Goal: Use online tool/utility: Use online tool/utility

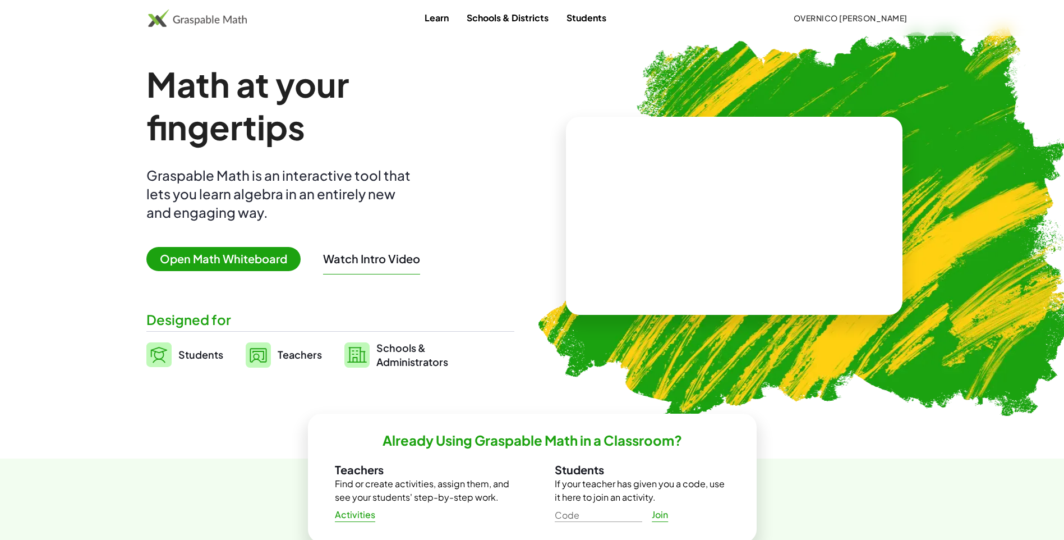
click at [258, 256] on span "Open Math Whiteboard" at bounding box center [223, 259] width 154 height 24
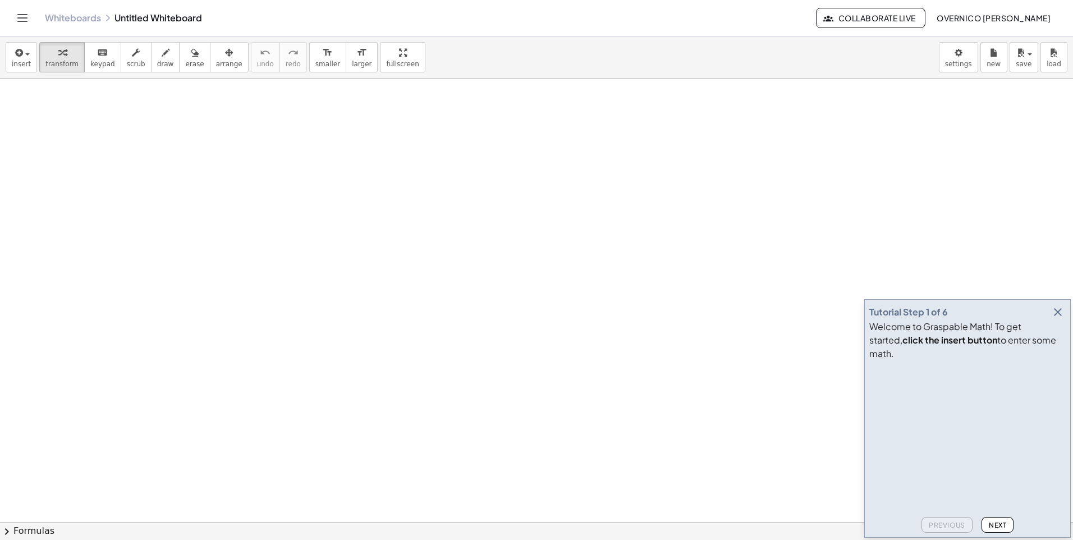
click at [1055, 319] on icon "button" at bounding box center [1057, 311] width 13 height 13
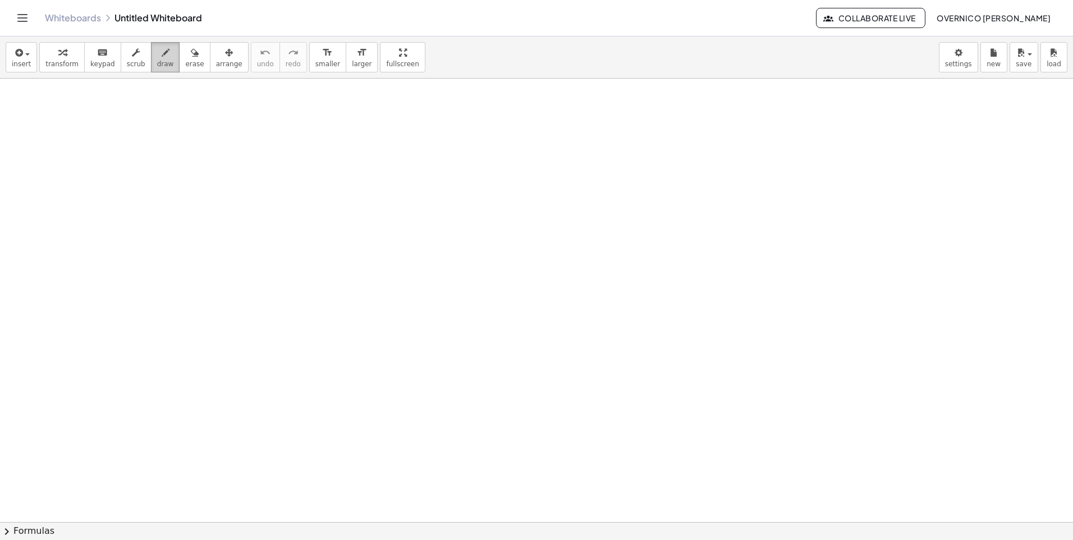
click at [157, 60] on span "draw" at bounding box center [165, 64] width 17 height 8
drag, startPoint x: 58, startPoint y: 95, endPoint x: 43, endPoint y: 119, distance: 28.3
drag, startPoint x: 66, startPoint y: 113, endPoint x: 84, endPoint y: 114, distance: 18.5
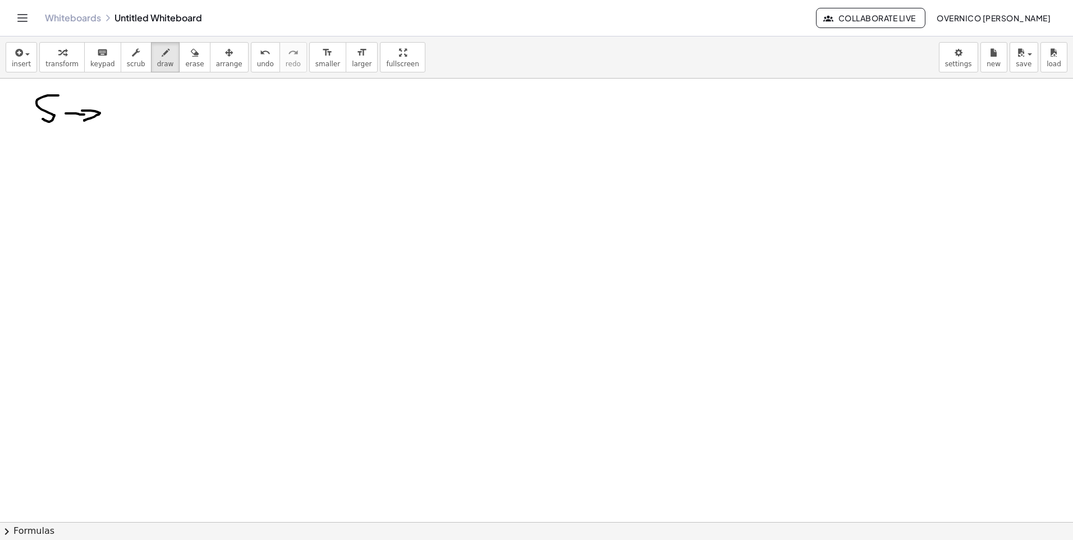
drag, startPoint x: 82, startPoint y: 111, endPoint x: 84, endPoint y: 121, distance: 10.3
drag, startPoint x: 121, startPoint y: 97, endPoint x: 122, endPoint y: 130, distance: 33.1
drag, startPoint x: 123, startPoint y: 111, endPoint x: 140, endPoint y: 99, distance: 20.9
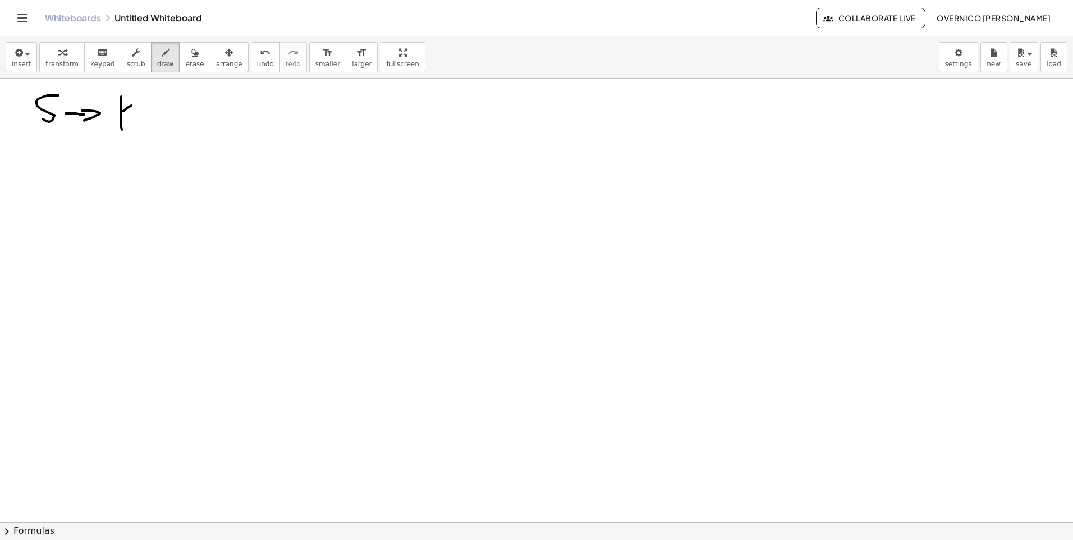
drag, startPoint x: 122, startPoint y: 109, endPoint x: 137, endPoint y: 125, distance: 21.4
drag, startPoint x: 165, startPoint y: 95, endPoint x: 166, endPoint y: 127, distance: 32.0
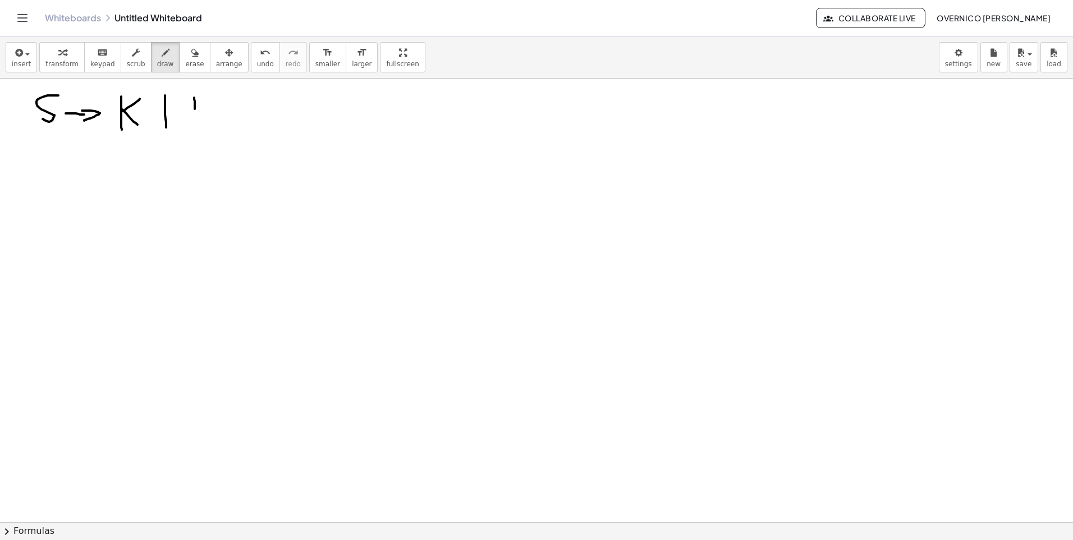
drag, startPoint x: 194, startPoint y: 98, endPoint x: 195, endPoint y: 118, distance: 20.2
drag, startPoint x: 195, startPoint y: 99, endPoint x: 189, endPoint y: 108, distance: 10.6
drag, startPoint x: 46, startPoint y: 144, endPoint x: 47, endPoint y: 168, distance: 24.7
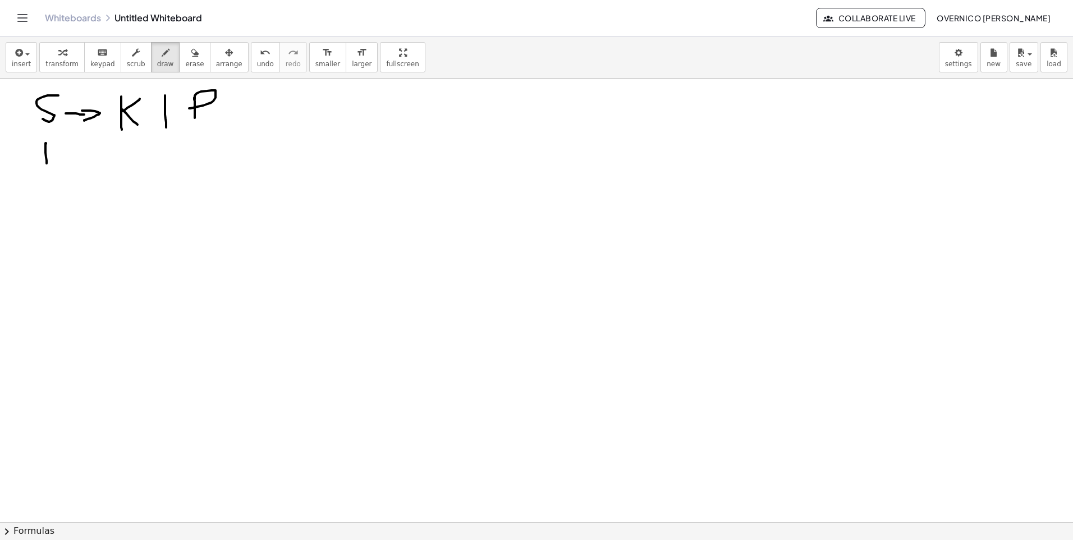
drag, startPoint x: 48, startPoint y: 157, endPoint x: 63, endPoint y: 143, distance: 20.6
drag, startPoint x: 48, startPoint y: 158, endPoint x: 61, endPoint y: 167, distance: 16.2
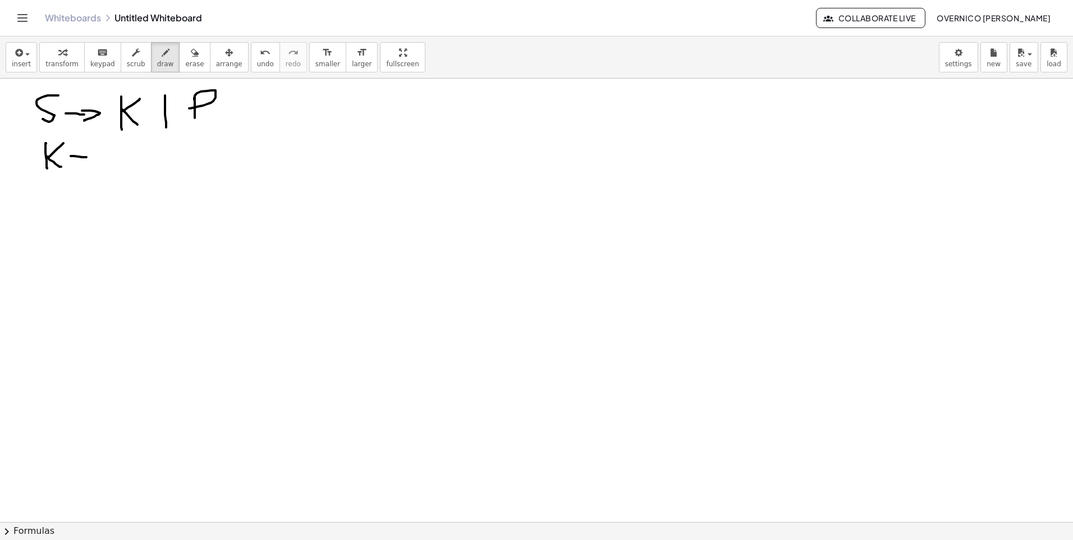
drag, startPoint x: 71, startPoint y: 156, endPoint x: 86, endPoint y: 157, distance: 15.7
drag, startPoint x: 89, startPoint y: 153, endPoint x: 84, endPoint y: 163, distance: 11.6
drag, startPoint x: 117, startPoint y: 150, endPoint x: 123, endPoint y: 164, distance: 15.3
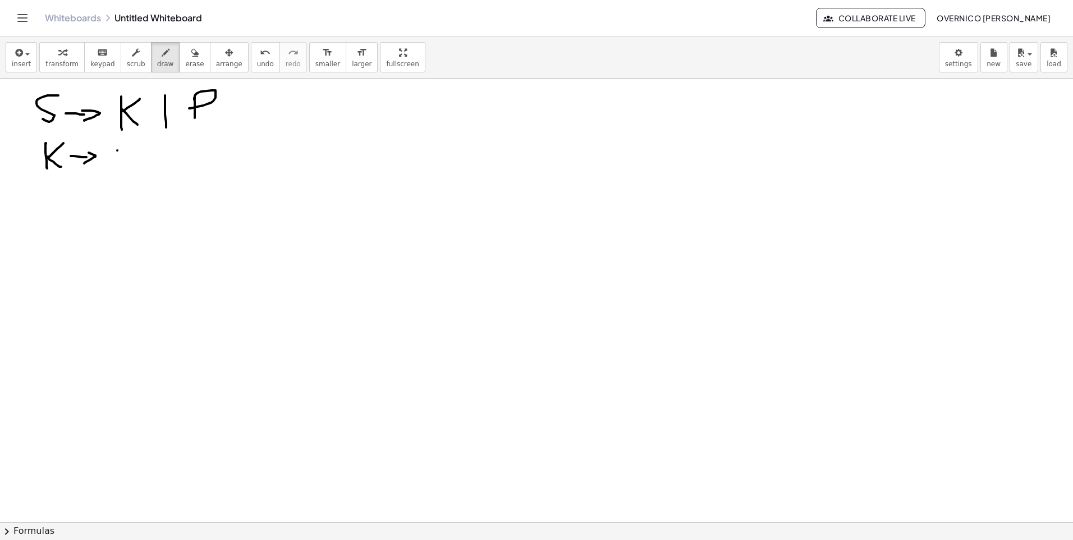
drag, startPoint x: 124, startPoint y: 149, endPoint x: 116, endPoint y: 163, distance: 15.6
drag, startPoint x: 137, startPoint y: 143, endPoint x: 153, endPoint y: 163, distance: 25.5
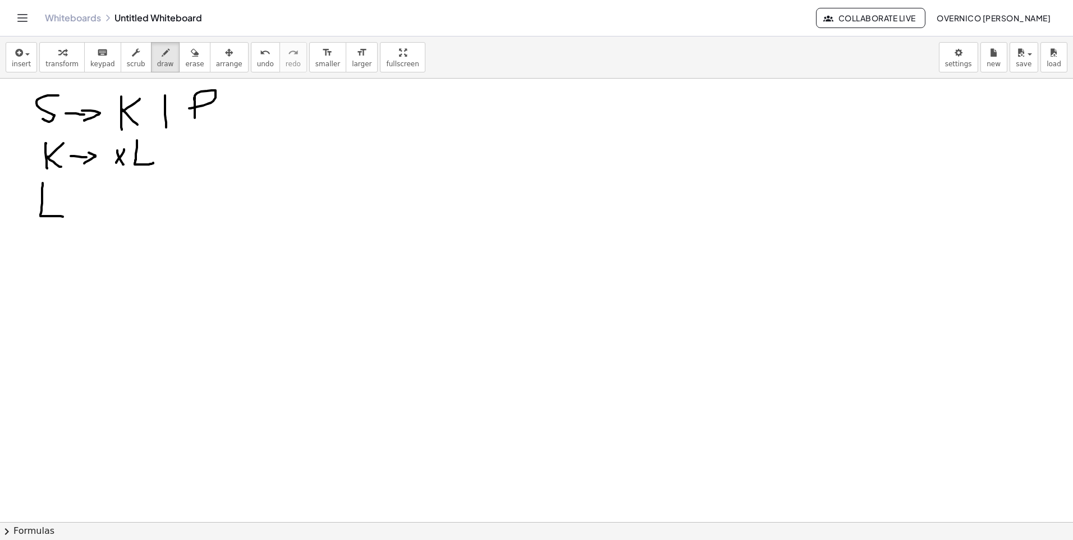
drag, startPoint x: 43, startPoint y: 183, endPoint x: 64, endPoint y: 217, distance: 39.8
drag, startPoint x: 73, startPoint y: 198, endPoint x: 90, endPoint y: 199, distance: 16.9
drag, startPoint x: 89, startPoint y: 191, endPoint x: 91, endPoint y: 204, distance: 13.6
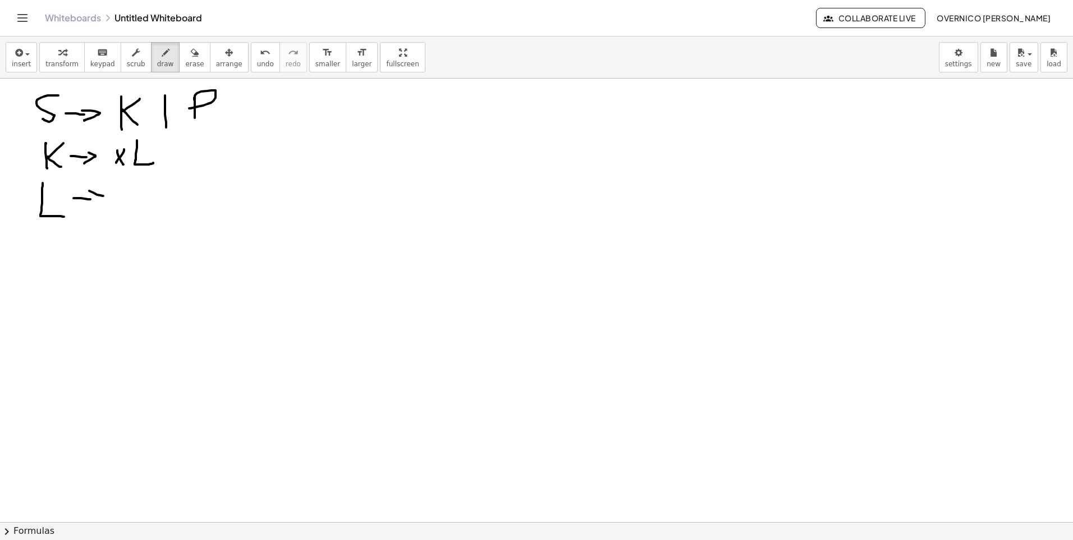
drag, startPoint x: 126, startPoint y: 193, endPoint x: 132, endPoint y: 204, distance: 12.6
drag, startPoint x: 140, startPoint y: 193, endPoint x: 126, endPoint y: 219, distance: 29.6
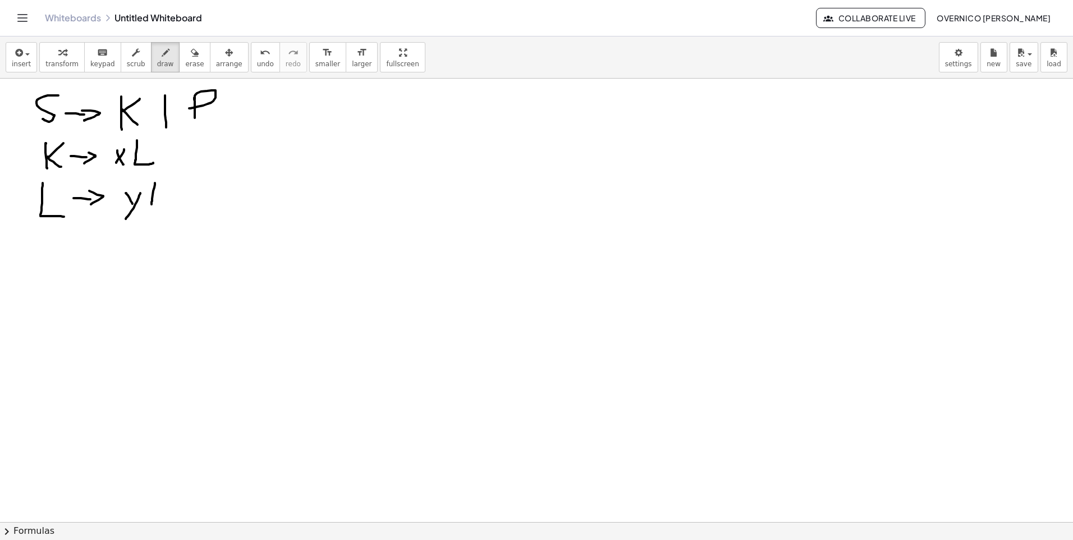
drag, startPoint x: 155, startPoint y: 183, endPoint x: 151, endPoint y: 204, distance: 21.6
drag, startPoint x: 154, startPoint y: 193, endPoint x: 167, endPoint y: 184, distance: 15.7
drag, startPoint x: 154, startPoint y: 192, endPoint x: 162, endPoint y: 205, distance: 15.3
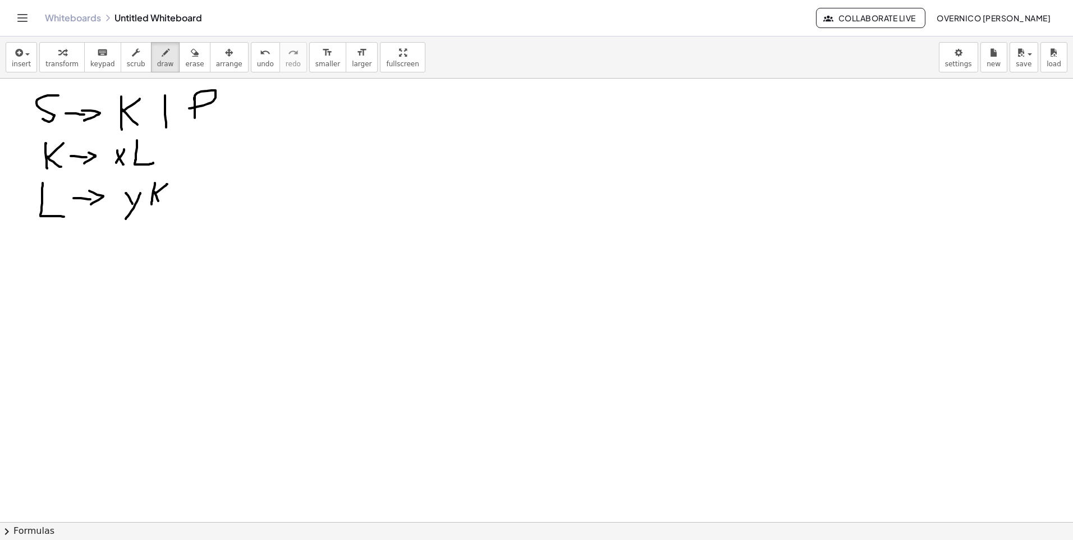
drag, startPoint x: 182, startPoint y: 176, endPoint x: 178, endPoint y: 209, distance: 32.8
drag, startPoint x: 201, startPoint y: 204, endPoint x: 241, endPoint y: 187, distance: 42.7
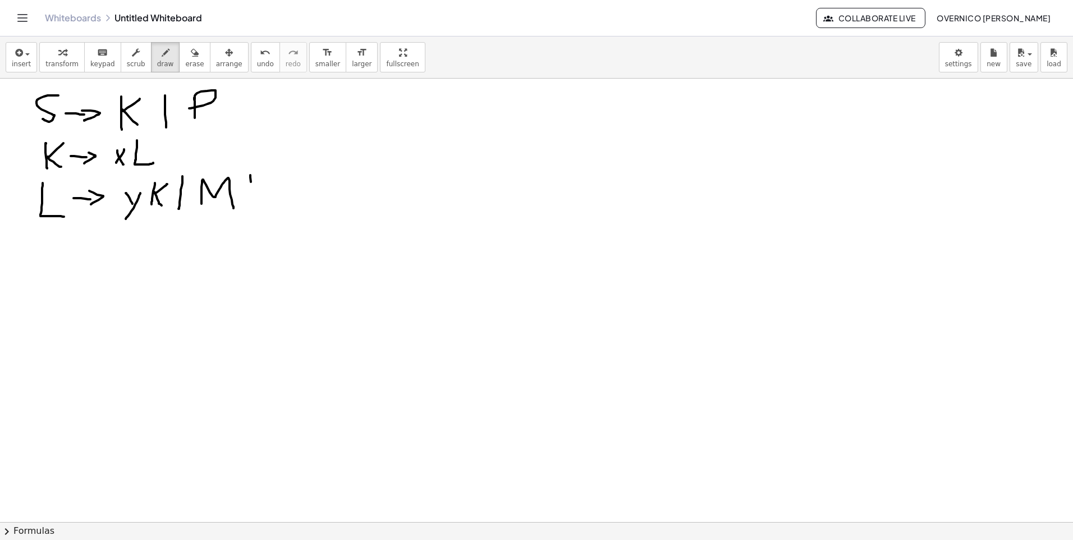
drag, startPoint x: 250, startPoint y: 175, endPoint x: 255, endPoint y: 201, distance: 26.3
drag, startPoint x: 267, startPoint y: 205, endPoint x: 279, endPoint y: 186, distance: 22.4
drag, startPoint x: 277, startPoint y: 192, endPoint x: 278, endPoint y: 176, distance: 15.8
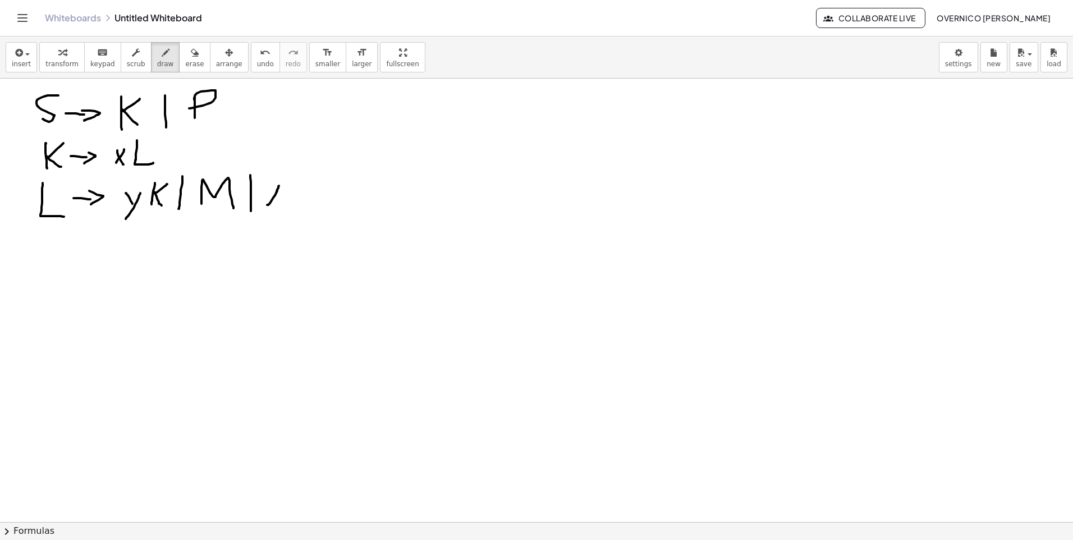
drag
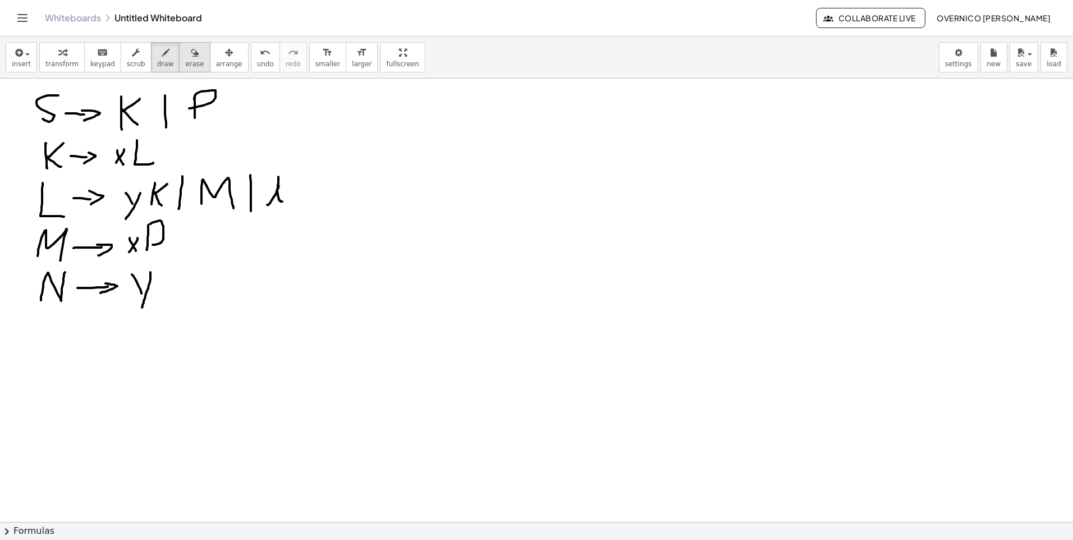
click at [187, 59] on button "erase" at bounding box center [194, 57] width 31 height 30
click at [148, 76] on div "insert select one: Math Expression Function Text Youtube Video Graphing Geometr…" at bounding box center [536, 57] width 1073 height 42
click at [162, 57] on icon "button" at bounding box center [166, 52] width 8 height 13
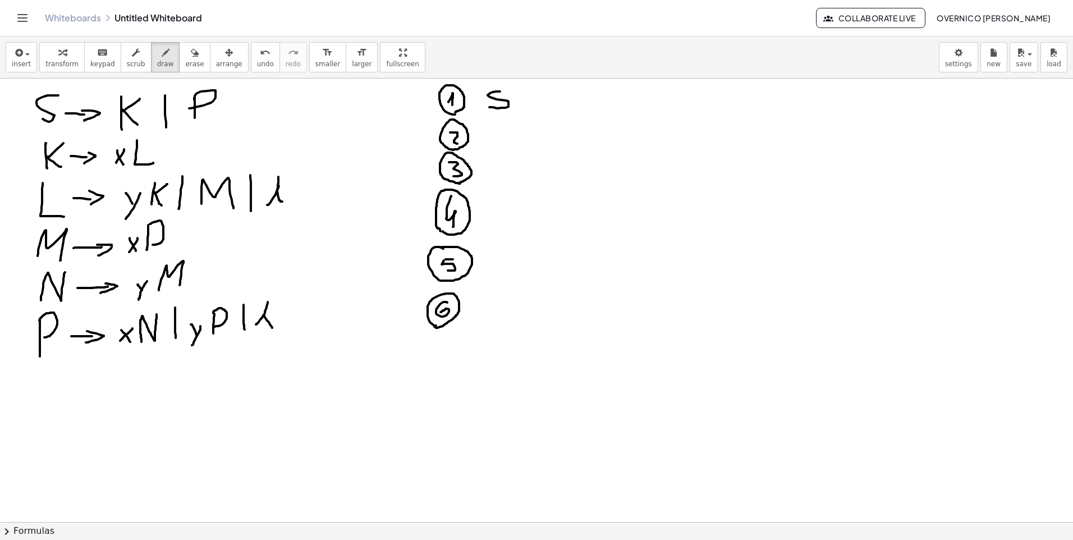
drag, startPoint x: 500, startPoint y: 91, endPoint x: 489, endPoint y: 107, distance: 19.0
drag, startPoint x: 516, startPoint y: 100, endPoint x: 531, endPoint y: 99, distance: 15.2
drag, startPoint x: 519, startPoint y: 103, endPoint x: 532, endPoint y: 105, distance: 13.6
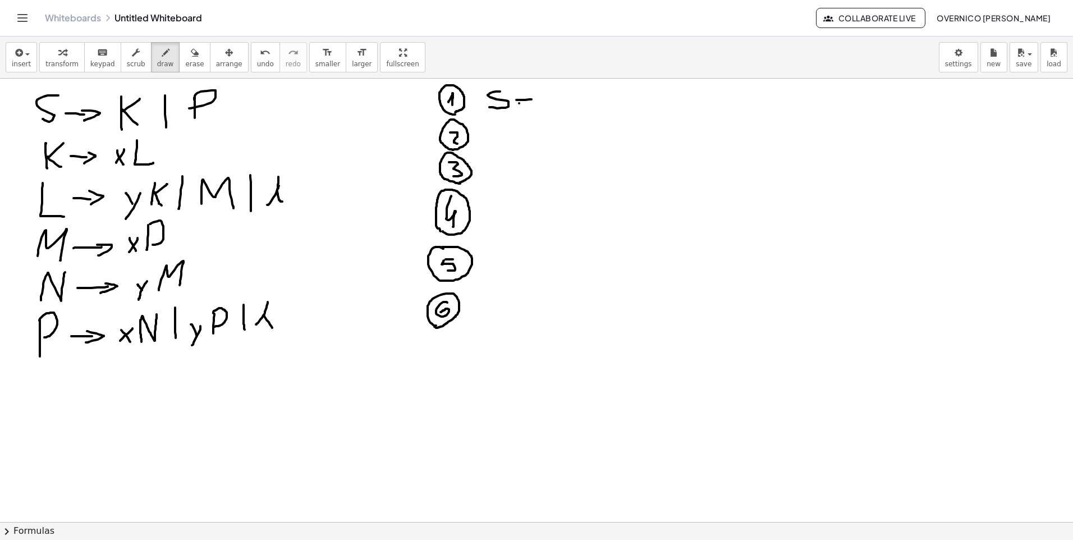
drag, startPoint x: 555, startPoint y: 89, endPoint x: 555, endPoint y: 108, distance: 19.6
drag, startPoint x: 555, startPoint y: 100, endPoint x: 562, endPoint y: 90, distance: 12.5
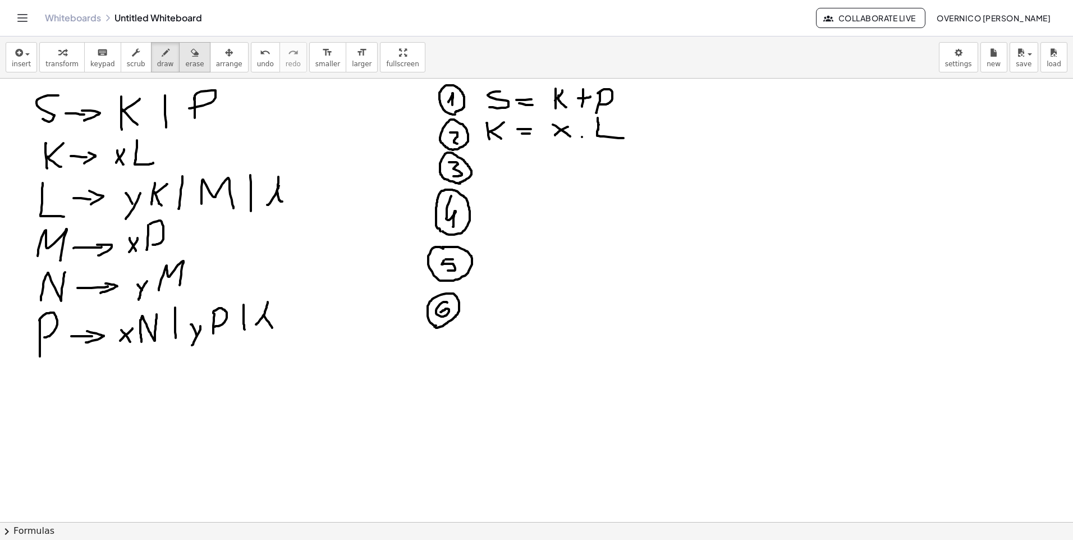
click at [185, 63] on span "erase" at bounding box center [194, 64] width 19 height 8
click at [158, 56] on div "button" at bounding box center [165, 51] width 17 height 13
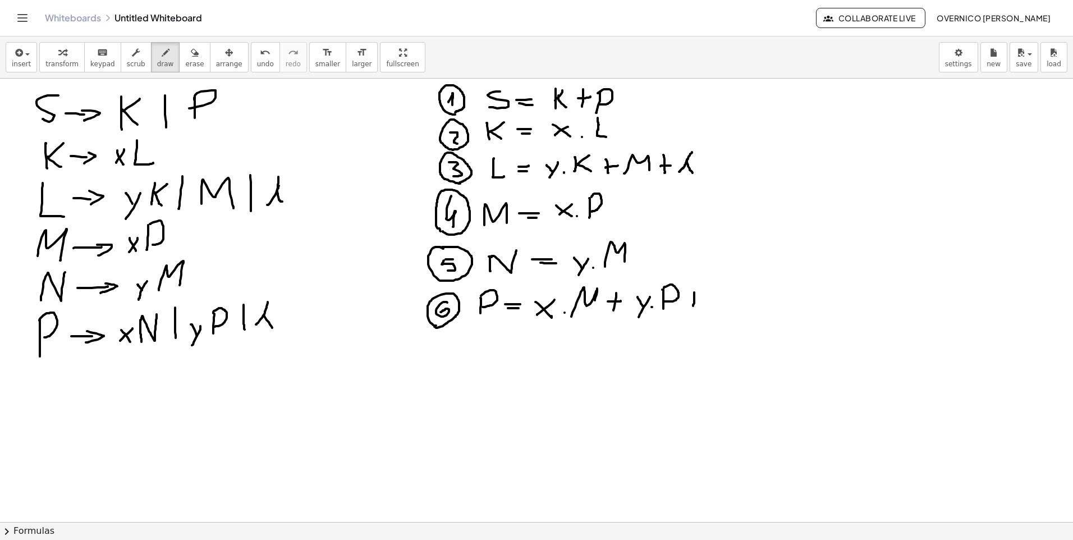
click at [191, 56] on icon "button" at bounding box center [195, 52] width 8 height 13
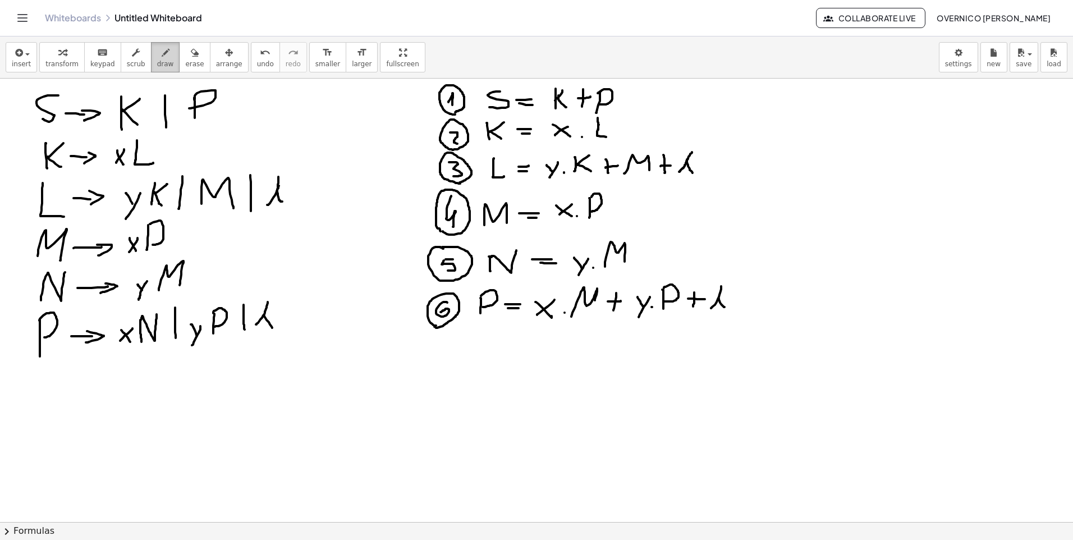
click at [157, 67] on span "draw" at bounding box center [165, 64] width 17 height 8
drag, startPoint x: 572, startPoint y: 315, endPoint x: 600, endPoint y: 286, distance: 40.5
drag, startPoint x: 887, startPoint y: 228, endPoint x: 885, endPoint y: 245, distance: 16.9
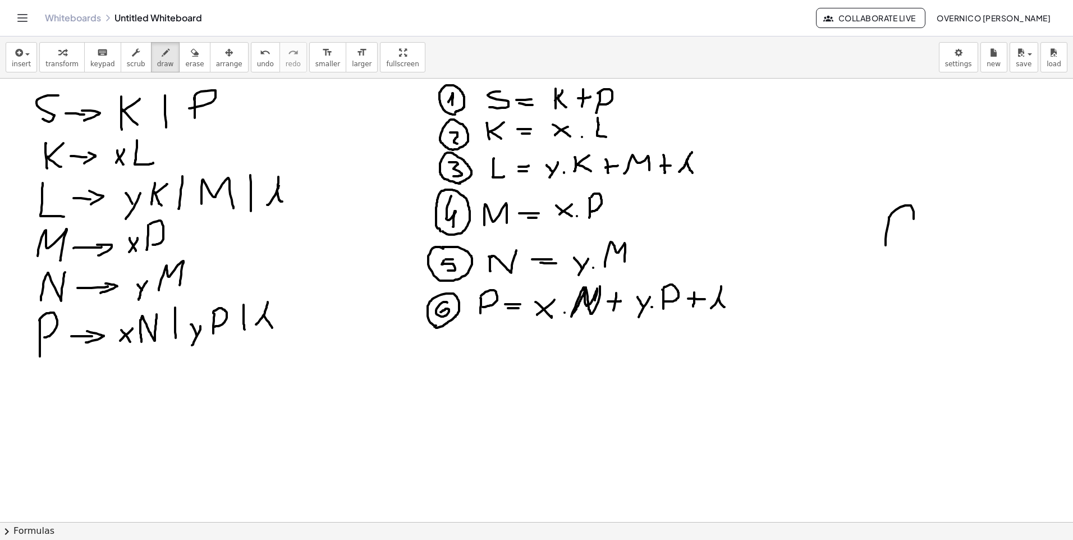
drag, startPoint x: 890, startPoint y: 216, endPoint x: 894, endPoint y: 232, distance: 16.9
drag, startPoint x: 896, startPoint y: 233, endPoint x: 909, endPoint y: 243, distance: 16.8
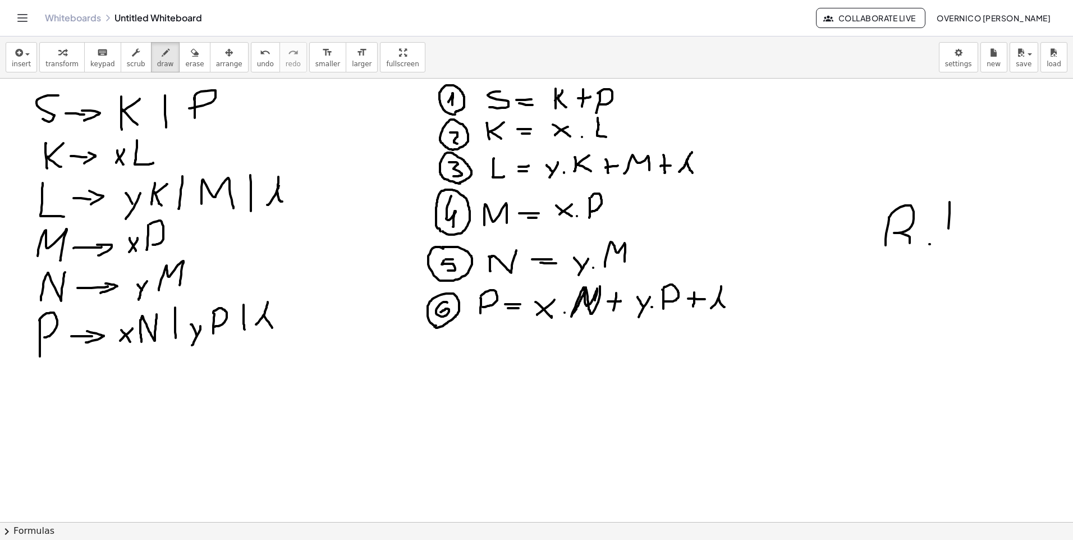
drag, startPoint x: 949, startPoint y: 203, endPoint x: 948, endPoint y: 238, distance: 35.4
drag, startPoint x: 937, startPoint y: 198, endPoint x: 977, endPoint y: 211, distance: 41.9
drag, startPoint x: 994, startPoint y: 204, endPoint x: 1007, endPoint y: 206, distance: 12.7
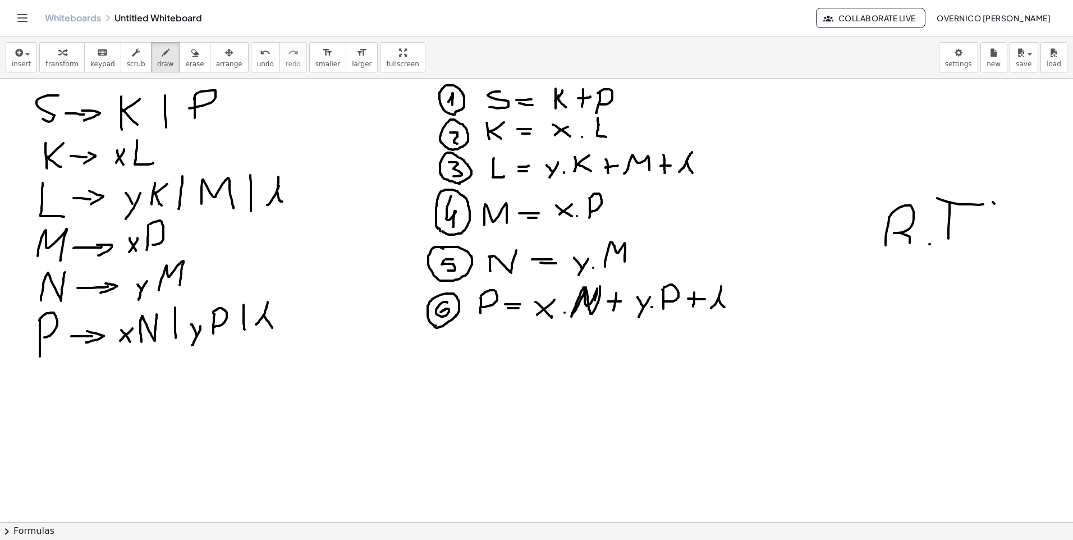
drag, startPoint x: 1002, startPoint y: 201, endPoint x: 995, endPoint y: 211, distance: 11.7
drag, startPoint x: 999, startPoint y: 195, endPoint x: 1000, endPoint y: 216, distance: 21.3
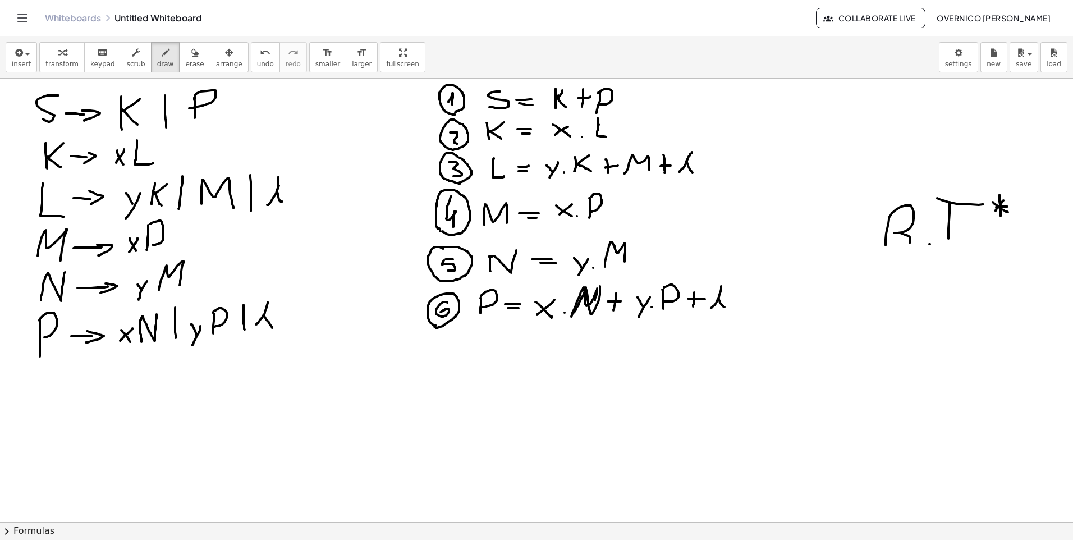
drag, startPoint x: 817, startPoint y: 218, endPoint x: 839, endPoint y: 236, distance: 27.9
drag, startPoint x: 831, startPoint y: 227, endPoint x: 823, endPoint y: 236, distance: 11.5
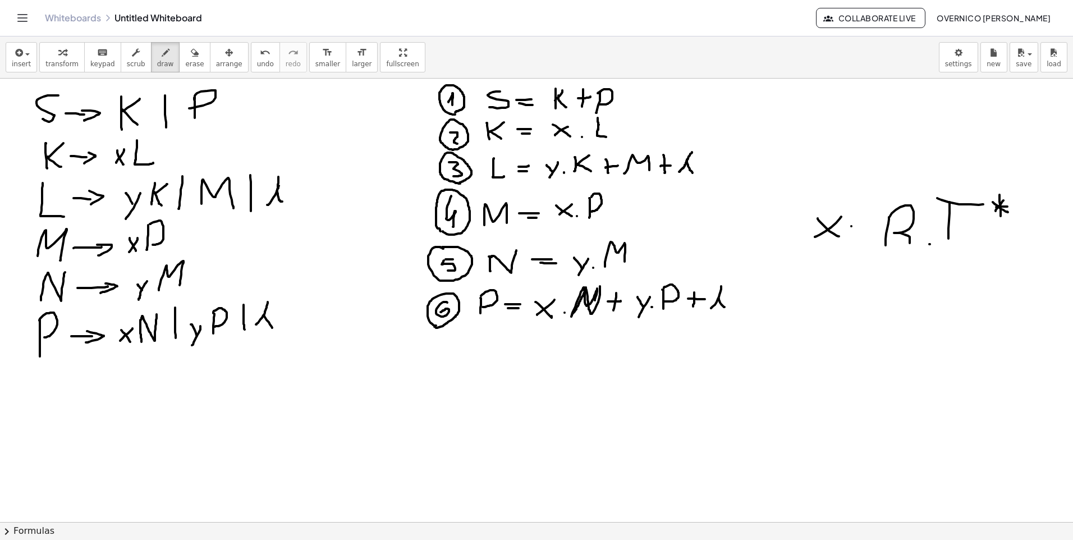
drag, startPoint x: 851, startPoint y: 226, endPoint x: 868, endPoint y: 226, distance: 16.8
drag, startPoint x: 855, startPoint y: 231, endPoint x: 865, endPoint y: 232, distance: 10.2
drag, startPoint x: 826, startPoint y: 275, endPoint x: 856, endPoint y: 292, distance: 34.2
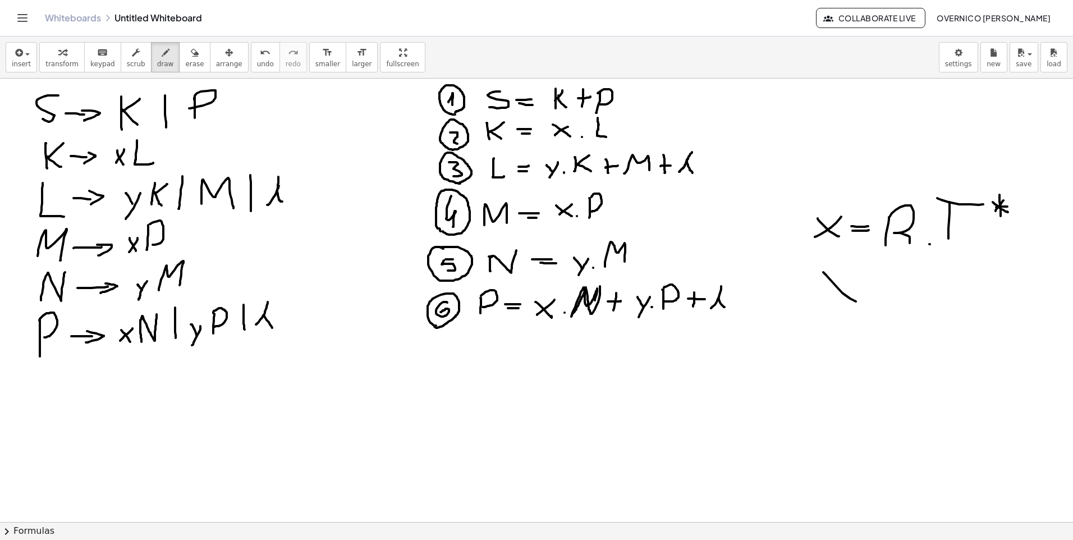
drag, startPoint x: 870, startPoint y: 284, endPoint x: 884, endPoint y: 284, distance: 13.5
drag, startPoint x: 876, startPoint y: 288, endPoint x: 883, endPoint y: 287, distance: 6.9
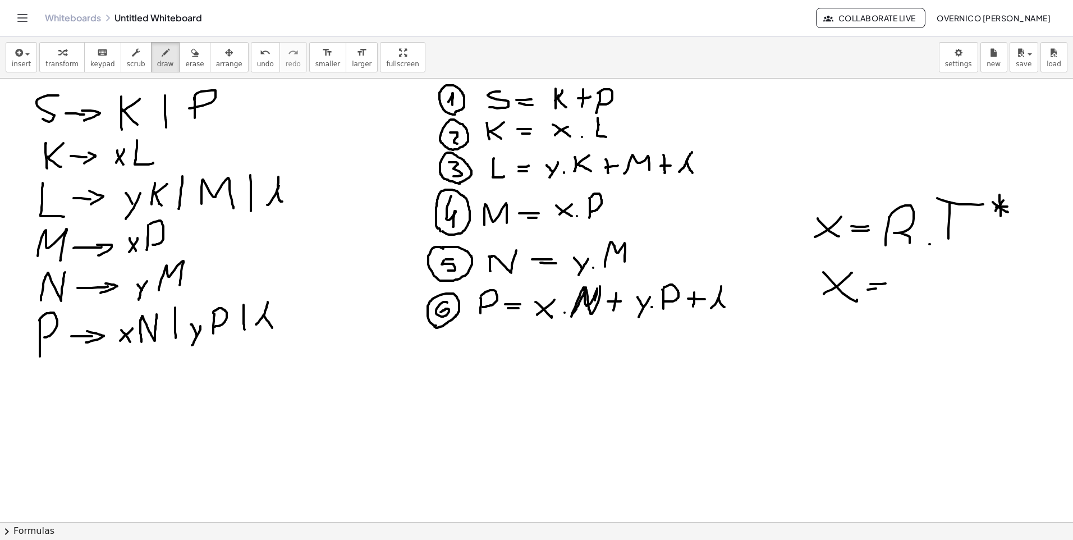
drag, startPoint x: 930, startPoint y: 266, endPoint x: 944, endPoint y: 277, distance: 18.0
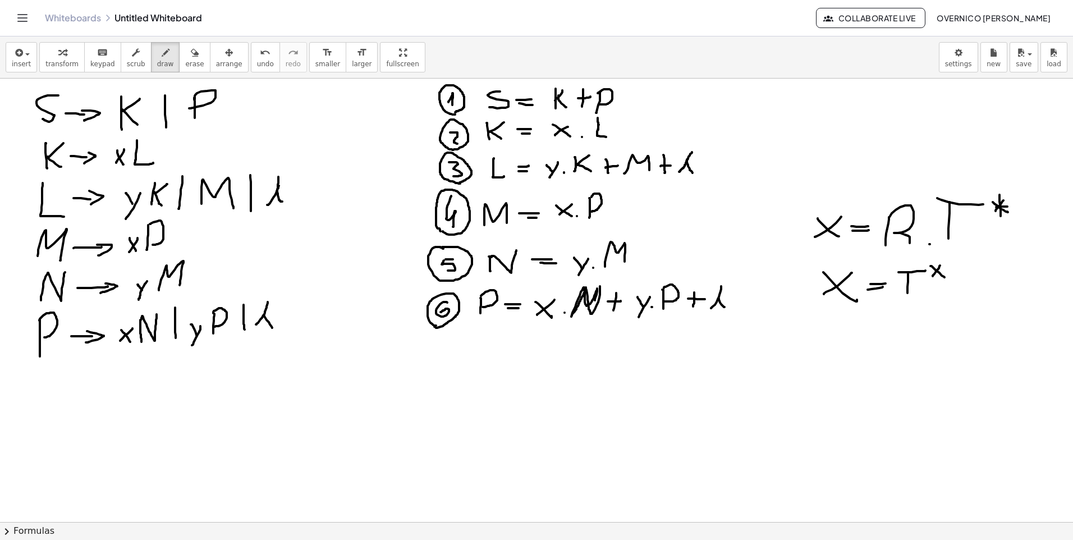
drag, startPoint x: 939, startPoint y: 265, endPoint x: 939, endPoint y: 278, distance: 12.9
drag, startPoint x: 932, startPoint y: 270, endPoint x: 947, endPoint y: 270, distance: 14.0
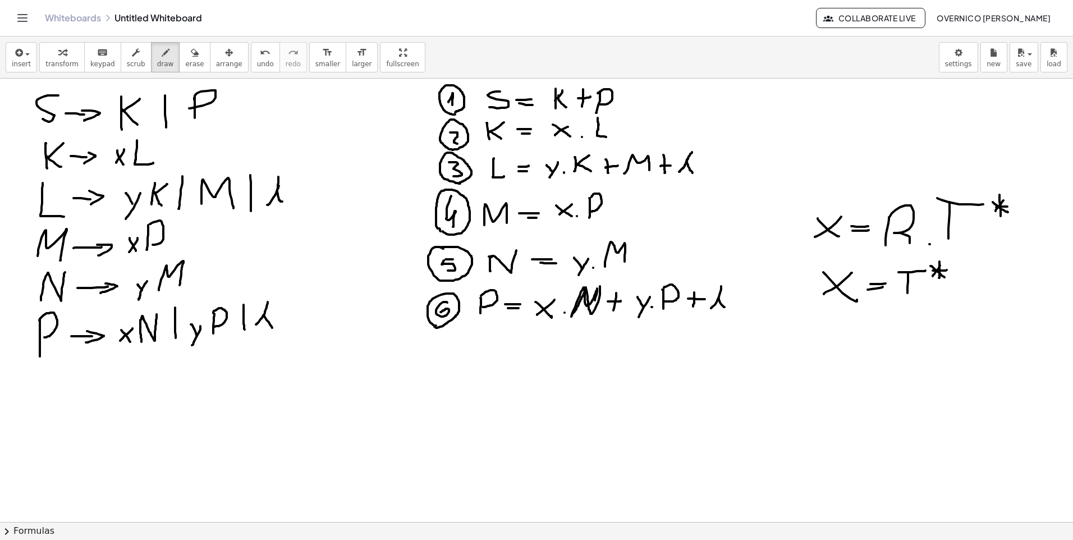
drag, startPoint x: 968, startPoint y: 275, endPoint x: 970, endPoint y: 297, distance: 22.0
drag, startPoint x: 970, startPoint y: 275, endPoint x: 984, endPoint y: 298, distance: 26.7
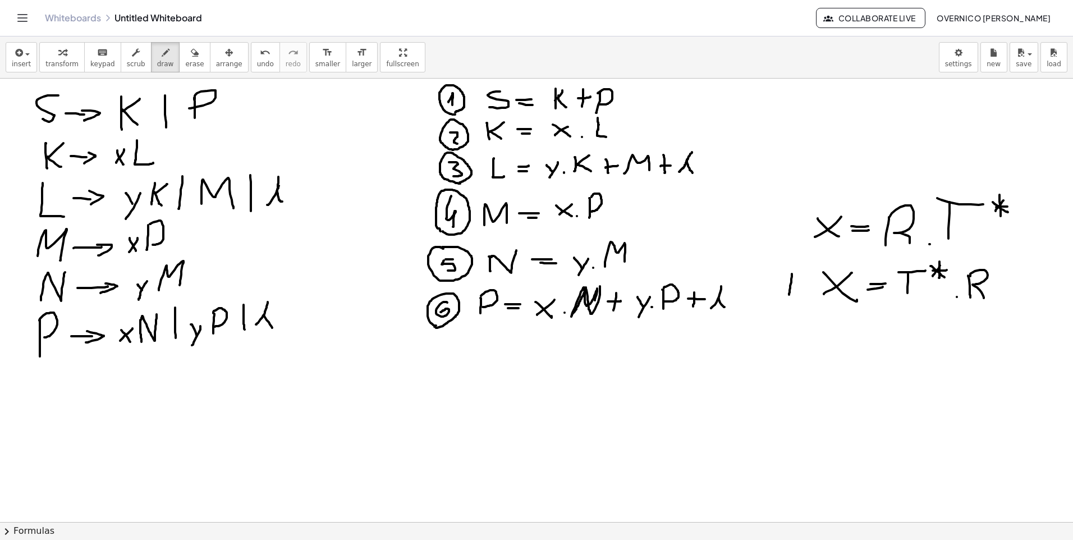
drag, startPoint x: 792, startPoint y: 274, endPoint x: 789, endPoint y: 295, distance: 20.9
drag, startPoint x: 803, startPoint y: 269, endPoint x: 791, endPoint y: 293, distance: 26.3
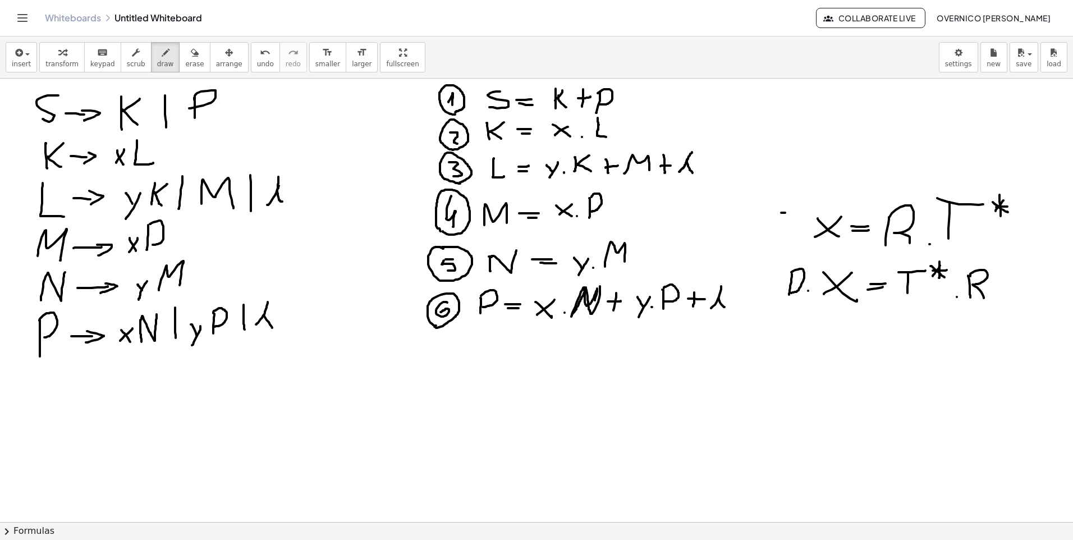
drag, startPoint x: 781, startPoint y: 213, endPoint x: 805, endPoint y: 213, distance: 23.6
drag, startPoint x: 791, startPoint y: 215, endPoint x: 785, endPoint y: 238, distance: 23.8
drag, startPoint x: 774, startPoint y: 236, endPoint x: 797, endPoint y: 235, distance: 23.6
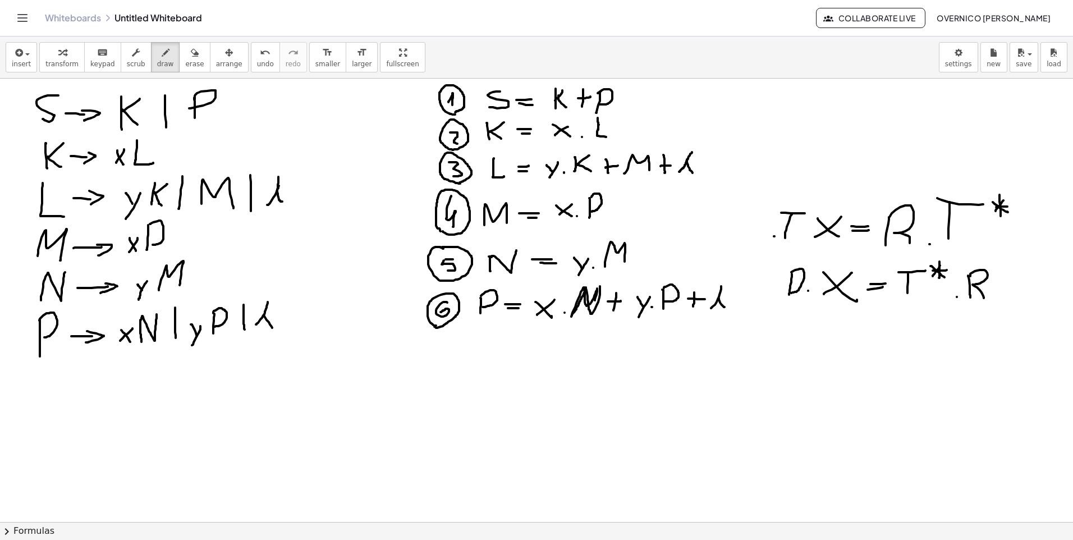
drag, startPoint x: 805, startPoint y: 199, endPoint x: 801, endPoint y: 236, distance: 36.7
drag, startPoint x: 807, startPoint y: 262, endPoint x: 801, endPoint y: 304, distance: 42.0
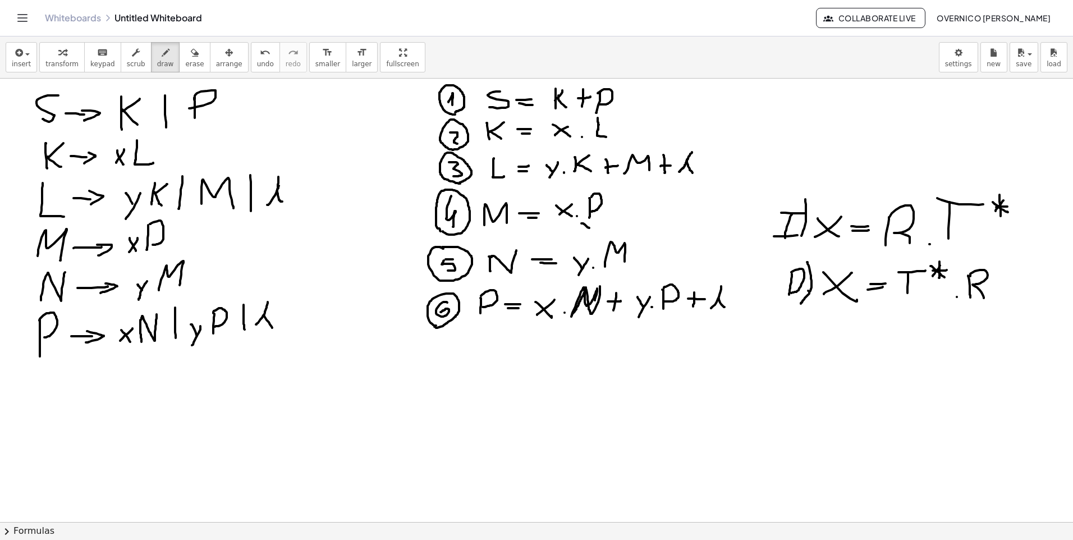
drag, startPoint x: 581, startPoint y: 223, endPoint x: 600, endPoint y: 224, distance: 18.5
click at [185, 65] on span "erase" at bounding box center [194, 64] width 19 height 8
drag, startPoint x: 604, startPoint y: 214, endPoint x: 572, endPoint y: 216, distance: 32.6
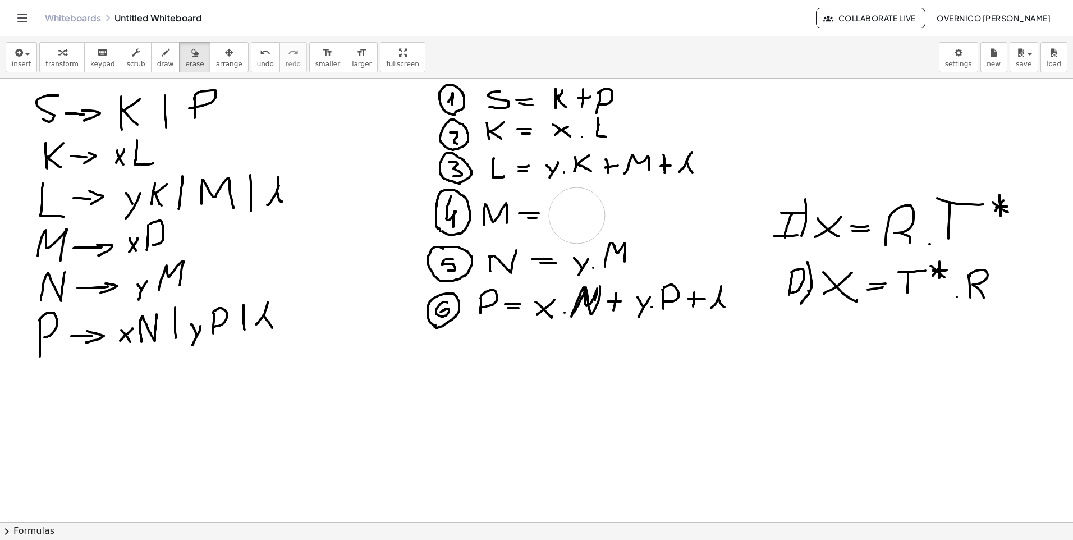
click at [158, 61] on span "draw" at bounding box center [165, 64] width 17 height 8
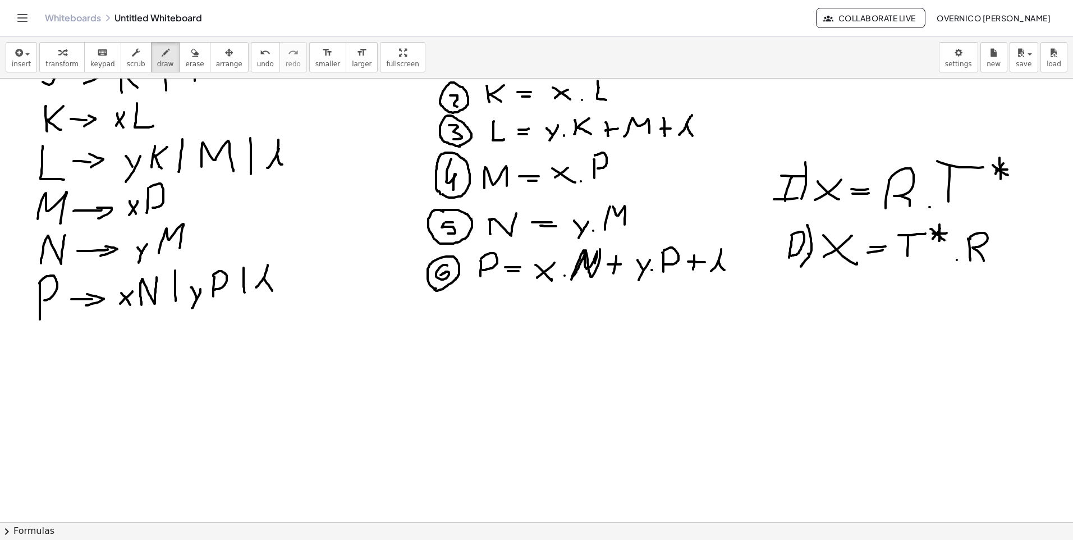
scroll to position [56, 0]
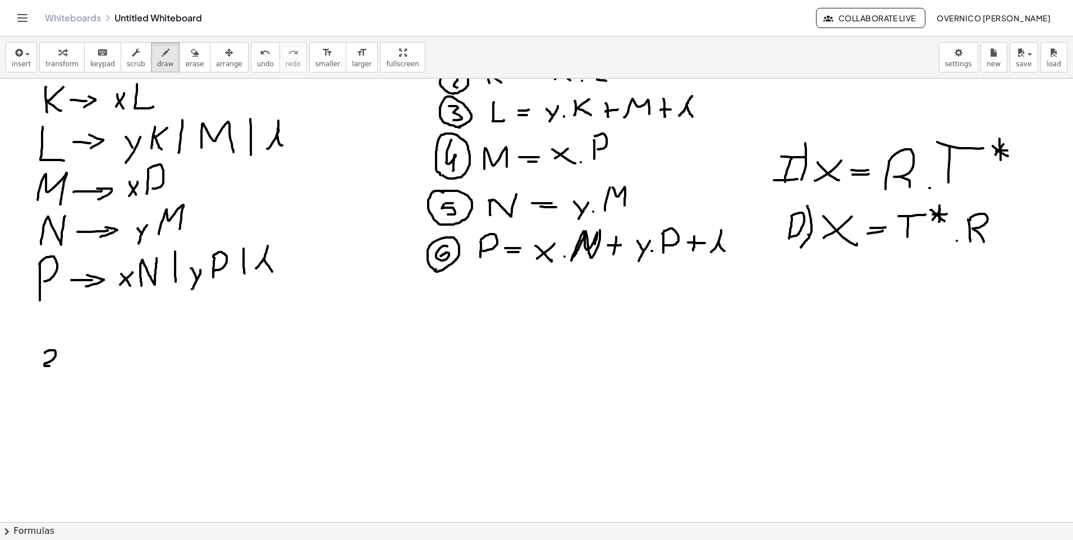
click at [49, 366] on div at bounding box center [536, 501] width 1073 height 959
drag, startPoint x: 43, startPoint y: 371, endPoint x: 73, endPoint y: 369, distance: 29.8
click at [50, 370] on div at bounding box center [536, 501] width 1073 height 959
drag, startPoint x: 100, startPoint y: 345, endPoint x: 99, endPoint y: 359, distance: 14.1
click at [98, 365] on div at bounding box center [536, 501] width 1073 height 959
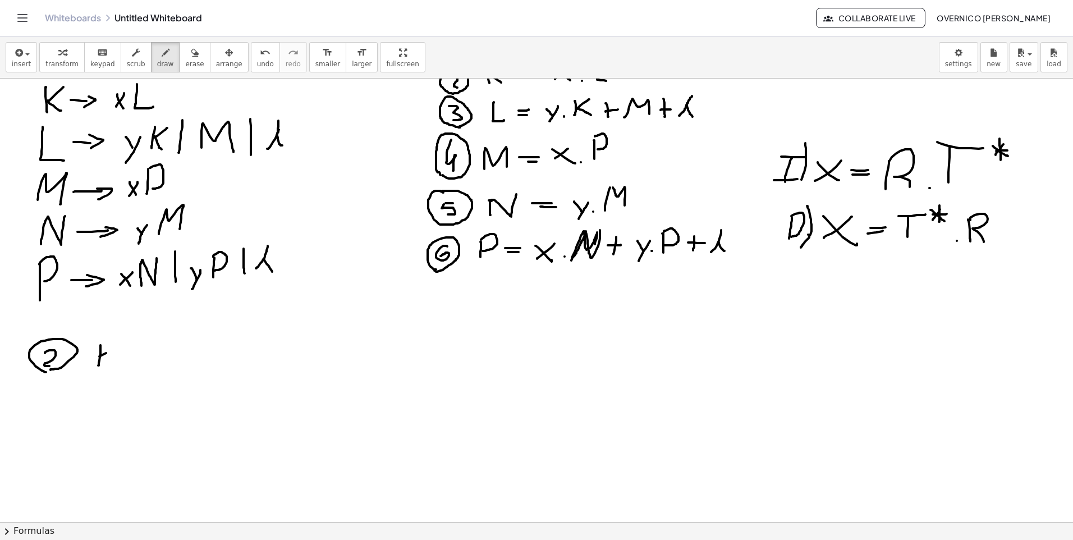
drag, startPoint x: 106, startPoint y: 353, endPoint x: 113, endPoint y: 349, distance: 8.3
click at [117, 347] on div at bounding box center [536, 501] width 1073 height 959
drag, startPoint x: 101, startPoint y: 356, endPoint x: 117, endPoint y: 366, distance: 18.9
click at [117, 366] on div at bounding box center [536, 501] width 1073 height 959
click at [137, 353] on div at bounding box center [536, 501] width 1073 height 959
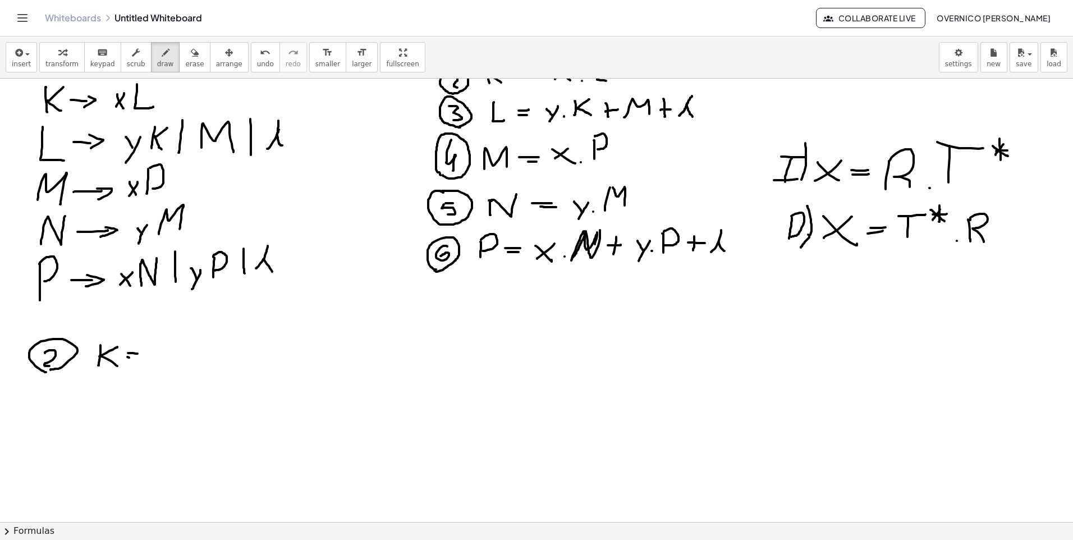
click at [135, 357] on div at bounding box center [536, 501] width 1073 height 959
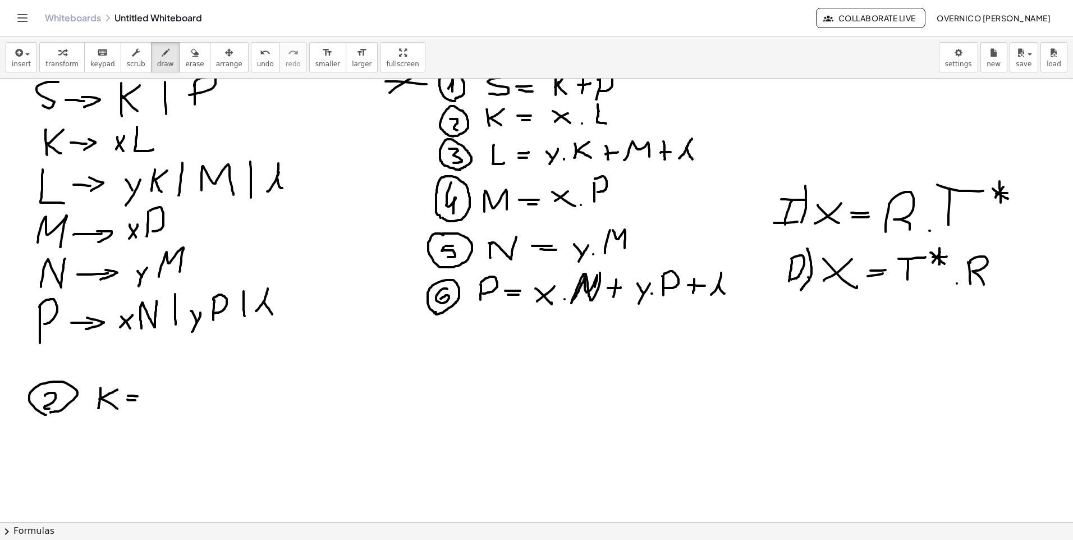
scroll to position [0, 0]
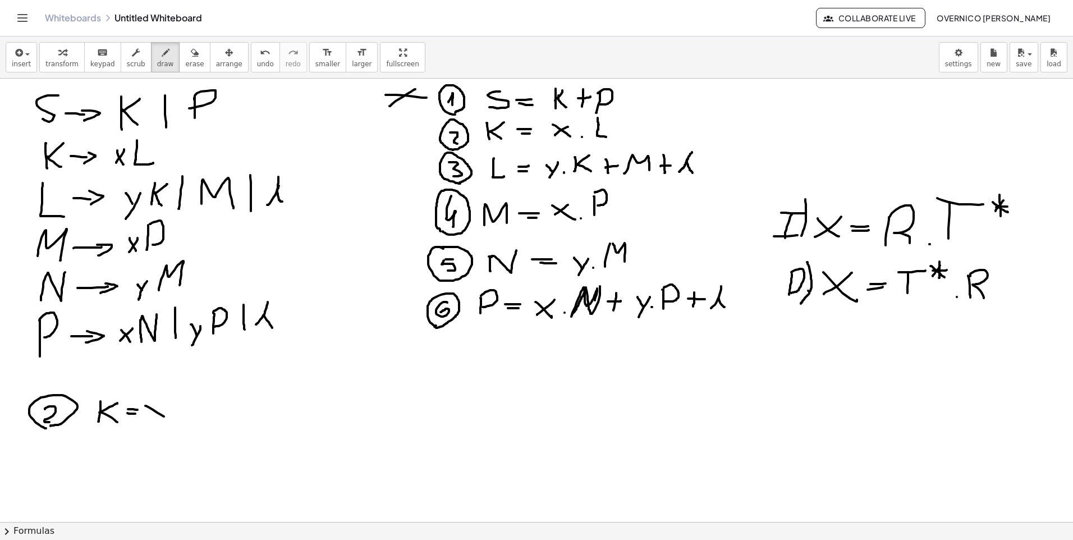
drag, startPoint x: 145, startPoint y: 406, endPoint x: 162, endPoint y: 405, distance: 16.9
drag, startPoint x: 187, startPoint y: 421, endPoint x: 204, endPoint y: 420, distance: 16.8
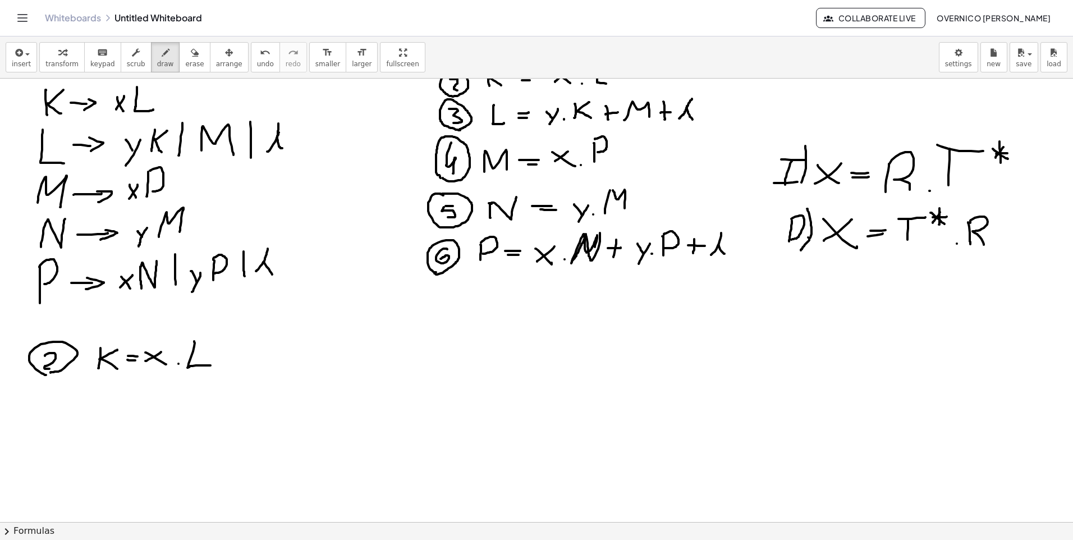
scroll to position [112, 0]
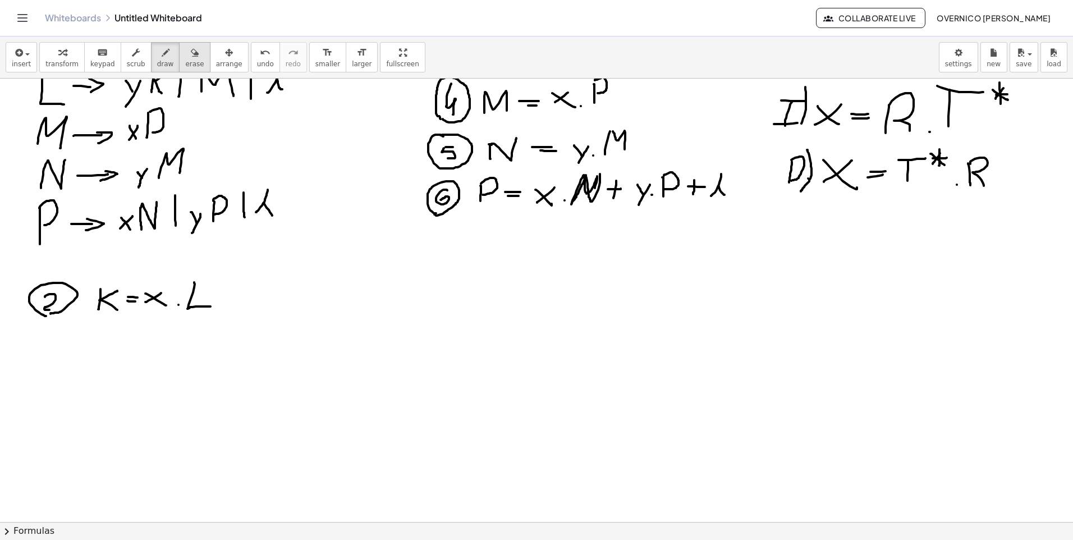
click at [191, 57] on icon "button" at bounding box center [195, 52] width 8 height 13
click at [205, 310] on div at bounding box center [536, 445] width 1073 height 959
click at [201, 295] on div at bounding box center [536, 445] width 1073 height 959
click at [157, 60] on span "draw" at bounding box center [165, 64] width 17 height 8
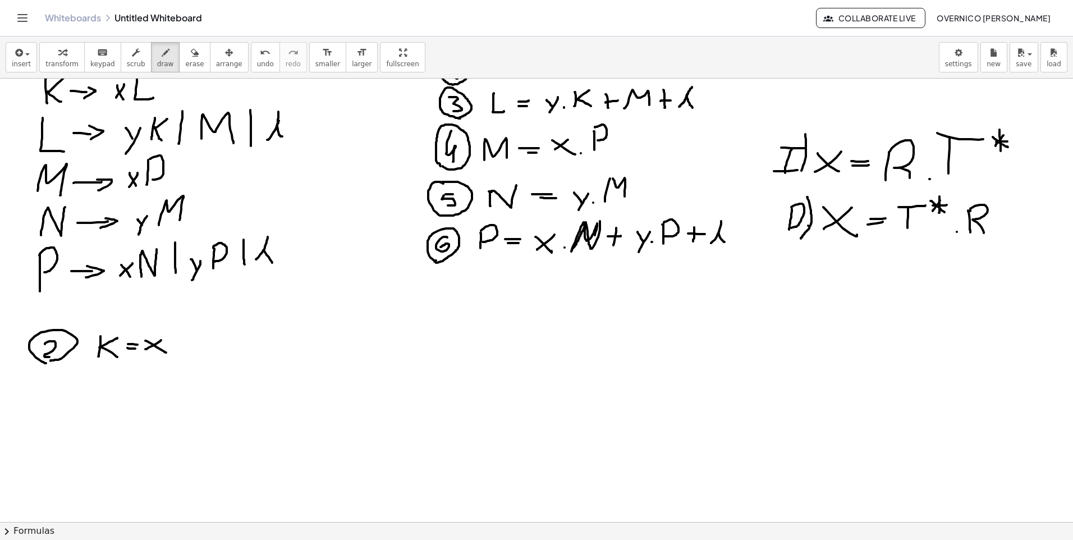
scroll to position [0, 0]
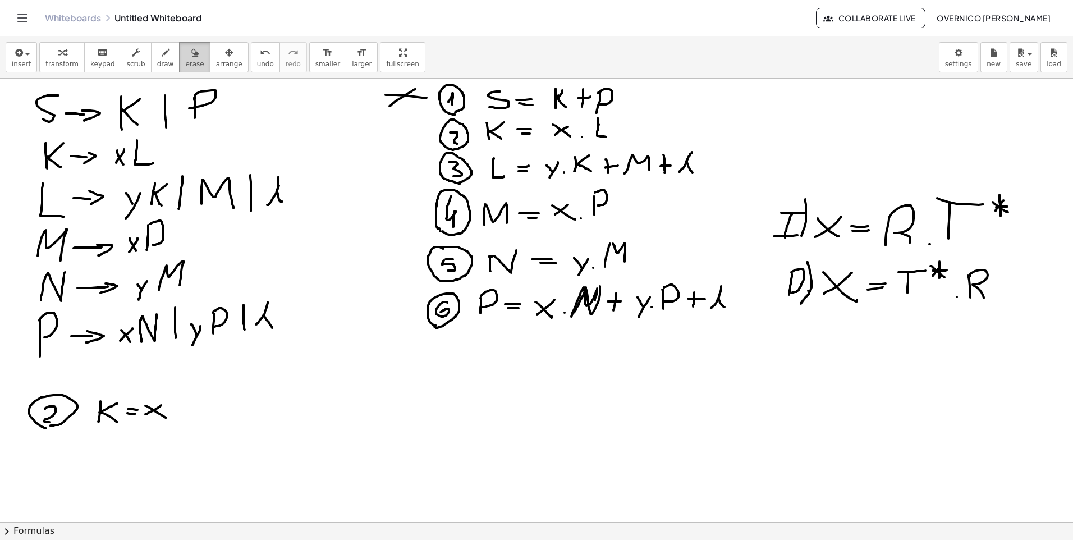
click at [191, 59] on icon "button" at bounding box center [195, 52] width 8 height 13
click at [162, 54] on icon "button" at bounding box center [166, 52] width 8 height 13
drag, startPoint x: 149, startPoint y: 407, endPoint x: 169, endPoint y: 425, distance: 26.7
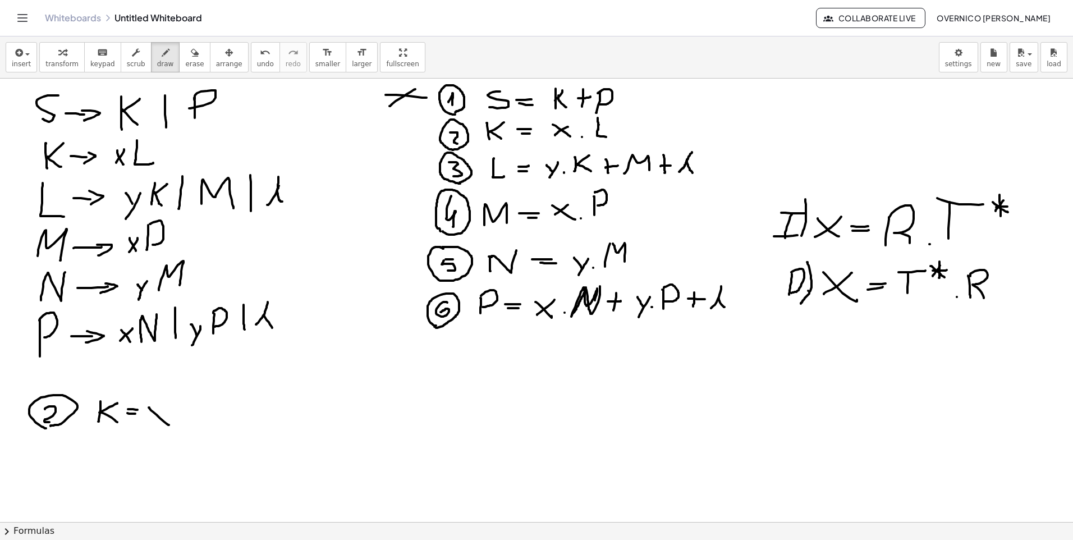
drag, startPoint x: 164, startPoint y: 412, endPoint x: 150, endPoint y: 420, distance: 16.4
drag, startPoint x: 204, startPoint y: 405, endPoint x: 213, endPoint y: 430, distance: 26.3
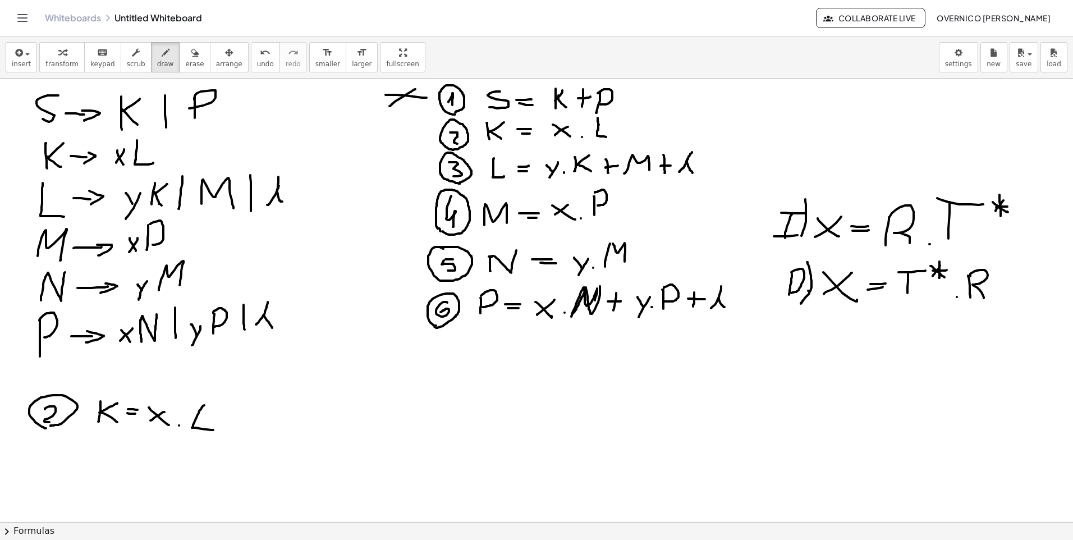
drag, startPoint x: 503, startPoint y: 416, endPoint x: 503, endPoint y: 410, distance: 6.7
drag, startPoint x: 517, startPoint y: 384, endPoint x: 509, endPoint y: 424, distance: 41.0
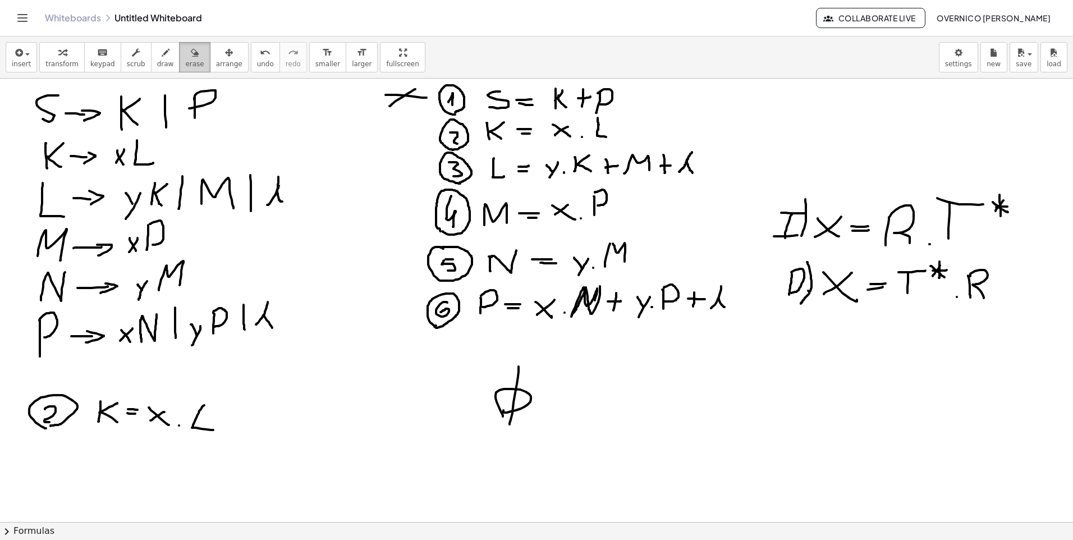
click at [191, 57] on icon "button" at bounding box center [195, 52] width 8 height 13
drag, startPoint x: 504, startPoint y: 411, endPoint x: 522, endPoint y: 398, distance: 22.1
drag, startPoint x: 513, startPoint y: 382, endPoint x: 518, endPoint y: 379, distance: 5.8
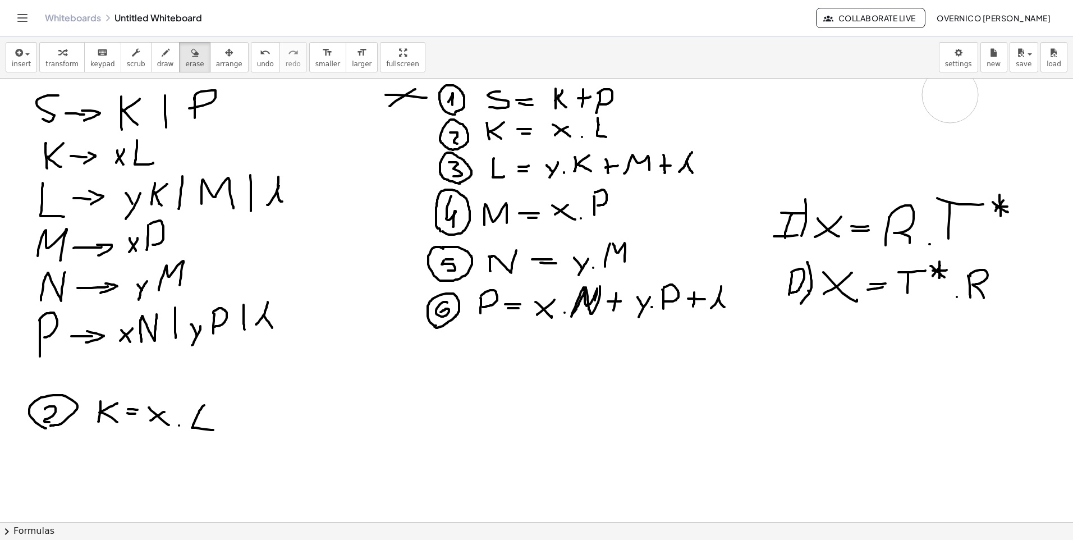
drag, startPoint x: 941, startPoint y: 87, endPoint x: 950, endPoint y: 95, distance: 11.9
click at [162, 56] on icon "button" at bounding box center [166, 52] width 8 height 13
drag, startPoint x: 893, startPoint y: 86, endPoint x: 881, endPoint y: 100, distance: 18.8
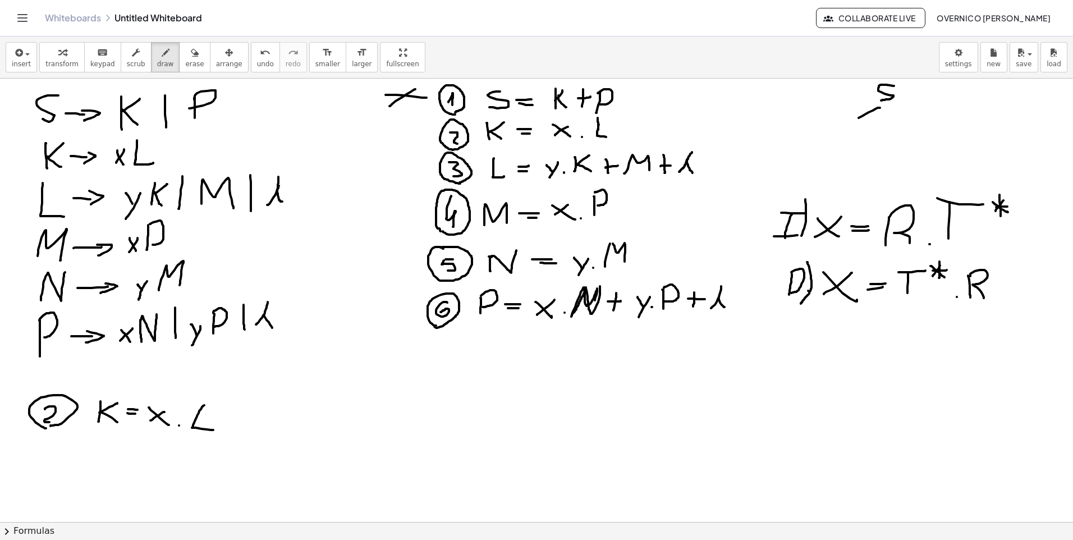
drag, startPoint x: 880, startPoint y: 108, endPoint x: 858, endPoint y: 118, distance: 23.6
drag, startPoint x: 842, startPoint y: 114, endPoint x: 839, endPoint y: 128, distance: 14.3
drag, startPoint x: 843, startPoint y: 121, endPoint x: 851, endPoint y: 117, distance: 8.0
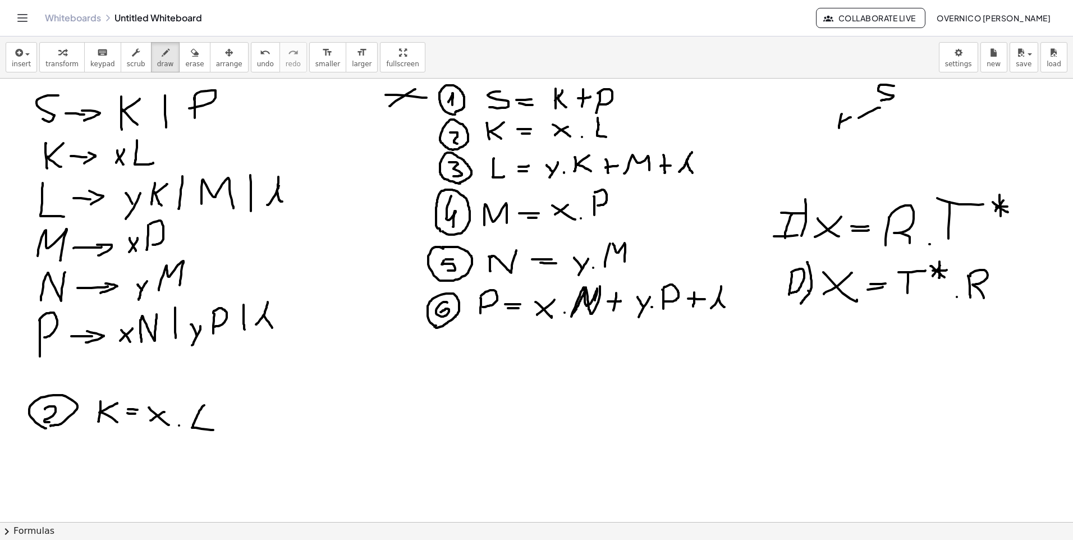
drag, startPoint x: 893, startPoint y: 107, endPoint x: 911, endPoint y: 114, distance: 19.4
drag, startPoint x: 921, startPoint y: 112, endPoint x: 921, endPoint y: 125, distance: 12.3
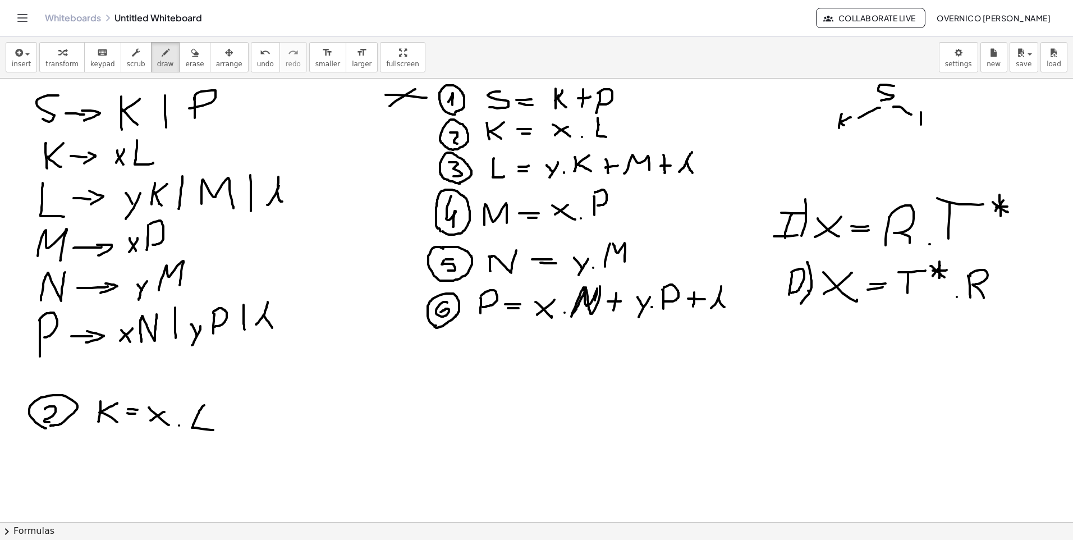
drag, startPoint x: 920, startPoint y: 111, endPoint x: 919, endPoint y: 121, distance: 9.6
click at [185, 63] on span "erase" at bounding box center [194, 64] width 19 height 8
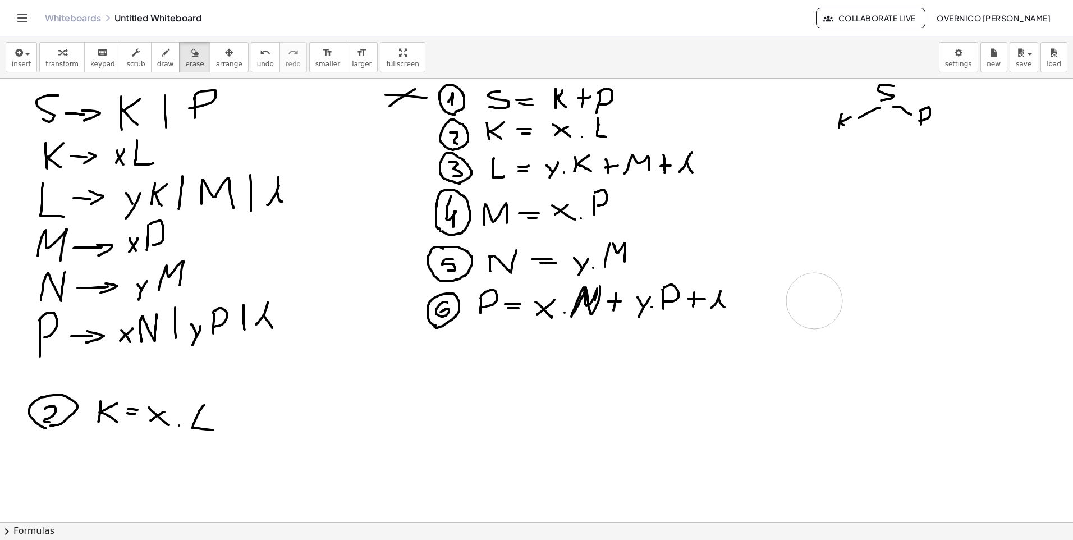
drag, startPoint x: 869, startPoint y: 220, endPoint x: 813, endPoint y: 295, distance: 93.0
click at [157, 61] on span "draw" at bounding box center [165, 64] width 17 height 8
drag, startPoint x: 837, startPoint y: 133, endPoint x: 834, endPoint y: 154, distance: 20.9
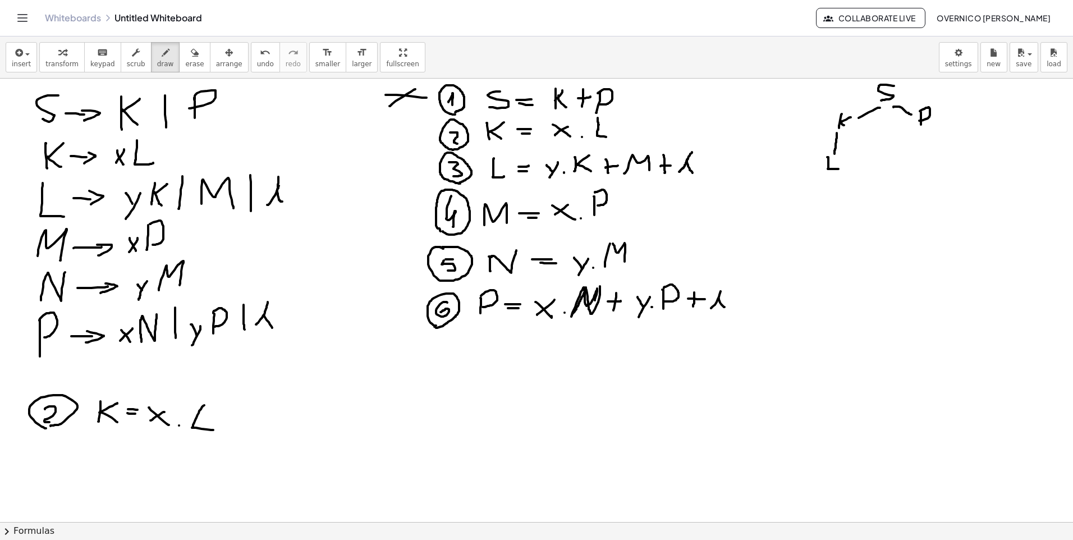
drag, startPoint x: 827, startPoint y: 157, endPoint x: 838, endPoint y: 169, distance: 16.3
drag, startPoint x: 921, startPoint y: 127, endPoint x: 920, endPoint y: 152, distance: 24.7
drag, startPoint x: 917, startPoint y: 172, endPoint x: 931, endPoint y: 158, distance: 19.9
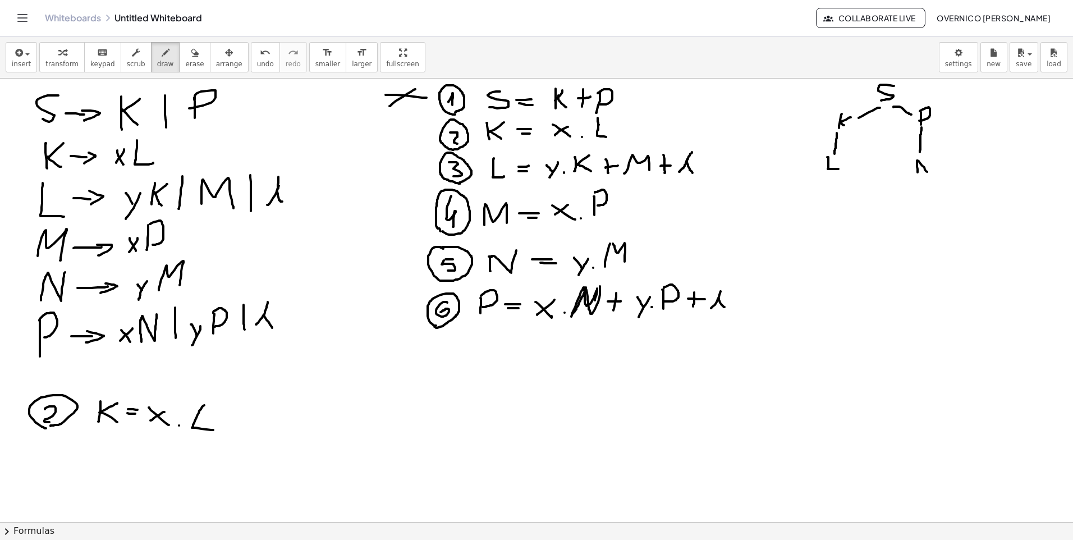
drag, startPoint x: 827, startPoint y: 180, endPoint x: 825, endPoint y: 191, distance: 10.9
drag, startPoint x: 821, startPoint y: 212, endPoint x: 835, endPoint y: 210, distance: 13.6
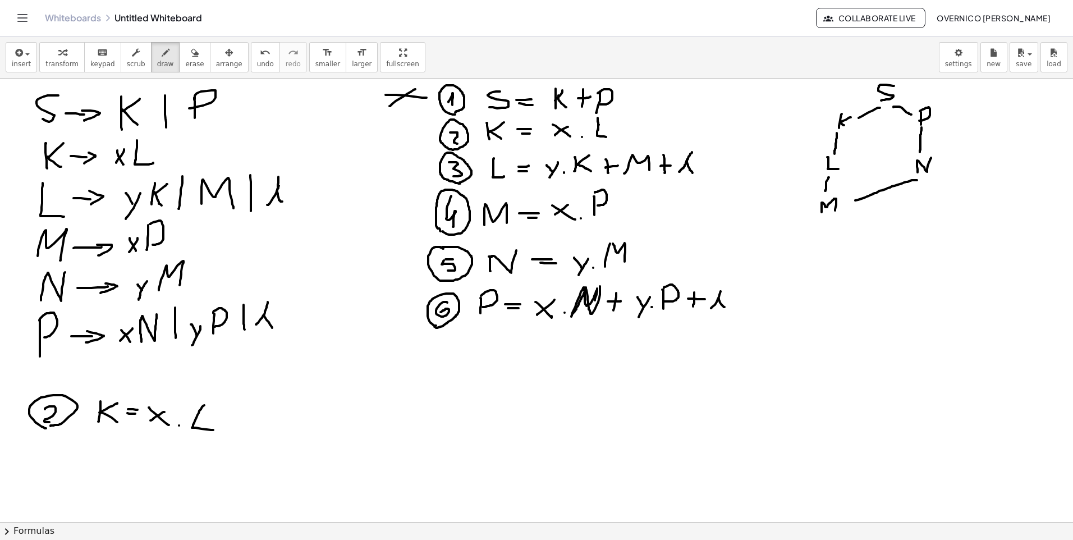
drag, startPoint x: 916, startPoint y: 180, endPoint x: 852, endPoint y: 201, distance: 67.2
drag, startPoint x: 848, startPoint y: 252, endPoint x: 860, endPoint y: 259, distance: 13.1
drag, startPoint x: 861, startPoint y: 252, endPoint x: 848, endPoint y: 261, distance: 15.7
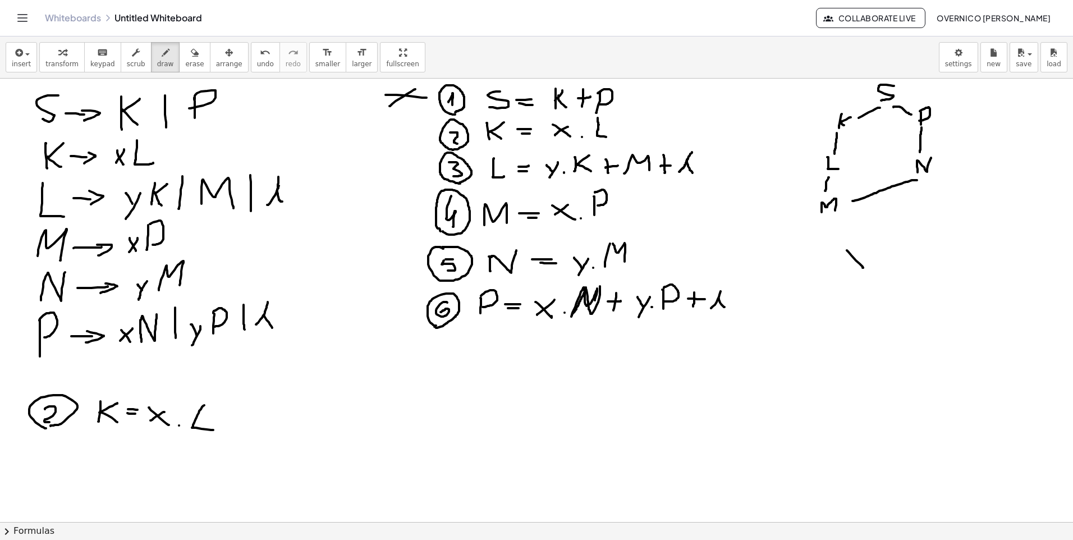
drag, startPoint x: 870, startPoint y: 260, endPoint x: 892, endPoint y: 258, distance: 22.6
drag, startPoint x: 909, startPoint y: 248, endPoint x: 907, endPoint y: 257, distance: 9.3
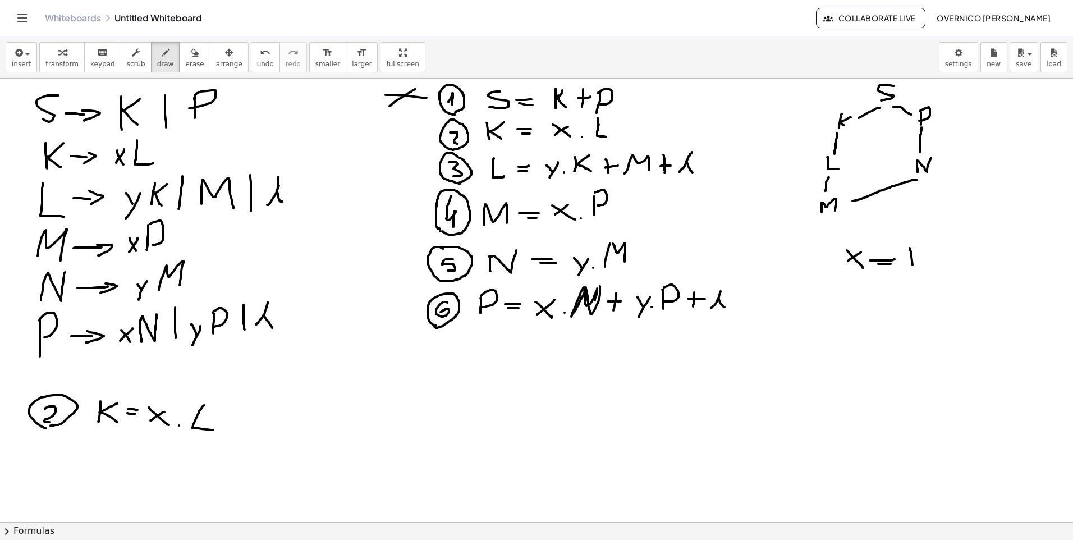
drag, startPoint x: 913, startPoint y: 248, endPoint x: 927, endPoint y: 249, distance: 14.0
drag, startPoint x: 940, startPoint y: 246, endPoint x: 952, endPoint y: 253, distance: 13.9
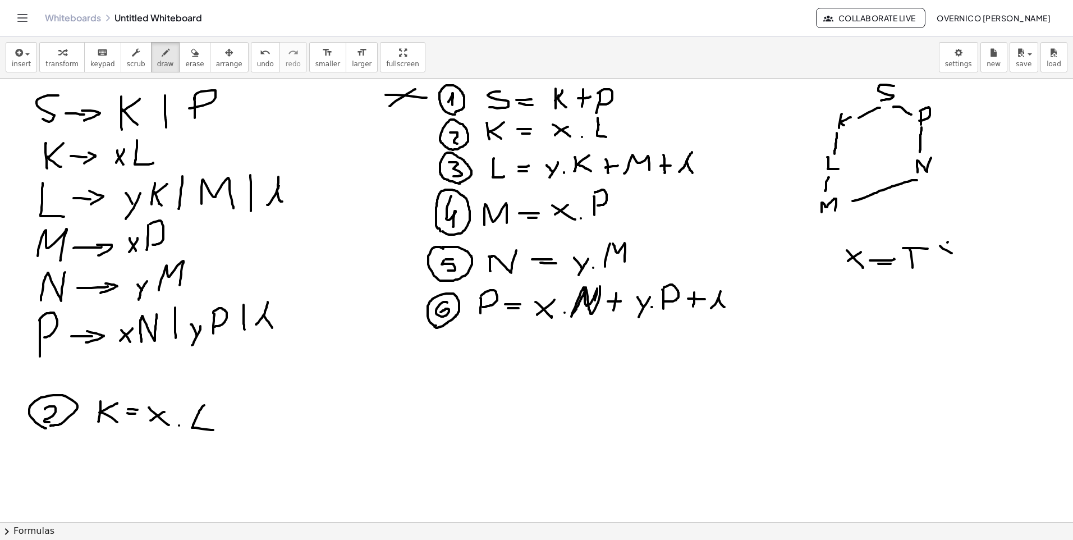
drag, startPoint x: 947, startPoint y: 242, endPoint x: 939, endPoint y: 250, distance: 11.5
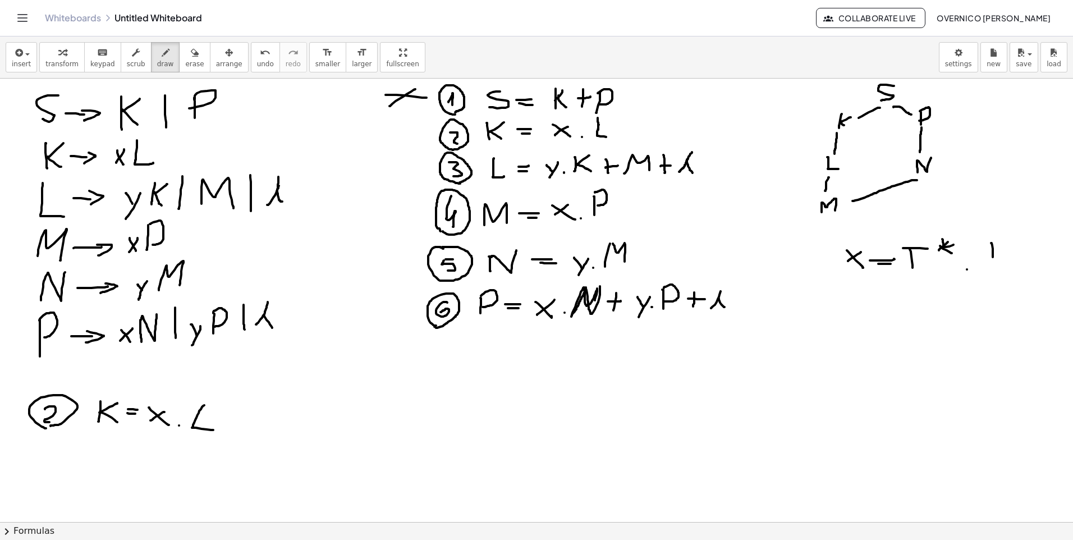
drag, startPoint x: 991, startPoint y: 243, endPoint x: 992, endPoint y: 267, distance: 23.6
drag, startPoint x: 992, startPoint y: 243, endPoint x: 1002, endPoint y: 269, distance: 27.2
click at [191, 54] on icon "button" at bounding box center [195, 52] width 8 height 13
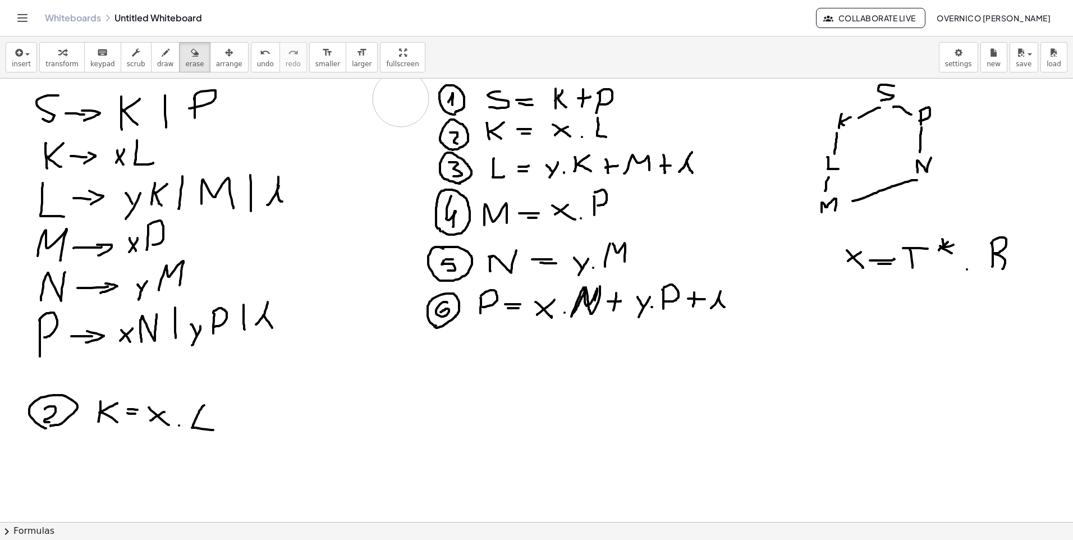
drag, startPoint x: 380, startPoint y: 115, endPoint x: 401, endPoint y: 99, distance: 26.8
click at [157, 62] on span "draw" at bounding box center [165, 64] width 17 height 8
drag, startPoint x: 822, startPoint y: 355, endPoint x: 818, endPoint y: 343, distance: 11.9
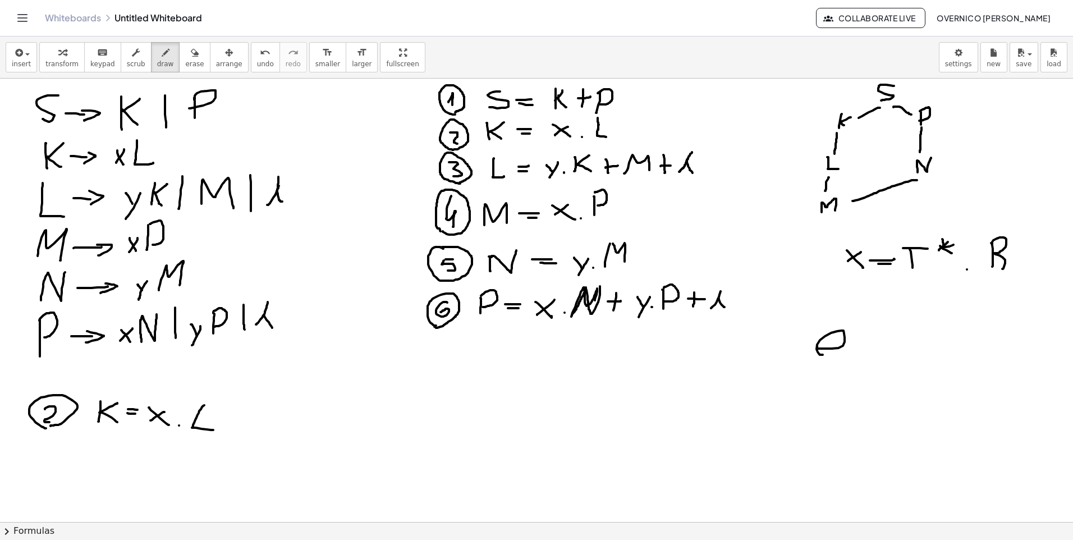
drag, startPoint x: 834, startPoint y: 323, endPoint x: 835, endPoint y: 355, distance: 32.6
drag, startPoint x: 187, startPoint y: 58, endPoint x: 359, endPoint y: 135, distance: 188.3
click at [192, 58] on button "erase" at bounding box center [194, 57] width 31 height 30
drag, startPoint x: 852, startPoint y: 346, endPoint x: 825, endPoint y: 342, distance: 26.7
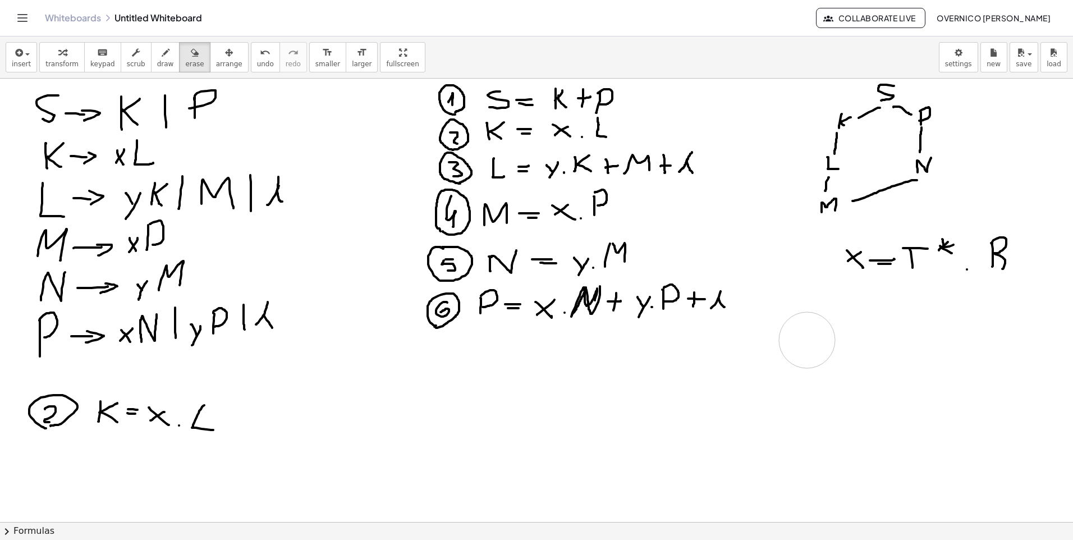
click at [157, 63] on span "draw" at bounding box center [165, 64] width 17 height 8
drag, startPoint x: 333, startPoint y: 308, endPoint x: 341, endPoint y: 320, distance: 14.6
drag, startPoint x: 339, startPoint y: 321, endPoint x: 335, endPoint y: 328, distance: 8.6
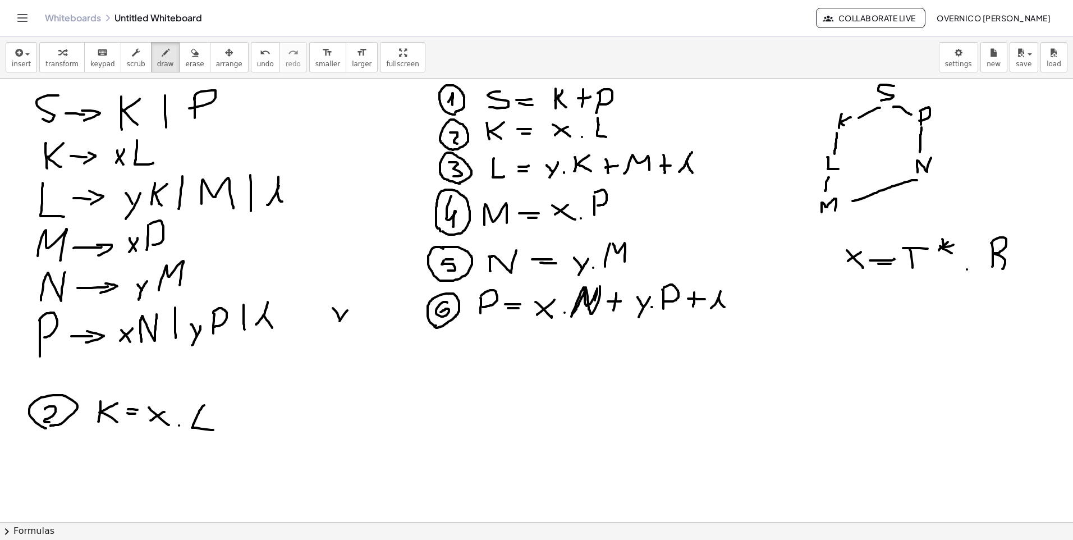
drag, startPoint x: 375, startPoint y: 307, endPoint x: 383, endPoint y: 321, distance: 16.4
drag, startPoint x: 189, startPoint y: 55, endPoint x: 270, endPoint y: 197, distance: 164.1
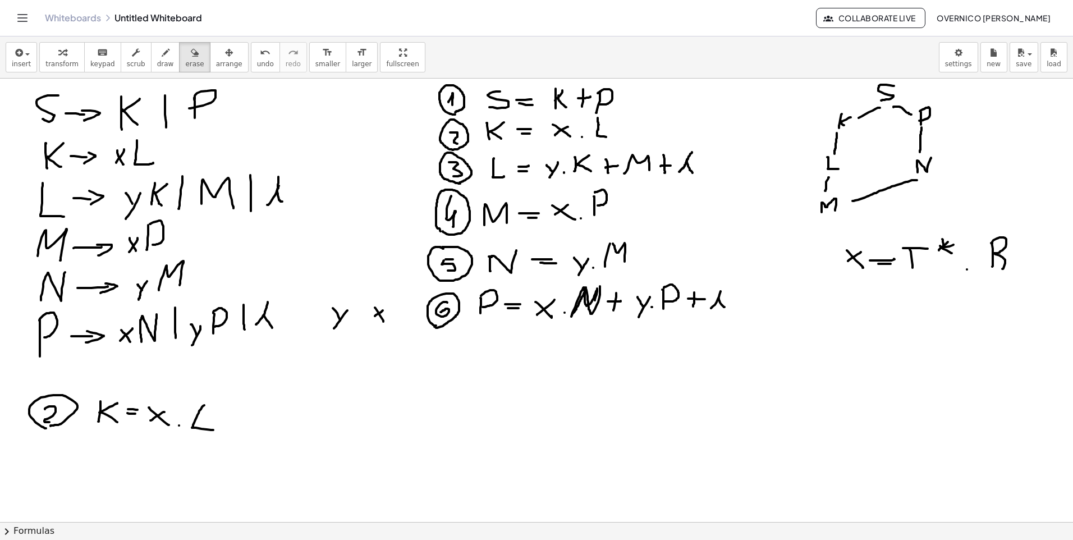
click at [185, 57] on button "erase" at bounding box center [194, 57] width 31 height 30
drag, startPoint x: 339, startPoint y: 318, endPoint x: 373, endPoint y: 315, distance: 34.3
click at [157, 66] on span "draw" at bounding box center [165, 64] width 17 height 8
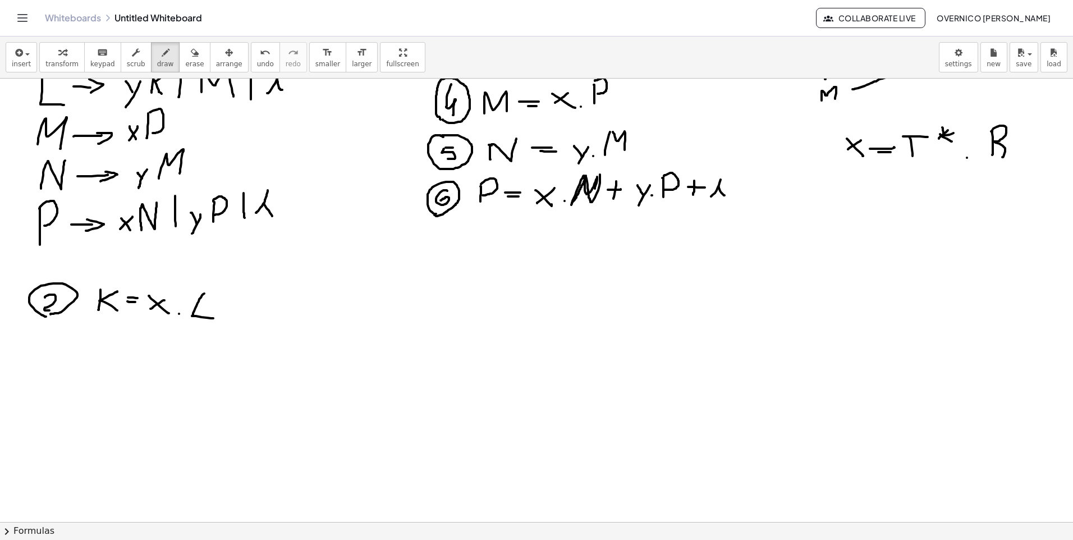
scroll to position [112, 0]
drag, startPoint x: 521, startPoint y: 279, endPoint x: 520, endPoint y: 313, distance: 33.1
click at [520, 313] on div at bounding box center [536, 445] width 1073 height 959
drag, startPoint x: 519, startPoint y: 298, endPoint x: 529, endPoint y: 296, distance: 10.3
click at [536, 292] on div at bounding box center [536, 445] width 1073 height 959
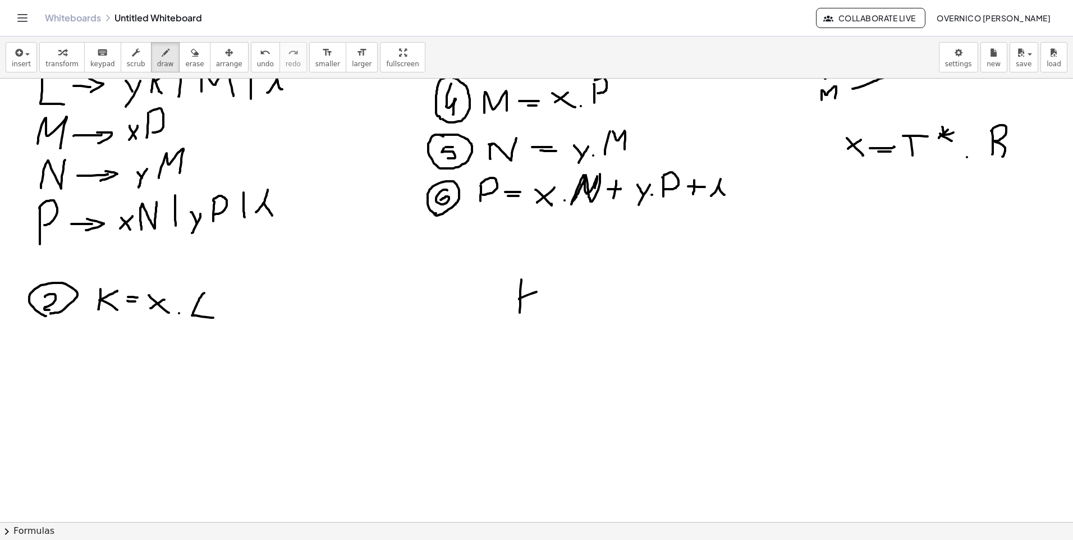
drag, startPoint x: 521, startPoint y: 298, endPoint x: 539, endPoint y: 313, distance: 22.8
click at [540, 314] on div at bounding box center [536, 445] width 1073 height 959
drag, startPoint x: 568, startPoint y: 303, endPoint x: 554, endPoint y: 307, distance: 14.6
click at [570, 303] on div at bounding box center [536, 445] width 1073 height 959
drag, startPoint x: 573, startPoint y: 309, endPoint x: 582, endPoint y: 309, distance: 8.4
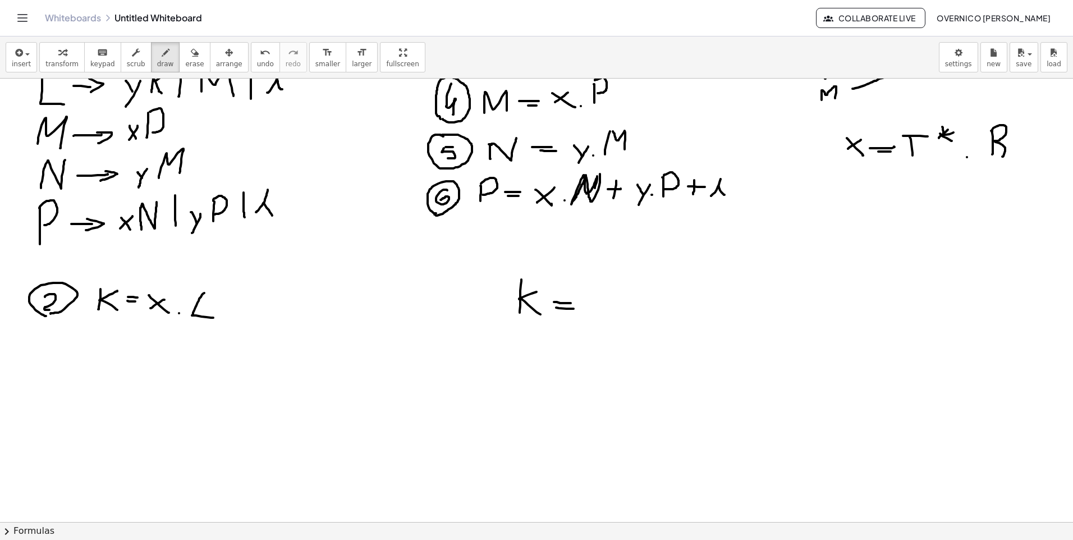
click at [582, 309] on div at bounding box center [536, 445] width 1073 height 959
drag, startPoint x: 609, startPoint y: 289, endPoint x: 624, endPoint y: 313, distance: 28.5
click at [624, 313] on div at bounding box center [536, 445] width 1073 height 959
drag, startPoint x: 623, startPoint y: 314, endPoint x: 633, endPoint y: 314, distance: 9.5
click at [619, 325] on div at bounding box center [536, 445] width 1073 height 959
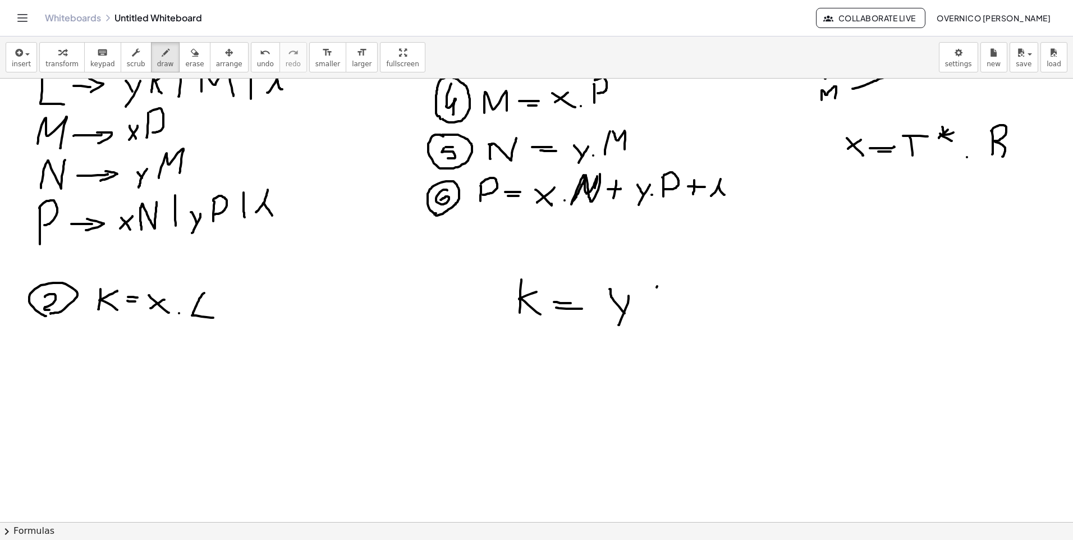
drag, startPoint x: 656, startPoint y: 287, endPoint x: 661, endPoint y: 302, distance: 15.4
click at [658, 313] on div at bounding box center [536, 445] width 1073 height 959
drag, startPoint x: 659, startPoint y: 299, endPoint x: 678, endPoint y: 291, distance: 20.3
click at [681, 290] on div at bounding box center [536, 445] width 1073 height 959
drag, startPoint x: 660, startPoint y: 301, endPoint x: 686, endPoint y: 315, distance: 29.4
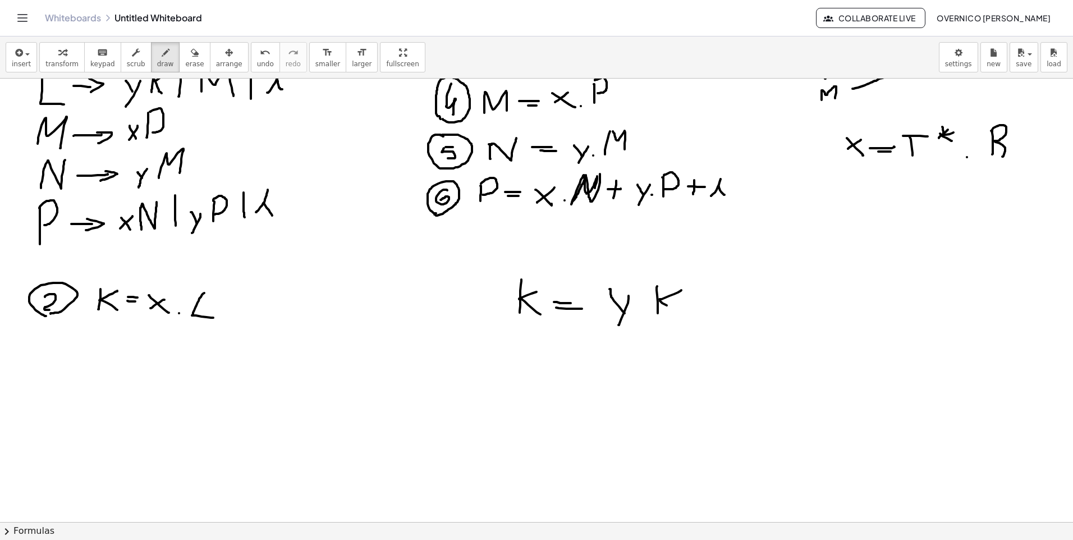
click at [690, 315] on div at bounding box center [536, 445] width 1073 height 959
click at [525, 369] on div at bounding box center [536, 445] width 1073 height 959
click at [546, 343] on div at bounding box center [536, 445] width 1073 height 959
drag, startPoint x: 530, startPoint y: 353, endPoint x: 555, endPoint y: 359, distance: 25.3
click at [541, 359] on div at bounding box center [536, 445] width 1073 height 959
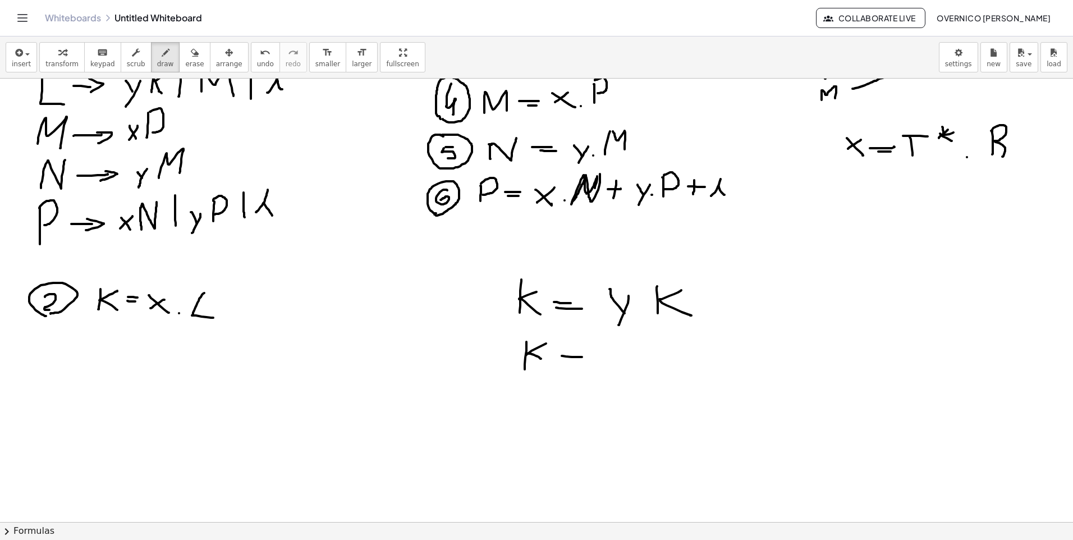
drag, startPoint x: 562, startPoint y: 356, endPoint x: 582, endPoint y: 357, distance: 20.2
click at [582, 357] on div at bounding box center [536, 445] width 1073 height 959
drag, startPoint x: 566, startPoint y: 361, endPoint x: 578, endPoint y: 360, distance: 12.4
click at [578, 360] on div at bounding box center [536, 445] width 1073 height 959
drag, startPoint x: 598, startPoint y: 352, endPoint x: 608, endPoint y: 357, distance: 11.1
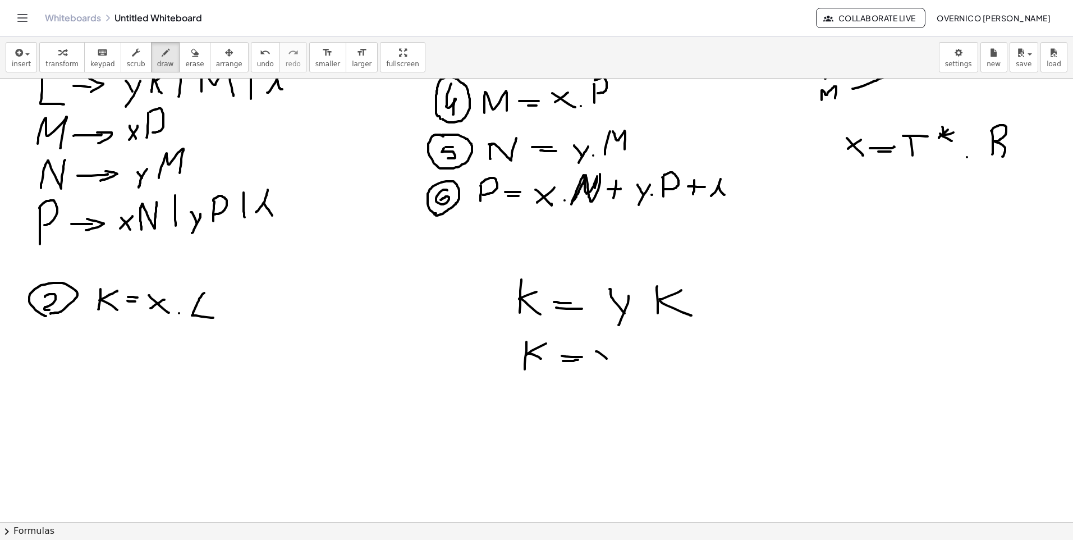
click at [607, 359] on div at bounding box center [536, 445] width 1073 height 959
drag, startPoint x: 610, startPoint y: 354, endPoint x: 601, endPoint y: 370, distance: 18.1
click at [601, 370] on div at bounding box center [536, 445] width 1073 height 959
drag, startPoint x: 626, startPoint y: 343, endPoint x: 635, endPoint y: 351, distance: 12.0
click at [635, 351] on div at bounding box center [536, 445] width 1073 height 959
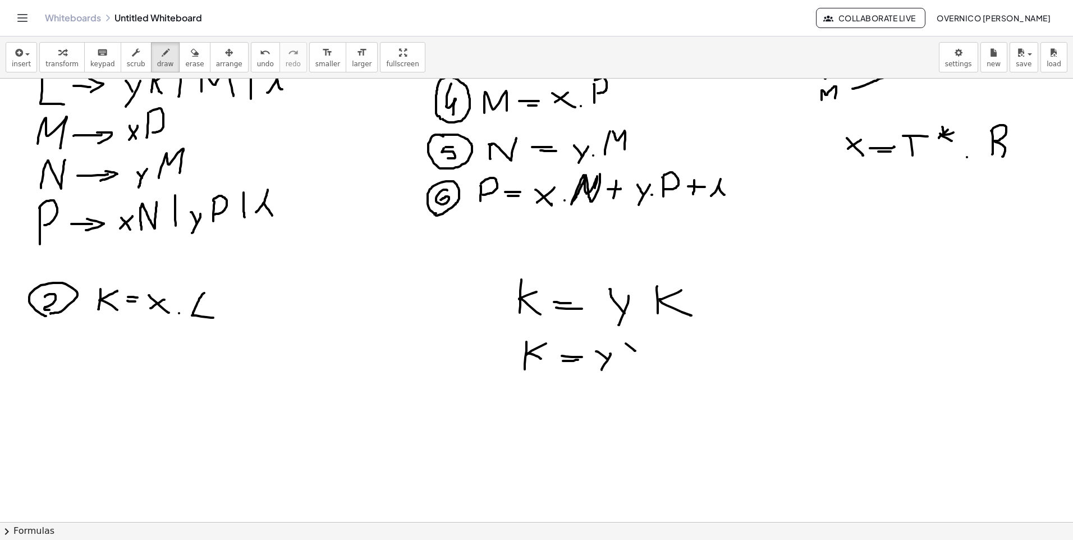
click at [630, 350] on div at bounding box center [536, 445] width 1073 height 959
drag, startPoint x: 632, startPoint y: 339, endPoint x: 632, endPoint y: 351, distance: 11.2
click at [632, 351] on div at bounding box center [536, 445] width 1073 height 959
click at [639, 344] on div at bounding box center [536, 445] width 1073 height 959
drag, startPoint x: 804, startPoint y: 302, endPoint x: 794, endPoint y: 311, distance: 13.5
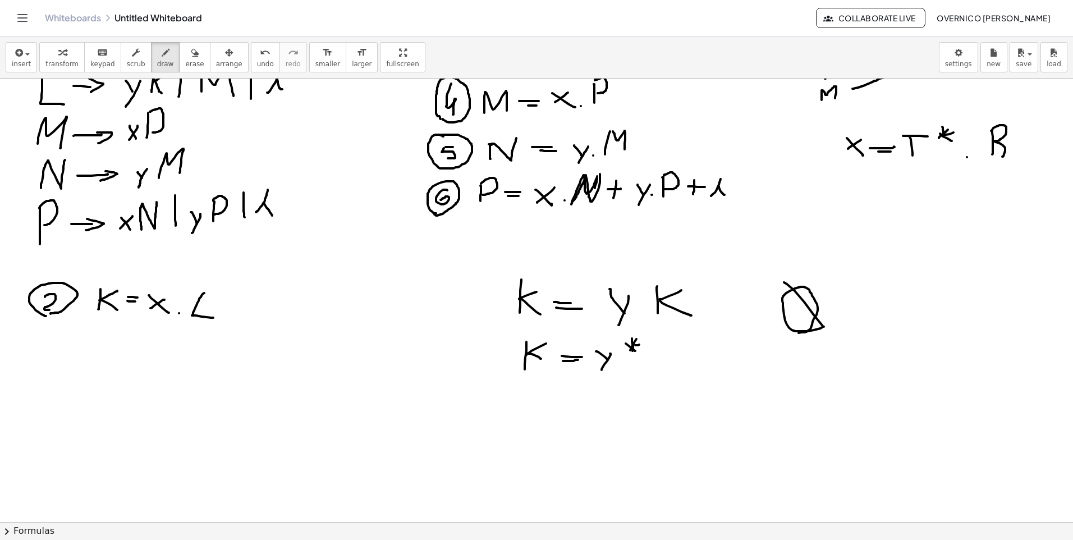
click at [791, 333] on div at bounding box center [536, 445] width 1073 height 959
drag, startPoint x: 811, startPoint y: 270, endPoint x: 792, endPoint y: 337, distance: 70.0
click at [792, 337] on div at bounding box center [536, 445] width 1073 height 959
drag, startPoint x: 181, startPoint y: 58, endPoint x: 692, endPoint y: 242, distance: 542.7
click at [184, 62] on button "erase" at bounding box center [194, 57] width 31 height 30
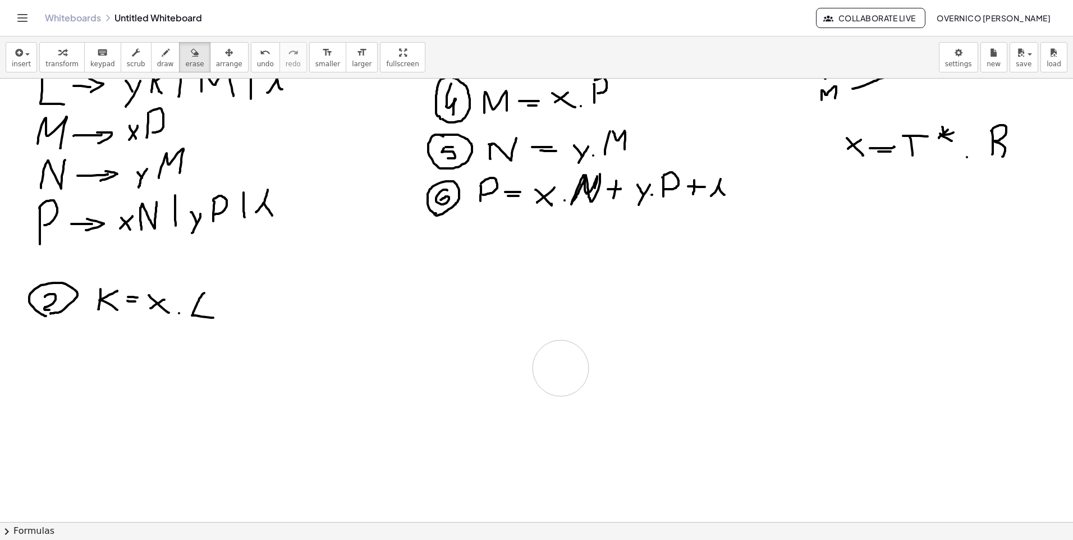
drag, startPoint x: 768, startPoint y: 329, endPoint x: 550, endPoint y: 339, distance: 217.9
click at [568, 346] on div at bounding box center [536, 445] width 1073 height 959
click at [162, 57] on icon "button" at bounding box center [166, 52] width 8 height 13
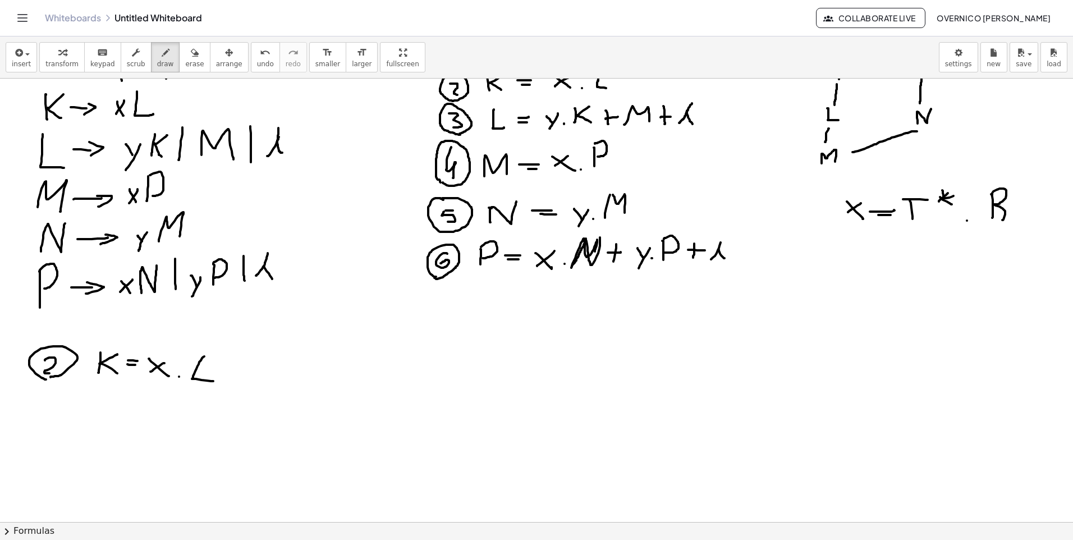
scroll to position [0, 0]
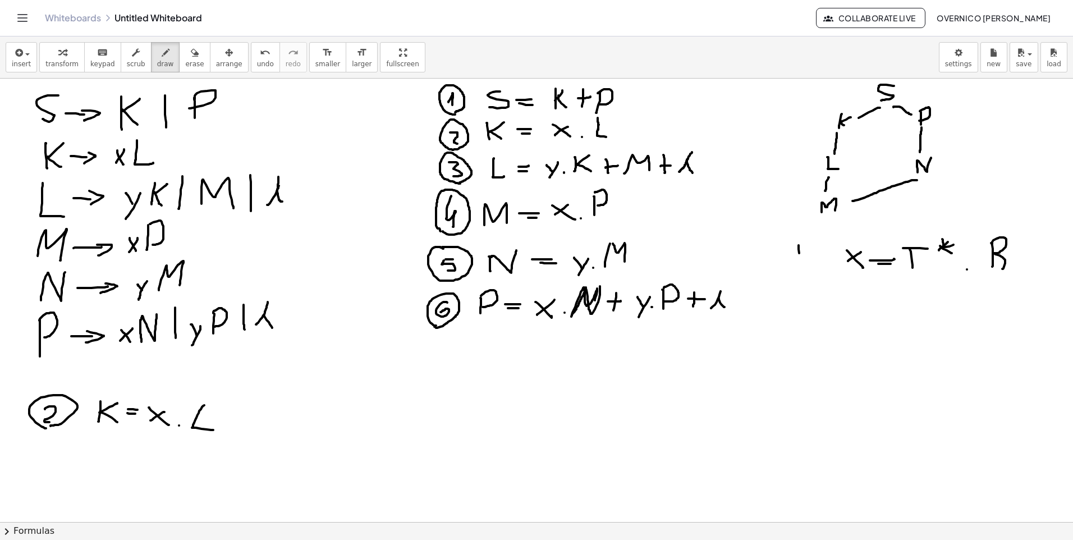
drag, startPoint x: 798, startPoint y: 249, endPoint x: 800, endPoint y: 265, distance: 16.4
drag, startPoint x: 798, startPoint y: 245, endPoint x: 800, endPoint y: 267, distance: 22.5
drag, startPoint x: 822, startPoint y: 242, endPoint x: 814, endPoint y: 280, distance: 38.4
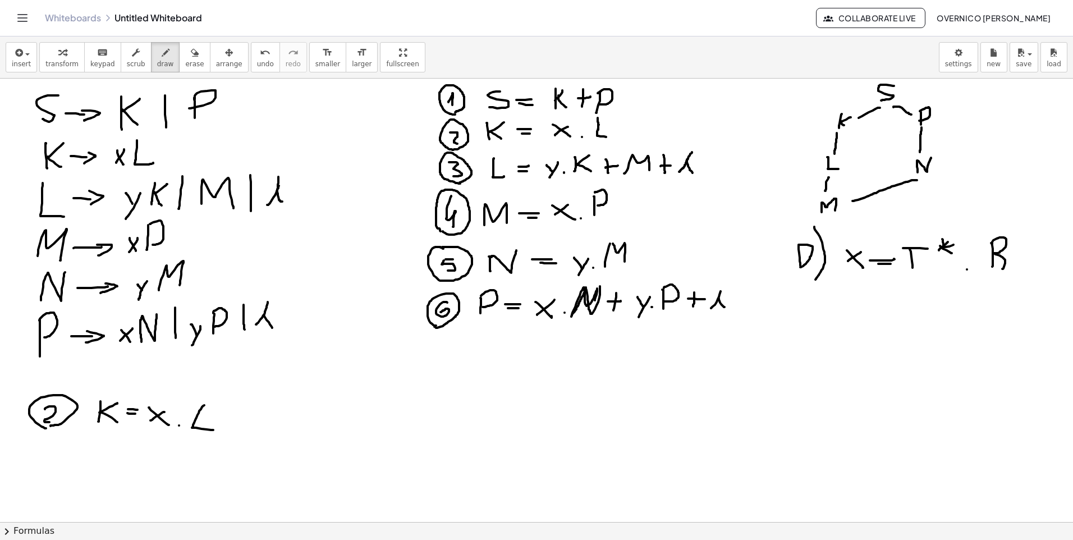
drag, startPoint x: 444, startPoint y: 362, endPoint x: 460, endPoint y: 388, distance: 29.9
drag, startPoint x: 178, startPoint y: 61, endPoint x: 347, endPoint y: 266, distance: 265.5
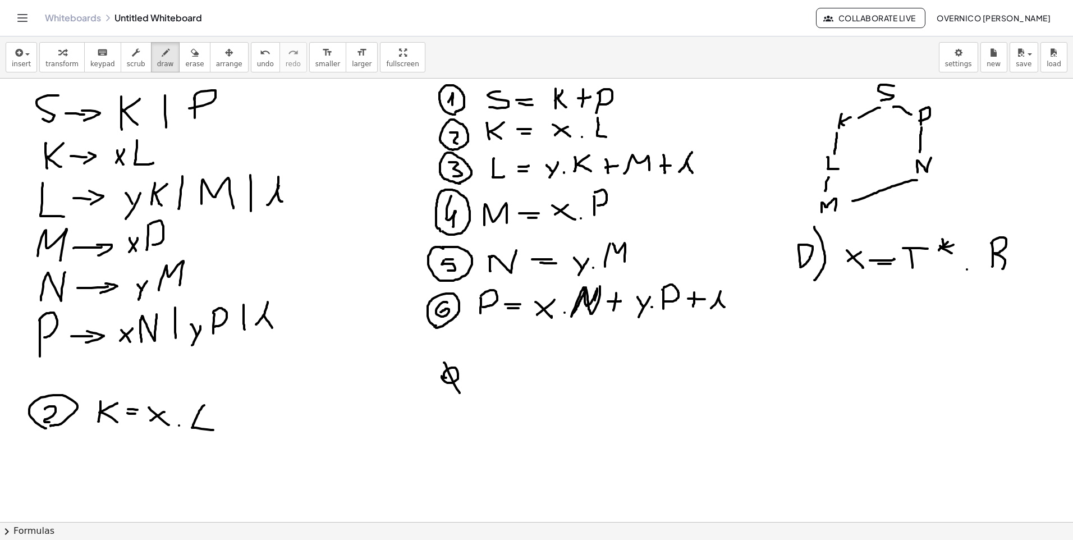
click at [185, 62] on span "erase" at bounding box center [194, 64] width 19 height 8
drag, startPoint x: 481, startPoint y: 390, endPoint x: 438, endPoint y: 380, distance: 44.4
click at [157, 63] on span "draw" at bounding box center [165, 64] width 17 height 8
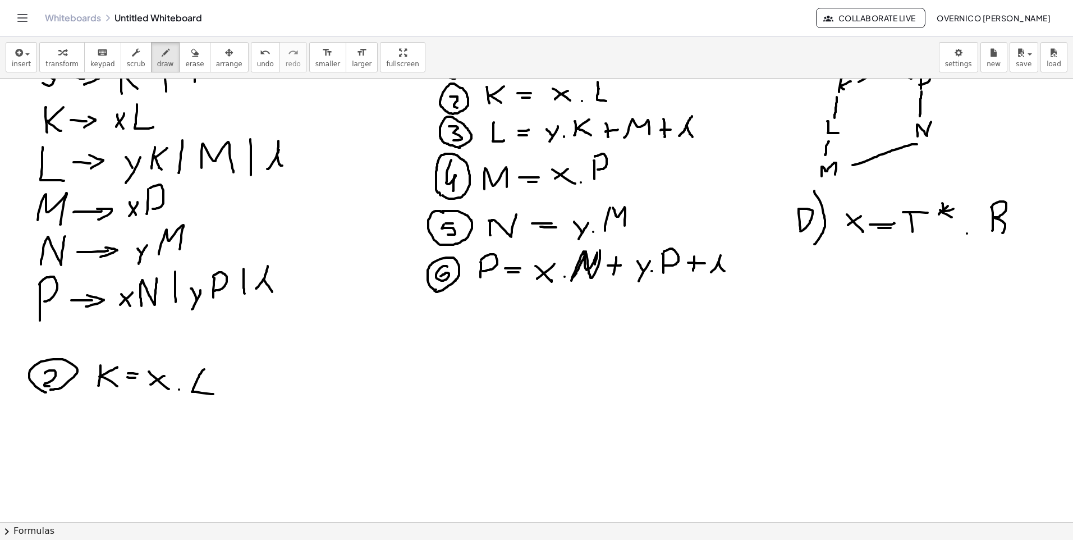
scroll to position [56, 0]
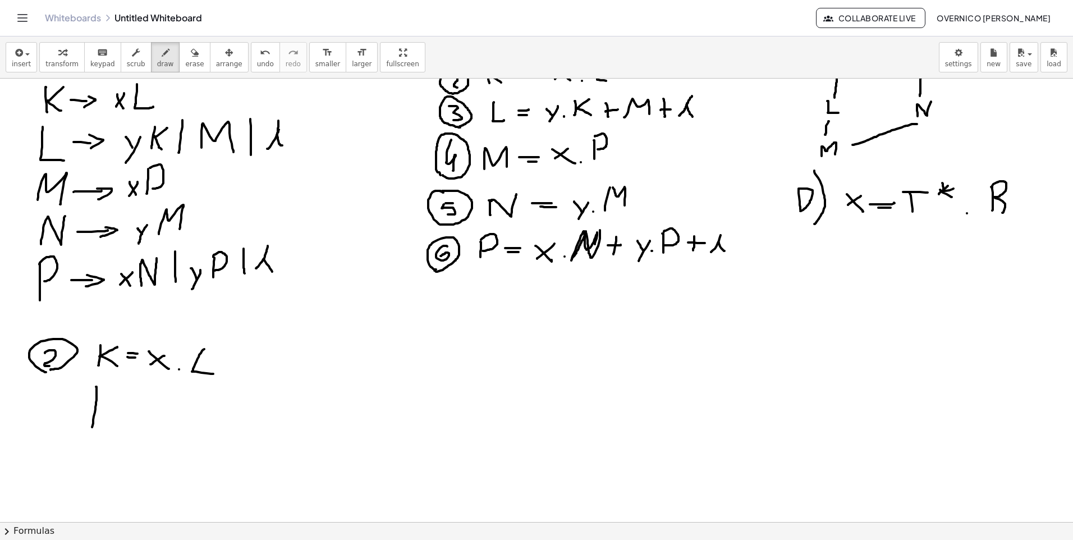
drag, startPoint x: 97, startPoint y: 388, endPoint x: 92, endPoint y: 427, distance: 39.0
click at [92, 427] on div at bounding box center [536, 501] width 1073 height 959
click at [185, 66] on span "erase" at bounding box center [194, 64] width 19 height 8
drag, startPoint x: 99, startPoint y: 431, endPoint x: 96, endPoint y: 410, distance: 22.1
click at [96, 410] on div at bounding box center [536, 501] width 1073 height 959
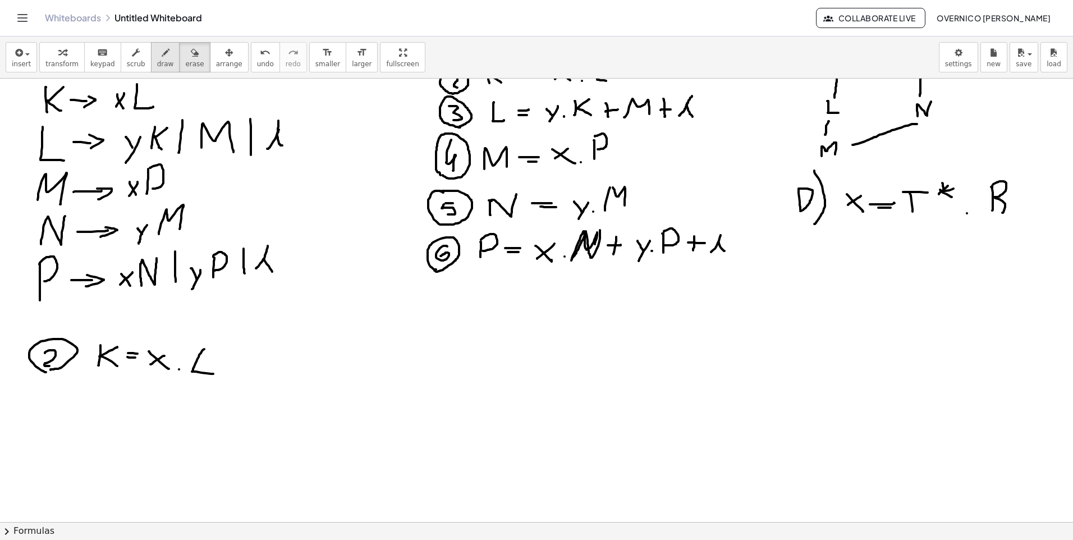
click at [157, 68] on span "draw" at bounding box center [165, 64] width 17 height 8
drag, startPoint x: 96, startPoint y: 380, endPoint x: 92, endPoint y: 401, distance: 21.1
click at [92, 401] on div at bounding box center [536, 501] width 1073 height 959
drag, startPoint x: 94, startPoint y: 392, endPoint x: 107, endPoint y: 385, distance: 14.6
click at [107, 385] on div at bounding box center [536, 501] width 1073 height 959
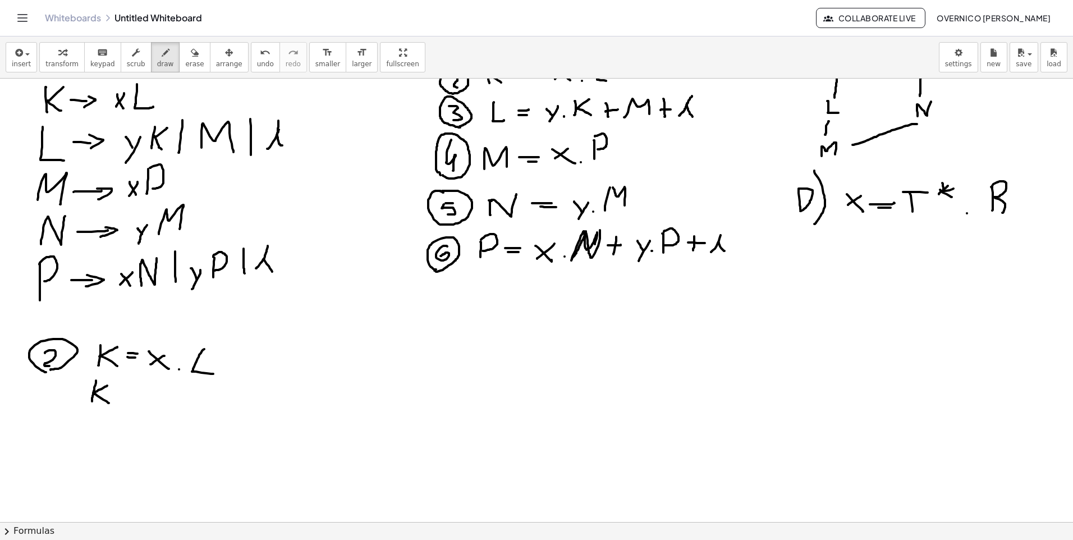
drag, startPoint x: 94, startPoint y: 394, endPoint x: 109, endPoint y: 403, distance: 17.1
click at [109, 403] on div at bounding box center [536, 501] width 1073 height 959
click at [131, 392] on div at bounding box center [536, 501] width 1073 height 959
drag, startPoint x: 121, startPoint y: 397, endPoint x: 129, endPoint y: 397, distance: 8.4
click at [129, 397] on div at bounding box center [536, 501] width 1073 height 959
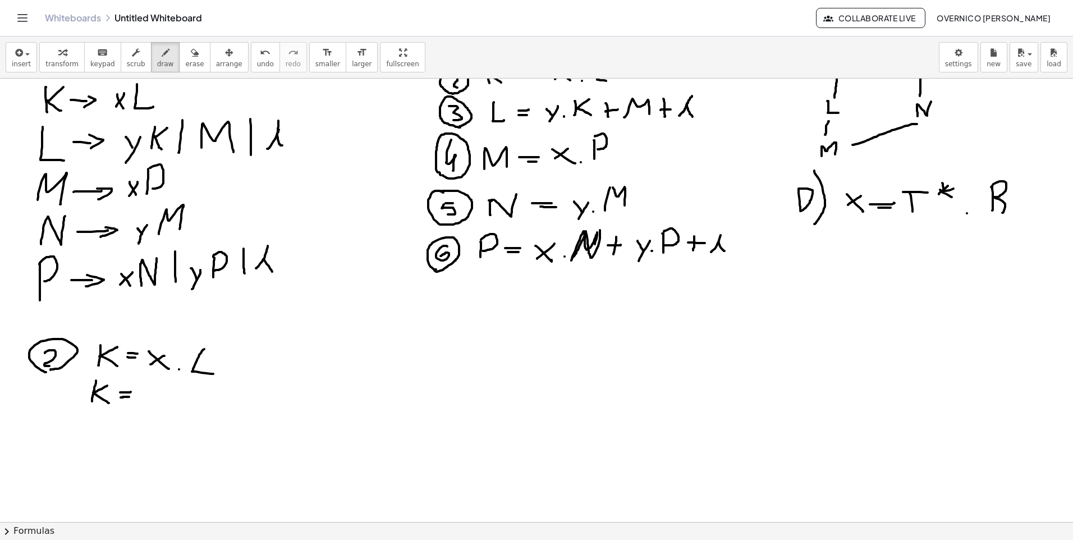
scroll to position [0, 0]
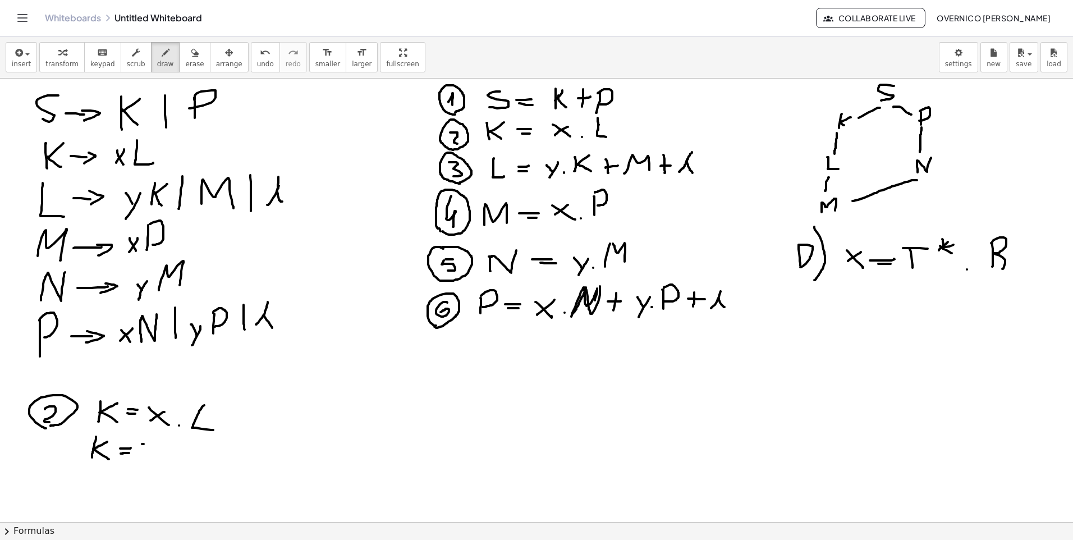
drag, startPoint x: 142, startPoint y: 444, endPoint x: 157, endPoint y: 455, distance: 18.9
drag, startPoint x: 153, startPoint y: 446, endPoint x: 137, endPoint y: 456, distance: 17.9
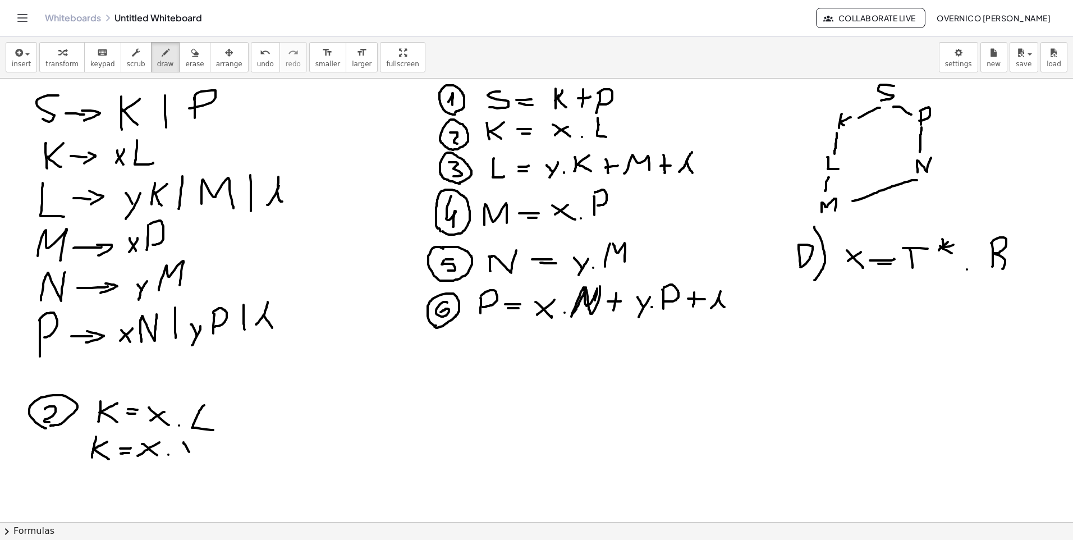
drag, startPoint x: 183, startPoint y: 442, endPoint x: 189, endPoint y: 452, distance: 11.6
drag, startPoint x: 193, startPoint y: 445, endPoint x: 183, endPoint y: 460, distance: 17.4
drag, startPoint x: 204, startPoint y: 437, endPoint x: 204, endPoint y: 453, distance: 16.8
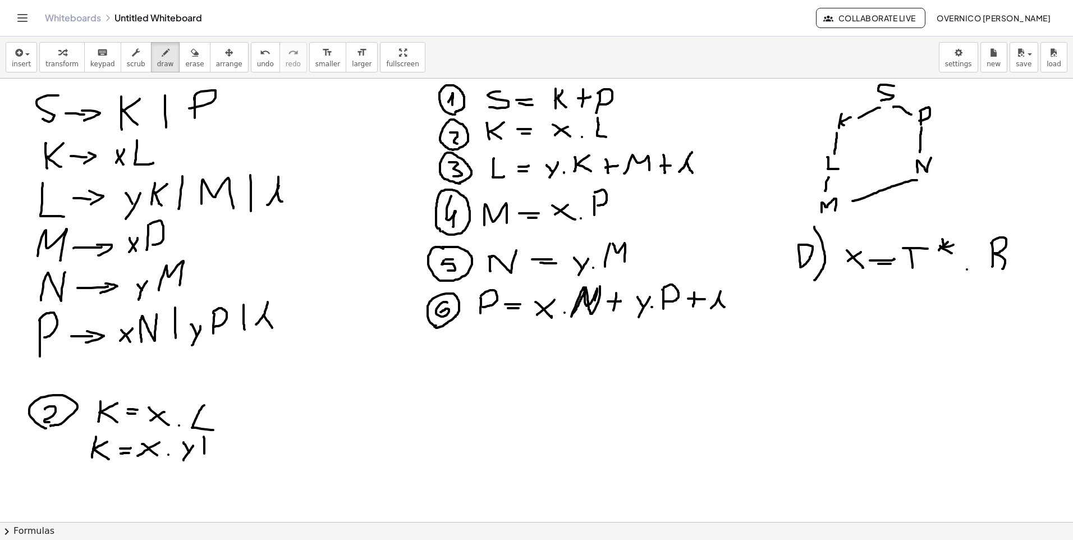
drag, startPoint x: 204, startPoint y: 444, endPoint x: 222, endPoint y: 438, distance: 18.8
drag, startPoint x: 205, startPoint y: 445, endPoint x: 215, endPoint y: 451, distance: 12.0
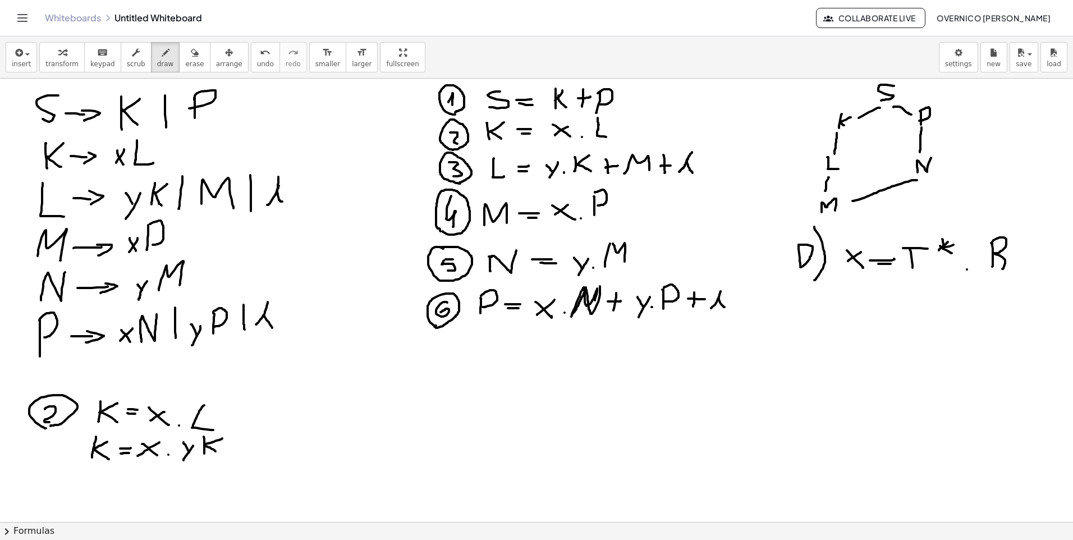
drag, startPoint x: 238, startPoint y: 441, endPoint x: 235, endPoint y: 452, distance: 11.4
drag, startPoint x: 231, startPoint y: 445, endPoint x: 244, endPoint y: 446, distance: 13.5
drag, startPoint x: 254, startPoint y: 452, endPoint x: 286, endPoint y: 449, distance: 32.1
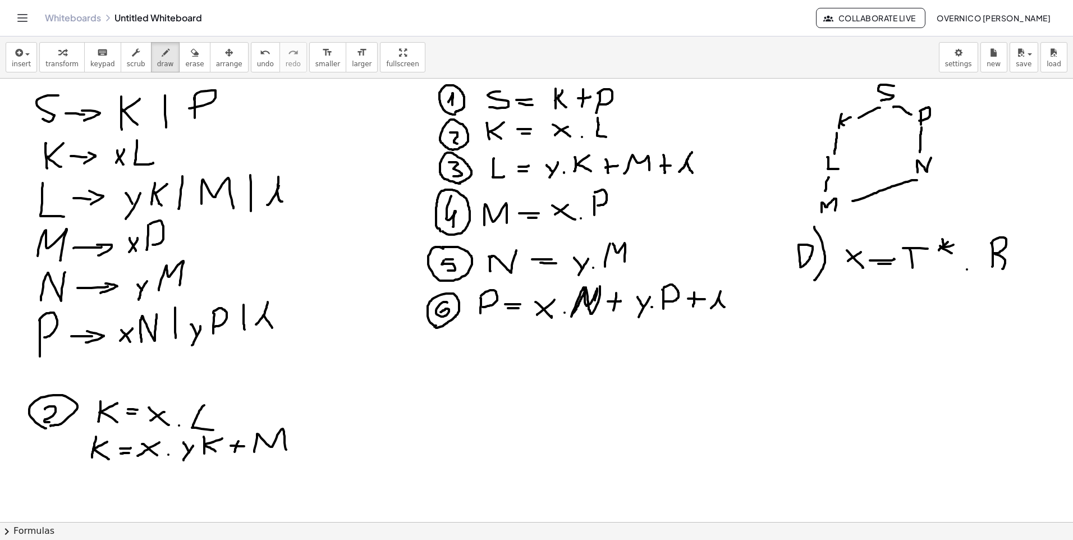
drag, startPoint x: 306, startPoint y: 431, endPoint x: 306, endPoint y: 445, distance: 14.6
drag, startPoint x: 314, startPoint y: 440, endPoint x: 320, endPoint y: 439, distance: 6.8
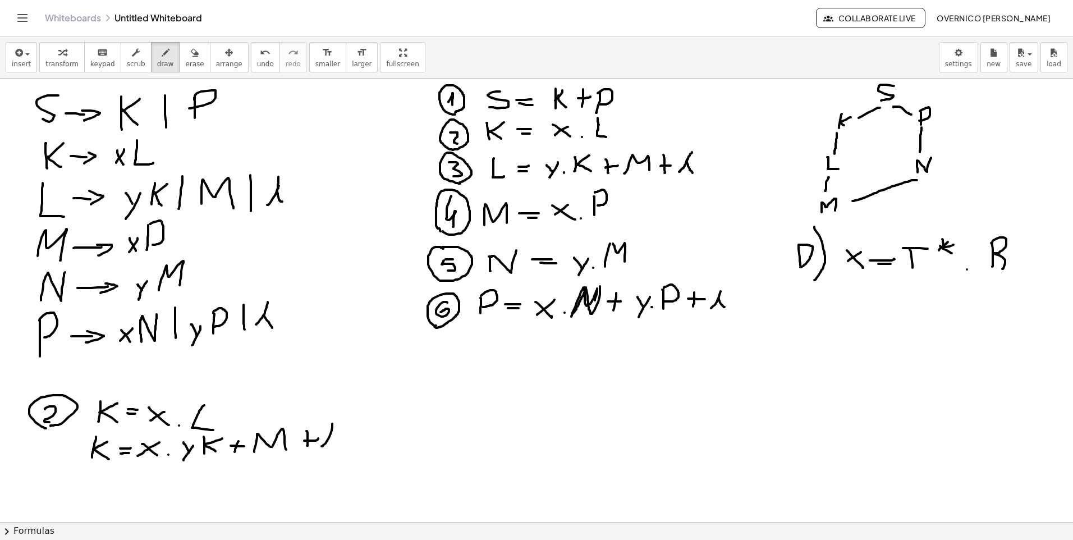
drag, startPoint x: 321, startPoint y: 446, endPoint x: 332, endPoint y: 424, distance: 24.8
drag, startPoint x: 332, startPoint y: 434, endPoint x: 337, endPoint y: 445, distance: 11.8
drag, startPoint x: 449, startPoint y: 392, endPoint x: 480, endPoint y: 414, distance: 37.8
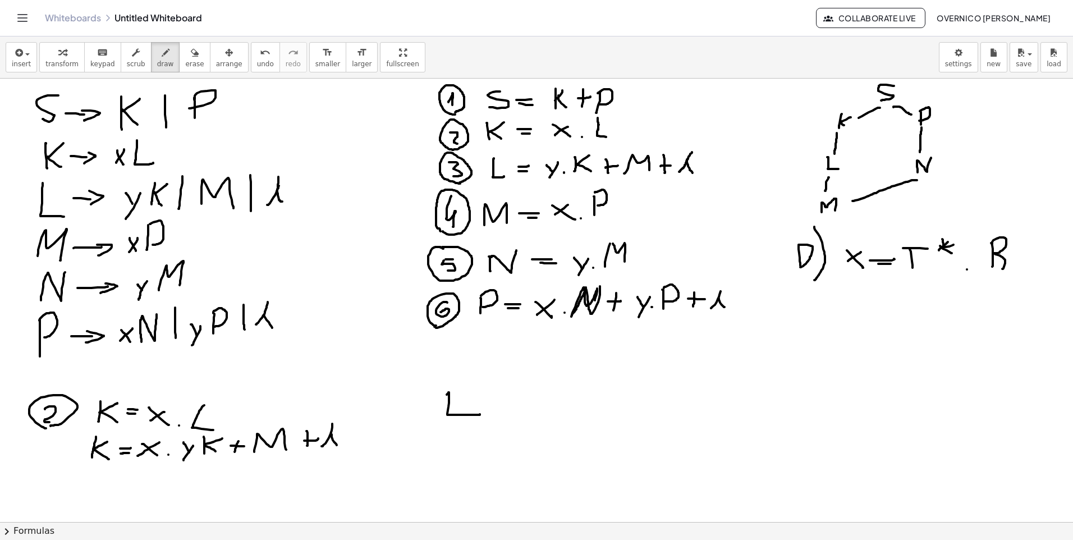
drag, startPoint x: 500, startPoint y: 403, endPoint x: 510, endPoint y: 403, distance: 9.5
drag, startPoint x: 525, startPoint y: 403, endPoint x: 538, endPoint y: 406, distance: 13.8
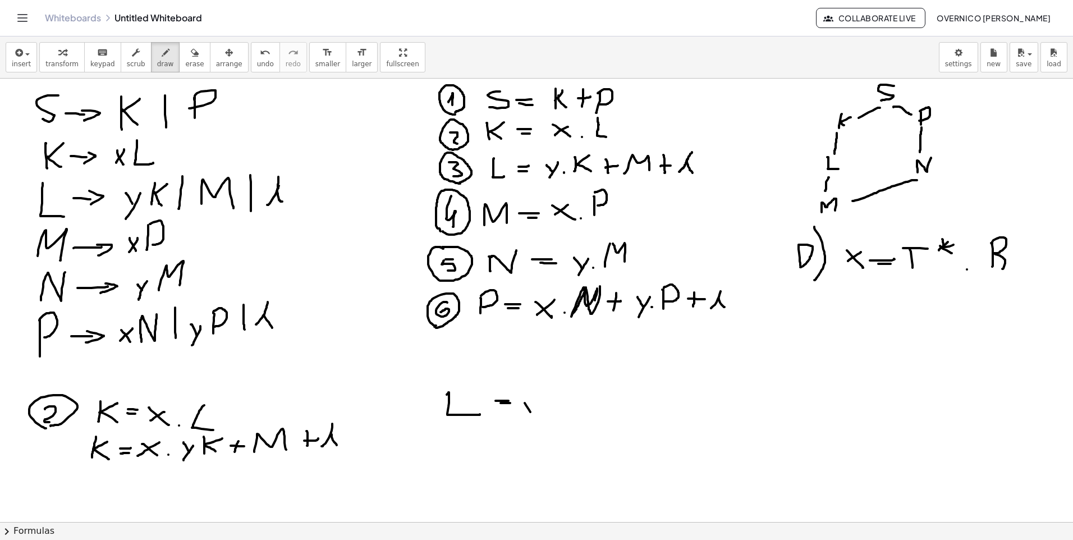
drag, startPoint x: 539, startPoint y: 405, endPoint x: 533, endPoint y: 418, distance: 14.6
drag, startPoint x: 559, startPoint y: 393, endPoint x: 558, endPoint y: 411, distance: 18.5
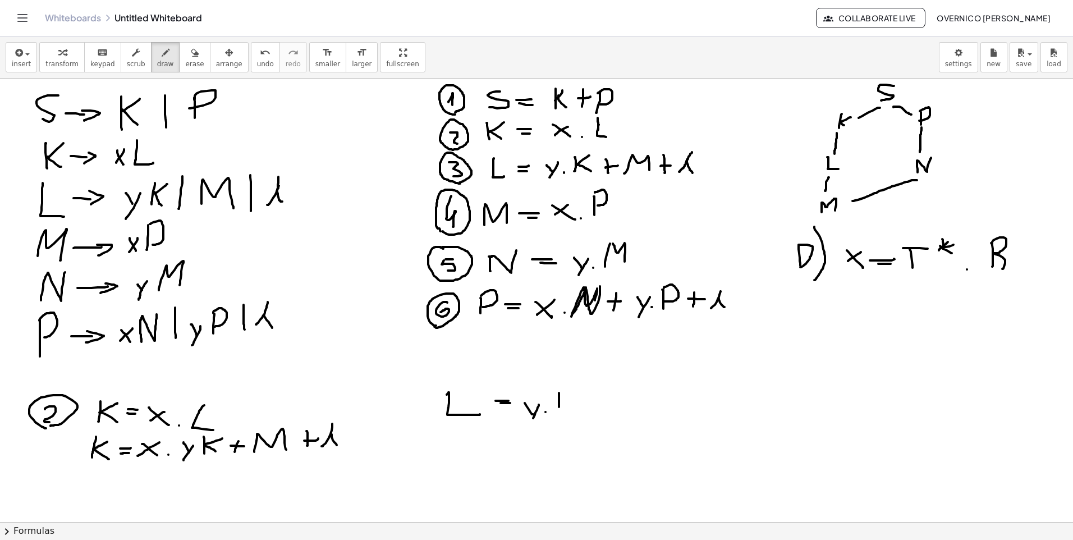
drag, startPoint x: 558, startPoint y: 403, endPoint x: 571, endPoint y: 396, distance: 14.3
drag, startPoint x: 560, startPoint y: 403, endPoint x: 564, endPoint y: 411, distance: 9.3
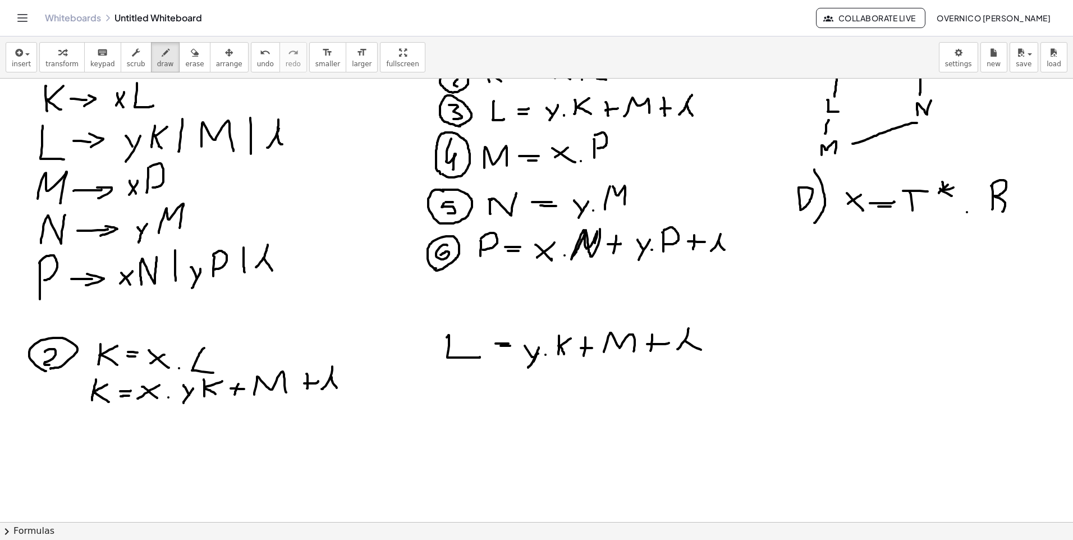
scroll to position [112, 0]
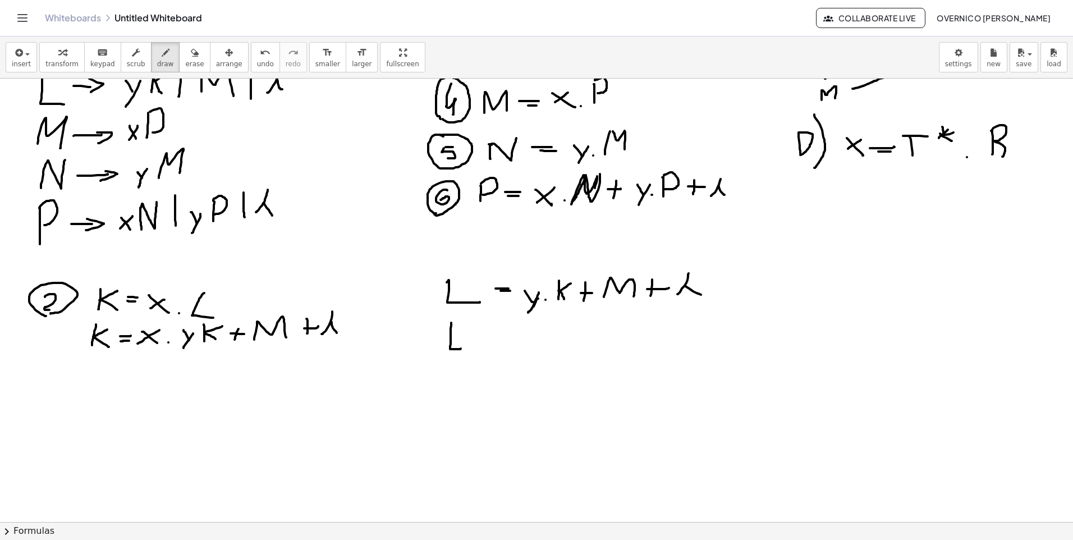
click at [466, 348] on div at bounding box center [536, 445] width 1073 height 959
click at [492, 340] on div at bounding box center [536, 445] width 1073 height 959
click at [491, 343] on div at bounding box center [536, 445] width 1073 height 959
click at [511, 343] on div at bounding box center [536, 445] width 1073 height 959
click at [510, 349] on div at bounding box center [536, 445] width 1073 height 959
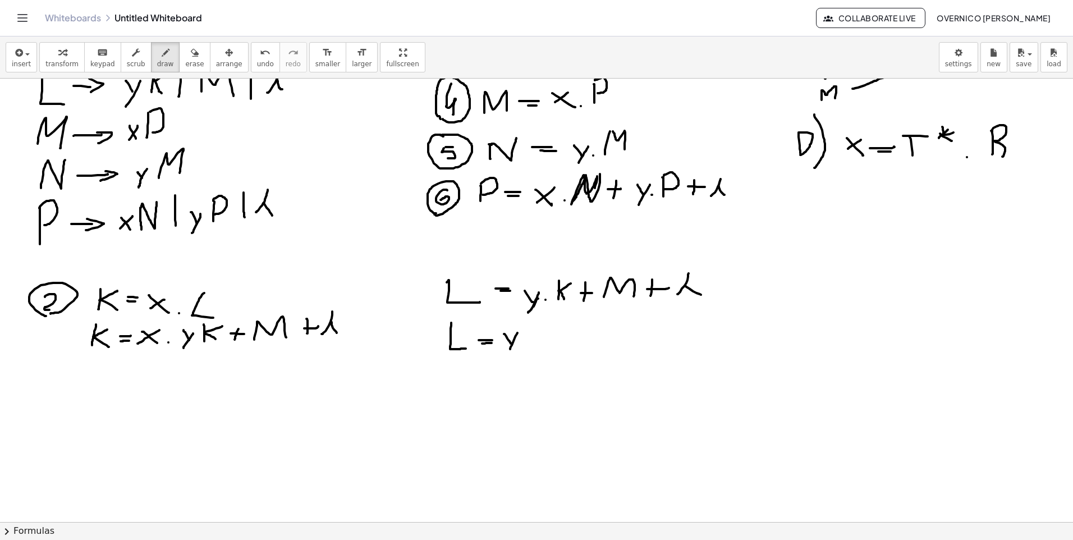
click at [520, 341] on div at bounding box center [536, 445] width 1073 height 959
click at [542, 344] on div at bounding box center [536, 445] width 1073 height 959
click at [536, 345] on div at bounding box center [536, 445] width 1073 height 959
click at [566, 345] on div at bounding box center [536, 445] width 1073 height 959
click at [585, 338] on div at bounding box center [536, 445] width 1073 height 959
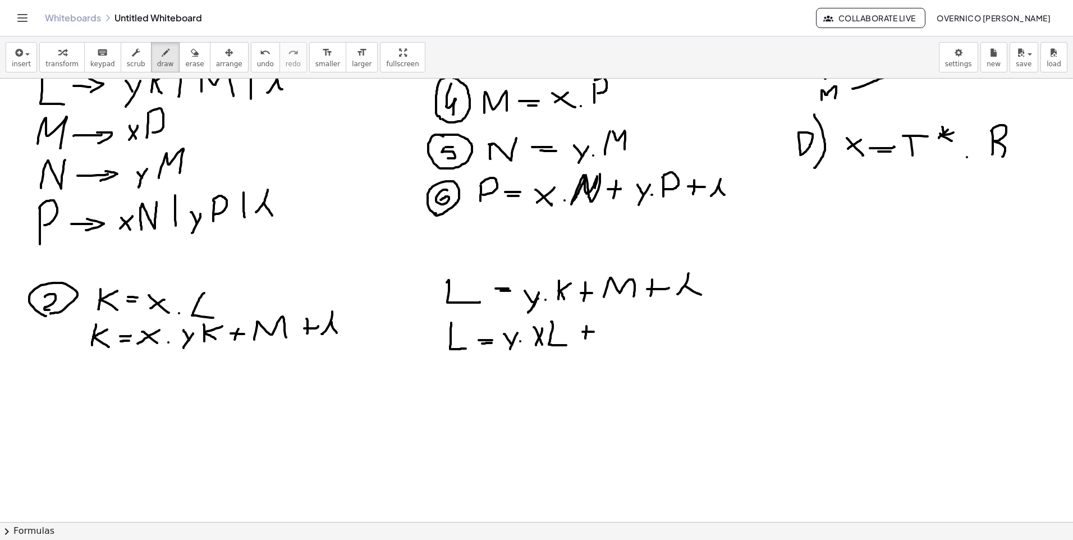
click at [594, 332] on div at bounding box center [536, 445] width 1073 height 959
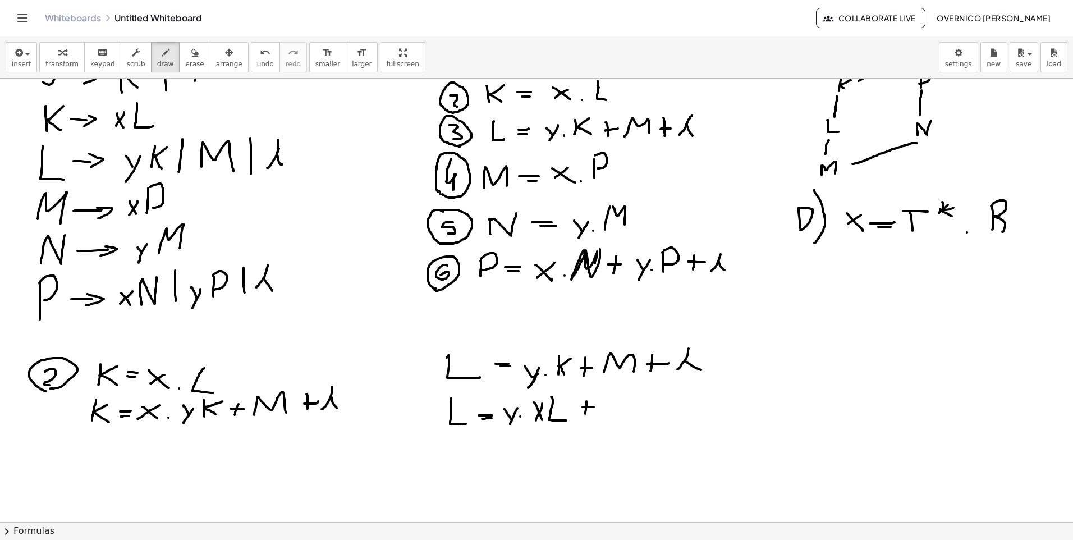
scroll to position [56, 0]
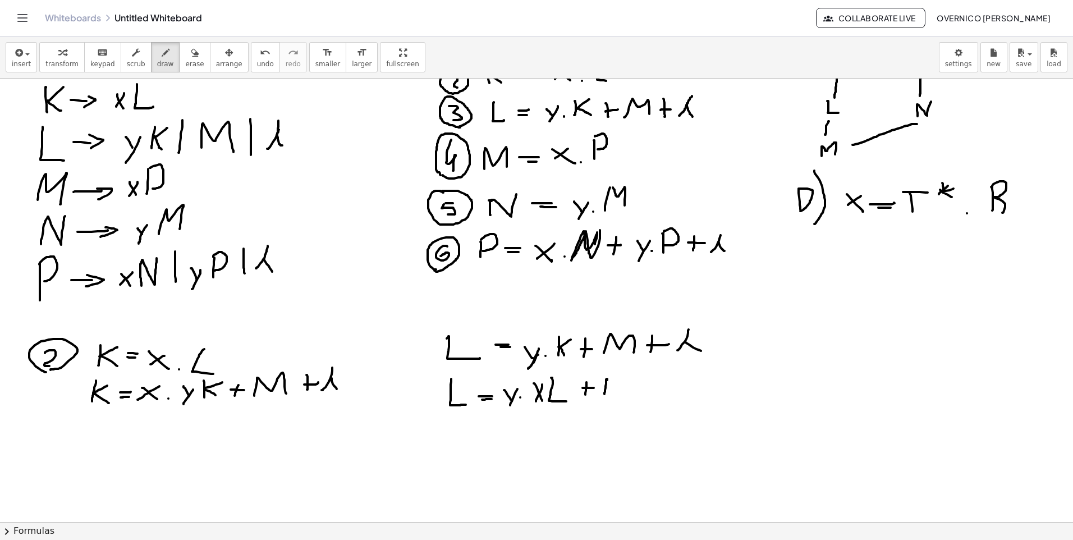
click at [608, 380] on div at bounding box center [536, 501] width 1073 height 959
click at [191, 57] on icon "button" at bounding box center [195, 52] width 8 height 13
click at [622, 397] on div at bounding box center [536, 501] width 1073 height 959
click at [162, 50] on icon "button" at bounding box center [166, 52] width 8 height 13
click at [616, 392] on div at bounding box center [536, 501] width 1073 height 959
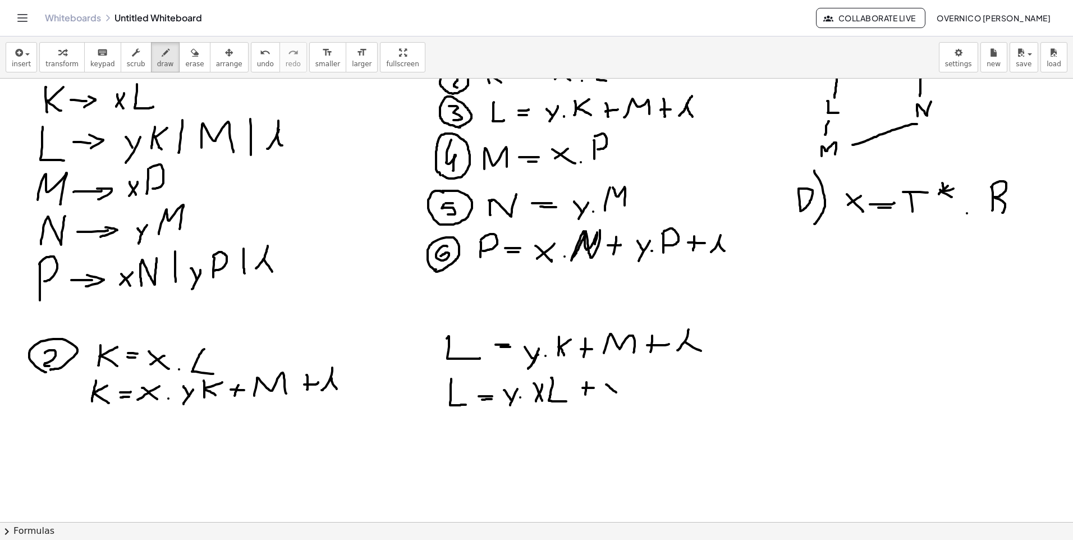
click at [606, 394] on div at bounding box center [536, 501] width 1073 height 959
click at [626, 393] on div at bounding box center [536, 501] width 1073 height 959
click at [628, 383] on div at bounding box center [536, 501] width 1073 height 959
click at [185, 58] on div "button" at bounding box center [194, 51] width 19 height 13
click at [627, 390] on div at bounding box center [536, 501] width 1073 height 959
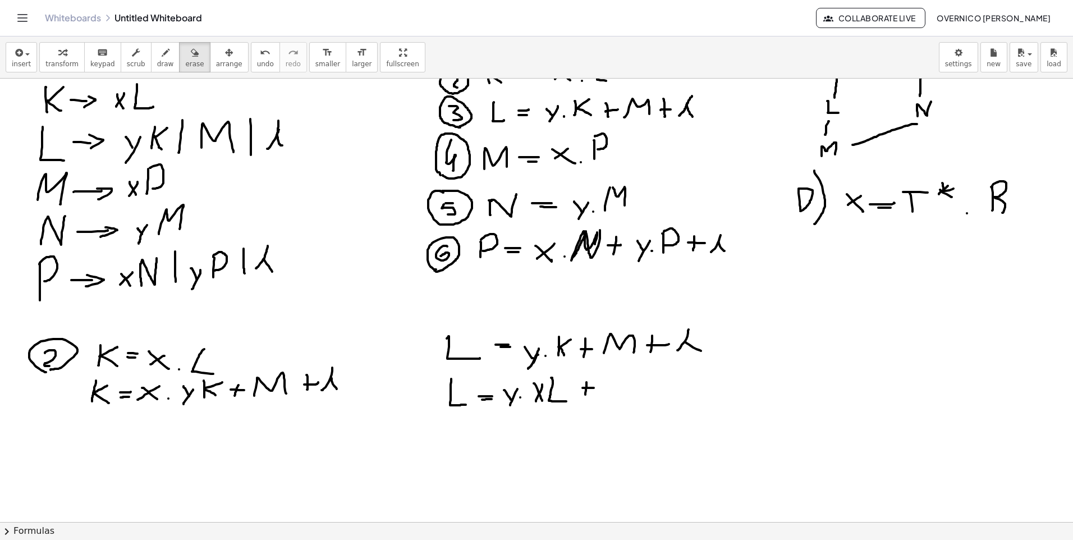
click at [157, 65] on span "draw" at bounding box center [165, 64] width 17 height 8
click at [630, 397] on div at bounding box center [536, 501] width 1073 height 959
click at [659, 391] on div at bounding box center [536, 501] width 1073 height 959
click at [664, 383] on div at bounding box center [536, 501] width 1073 height 959
click at [680, 373] on div at bounding box center [536, 501] width 1073 height 959
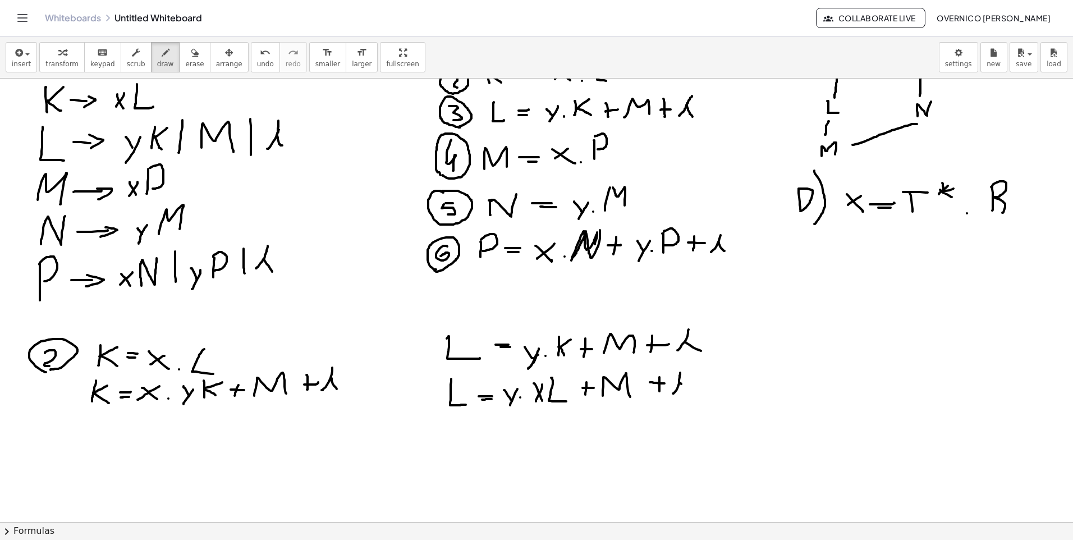
click at [690, 390] on div at bounding box center [536, 501] width 1073 height 959
click at [497, 423] on div at bounding box center [536, 501] width 1073 height 959
click at [494, 427] on div at bounding box center [536, 501] width 1073 height 959
click at [470, 431] on div at bounding box center [536, 501] width 1073 height 959
click at [454, 438] on div at bounding box center [536, 501] width 1073 height 959
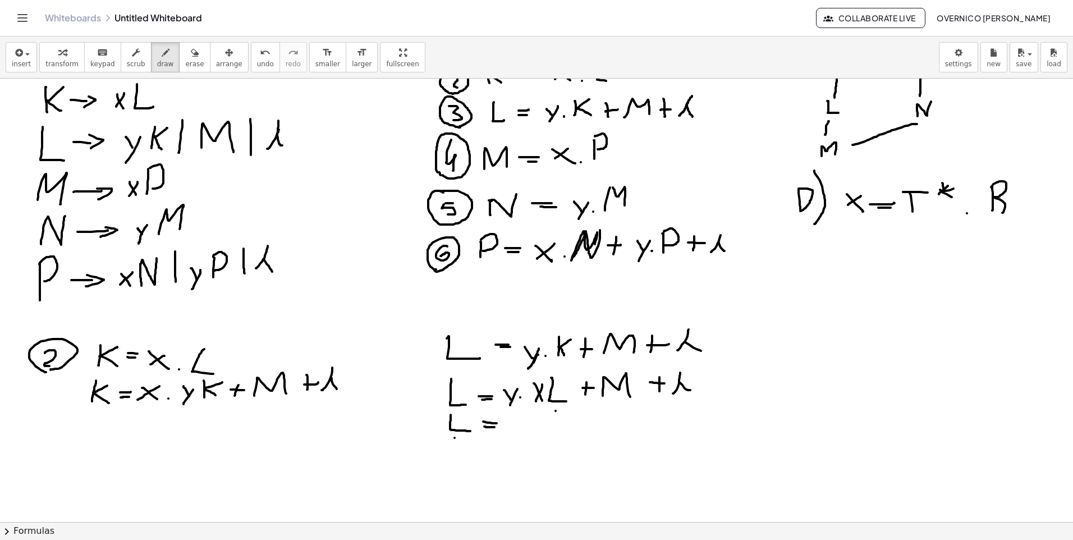
click at [555, 411] on div at bounding box center [536, 501] width 1073 height 959
drag, startPoint x: 179, startPoint y: 56, endPoint x: 533, endPoint y: 235, distance: 396.7
click at [191, 59] on icon "button" at bounding box center [195, 52] width 8 height 13
click at [556, 434] on div at bounding box center [536, 501] width 1073 height 959
drag, startPoint x: 447, startPoint y: 468, endPoint x: 453, endPoint y: 462, distance: 8.8
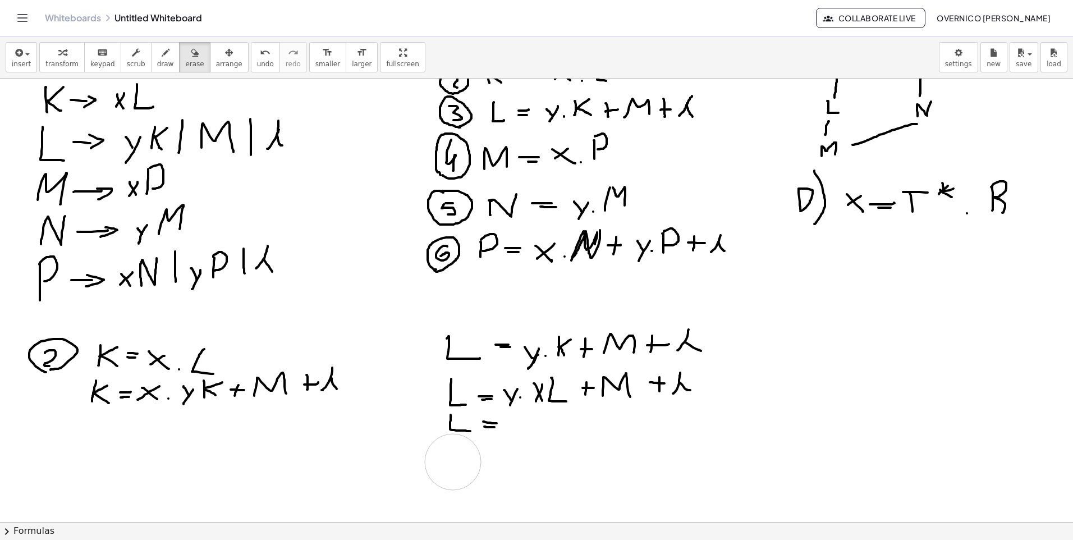
click at [453, 462] on div at bounding box center [536, 501] width 1073 height 959
drag, startPoint x: 146, startPoint y: 64, endPoint x: 236, endPoint y: 148, distance: 123.1
click at [157, 65] on span "draw" at bounding box center [165, 64] width 17 height 8
drag, startPoint x: 503, startPoint y: 420, endPoint x: 510, endPoint y: 428, distance: 9.9
click at [510, 428] on div at bounding box center [536, 501] width 1073 height 959
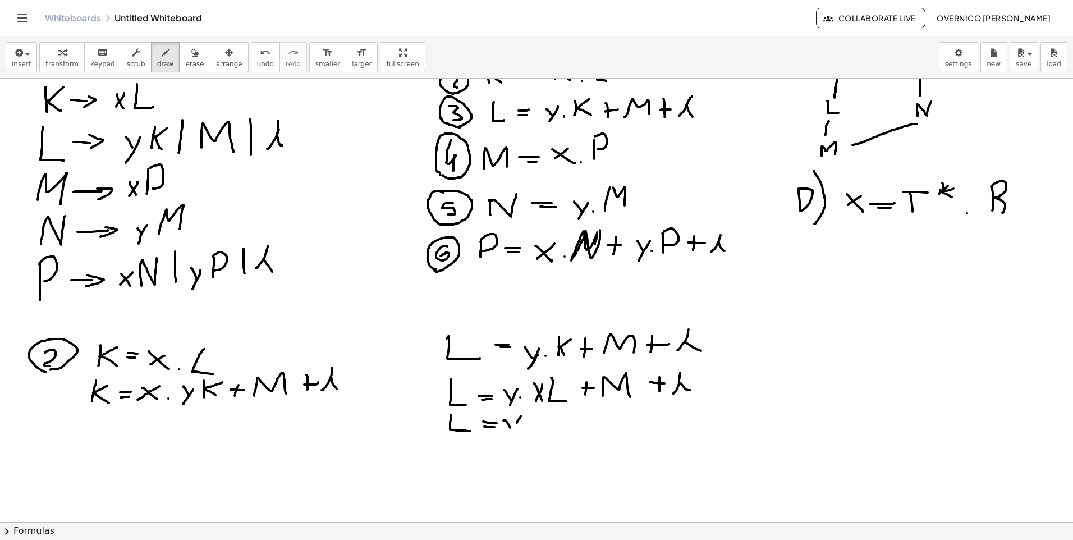
drag, startPoint x: 521, startPoint y: 416, endPoint x: 505, endPoint y: 438, distance: 27.4
click at [505, 438] on div at bounding box center [536, 501] width 1073 height 959
click at [526, 427] on div at bounding box center [536, 501] width 1073 height 959
drag, startPoint x: 537, startPoint y: 419, endPoint x: 545, endPoint y: 429, distance: 13.6
click at [545, 429] on div at bounding box center [536, 501] width 1073 height 959
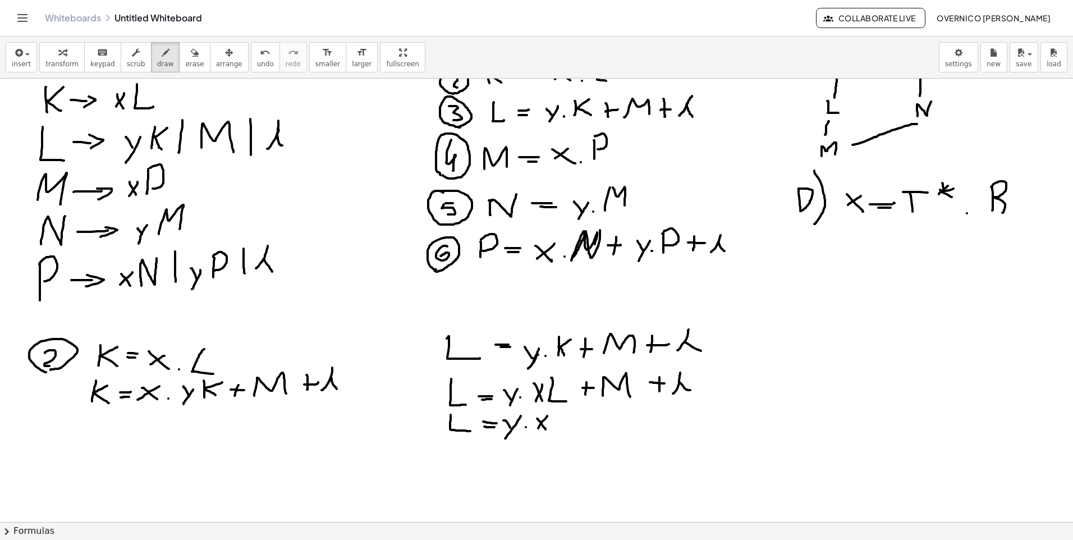
click at [537, 429] on div at bounding box center [536, 501] width 1073 height 959
click at [565, 417] on div at bounding box center [536, 501] width 1073 height 959
drag, startPoint x: 562, startPoint y: 411, endPoint x: 557, endPoint y: 415, distance: 6.0
click at [557, 415] on div at bounding box center [536, 501] width 1073 height 959
click at [561, 417] on div at bounding box center [536, 501] width 1073 height 959
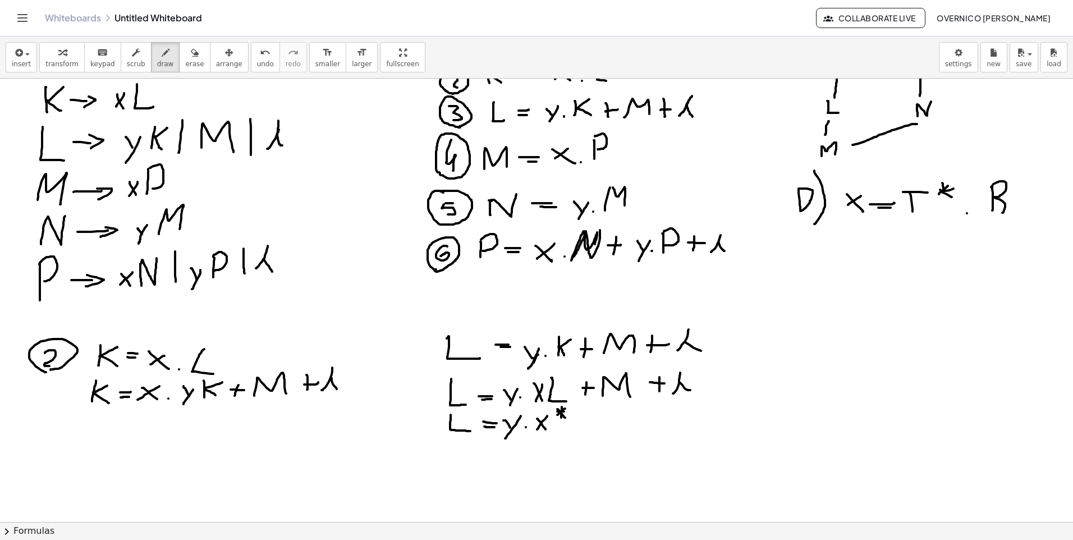
click at [565, 411] on div at bounding box center [536, 501] width 1073 height 959
click at [553, 439] on div at bounding box center [536, 501] width 1073 height 959
drag, startPoint x: 501, startPoint y: 437, endPoint x: 503, endPoint y: 410, distance: 27.5
click at [503, 410] on div at bounding box center [536, 501] width 1073 height 959
drag, startPoint x: 582, startPoint y: 413, endPoint x: 581, endPoint y: 433, distance: 19.6
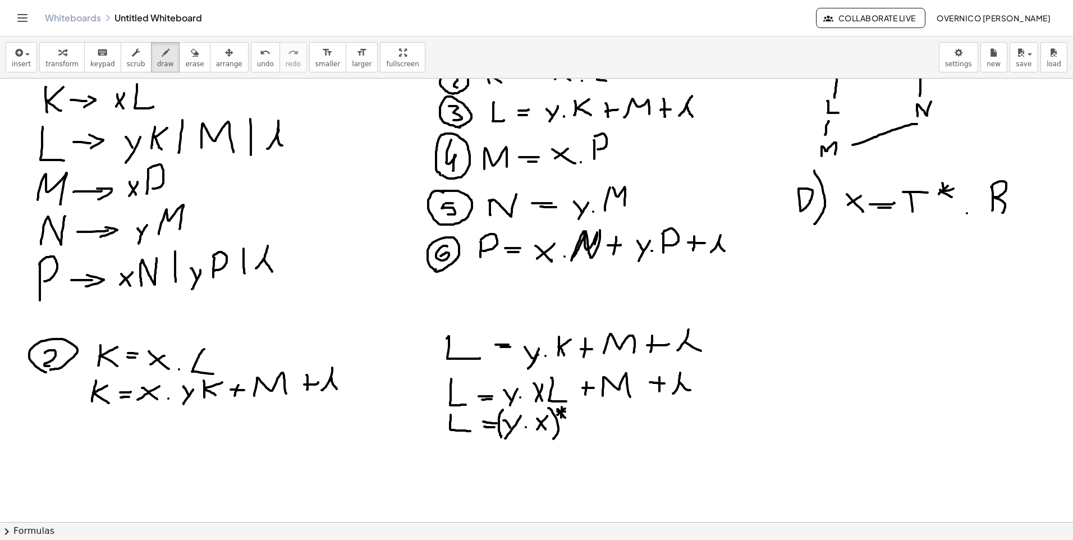
click at [581, 433] on div at bounding box center [536, 501] width 1073 height 959
drag, startPoint x: 578, startPoint y: 423, endPoint x: 591, endPoint y: 424, distance: 12.9
click at [591, 424] on div at bounding box center [536, 501] width 1073 height 959
drag, startPoint x: 601, startPoint y: 421, endPoint x: 627, endPoint y: 426, distance: 26.2
click at [627, 426] on div at bounding box center [536, 501] width 1073 height 959
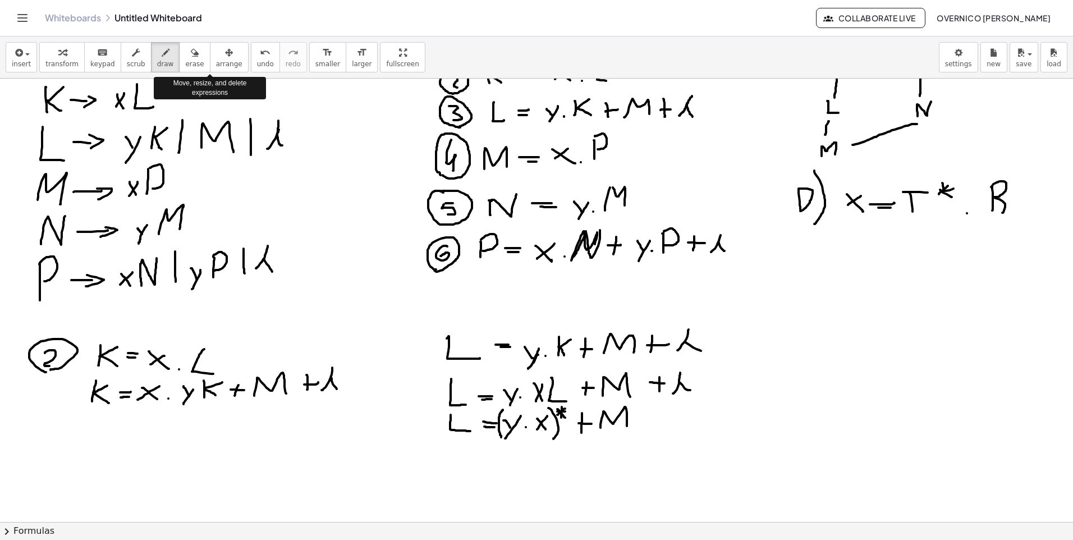
click at [194, 69] on div "transform keyboard keypad scrub draw erase arrange" at bounding box center [143, 57] width 209 height 30
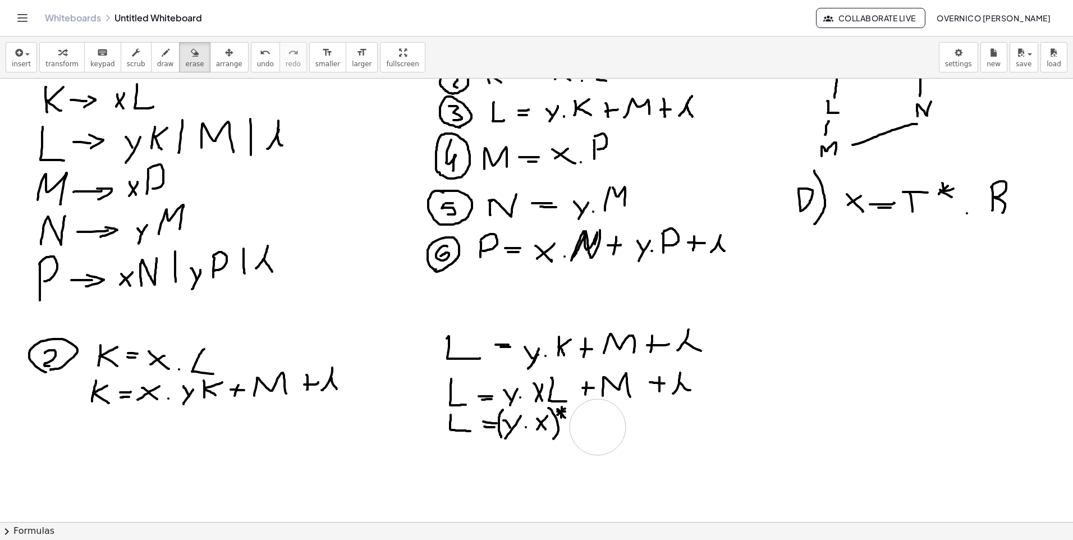
click at [597, 427] on div at bounding box center [536, 501] width 1073 height 959
click at [579, 430] on div at bounding box center [536, 501] width 1073 height 959
click at [157, 60] on span "draw" at bounding box center [165, 64] width 17 height 8
drag, startPoint x: 554, startPoint y: 413, endPoint x: 554, endPoint y: 438, distance: 25.3
click at [554, 438] on div at bounding box center [536, 501] width 1073 height 959
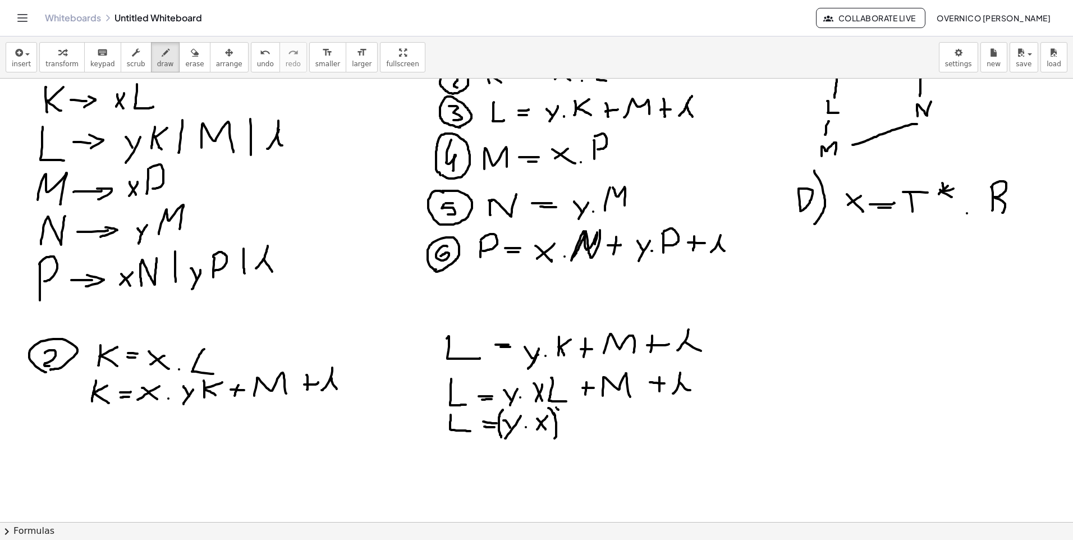
drag, startPoint x: 556, startPoint y: 407, endPoint x: 566, endPoint y: 419, distance: 15.5
click at [566, 419] on div at bounding box center [536, 501] width 1073 height 959
drag, startPoint x: 563, startPoint y: 409, endPoint x: 557, endPoint y: 416, distance: 9.2
click at [557, 416] on div at bounding box center [536, 501] width 1073 height 959
drag, startPoint x: 561, startPoint y: 406, endPoint x: 561, endPoint y: 417, distance: 10.7
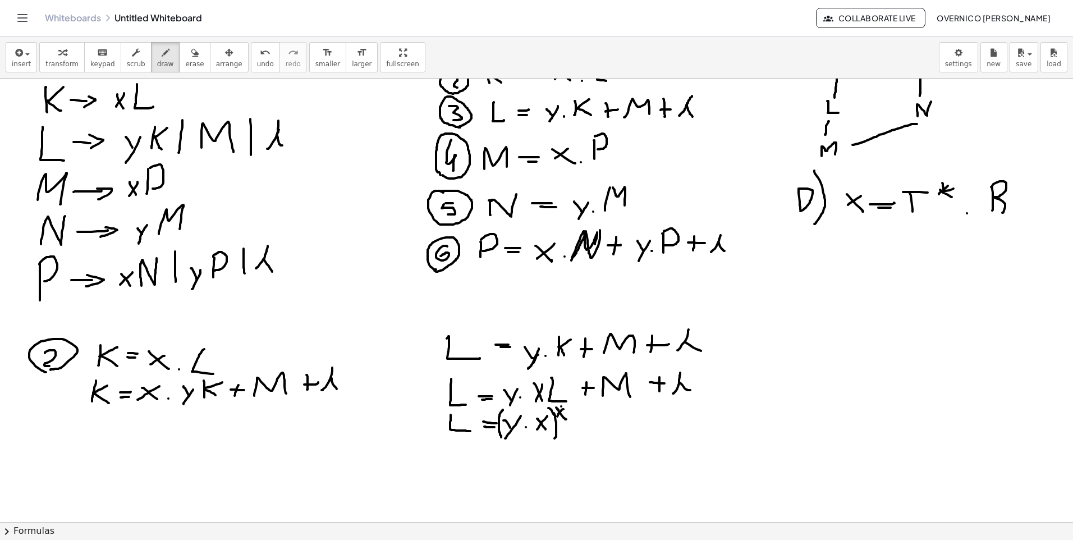
click at [561, 417] on div at bounding box center [536, 501] width 1073 height 959
drag, startPoint x: 559, startPoint y: 411, endPoint x: 567, endPoint y: 414, distance: 8.9
click at [563, 412] on div at bounding box center [536, 501] width 1073 height 959
click at [579, 432] on div at bounding box center [536, 501] width 1073 height 959
drag, startPoint x: 592, startPoint y: 430, endPoint x: 608, endPoint y: 433, distance: 16.5
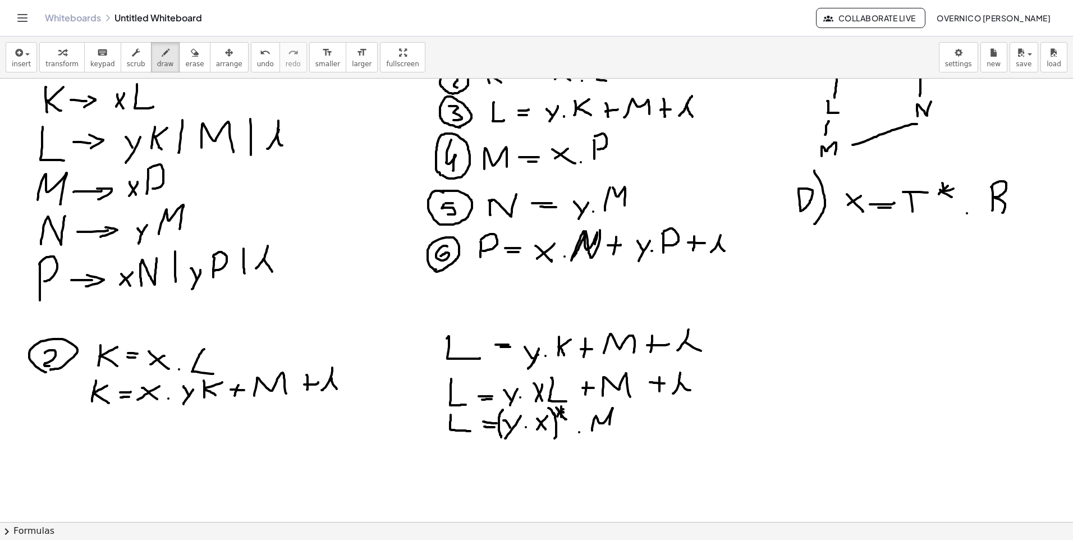
click at [608, 433] on div at bounding box center [536, 501] width 1073 height 959
drag, startPoint x: 626, startPoint y: 413, endPoint x: 622, endPoint y: 421, distance: 8.3
click at [627, 427] on div at bounding box center [536, 501] width 1073 height 959
drag, startPoint x: 622, startPoint y: 419, endPoint x: 633, endPoint y: 420, distance: 11.8
click at [633, 420] on div at bounding box center [536, 501] width 1073 height 959
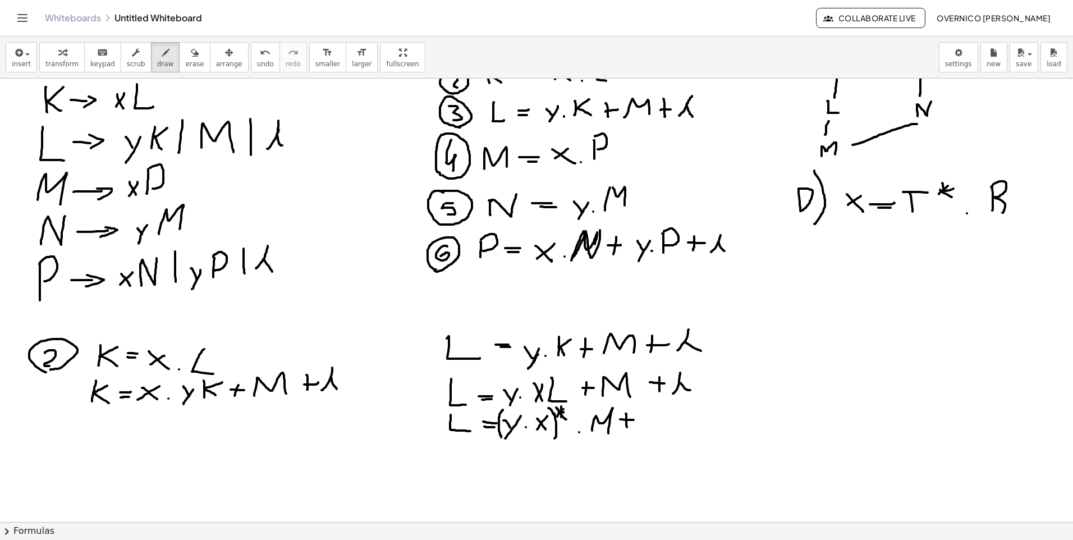
drag, startPoint x: 646, startPoint y: 423, endPoint x: 651, endPoint y: 407, distance: 16.9
click at [651, 407] on div at bounding box center [536, 501] width 1073 height 959
drag, startPoint x: 649, startPoint y: 420, endPoint x: 659, endPoint y: 428, distance: 12.8
click at [659, 428] on div at bounding box center [536, 501] width 1073 height 959
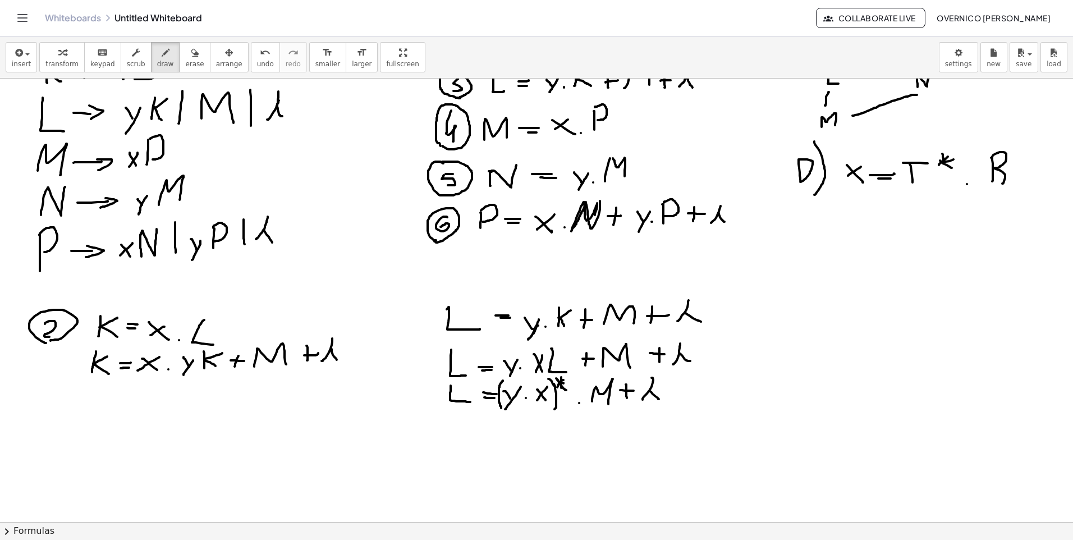
scroll to position [112, 0]
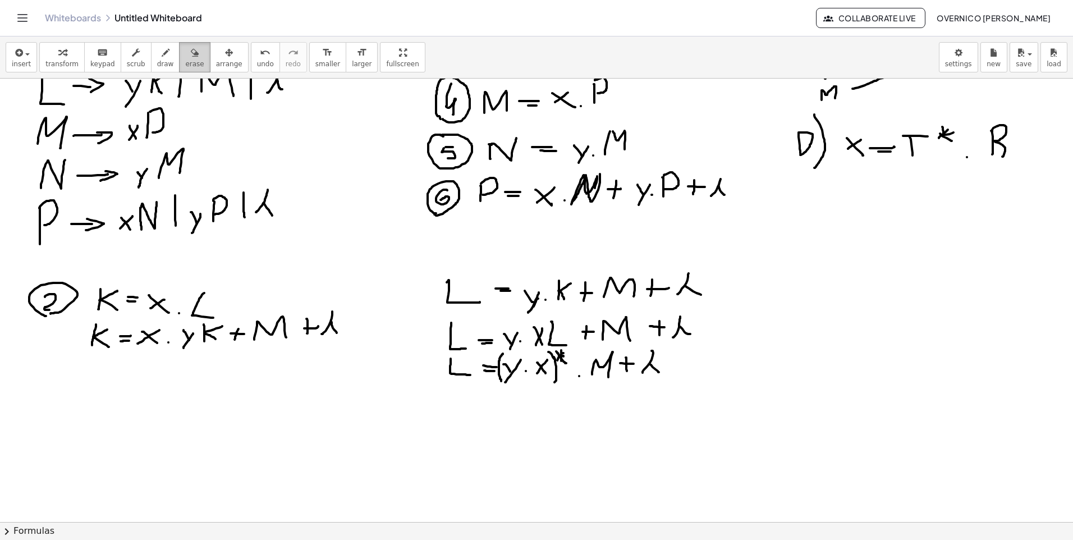
click at [185, 61] on span "erase" at bounding box center [194, 64] width 19 height 8
click at [157, 61] on span "draw" at bounding box center [165, 64] width 17 height 8
click at [208, 348] on div at bounding box center [536, 445] width 1073 height 959
click at [103, 355] on div at bounding box center [536, 445] width 1073 height 959
click at [185, 65] on span "erase" at bounding box center [194, 64] width 19 height 8
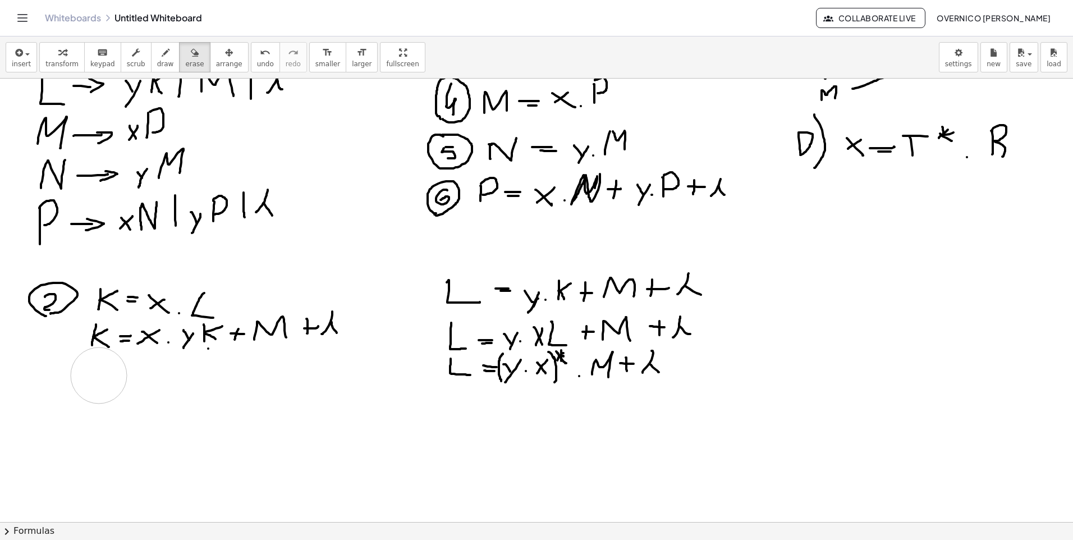
drag, startPoint x: 99, startPoint y: 390, endPoint x: 124, endPoint y: 389, distance: 25.3
click at [108, 385] on div at bounding box center [536, 445] width 1073 height 959
click at [205, 369] on div at bounding box center [536, 445] width 1073 height 959
drag, startPoint x: 120, startPoint y: 361, endPoint x: 132, endPoint y: 360, distance: 11.8
click at [132, 360] on div at bounding box center [536, 445] width 1073 height 959
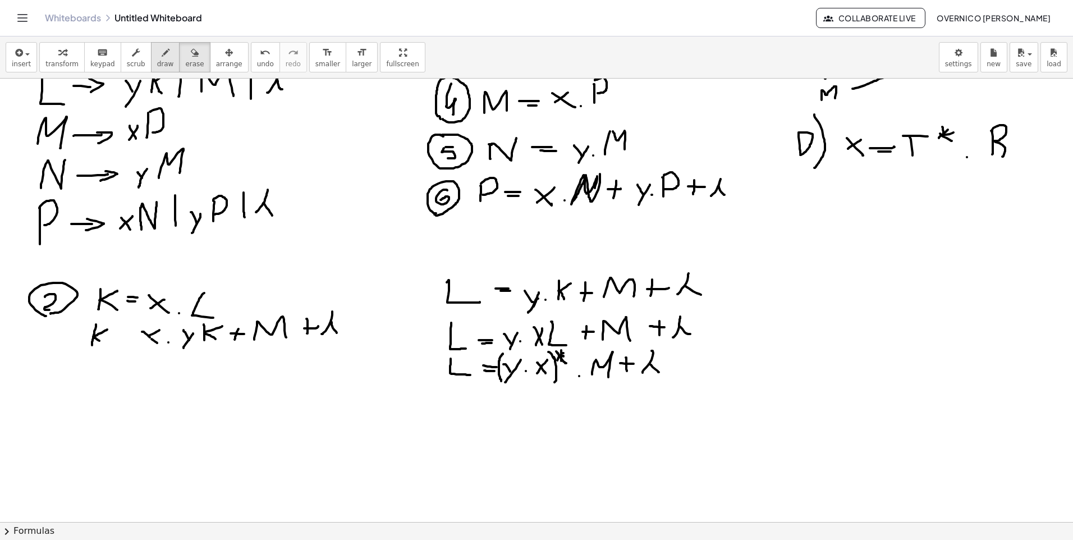
click at [157, 65] on span "draw" at bounding box center [165, 64] width 17 height 8
drag, startPoint x: 99, startPoint y: 339, endPoint x: 109, endPoint y: 343, distance: 10.6
click at [105, 343] on div at bounding box center [536, 445] width 1073 height 959
drag, startPoint x: 117, startPoint y: 337, endPoint x: 127, endPoint y: 338, distance: 10.7
click at [127, 338] on div at bounding box center [536, 445] width 1073 height 959
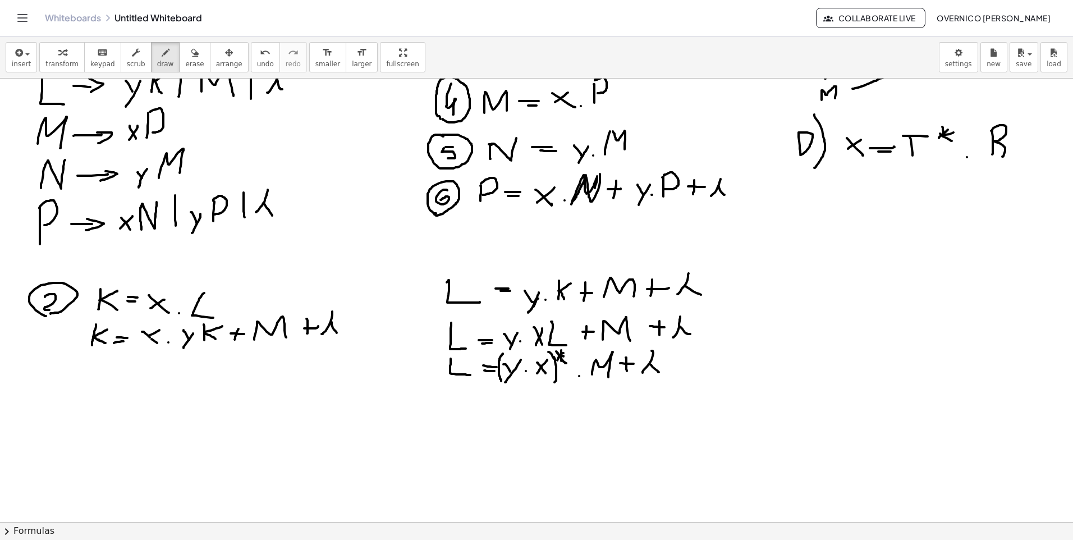
click at [123, 341] on div at bounding box center [536, 445] width 1073 height 959
drag, startPoint x: 149, startPoint y: 336, endPoint x: 141, endPoint y: 341, distance: 10.1
click at [141, 341] on div at bounding box center [536, 445] width 1073 height 959
drag, startPoint x: 97, startPoint y: 355, endPoint x: 97, endPoint y: 380, distance: 25.8
click at [97, 380] on div at bounding box center [536, 445] width 1073 height 959
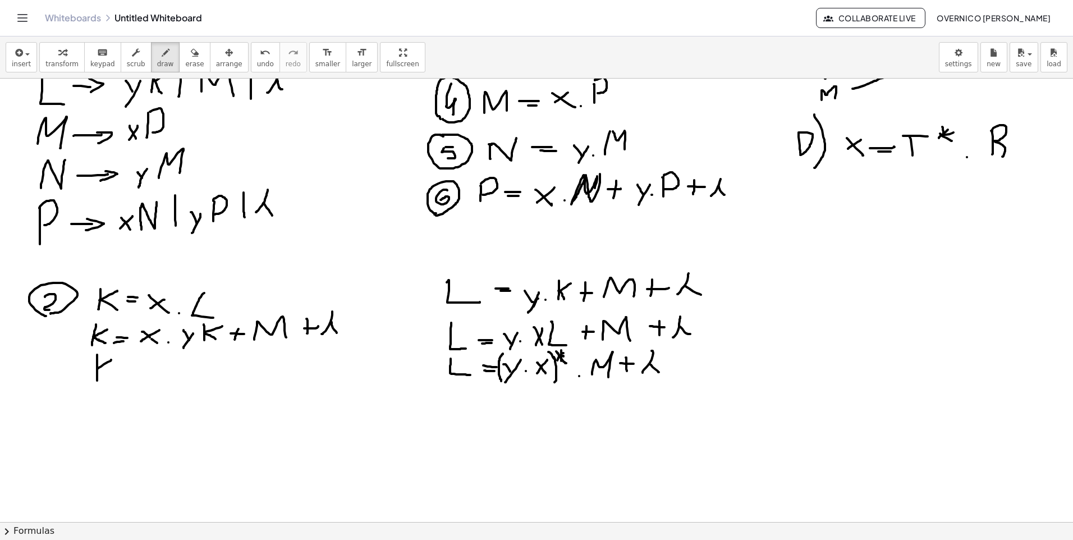
drag, startPoint x: 98, startPoint y: 368, endPoint x: 111, endPoint y: 360, distance: 15.9
click at [111, 360] on div at bounding box center [536, 445] width 1073 height 959
click at [107, 373] on div at bounding box center [536, 445] width 1073 height 959
drag, startPoint x: 120, startPoint y: 365, endPoint x: 131, endPoint y: 366, distance: 10.7
click at [131, 366] on div at bounding box center [536, 445] width 1073 height 959
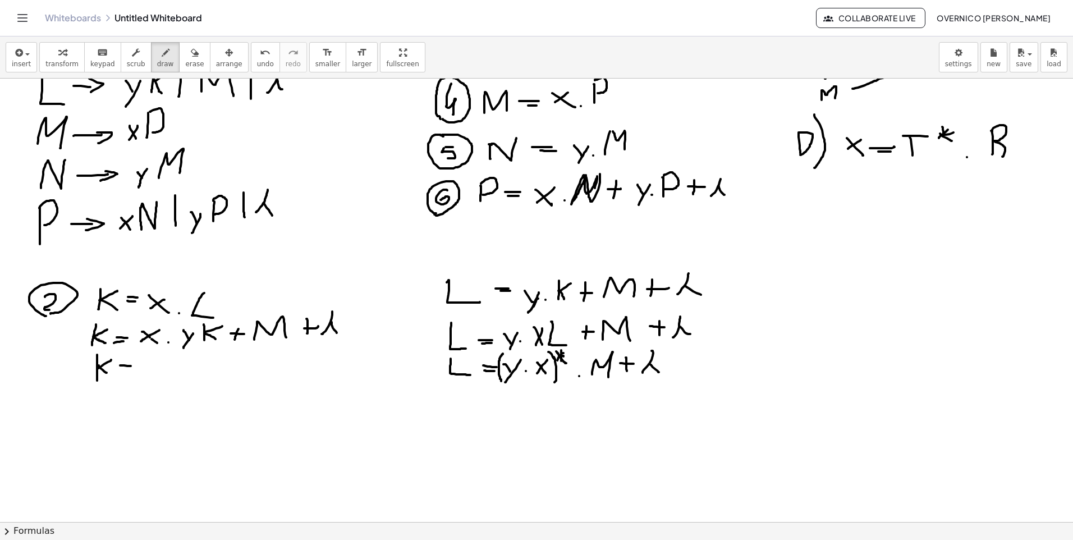
click at [130, 370] on div at bounding box center [536, 445] width 1073 height 959
drag, startPoint x: 150, startPoint y: 361, endPoint x: 161, endPoint y: 368, distance: 13.1
click at [161, 368] on div at bounding box center [536, 445] width 1073 height 959
drag, startPoint x: 164, startPoint y: 356, endPoint x: 151, endPoint y: 372, distance: 20.7
click at [151, 372] on div at bounding box center [536, 445] width 1073 height 959
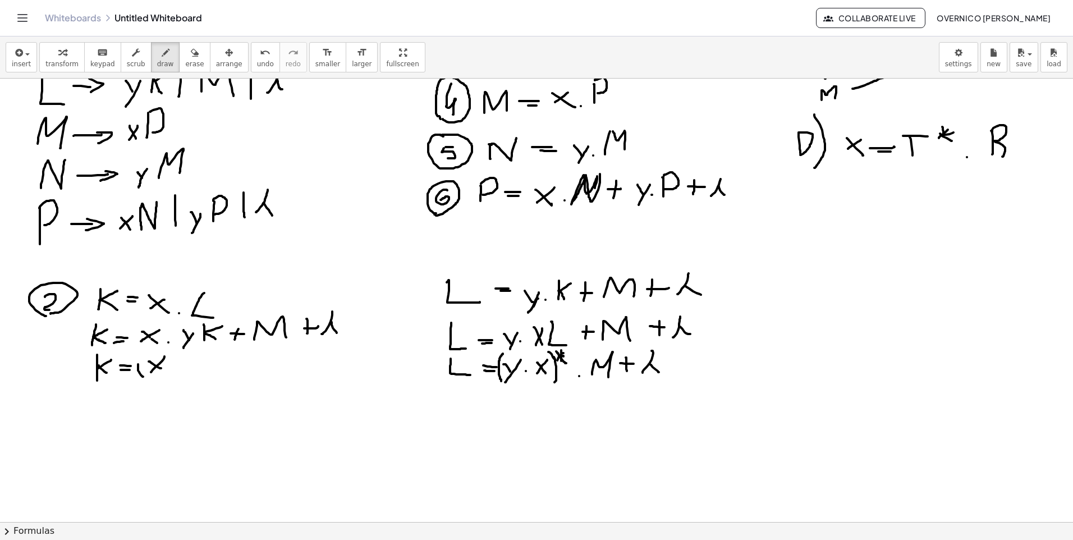
drag, startPoint x: 143, startPoint y: 376, endPoint x: 141, endPoint y: 357, distance: 19.2
click at [141, 357] on div at bounding box center [536, 445] width 1073 height 959
click at [172, 367] on div at bounding box center [536, 445] width 1073 height 959
click at [194, 369] on div at bounding box center [536, 445] width 1073 height 959
click at [192, 375] on div at bounding box center [536, 445] width 1073 height 959
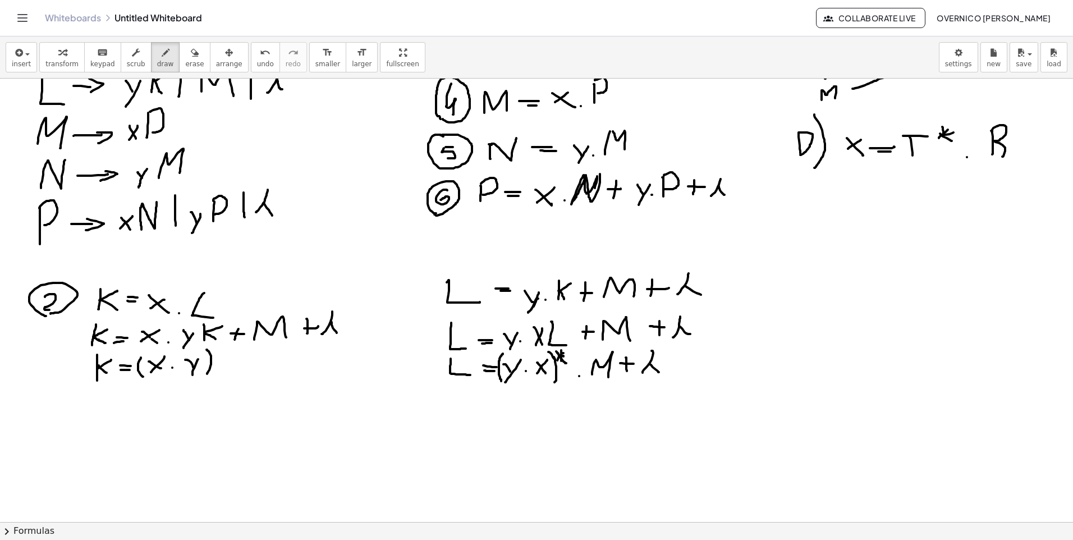
drag, startPoint x: 209, startPoint y: 351, endPoint x: 207, endPoint y: 374, distance: 22.5
click at [207, 374] on div at bounding box center [536, 445] width 1073 height 959
drag, startPoint x: 219, startPoint y: 347, endPoint x: 226, endPoint y: 356, distance: 11.1
click at [226, 356] on div at bounding box center [536, 445] width 1073 height 959
drag, startPoint x: 224, startPoint y: 351, endPoint x: 223, endPoint y: 356, distance: 5.7
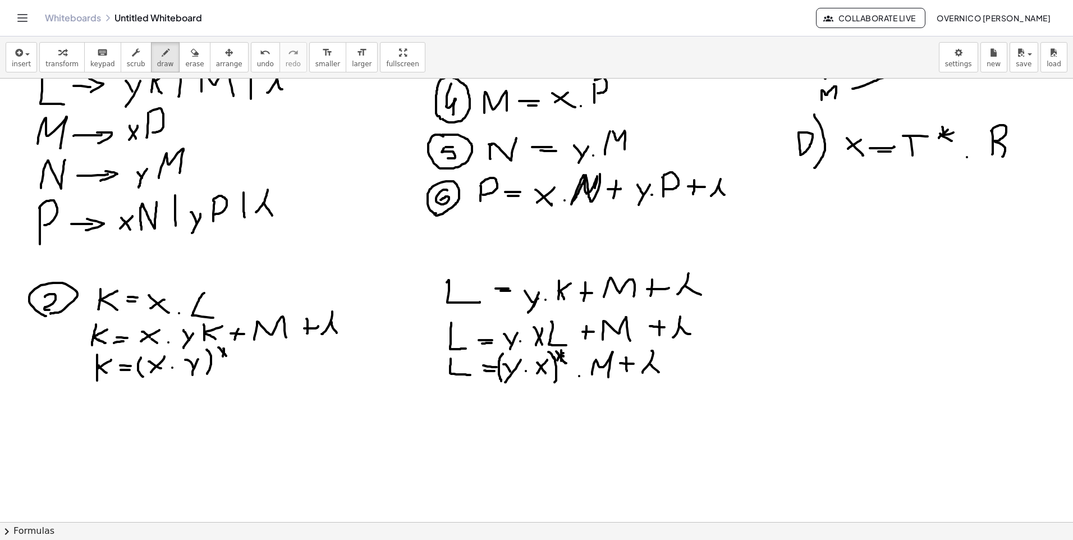
click at [223, 356] on div at bounding box center [536, 445] width 1073 height 959
click at [228, 351] on div at bounding box center [536, 445] width 1073 height 959
click at [232, 373] on div at bounding box center [536, 445] width 1073 height 959
drag, startPoint x: 247, startPoint y: 371, endPoint x: 274, endPoint y: 370, distance: 26.4
click at [274, 370] on div at bounding box center [536, 445] width 1073 height 959
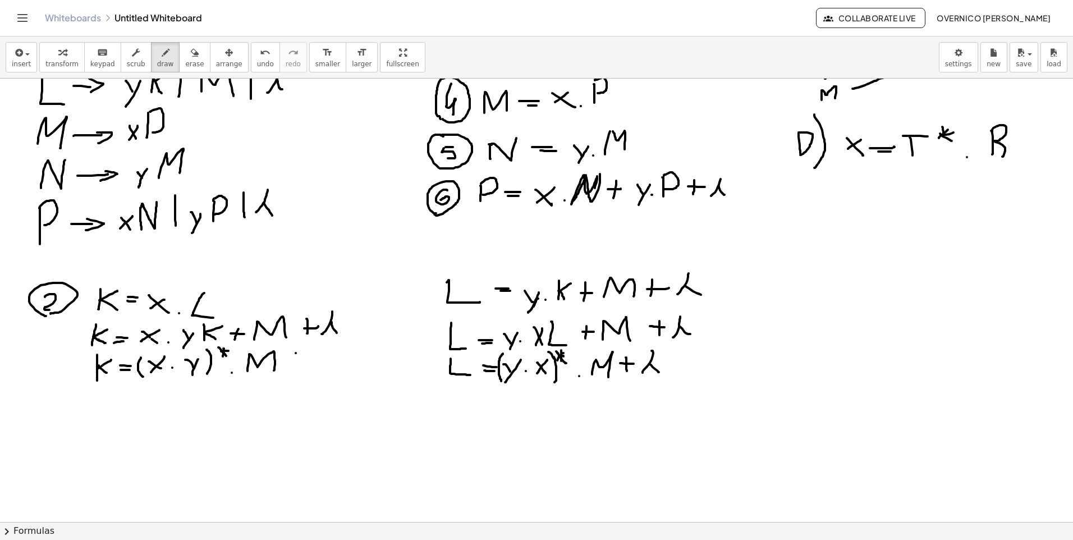
drag, startPoint x: 296, startPoint y: 353, endPoint x: 296, endPoint y: 368, distance: 15.1
click at [296, 368] on div at bounding box center [536, 445] width 1073 height 959
click at [307, 359] on div at bounding box center [536, 445] width 1073 height 959
drag, startPoint x: 311, startPoint y: 370, endPoint x: 318, endPoint y: 350, distance: 21.8
click at [318, 350] on div at bounding box center [536, 445] width 1073 height 959
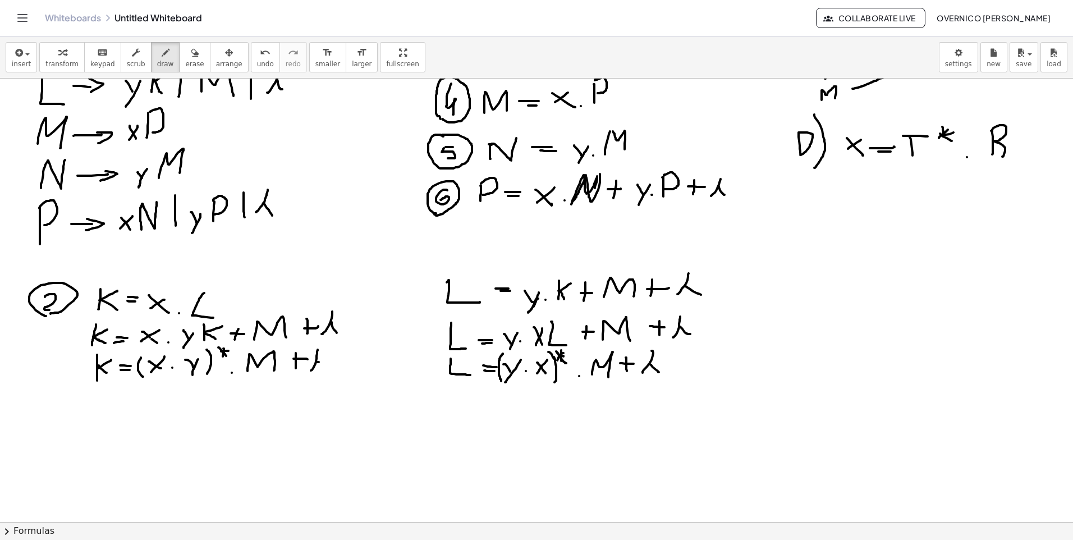
drag, startPoint x: 319, startPoint y: 362, endPoint x: 327, endPoint y: 369, distance: 10.7
click at [327, 369] on div at bounding box center [536, 445] width 1073 height 959
click at [185, 62] on span "erase" at bounding box center [194, 64] width 19 height 8
click at [419, 290] on div at bounding box center [536, 445] width 1073 height 959
click at [157, 63] on span "draw" at bounding box center [165, 64] width 17 height 8
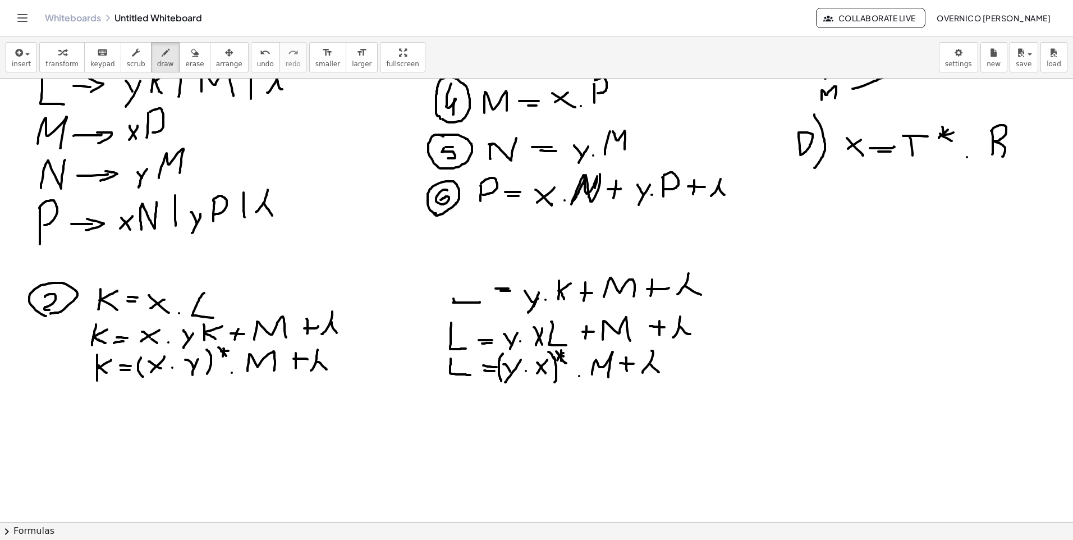
drag, startPoint x: 454, startPoint y: 301, endPoint x: 454, endPoint y: 271, distance: 30.3
click at [454, 271] on div at bounding box center [536, 445] width 1073 height 959
drag, startPoint x: 429, startPoint y: 278, endPoint x: 426, endPoint y: 293, distance: 15.0
click at [424, 292] on div at bounding box center [536, 445] width 1073 height 959
drag, startPoint x: 410, startPoint y: 285, endPoint x: 420, endPoint y: 295, distance: 13.9
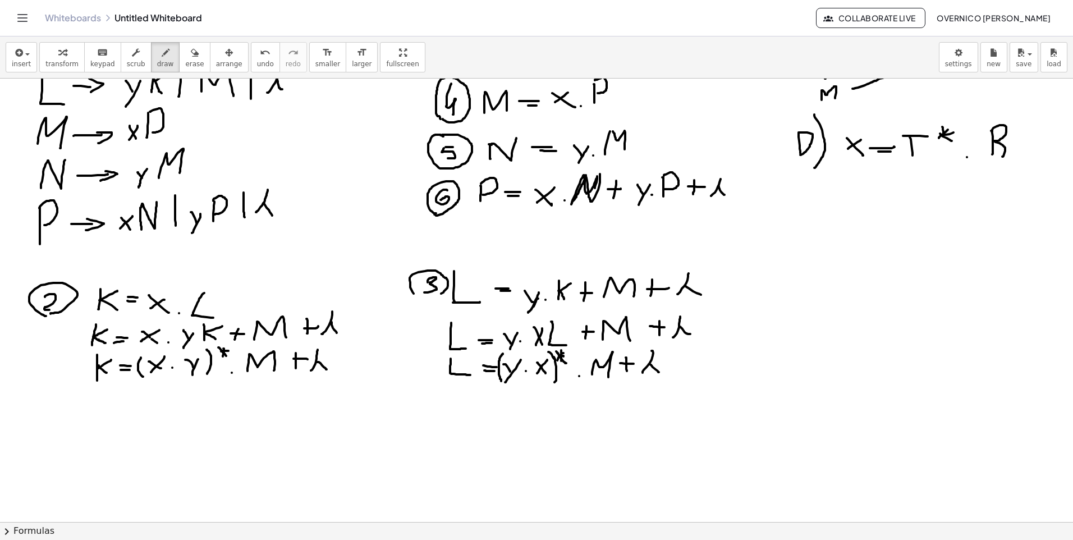
click at [420, 295] on div at bounding box center [536, 445] width 1073 height 959
drag, startPoint x: 819, startPoint y: 259, endPoint x: 819, endPoint y: 276, distance: 17.4
click at [819, 276] on div at bounding box center [536, 445] width 1073 height 959
drag, startPoint x: 819, startPoint y: 276, endPoint x: 826, endPoint y: 276, distance: 6.7
click at [826, 276] on div at bounding box center [536, 445] width 1073 height 959
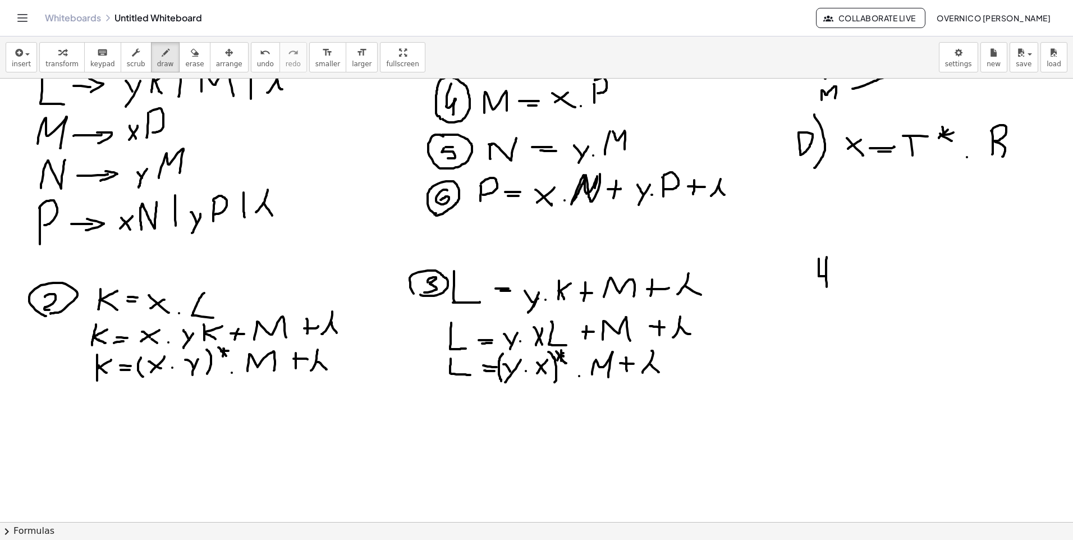
drag, startPoint x: 826, startPoint y: 257, endPoint x: 827, endPoint y: 288, distance: 30.9
click at [827, 288] on div at bounding box center [536, 445] width 1073 height 959
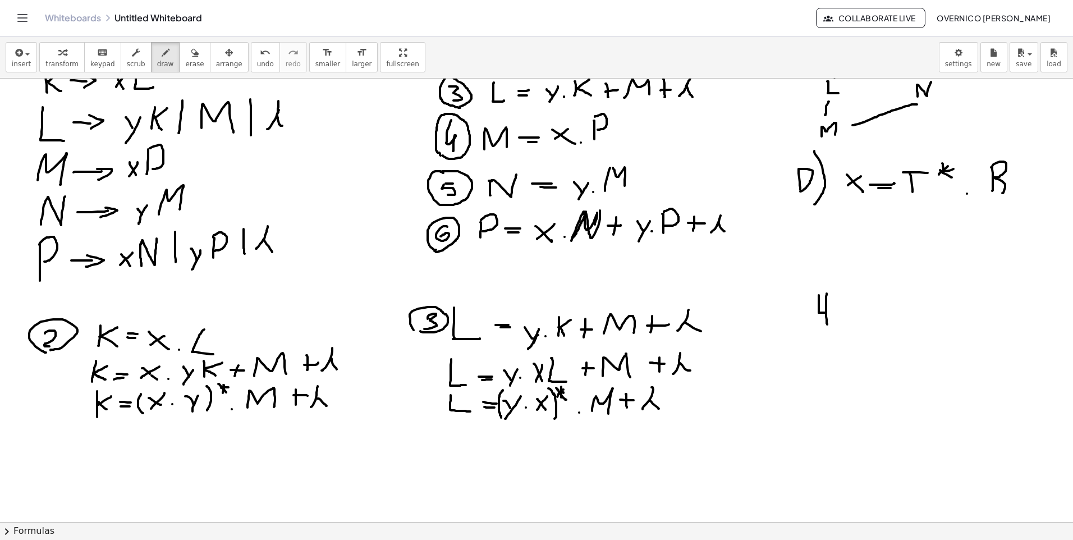
scroll to position [56, 0]
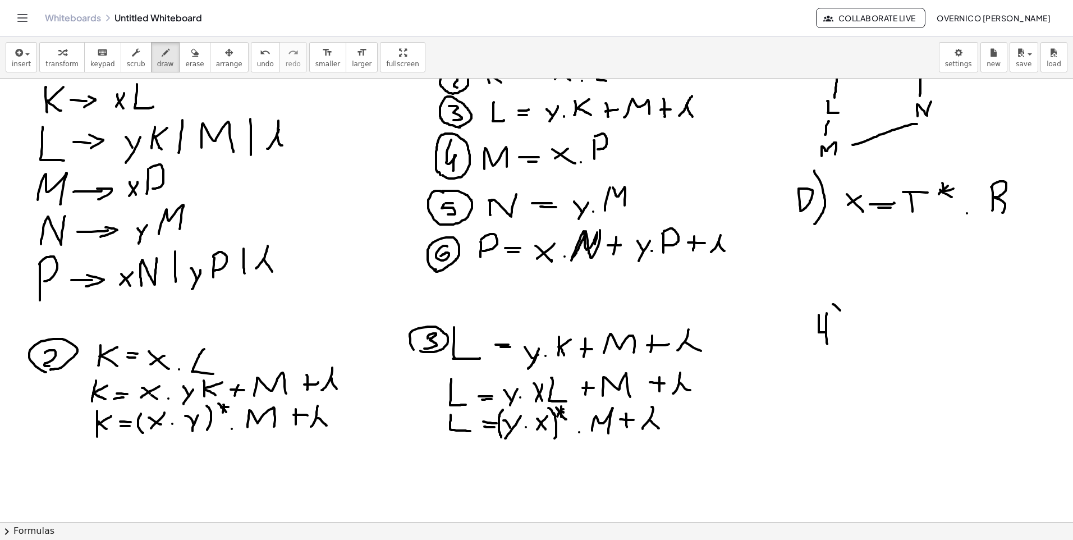
drag, startPoint x: 833, startPoint y: 304, endPoint x: 840, endPoint y: 346, distance: 42.8
click at [840, 346] on div at bounding box center [536, 501] width 1073 height 959
drag, startPoint x: 870, startPoint y: 347, endPoint x: 893, endPoint y: 346, distance: 22.5
click at [893, 346] on div at bounding box center [536, 501] width 1073 height 959
click at [902, 348] on div at bounding box center [536, 501] width 1073 height 959
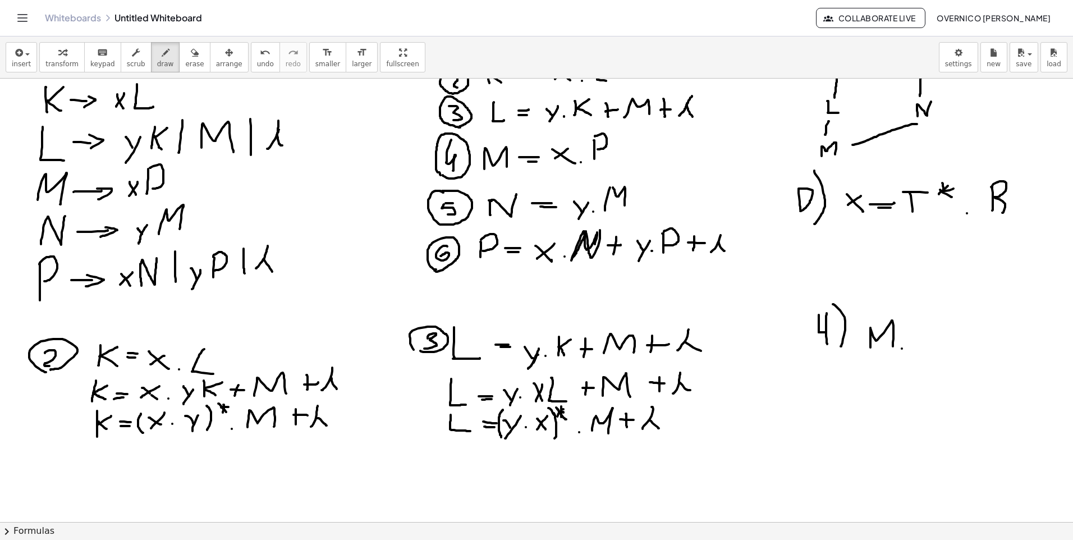
drag, startPoint x: 906, startPoint y: 335, endPoint x: 921, endPoint y: 335, distance: 15.1
click at [924, 334] on div at bounding box center [536, 501] width 1073 height 959
drag, startPoint x: 901, startPoint y: 348, endPoint x: 914, endPoint y: 348, distance: 12.9
click at [914, 348] on div at bounding box center [536, 501] width 1073 height 959
click at [951, 347] on div at bounding box center [536, 501] width 1073 height 959
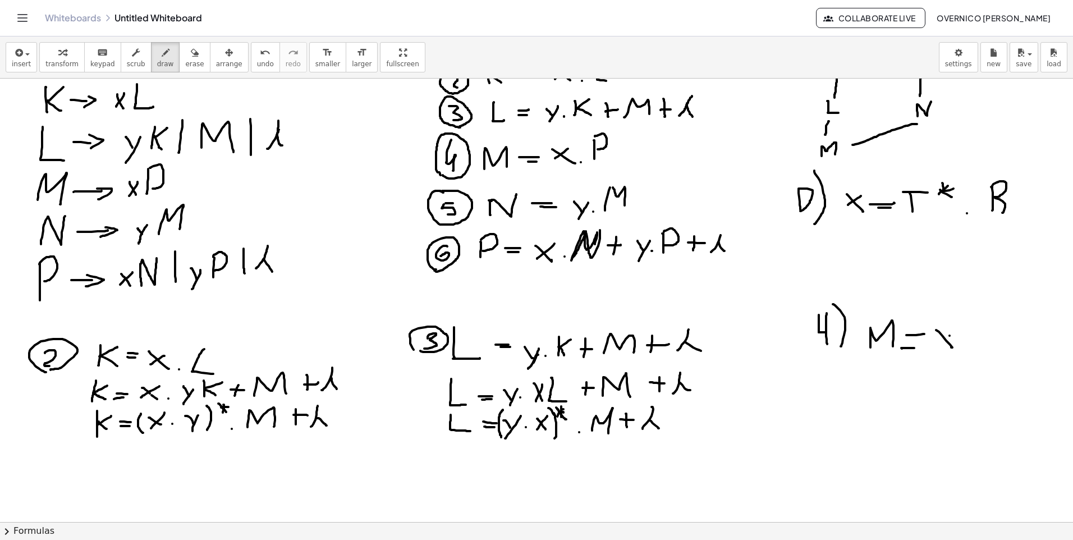
drag, startPoint x: 949, startPoint y: 336, endPoint x: 941, endPoint y: 350, distance: 16.4
click at [941, 350] on div at bounding box center [536, 501] width 1073 height 959
click at [960, 347] on div at bounding box center [536, 501] width 1073 height 959
drag, startPoint x: 978, startPoint y: 323, endPoint x: 978, endPoint y: 344, distance: 21.3
click at [978, 344] on div at bounding box center [536, 501] width 1073 height 959
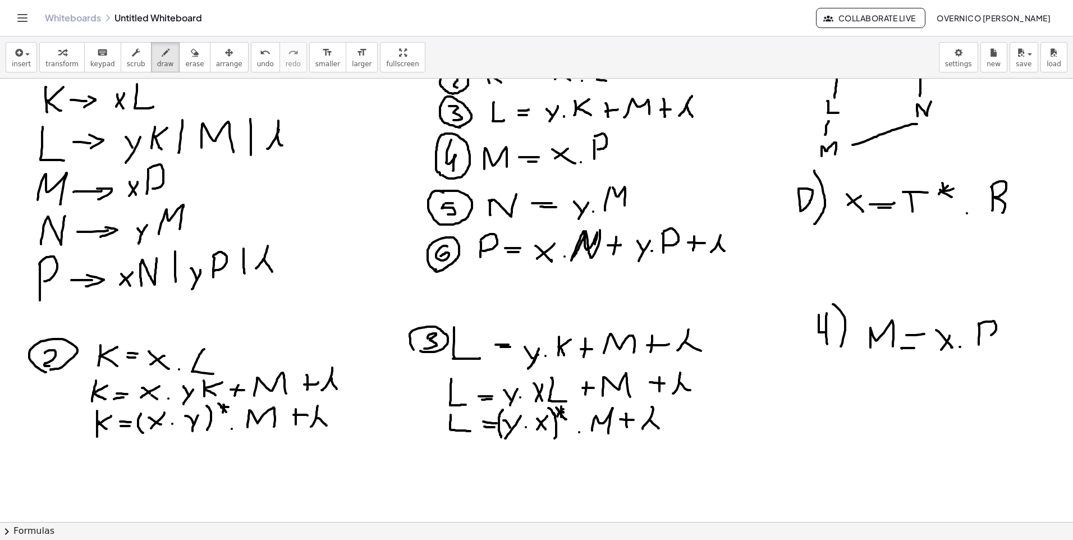
click at [981, 337] on div at bounding box center [536, 501] width 1073 height 959
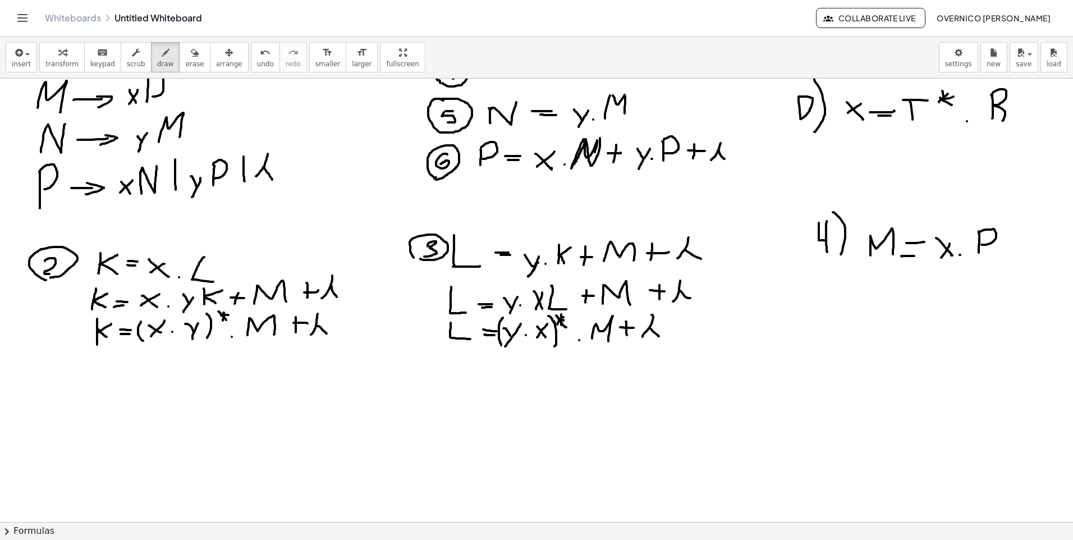
scroll to position [168, 0]
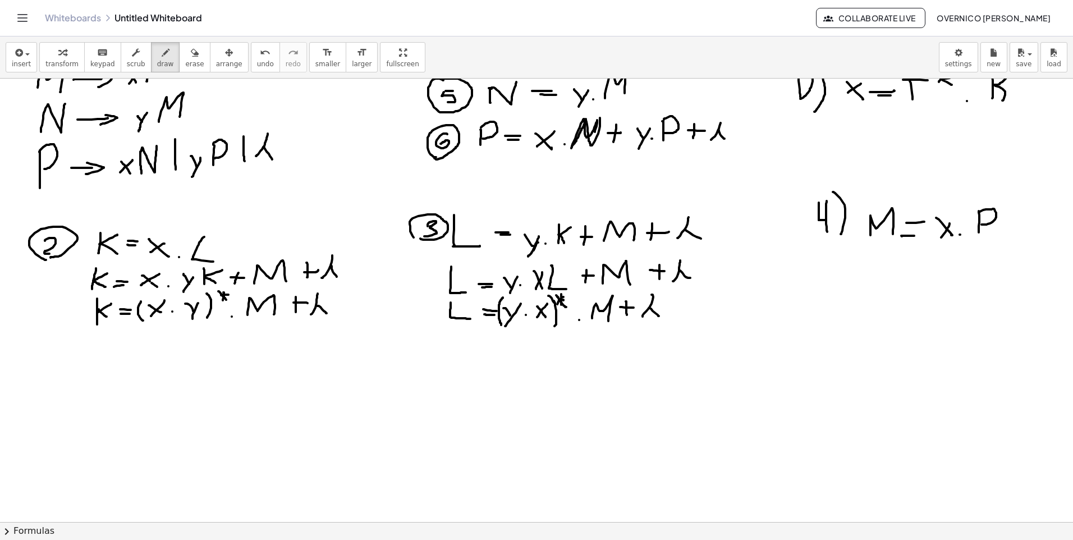
drag, startPoint x: 42, startPoint y: 390, endPoint x: 54, endPoint y: 390, distance: 11.8
click at [54, 390] on div at bounding box center [536, 389] width 1073 height 959
drag, startPoint x: 40, startPoint y: 390, endPoint x: 40, endPoint y: 405, distance: 14.6
click at [40, 405] on div at bounding box center [536, 389] width 1073 height 959
drag, startPoint x: 29, startPoint y: 391, endPoint x: 33, endPoint y: 408, distance: 17.4
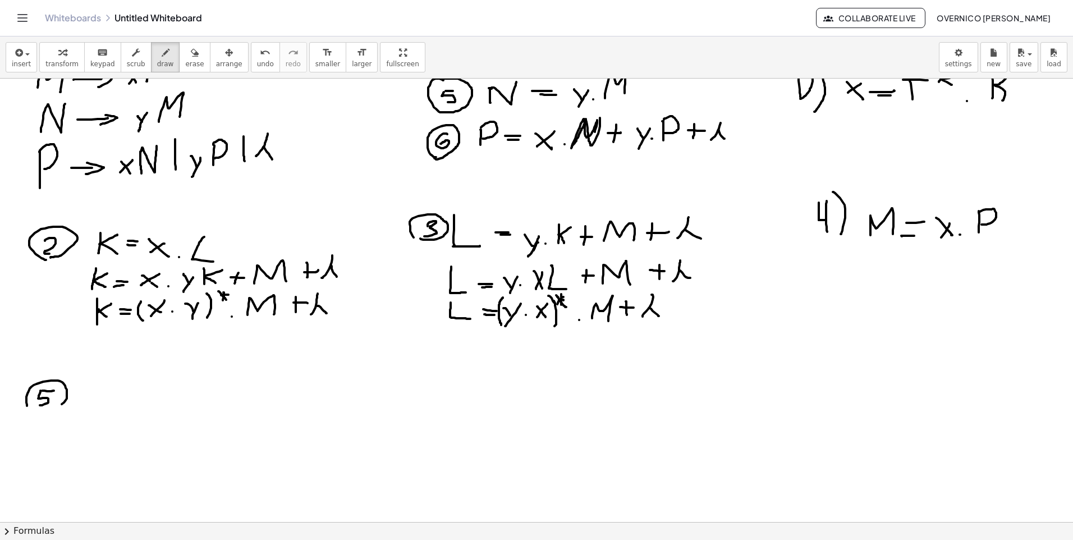
click at [33, 408] on div at bounding box center [536, 389] width 1073 height 959
drag, startPoint x: 90, startPoint y: 374, endPoint x: 84, endPoint y: 378, distance: 6.8
click at [84, 399] on div at bounding box center [536, 389] width 1073 height 959
drag, startPoint x: 86, startPoint y: 375, endPoint x: 92, endPoint y: 388, distance: 13.8
click at [91, 388] on div at bounding box center [536, 389] width 1073 height 959
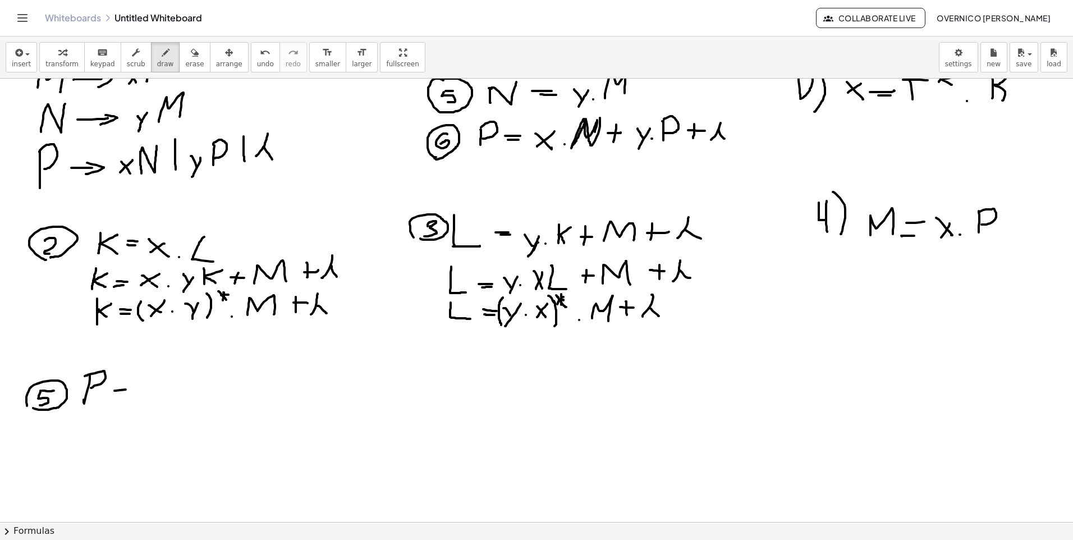
drag, startPoint x: 116, startPoint y: 390, endPoint x: 130, endPoint y: 388, distance: 14.3
click at [133, 388] on div at bounding box center [536, 389] width 1073 height 959
drag, startPoint x: 113, startPoint y: 394, endPoint x: 135, endPoint y: 393, distance: 21.4
click at [135, 393] on div at bounding box center [536, 389] width 1073 height 959
drag, startPoint x: 148, startPoint y: 388, endPoint x: 166, endPoint y: 396, distance: 20.1
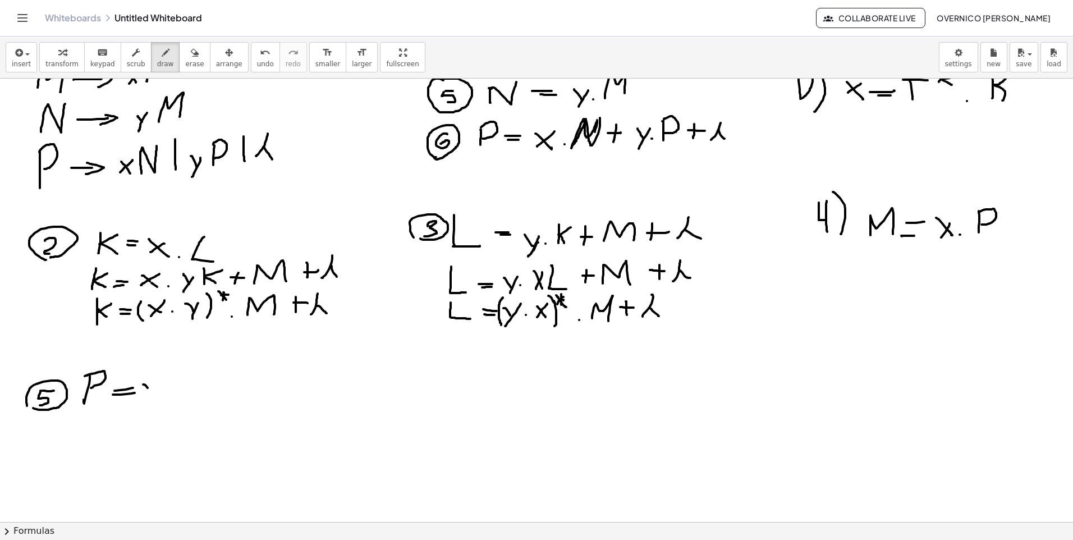
click at [166, 400] on div at bounding box center [536, 389] width 1073 height 959
click at [151, 402] on div at bounding box center [536, 389] width 1073 height 959
click at [177, 399] on div at bounding box center [536, 389] width 1073 height 959
drag, startPoint x: 185, startPoint y: 396, endPoint x: 210, endPoint y: 367, distance: 38.2
click at [210, 367] on div at bounding box center [536, 389] width 1073 height 959
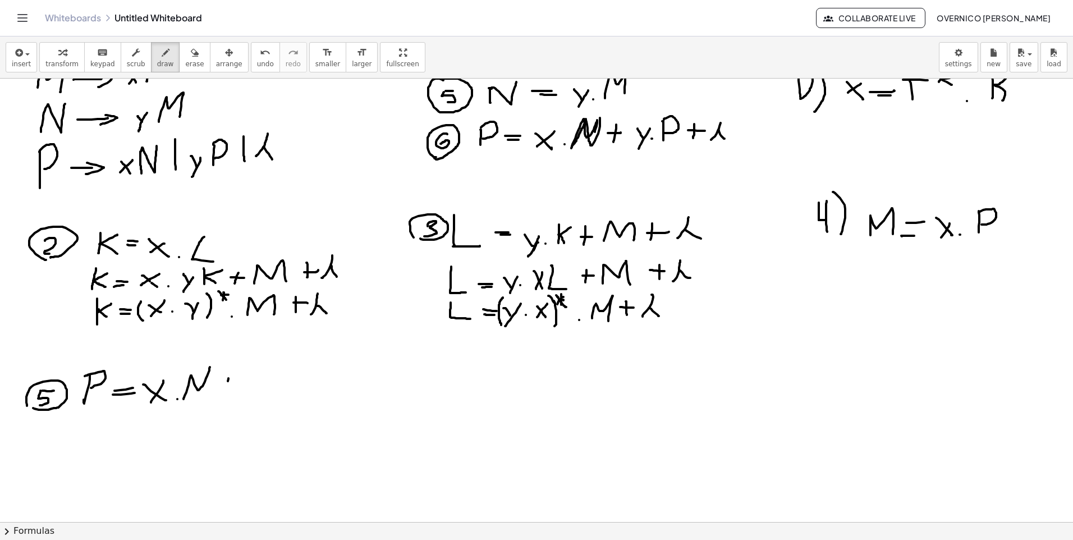
drag, startPoint x: 228, startPoint y: 378, endPoint x: 226, endPoint y: 390, distance: 12.7
click at [226, 390] on div at bounding box center [536, 389] width 1073 height 959
drag, startPoint x: 222, startPoint y: 387, endPoint x: 241, endPoint y: 387, distance: 19.1
click at [241, 387] on div at bounding box center [536, 389] width 1073 height 959
drag, startPoint x: 252, startPoint y: 384, endPoint x: 260, endPoint y: 391, distance: 9.9
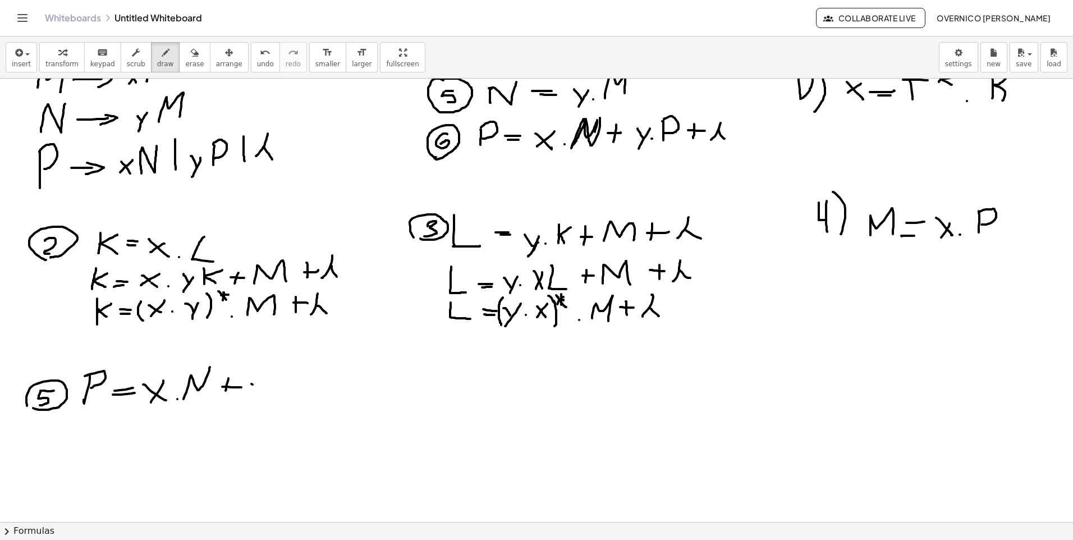
click at [259, 392] on div at bounding box center [536, 389] width 1073 height 959
click at [253, 406] on div at bounding box center [536, 389] width 1073 height 959
click at [276, 396] on div at bounding box center [536, 389] width 1073 height 959
drag, startPoint x: 295, startPoint y: 369, endPoint x: 295, endPoint y: 382, distance: 12.9
click at [293, 394] on div at bounding box center [536, 389] width 1073 height 959
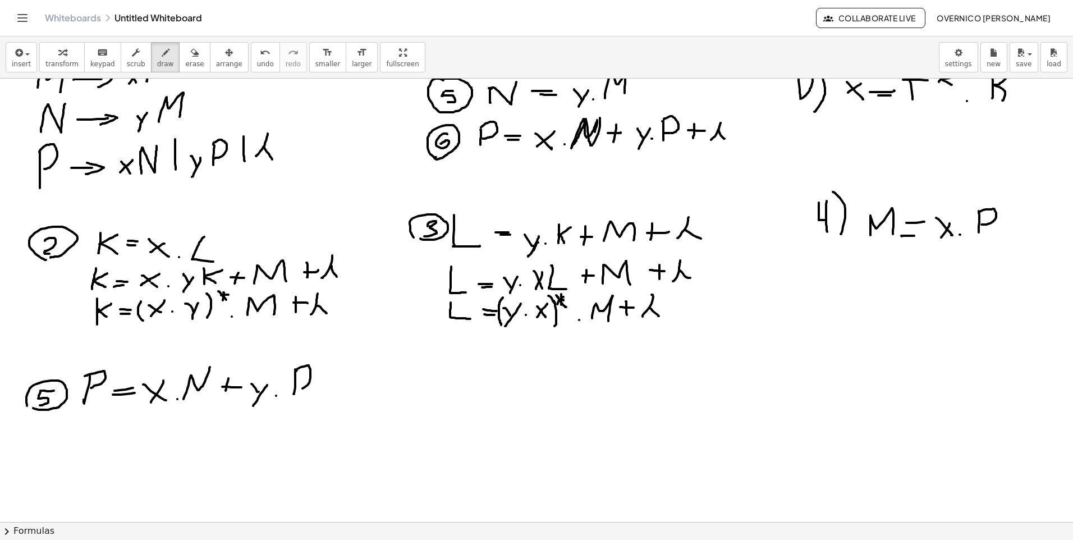
click at [300, 389] on div at bounding box center [536, 389] width 1073 height 959
click at [327, 389] on div at bounding box center [536, 389] width 1073 height 959
click at [339, 384] on div at bounding box center [536, 389] width 1073 height 959
click at [358, 369] on div at bounding box center [536, 389] width 1073 height 959
click at [360, 392] on div at bounding box center [536, 389] width 1073 height 959
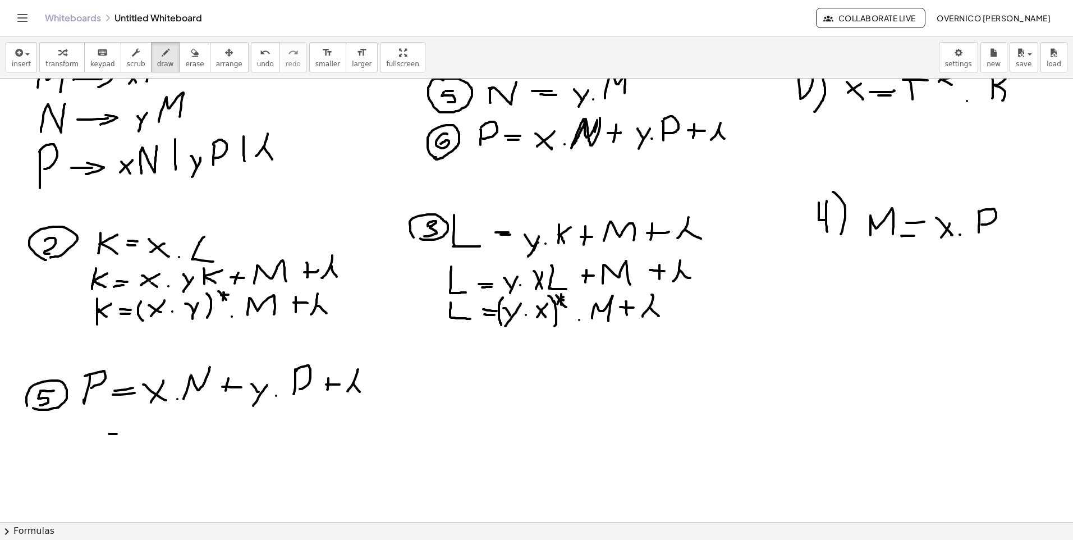
click at [117, 434] on div at bounding box center [536, 389] width 1073 height 959
click at [121, 441] on div at bounding box center [536, 389] width 1073 height 959
click at [85, 440] on div at bounding box center [536, 389] width 1073 height 959
click at [84, 434] on div at bounding box center [536, 389] width 1073 height 959
click at [149, 440] on div at bounding box center [536, 389] width 1073 height 959
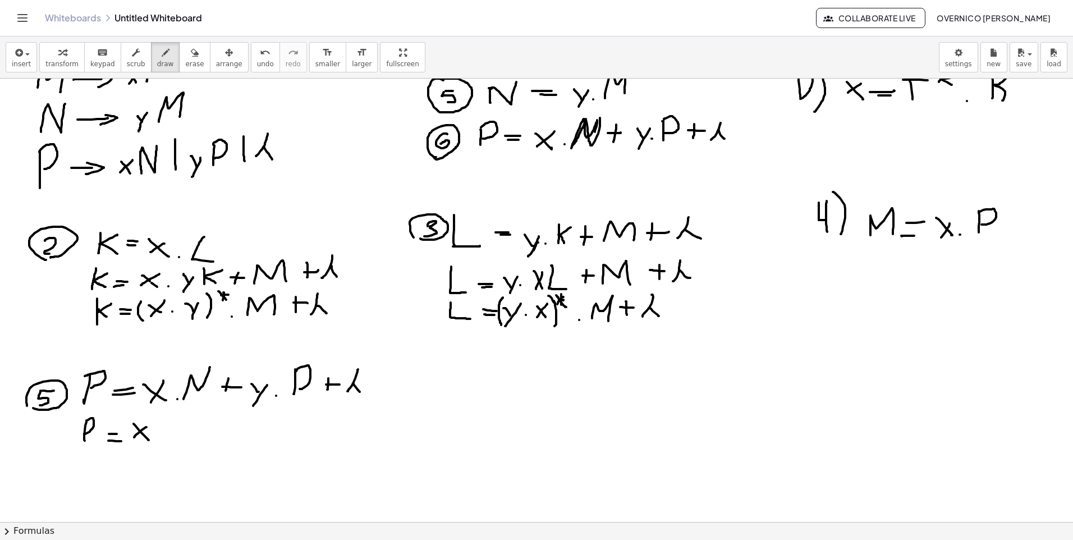
click at [134, 437] on div at bounding box center [536, 389] width 1073 height 959
click at [157, 440] on div at bounding box center [536, 389] width 1073 height 959
click at [180, 440] on div at bounding box center [536, 389] width 1073 height 959
click at [174, 447] on div at bounding box center [536, 389] width 1073 height 959
click at [193, 437] on div at bounding box center [536, 389] width 1073 height 959
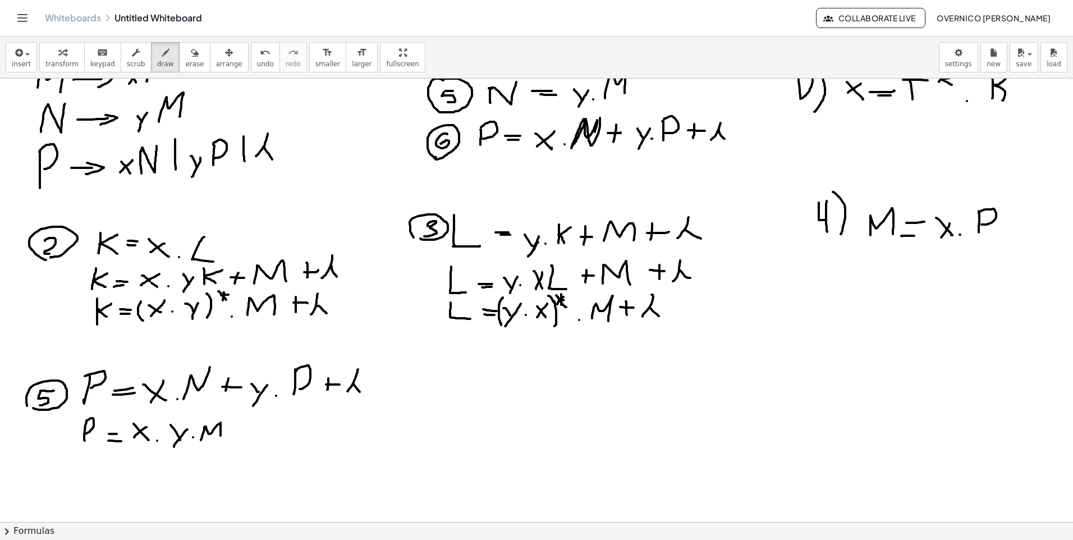
click at [220, 435] on div at bounding box center [536, 389] width 1073 height 959
click at [238, 437] on div at bounding box center [536, 389] width 1073 height 959
click at [246, 430] on div at bounding box center [536, 389] width 1073 height 959
drag, startPoint x: 263, startPoint y: 425, endPoint x: 272, endPoint y: 435, distance: 13.9
click at [272, 435] on div at bounding box center [536, 389] width 1073 height 959
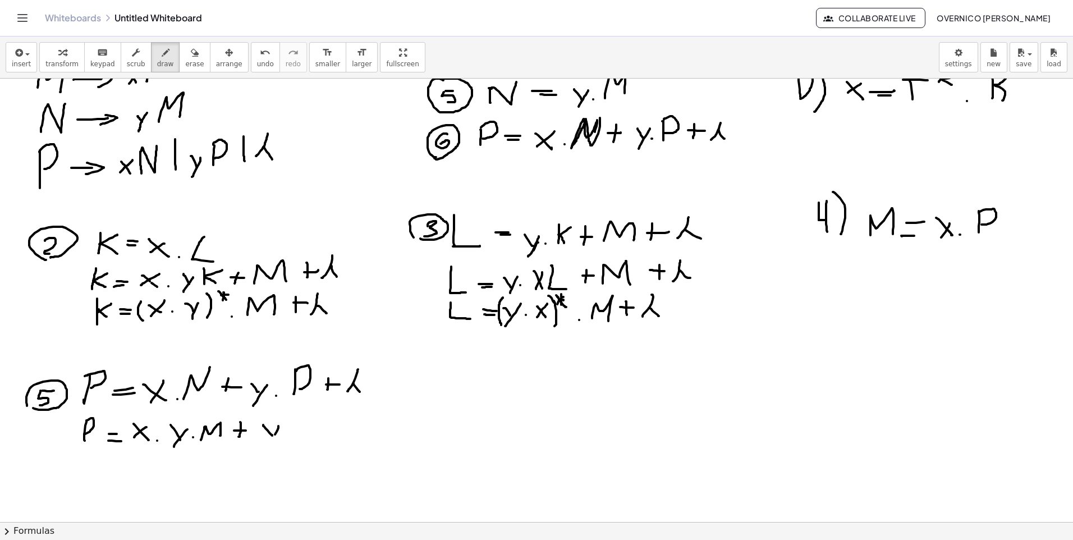
drag, startPoint x: 278, startPoint y: 426, endPoint x: 269, endPoint y: 443, distance: 19.3
click at [269, 443] on div at bounding box center [536, 389] width 1073 height 959
drag, startPoint x: 287, startPoint y: 420, endPoint x: 293, endPoint y: 425, distance: 8.3
click at [293, 425] on div at bounding box center [536, 389] width 1073 height 959
drag, startPoint x: 295, startPoint y: 417, endPoint x: 289, endPoint y: 424, distance: 9.6
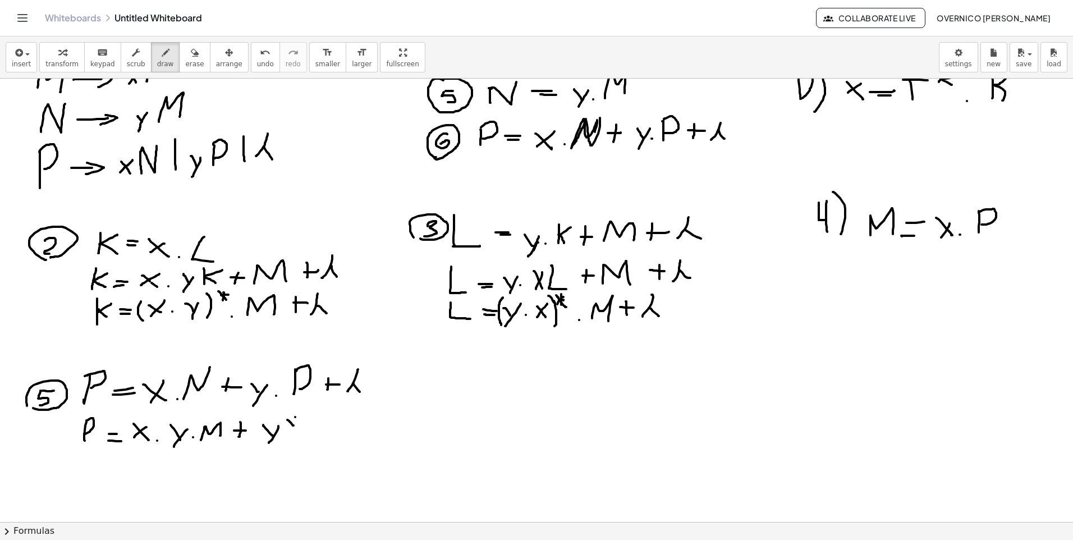
click at [289, 424] on div at bounding box center [536, 389] width 1073 height 959
drag, startPoint x: 293, startPoint y: 413, endPoint x: 293, endPoint y: 425, distance: 12.4
click at [293, 425] on div at bounding box center [536, 389] width 1073 height 959
drag, startPoint x: 290, startPoint y: 418, endPoint x: 295, endPoint y: 420, distance: 6.0
click at [295, 420] on div at bounding box center [536, 389] width 1073 height 959
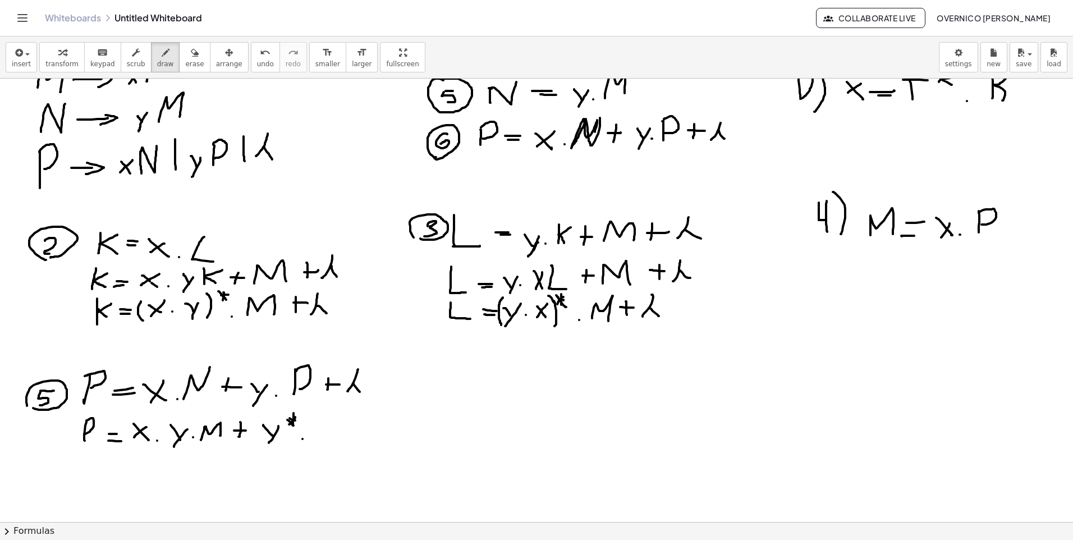
click at [302, 439] on div at bounding box center [536, 389] width 1073 height 959
drag, startPoint x: 319, startPoint y: 434, endPoint x: 330, endPoint y: 413, distance: 23.8
click at [330, 413] on div at bounding box center [536, 389] width 1073 height 959
click at [333, 435] on div at bounding box center [536, 389] width 1073 height 959
drag, startPoint x: 843, startPoint y: 287, endPoint x: 861, endPoint y: 282, distance: 18.7
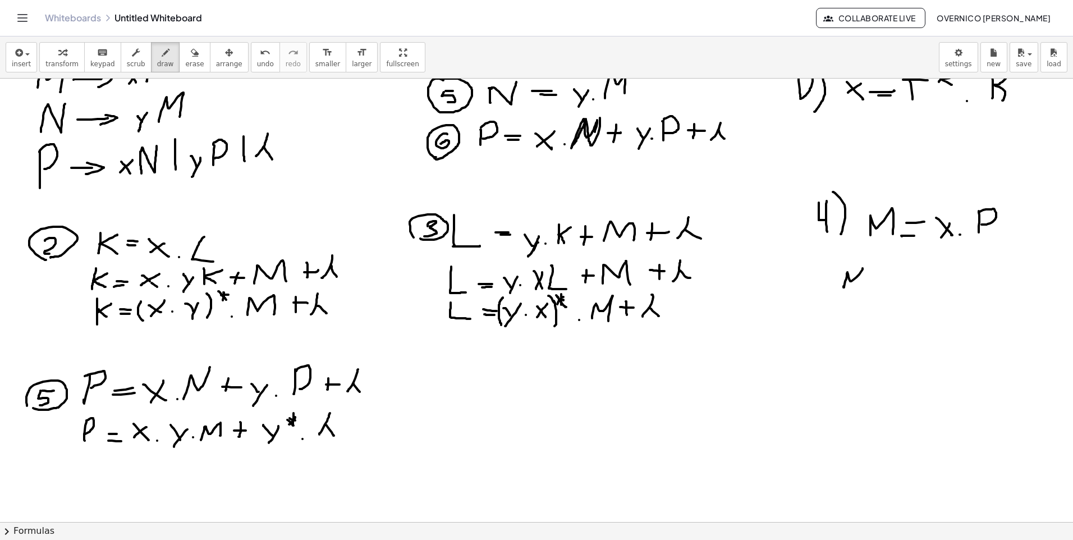
click at [857, 286] on div at bounding box center [536, 389] width 1073 height 959
drag, startPoint x: 869, startPoint y: 277, endPoint x: 879, endPoint y: 277, distance: 10.1
click at [879, 277] on div at bounding box center [536, 389] width 1073 height 959
drag, startPoint x: 870, startPoint y: 281, endPoint x: 880, endPoint y: 281, distance: 10.1
click at [880, 281] on div at bounding box center [536, 389] width 1073 height 959
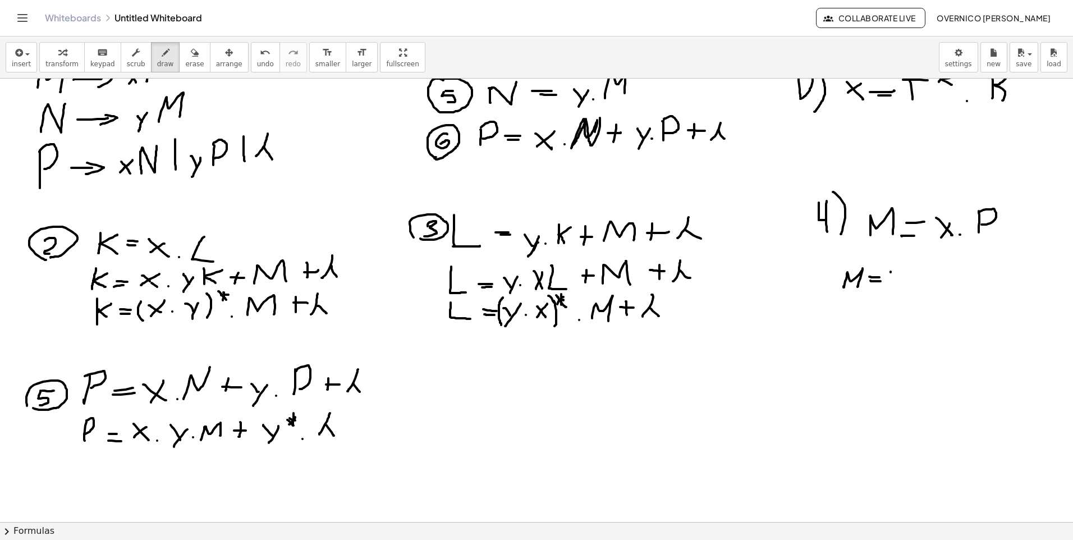
drag, startPoint x: 890, startPoint y: 272, endPoint x: 903, endPoint y: 286, distance: 19.5
click at [903, 286] on div at bounding box center [536, 389] width 1073 height 959
click at [892, 283] on div at bounding box center [536, 389] width 1073 height 959
click at [917, 287] on div at bounding box center [536, 389] width 1073 height 959
drag, startPoint x: 927, startPoint y: 289, endPoint x: 929, endPoint y: 266, distance: 23.1
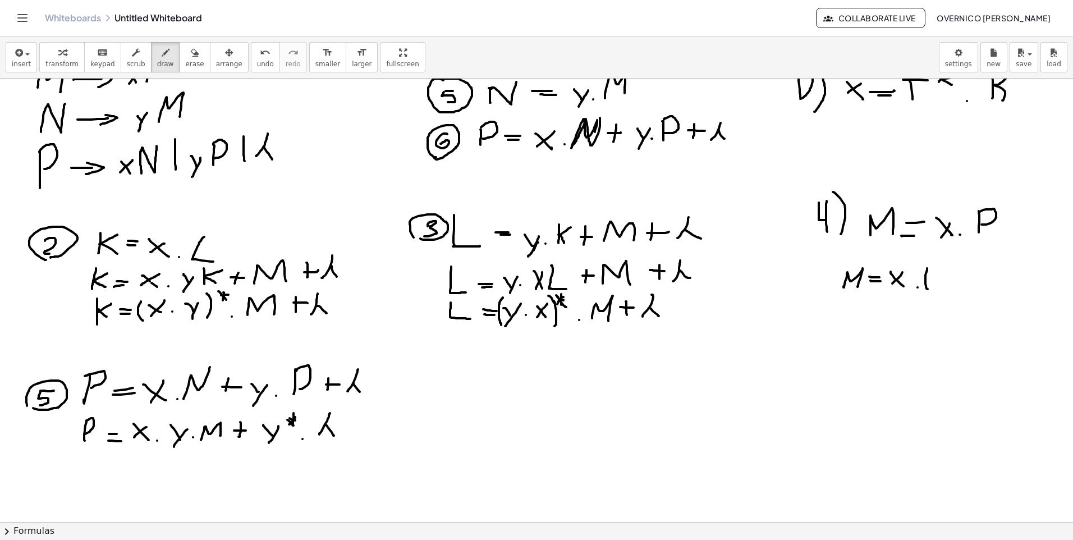
click at [927, 265] on div at bounding box center [536, 389] width 1073 height 959
click at [191, 58] on icon "button" at bounding box center [195, 52] width 8 height 13
drag, startPoint x: 947, startPoint y: 279, endPoint x: 914, endPoint y: 277, distance: 32.6
click at [914, 277] on div at bounding box center [536, 389] width 1073 height 959
click at [157, 57] on div "button" at bounding box center [165, 51] width 17 height 13
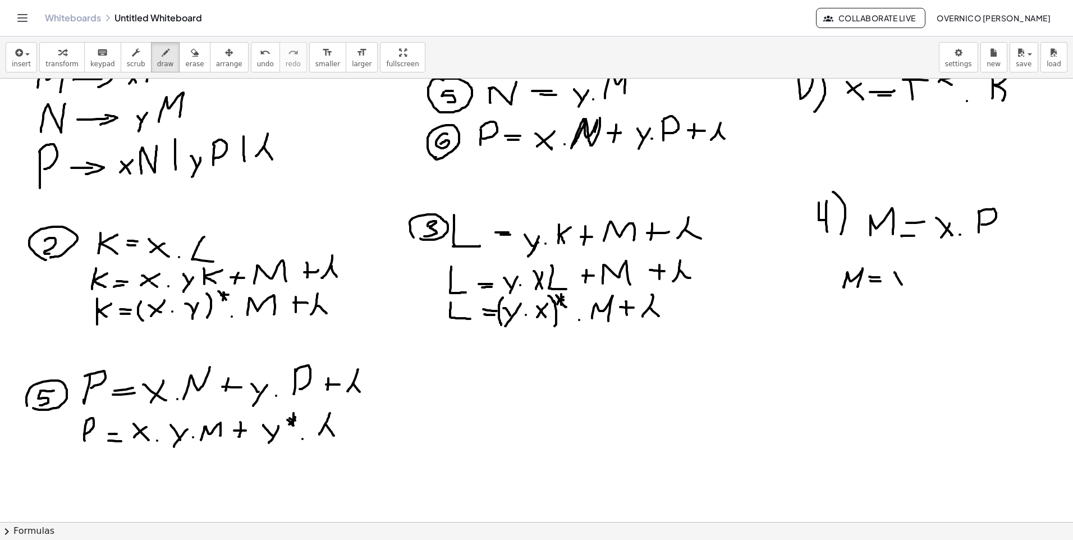
drag, startPoint x: 894, startPoint y: 272, endPoint x: 902, endPoint y: 272, distance: 7.9
click at [902, 285] on div at bounding box center [536, 389] width 1073 height 959
drag, startPoint x: 899, startPoint y: 286, endPoint x: 897, endPoint y: 292, distance: 6.0
click at [894, 295] on div at bounding box center [536, 389] width 1073 height 959
drag, startPoint x: 898, startPoint y: 289, endPoint x: 906, endPoint y: 277, distance: 14.6
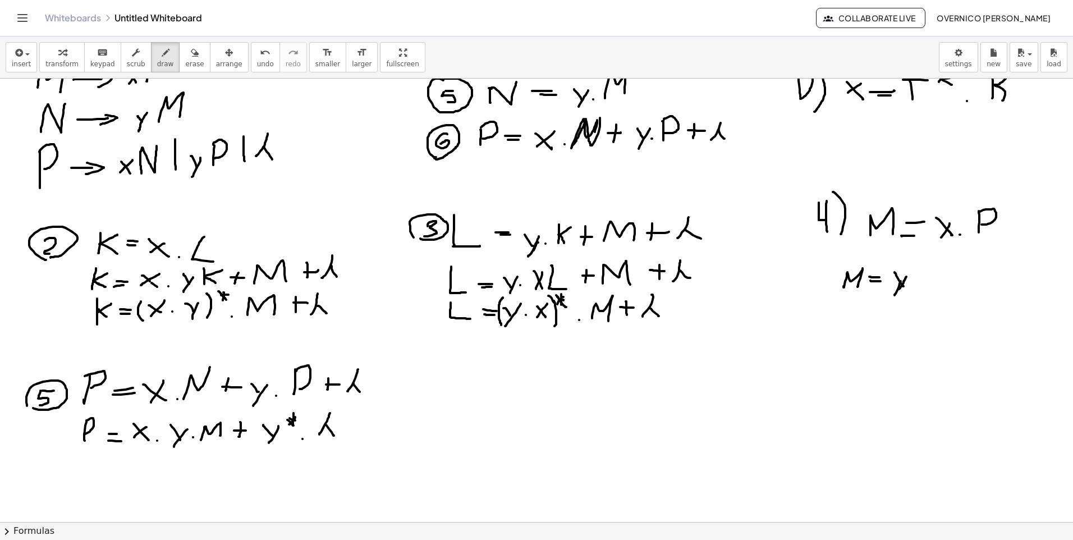
click at [906, 277] on div at bounding box center [536, 389] width 1073 height 959
click at [920, 277] on div at bounding box center [536, 389] width 1073 height 959
drag, startPoint x: 916, startPoint y: 267, endPoint x: 916, endPoint y: 273, distance: 5.6
click at [916, 273] on div at bounding box center [536, 389] width 1073 height 959
drag, startPoint x: 913, startPoint y: 270, endPoint x: 927, endPoint y: 269, distance: 14.0
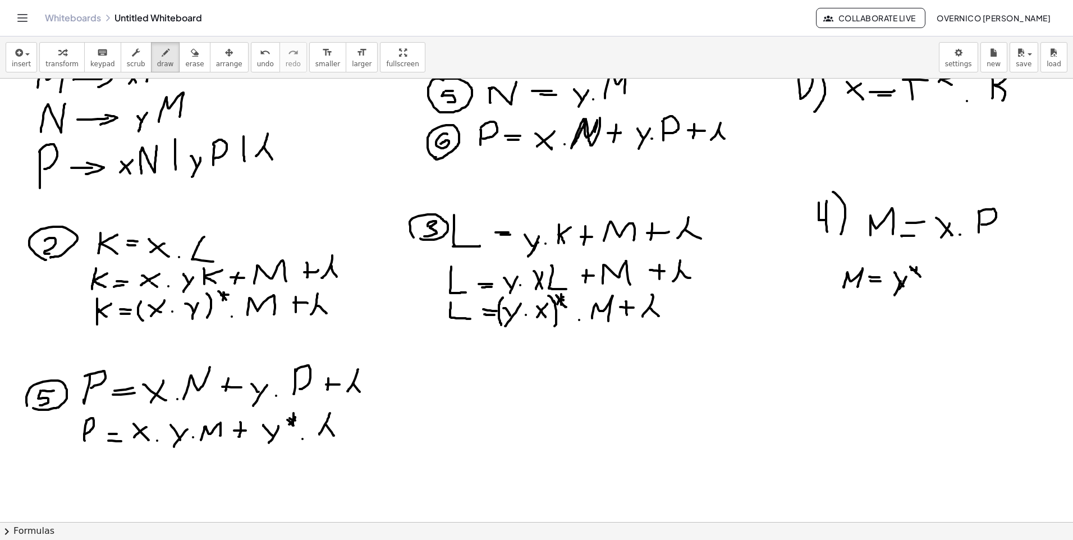
click at [927, 269] on div at bounding box center [536, 389] width 1073 height 959
click at [928, 291] on div at bounding box center [536, 389] width 1073 height 959
drag, startPoint x: 936, startPoint y: 288, endPoint x: 946, endPoint y: 263, distance: 27.0
click at [946, 263] on div at bounding box center [536, 389] width 1073 height 959
drag, startPoint x: 943, startPoint y: 278, endPoint x: 949, endPoint y: 288, distance: 11.8
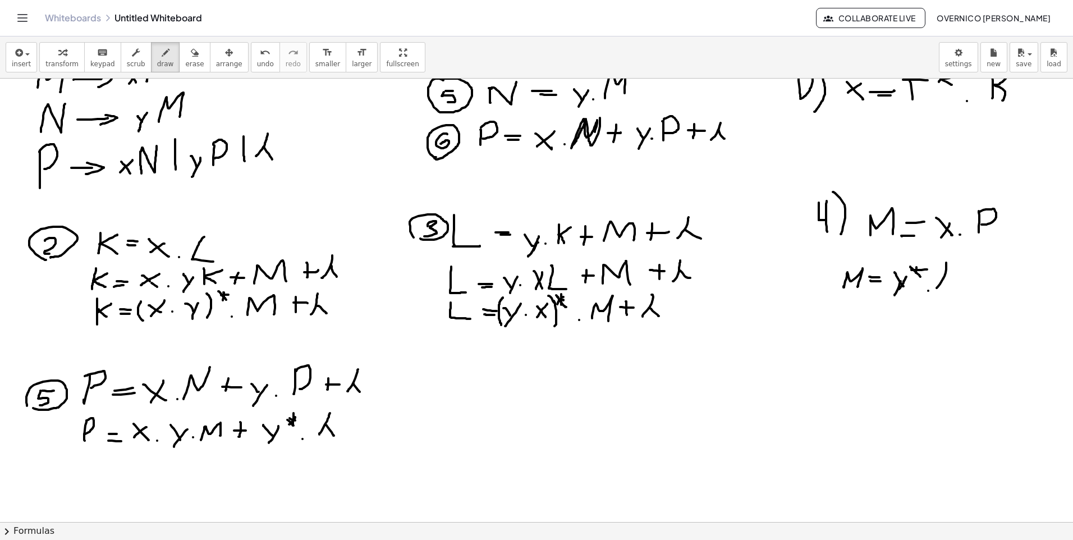
click at [949, 288] on div at bounding box center [536, 389] width 1073 height 959
drag, startPoint x: 966, startPoint y: 266, endPoint x: 963, endPoint y: 279, distance: 13.7
click at [963, 279] on div at bounding box center [536, 389] width 1073 height 959
click at [185, 62] on span "erase" at bounding box center [194, 64] width 19 height 8
drag, startPoint x: 996, startPoint y: 270, endPoint x: 985, endPoint y: 272, distance: 10.8
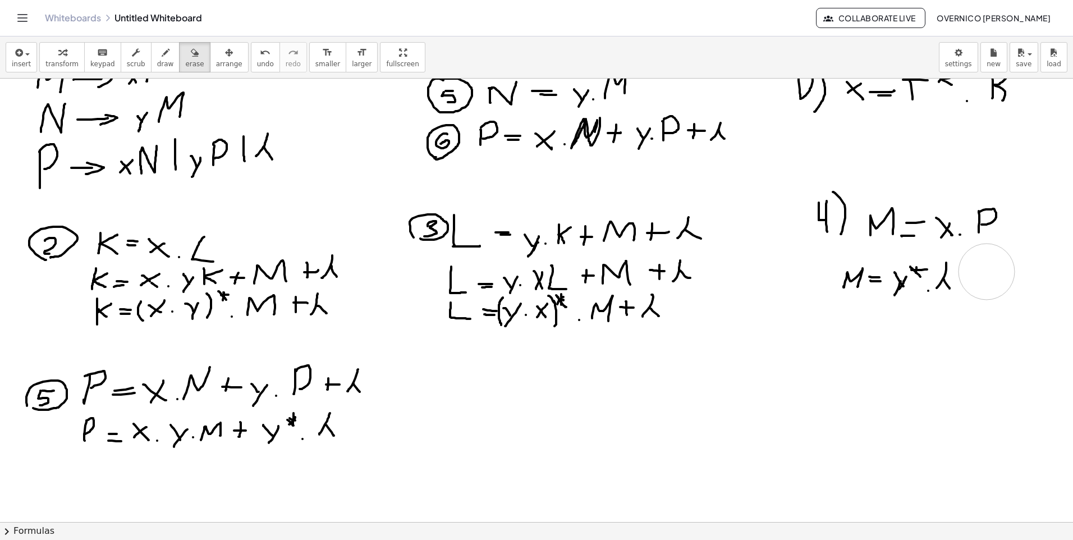
click at [985, 272] on div at bounding box center [536, 389] width 1073 height 959
click at [157, 65] on span "draw" at bounding box center [165, 64] width 17 height 8
drag, startPoint x: 176, startPoint y: 62, endPoint x: 182, endPoint y: 61, distance: 5.9
click at [185, 62] on span "erase" at bounding box center [194, 64] width 19 height 8
drag, startPoint x: 980, startPoint y: 287, endPoint x: 846, endPoint y: 281, distance: 134.2
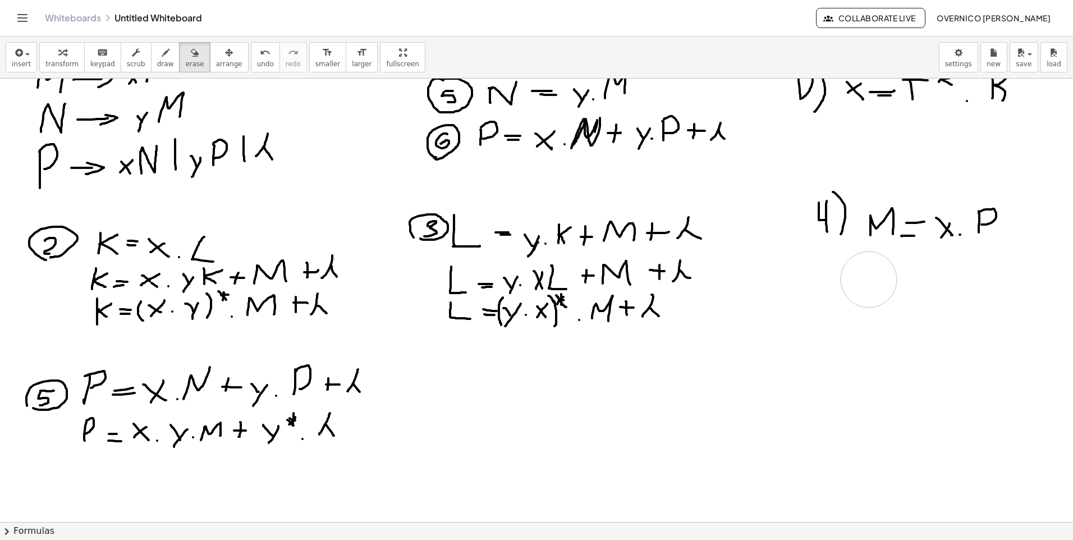
click at [846, 281] on div at bounding box center [536, 389] width 1073 height 959
click at [157, 64] on span "draw" at bounding box center [165, 64] width 17 height 8
drag, startPoint x: 769, startPoint y: 307, endPoint x: 780, endPoint y: 304, distance: 11.7
click at [780, 304] on div at bounding box center [536, 389] width 1073 height 959
drag, startPoint x: 793, startPoint y: 295, endPoint x: 801, endPoint y: 295, distance: 7.9
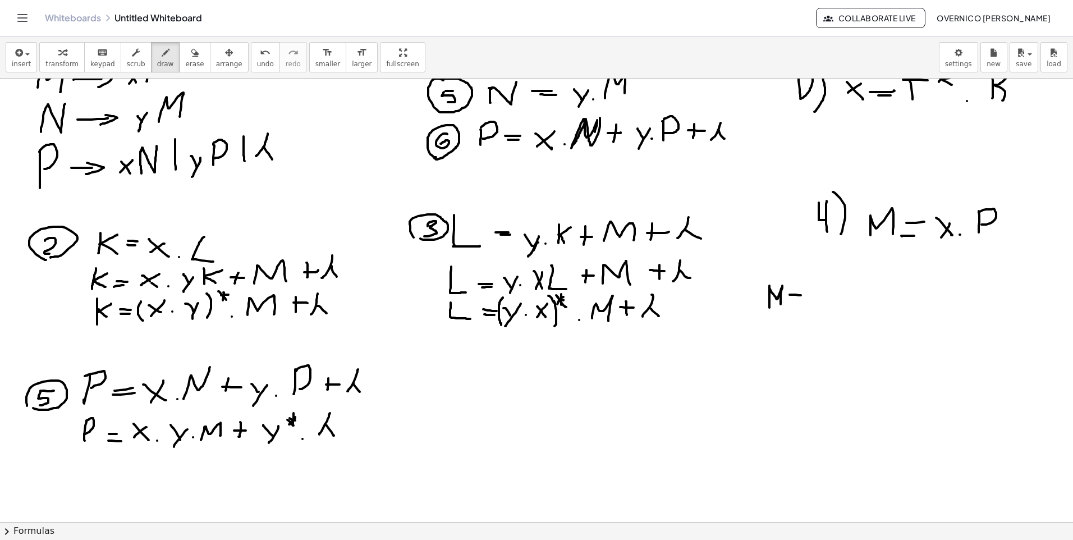
click at [801, 295] on div at bounding box center [536, 389] width 1073 height 959
drag, startPoint x: 789, startPoint y: 300, endPoint x: 798, endPoint y: 300, distance: 8.4
click at [798, 300] on div at bounding box center [536, 389] width 1073 height 959
drag, startPoint x: 805, startPoint y: 290, endPoint x: 820, endPoint y: 296, distance: 15.8
click at [821, 302] on div at bounding box center [536, 389] width 1073 height 959
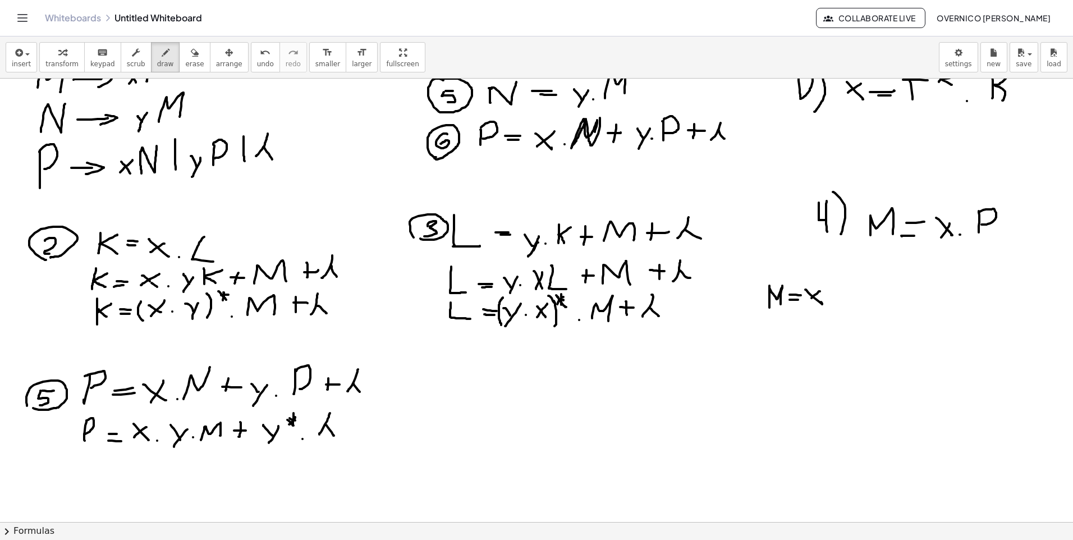
drag, startPoint x: 820, startPoint y: 291, endPoint x: 814, endPoint y: 300, distance: 10.6
click at [807, 302] on div at bounding box center [536, 389] width 1073 height 959
drag, startPoint x: 835, startPoint y: 307, endPoint x: 835, endPoint y: 283, distance: 24.1
click at [834, 283] on div at bounding box center [536, 389] width 1073 height 959
click at [852, 301] on div at bounding box center [536, 389] width 1073 height 959
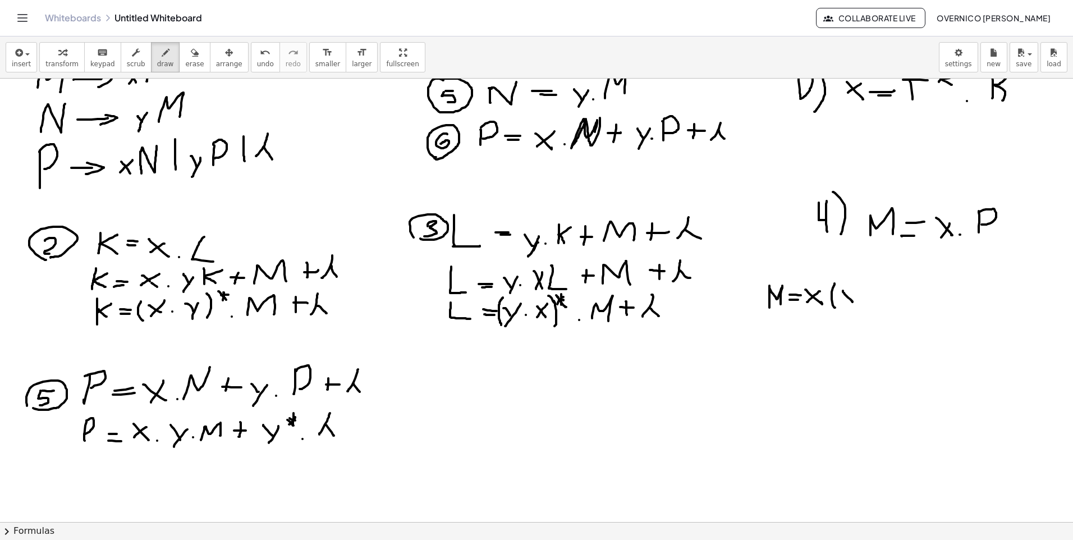
click at [843, 303] on div at bounding box center [536, 389] width 1073 height 959
click at [862, 301] on div at bounding box center [536, 389] width 1073 height 959
click at [877, 301] on div at bounding box center [536, 389] width 1073 height 959
click at [873, 309] on div at bounding box center [536, 389] width 1073 height 959
click at [907, 301] on div at bounding box center [536, 389] width 1073 height 959
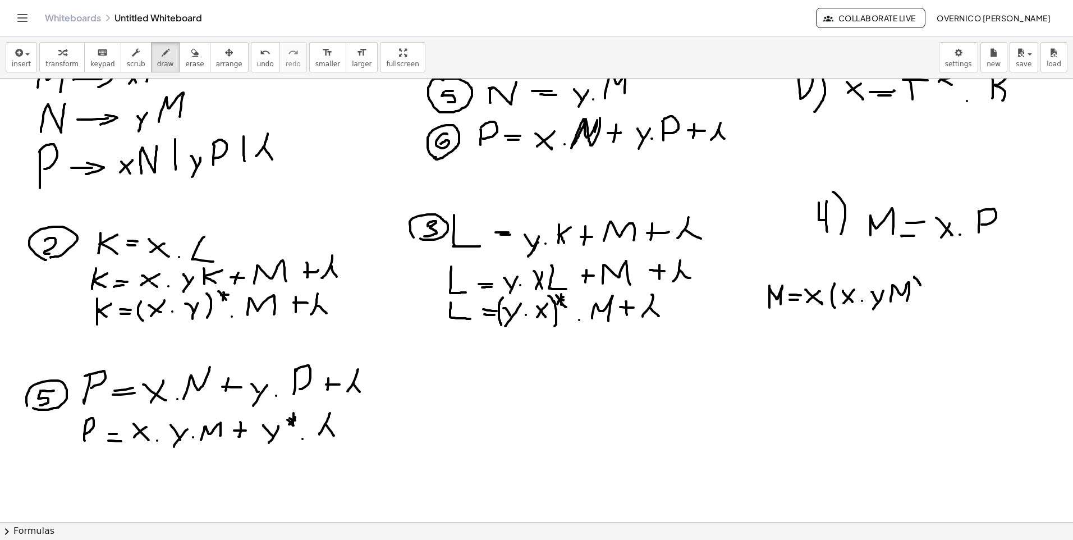
click at [921, 287] on div at bounding box center [536, 389] width 1073 height 959
click at [185, 62] on span "erase" at bounding box center [194, 64] width 19 height 8
click at [936, 275] on div at bounding box center [536, 389] width 1073 height 959
click at [157, 63] on span "draw" at bounding box center [165, 64] width 17 height 8
click at [908, 297] on div at bounding box center [536, 389] width 1073 height 959
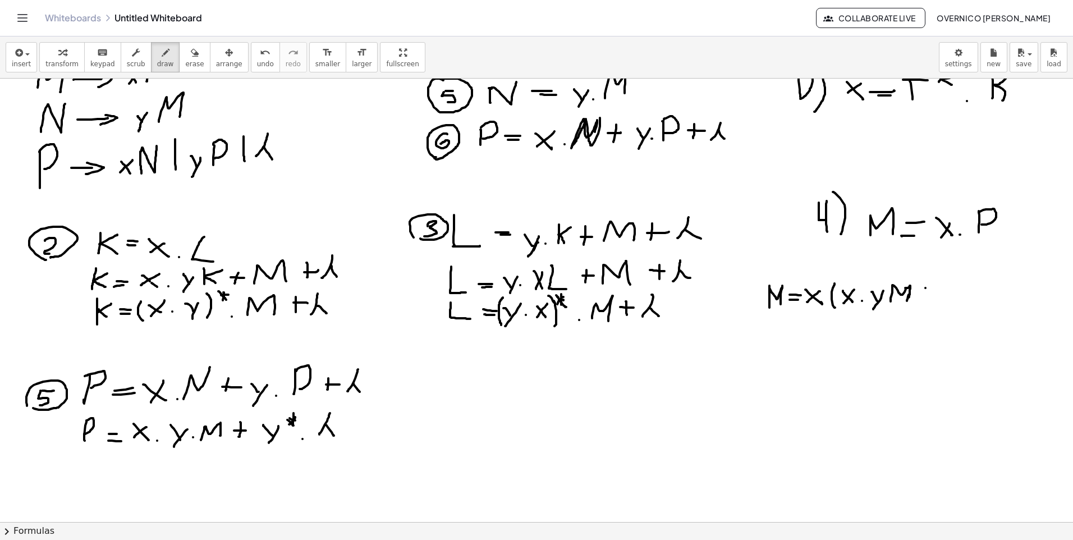
click at [924, 297] on div at bounding box center [536, 389] width 1073 height 959
click at [933, 293] on div at bounding box center [536, 389] width 1073 height 959
click at [953, 296] on div at bounding box center [536, 389] width 1073 height 959
click at [950, 303] on div at bounding box center [536, 389] width 1073 height 959
click at [973, 289] on div at bounding box center [536, 389] width 1073 height 959
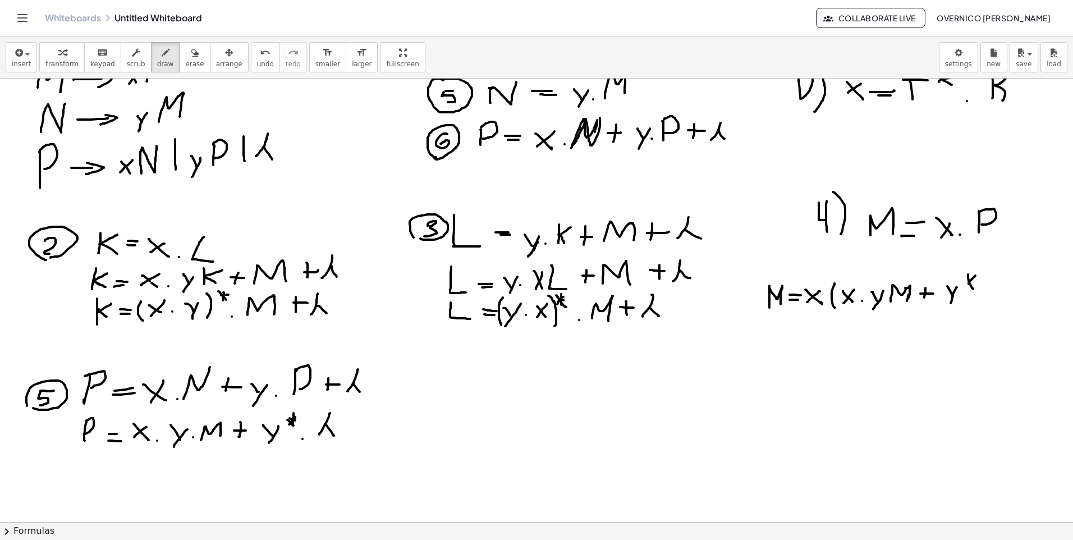
click at [968, 284] on div at bounding box center [536, 389] width 1073 height 959
click at [978, 281] on div at bounding box center [536, 389] width 1073 height 959
click at [978, 300] on div at bounding box center [536, 389] width 1073 height 959
click at [993, 278] on div at bounding box center [536, 389] width 1073 height 959
click at [1000, 298] on div at bounding box center [536, 389] width 1073 height 959
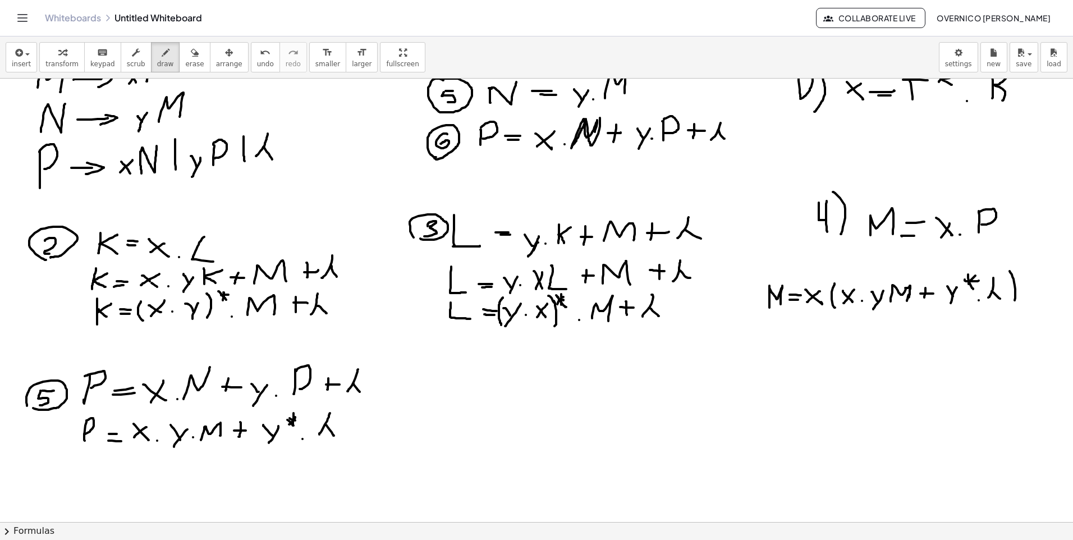
click at [1013, 304] on div at bounding box center [536, 389] width 1073 height 959
click at [780, 357] on div at bounding box center [536, 389] width 1073 height 959
click at [793, 346] on div at bounding box center [536, 389] width 1073 height 959
click at [794, 351] on div at bounding box center [536, 389] width 1073 height 959
click at [814, 353] on div at bounding box center [536, 389] width 1073 height 959
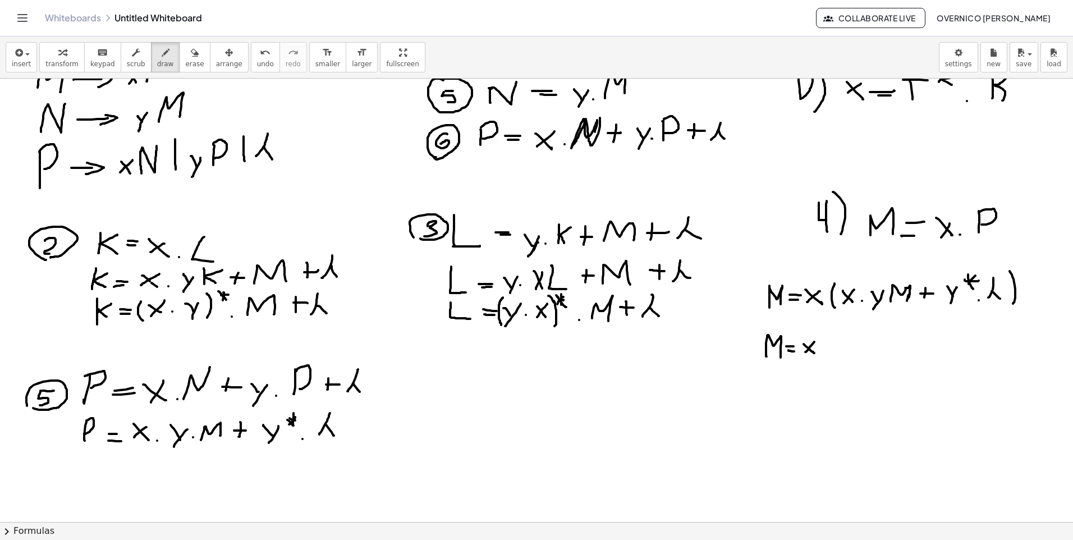
click at [805, 353] on div at bounding box center [536, 389] width 1073 height 959
click at [821, 352] on div at bounding box center [536, 389] width 1073 height 959
click at [838, 332] on div at bounding box center [536, 389] width 1073 height 959
click at [853, 348] on div at bounding box center [536, 389] width 1073 height 959
click at [845, 348] on div at bounding box center [536, 389] width 1073 height 959
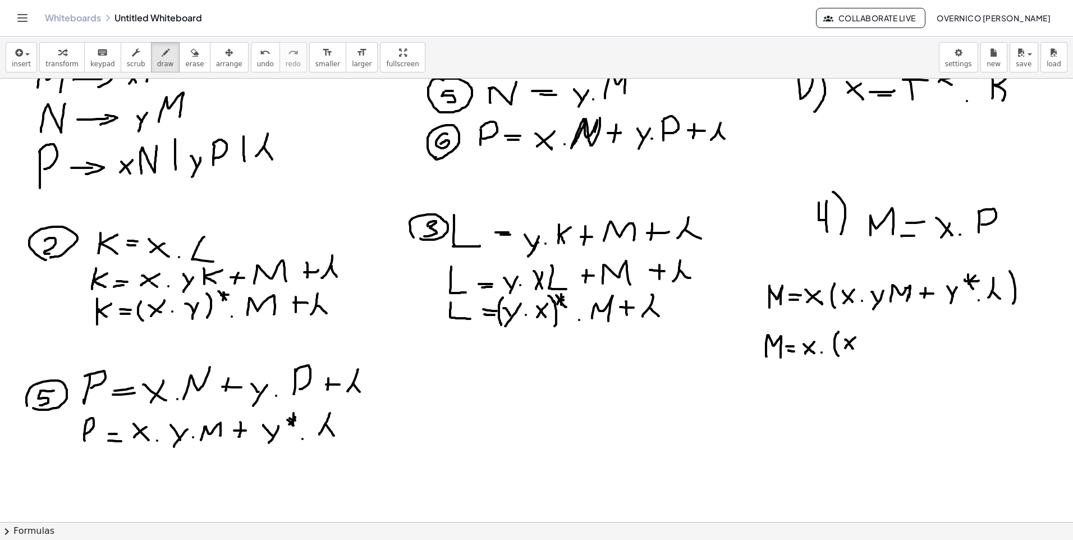
click at [858, 348] on div at bounding box center [536, 389] width 1073 height 959
click at [869, 347] on div at bounding box center [536, 389] width 1073 height 959
click at [866, 356] on div at bounding box center [536, 389] width 1073 height 959
click at [888, 341] on div at bounding box center [536, 389] width 1073 height 959
click at [883, 339] on div at bounding box center [536, 389] width 1073 height 959
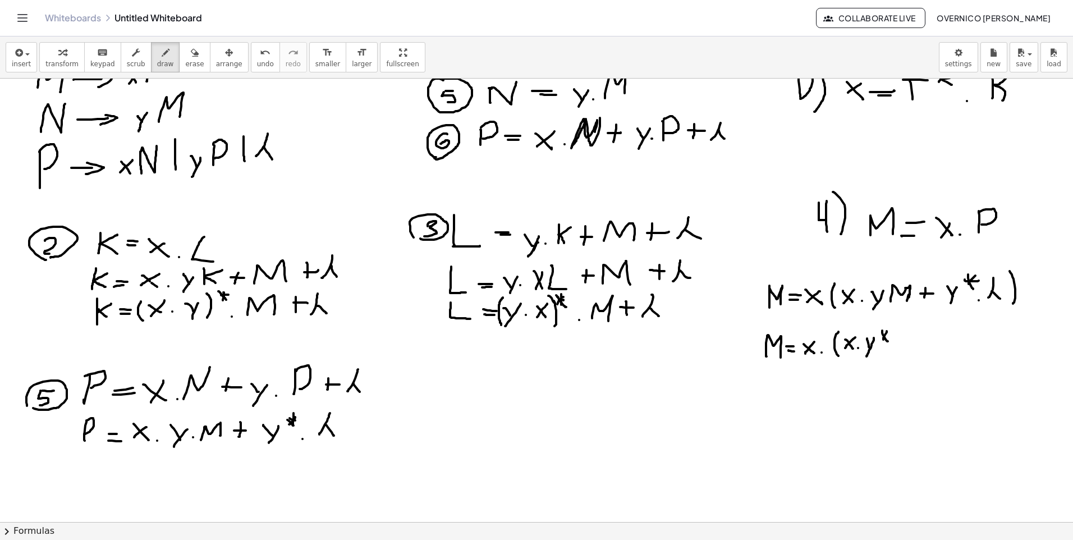
click at [890, 336] on div at bounding box center [536, 389] width 1073 height 959
click at [892, 352] on div at bounding box center [536, 389] width 1073 height 959
click at [917, 350] on div at bounding box center [536, 389] width 1073 height 959
click at [913, 357] on div at bounding box center [536, 389] width 1073 height 959
click at [934, 340] on div at bounding box center [536, 389] width 1073 height 959
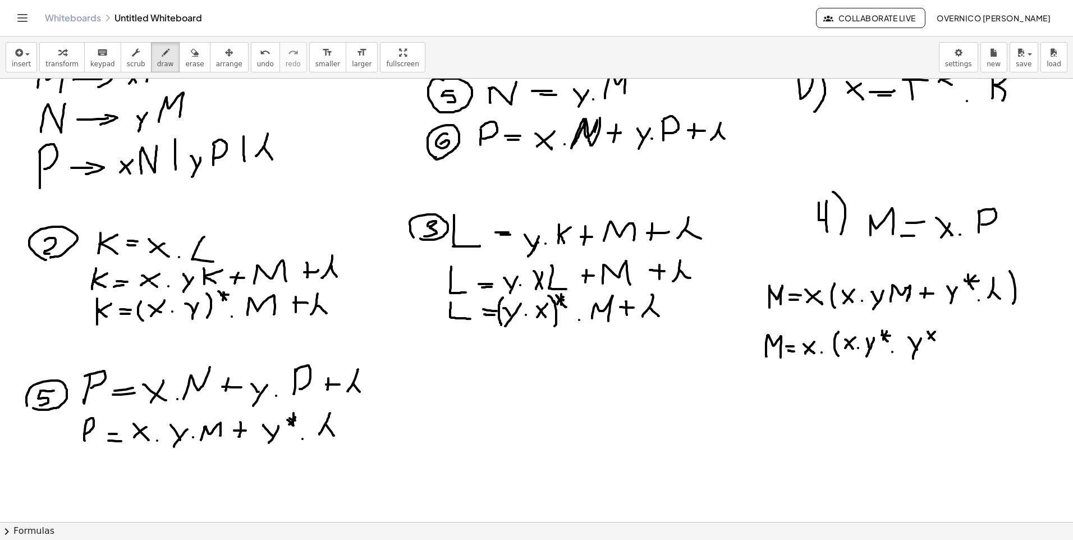
click at [929, 338] on div at bounding box center [536, 389] width 1073 height 959
click at [936, 336] on div at bounding box center [536, 389] width 1073 height 959
click at [179, 61] on button "erase" at bounding box center [194, 57] width 31 height 30
click at [870, 341] on div at bounding box center [536, 389] width 1073 height 959
click at [160, 62] on button "draw" at bounding box center [165, 57] width 29 height 30
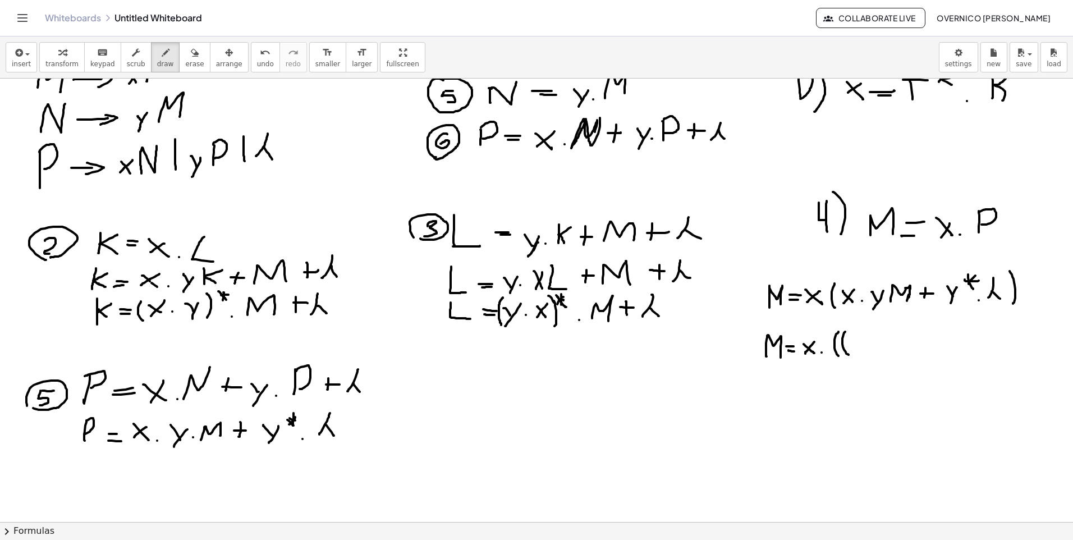
click at [846, 330] on div at bounding box center [536, 389] width 1073 height 959
click at [860, 349] on div at bounding box center [536, 389] width 1073 height 959
click at [852, 347] on div at bounding box center [536, 389] width 1073 height 959
click at [867, 349] on div at bounding box center [536, 389] width 1073 height 959
click at [878, 350] on div at bounding box center [536, 389] width 1073 height 959
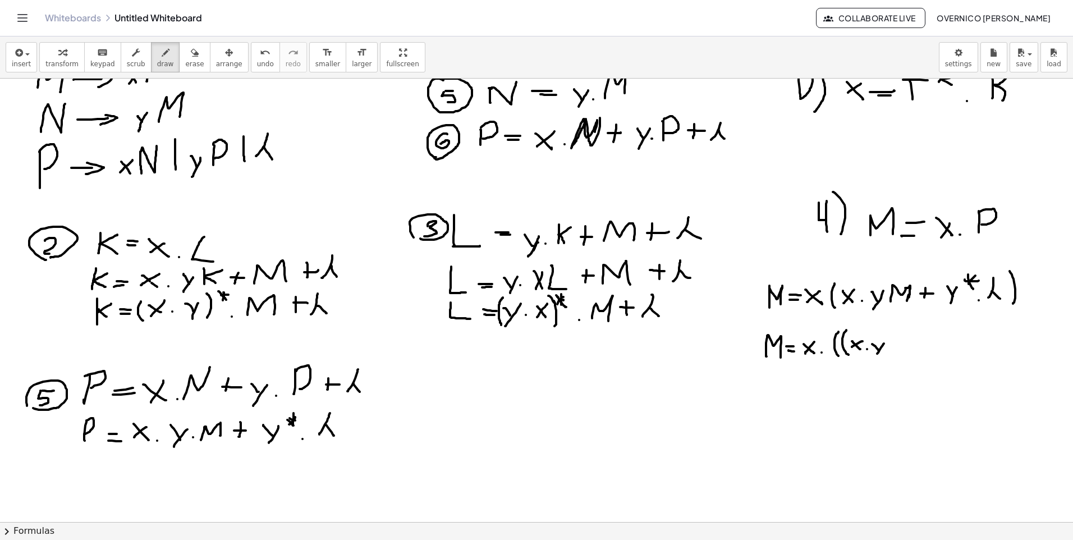
click at [876, 355] on div at bounding box center [536, 389] width 1073 height 959
click at [892, 353] on div at bounding box center [536, 389] width 1073 height 959
click at [904, 339] on div at bounding box center [536, 389] width 1073 height 959
click at [899, 336] on div at bounding box center [536, 389] width 1073 height 959
click at [902, 336] on div at bounding box center [536, 389] width 1073 height 959
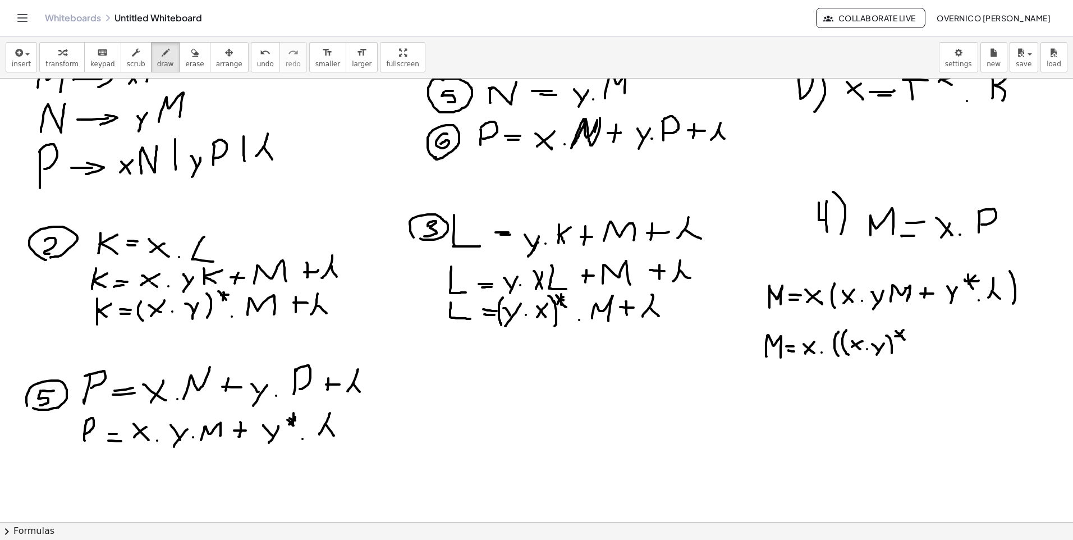
click at [898, 339] on div at bounding box center [536, 389] width 1073 height 959
click at [910, 351] on div at bounding box center [536, 389] width 1073 height 959
click at [926, 348] on div at bounding box center [536, 389] width 1073 height 959
click at [924, 354] on div at bounding box center [536, 389] width 1073 height 959
click at [941, 343] on div at bounding box center [536, 389] width 1073 height 959
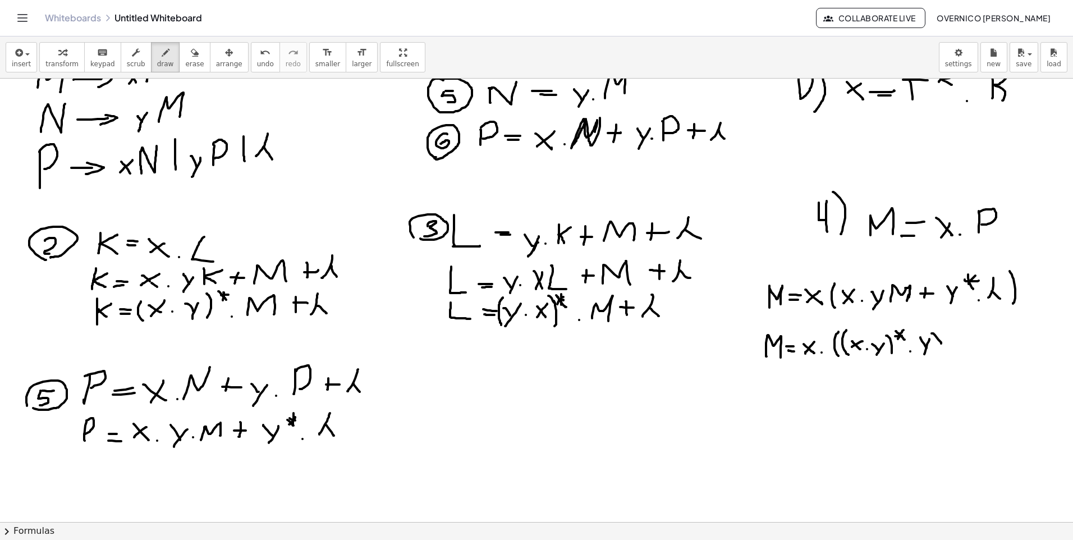
click at [935, 341] on div at bounding box center [536, 389] width 1073 height 959
click at [938, 337] on div at bounding box center [536, 389] width 1073 height 959
click at [951, 350] on div at bounding box center [536, 389] width 1073 height 959
click at [964, 331] on div at bounding box center [536, 389] width 1073 height 959
click at [968, 348] on div at bounding box center [536, 389] width 1073 height 959
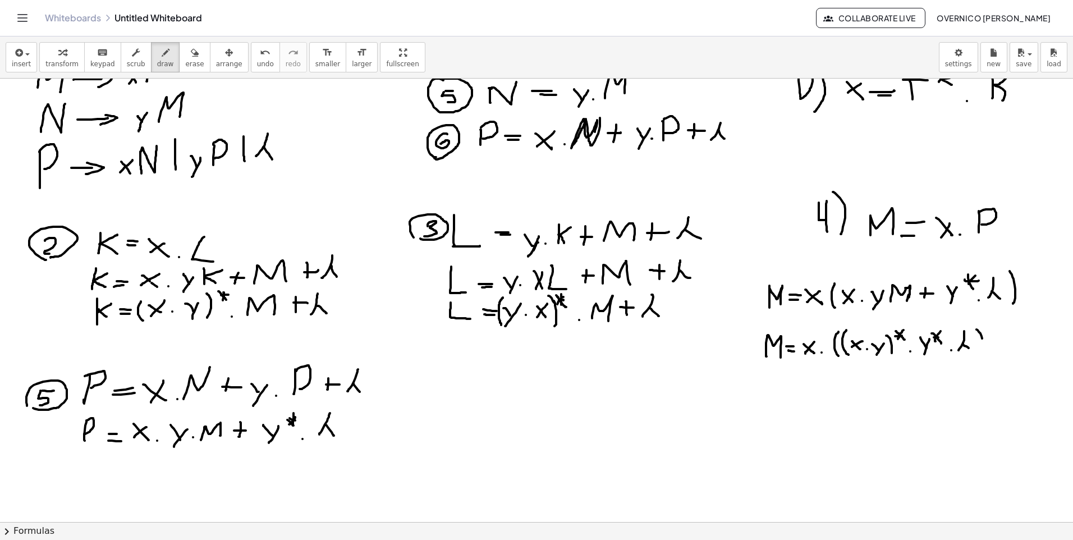
click at [980, 352] on div at bounding box center [536, 389] width 1073 height 959
click at [991, 353] on div at bounding box center [536, 389] width 1073 height 959
drag, startPoint x: 206, startPoint y: 311, endPoint x: 205, endPoint y: 291, distance: 19.7
click at [198, 307] on div at bounding box center [536, 389] width 1073 height 959
click at [187, 59] on button "erase" at bounding box center [194, 57] width 31 height 30
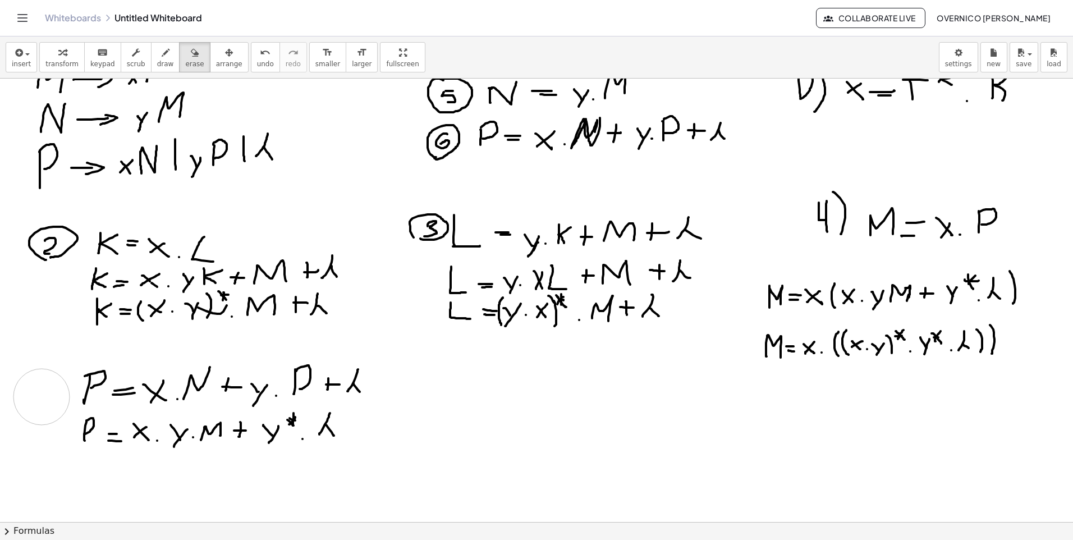
drag, startPoint x: 30, startPoint y: 379, endPoint x: 42, endPoint y: 397, distance: 21.6
click at [42, 397] on div at bounding box center [536, 389] width 1073 height 959
click at [157, 51] on div "button" at bounding box center [165, 51] width 17 height 13
drag, startPoint x: 59, startPoint y: 380, endPoint x: 46, endPoint y: 396, distance: 20.8
click at [46, 396] on div at bounding box center [536, 389] width 1073 height 959
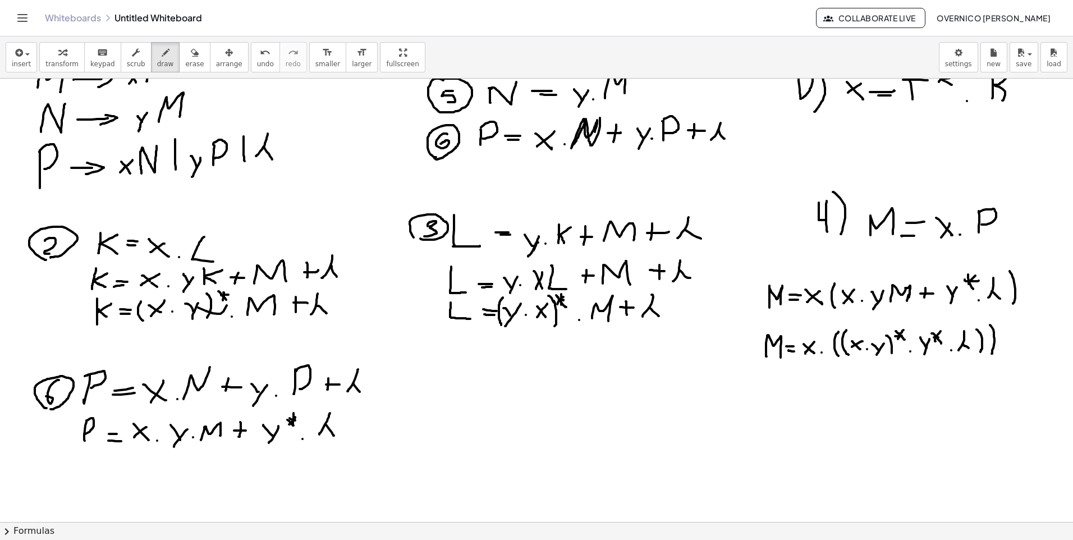
click at [45, 410] on div at bounding box center [536, 389] width 1073 height 959
drag, startPoint x: 430, startPoint y: 382, endPoint x: 442, endPoint y: 381, distance: 12.4
click at [442, 381] on div at bounding box center [536, 389] width 1073 height 959
drag, startPoint x: 428, startPoint y: 383, endPoint x: 435, endPoint y: 397, distance: 16.1
click at [435, 396] on div at bounding box center [536, 389] width 1073 height 959
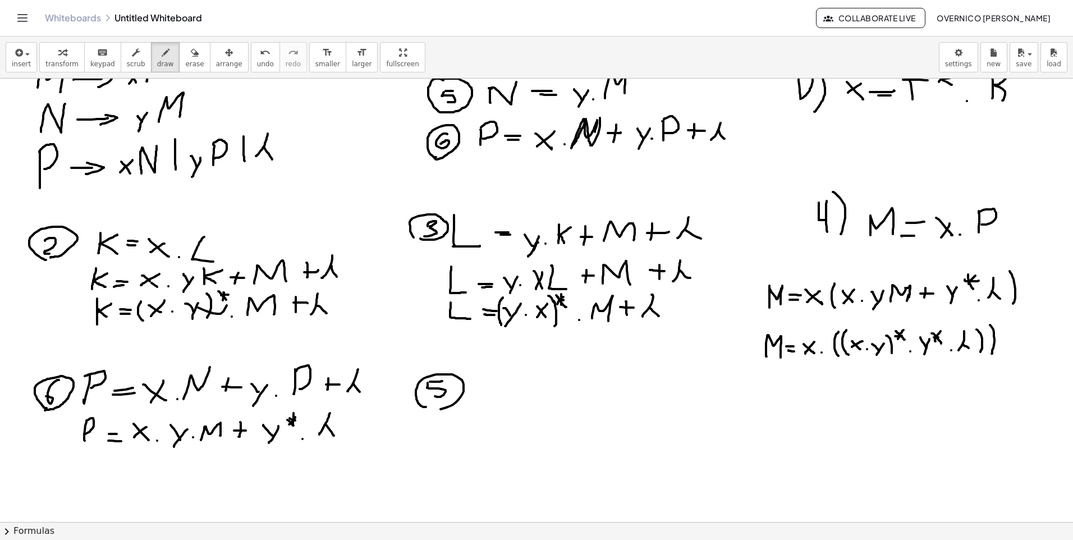
click at [422, 409] on div at bounding box center [536, 389] width 1073 height 959
click at [191, 49] on icon "button" at bounding box center [195, 52] width 8 height 13
drag, startPoint x: 173, startPoint y: 51, endPoint x: 418, endPoint y: 40, distance: 244.9
click at [418, 40] on div "insert select one: Math Expression Function Text Youtube Video Graphing Geometr…" at bounding box center [536, 57] width 1073 height 42
click at [962, 52] on body "Graspable Math Activities Whiteboards Classes Account v1.28.4 | Privacy policy …" at bounding box center [536, 270] width 1073 height 540
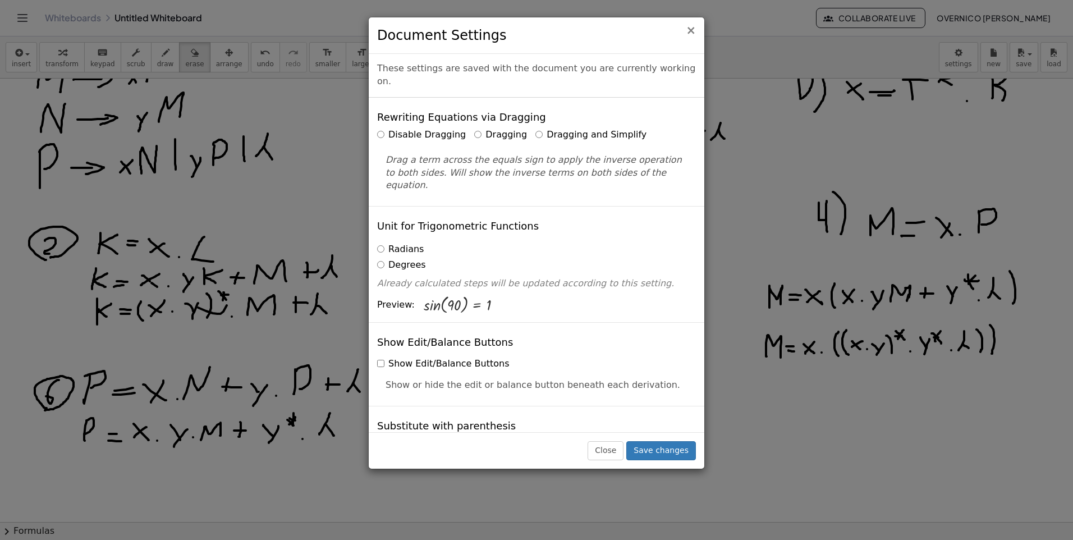
click at [692, 31] on span "×" at bounding box center [691, 30] width 10 height 13
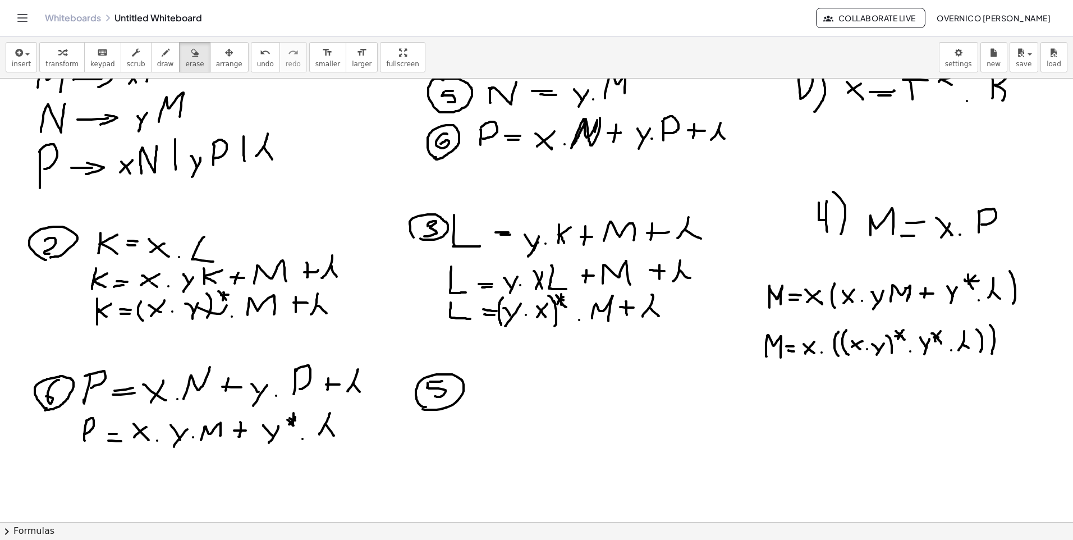
click at [816, 494] on div at bounding box center [536, 389] width 1073 height 959
click at [157, 63] on span "draw" at bounding box center [165, 64] width 17 height 8
drag, startPoint x: 831, startPoint y: 366, endPoint x: 993, endPoint y: 320, distance: 167.9
click at [993, 320] on div at bounding box center [536, 389] width 1073 height 959
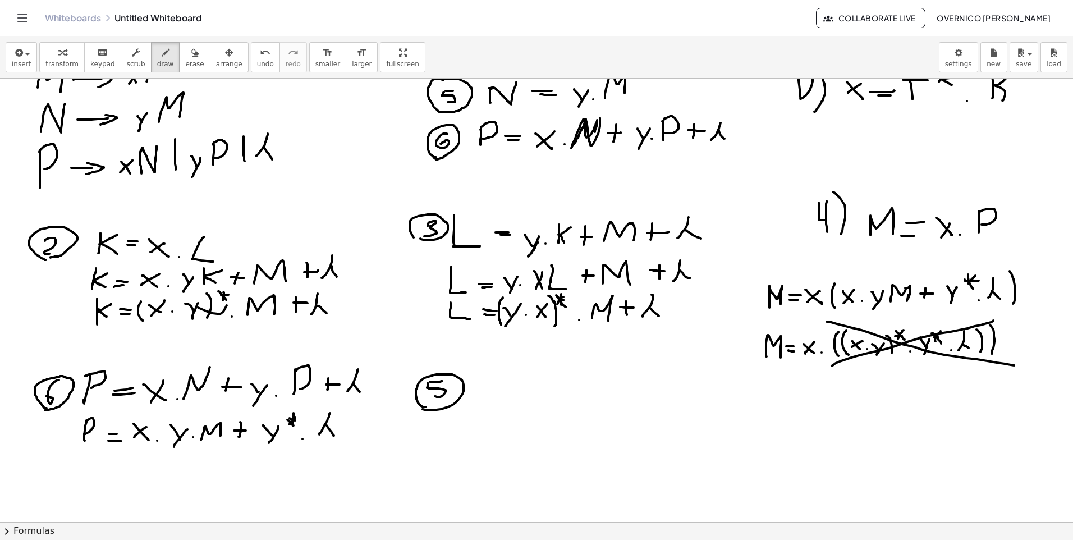
drag, startPoint x: 826, startPoint y: 321, endPoint x: 1014, endPoint y: 366, distance: 193.1
click at [1014, 366] on div at bounding box center [536, 389] width 1073 height 959
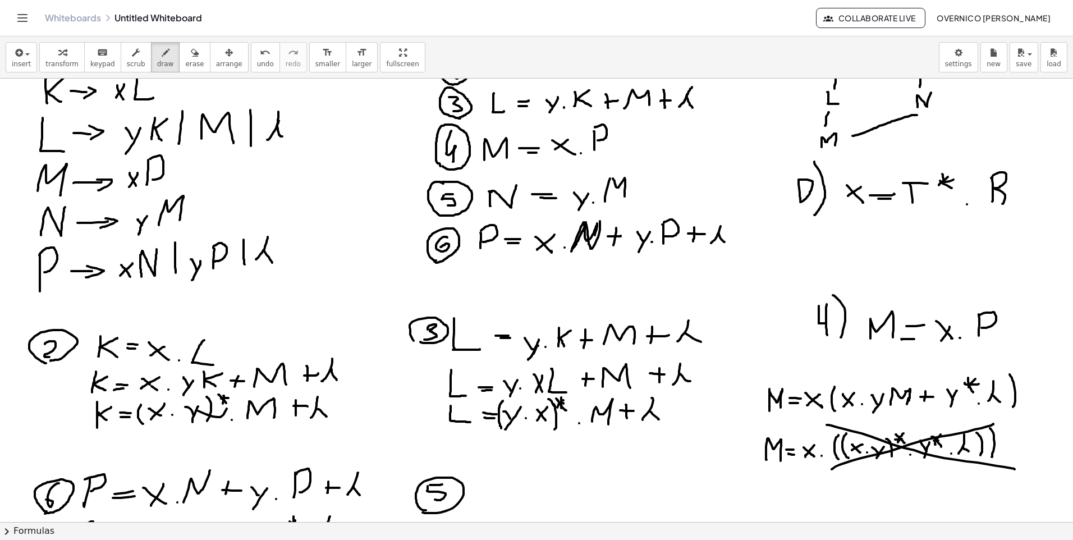
scroll to position [0, 0]
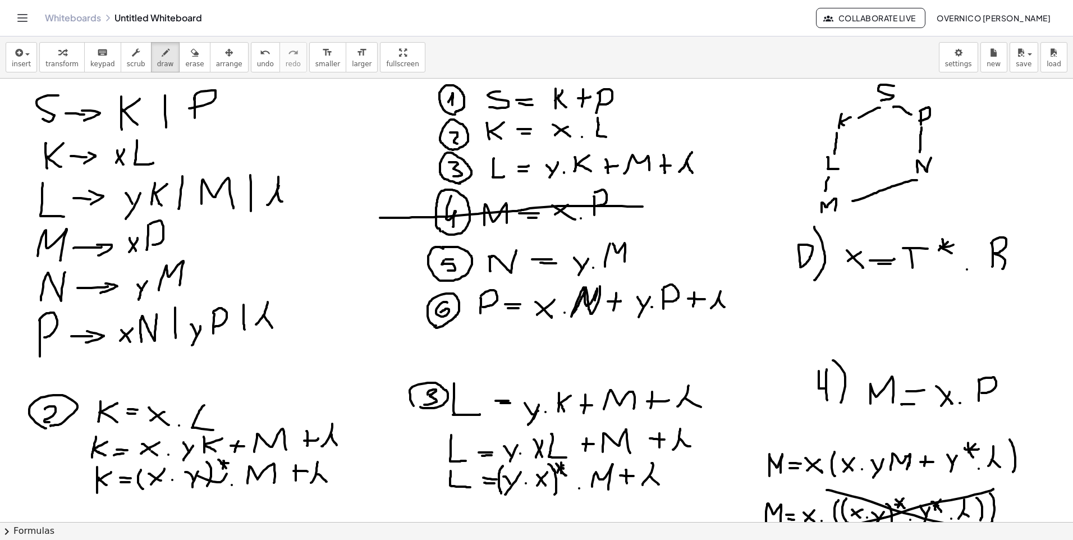
drag, startPoint x: 642, startPoint y: 206, endPoint x: 380, endPoint y: 218, distance: 262.3
click at [257, 64] on span "undo" at bounding box center [265, 64] width 17 height 8
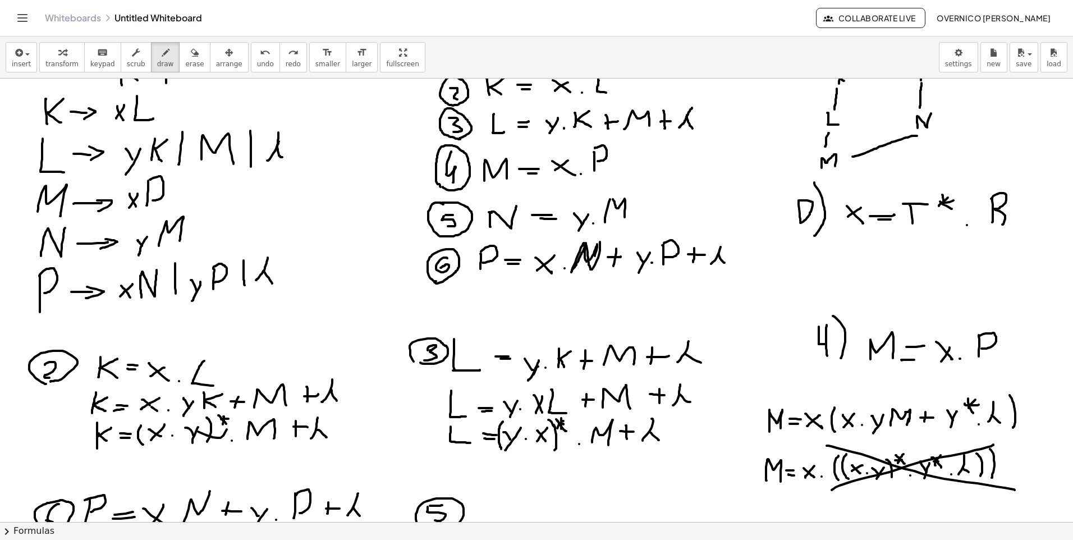
scroll to position [112, 0]
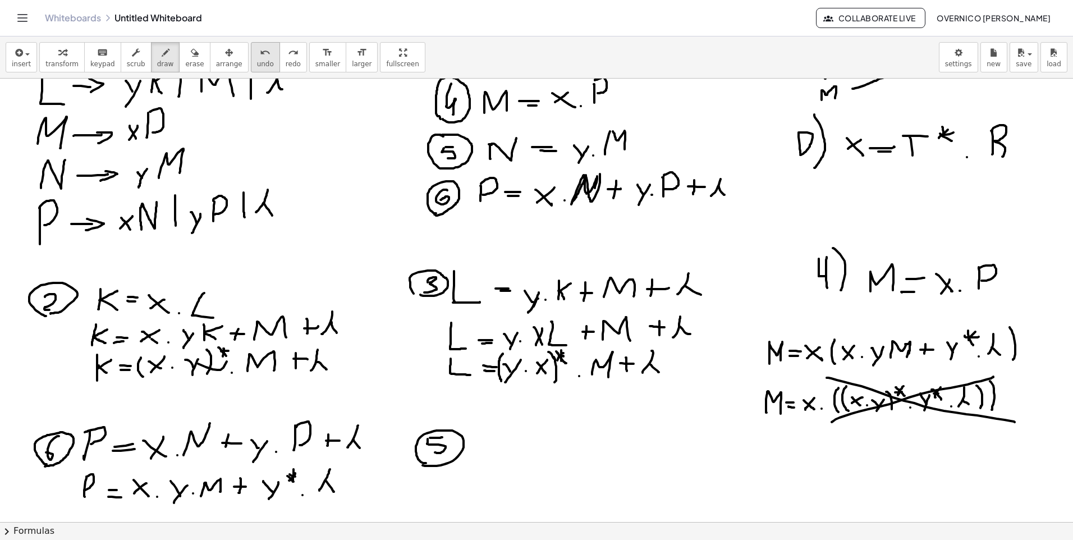
click at [260, 57] on icon "undo" at bounding box center [265, 52] width 11 height 13
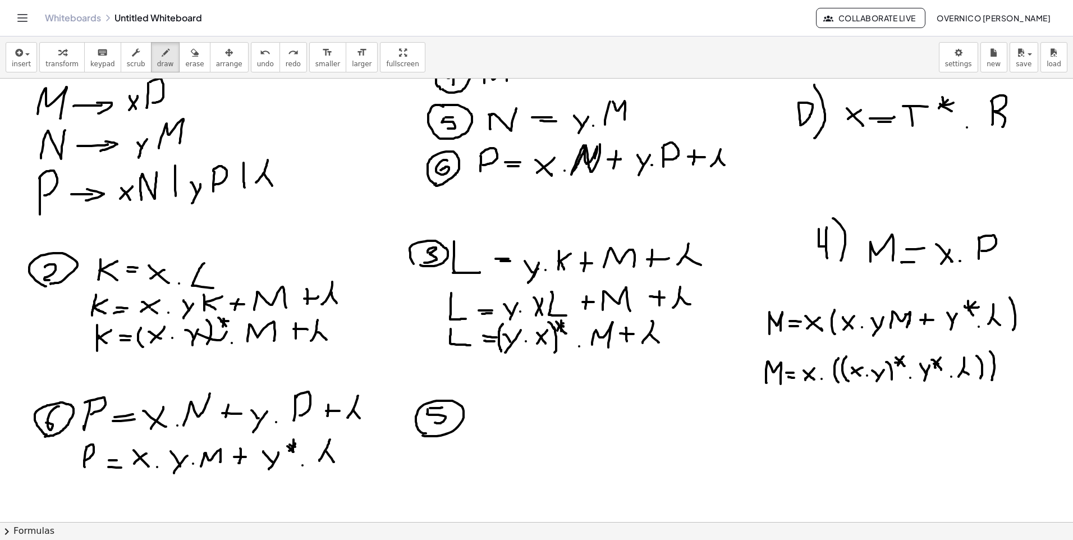
scroll to position [168, 0]
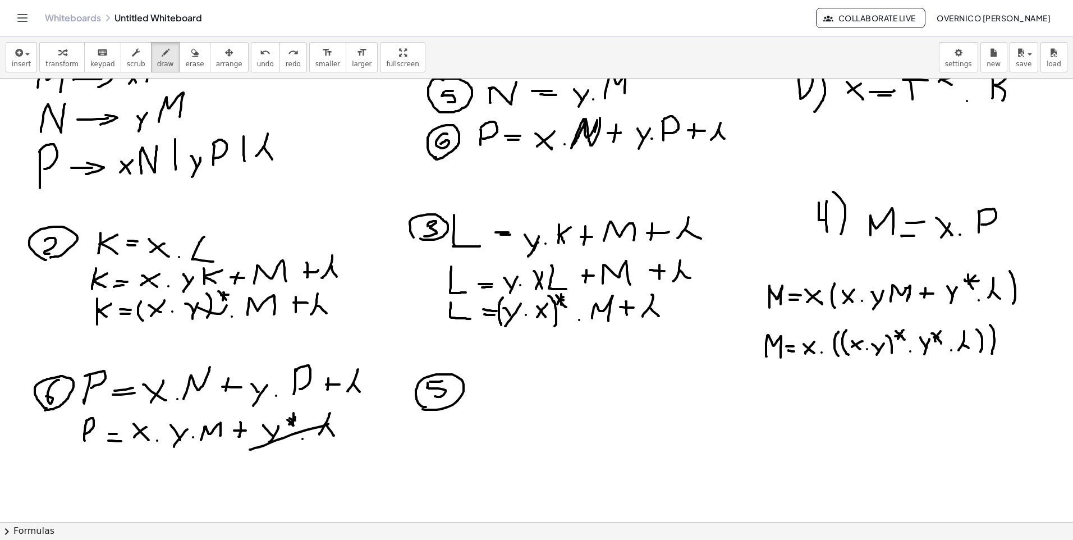
drag, startPoint x: 250, startPoint y: 449, endPoint x: 330, endPoint y: 422, distance: 84.3
click at [330, 422] on div at bounding box center [536, 389] width 1073 height 959
drag, startPoint x: 267, startPoint y: 411, endPoint x: 316, endPoint y: 439, distance: 57.3
click at [316, 439] on div at bounding box center [536, 389] width 1073 height 959
click at [185, 66] on span "erase" at bounding box center [194, 64] width 19 height 8
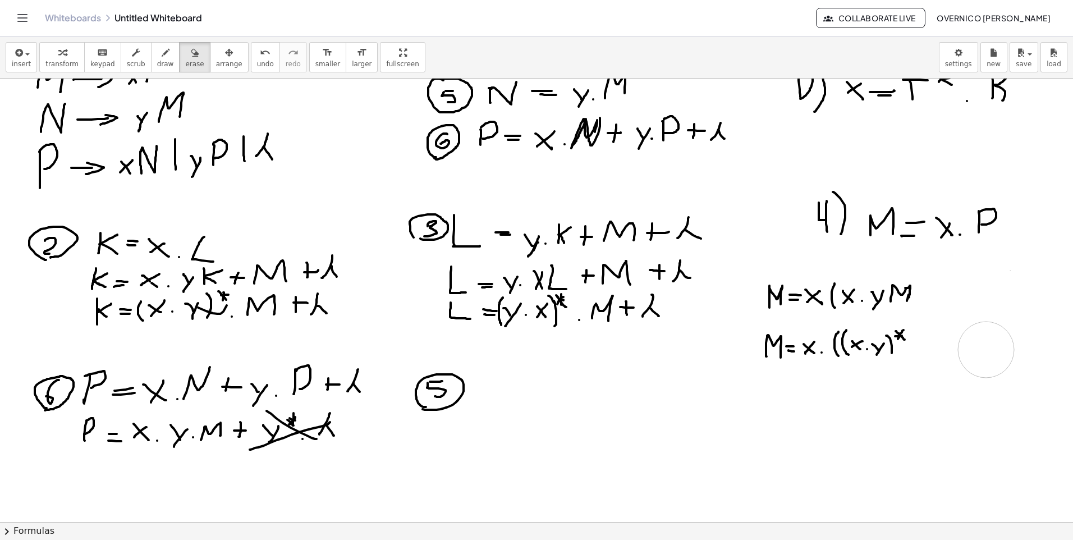
drag, startPoint x: 947, startPoint y: 357, endPoint x: 986, endPoint y: 350, distance: 39.9
click at [986, 350] on div at bounding box center [536, 389] width 1073 height 959
click at [179, 58] on button "erase" at bounding box center [194, 57] width 31 height 30
drag, startPoint x: 918, startPoint y: 278, endPoint x: 925, endPoint y: 302, distance: 24.5
click at [925, 302] on div at bounding box center [536, 389] width 1073 height 959
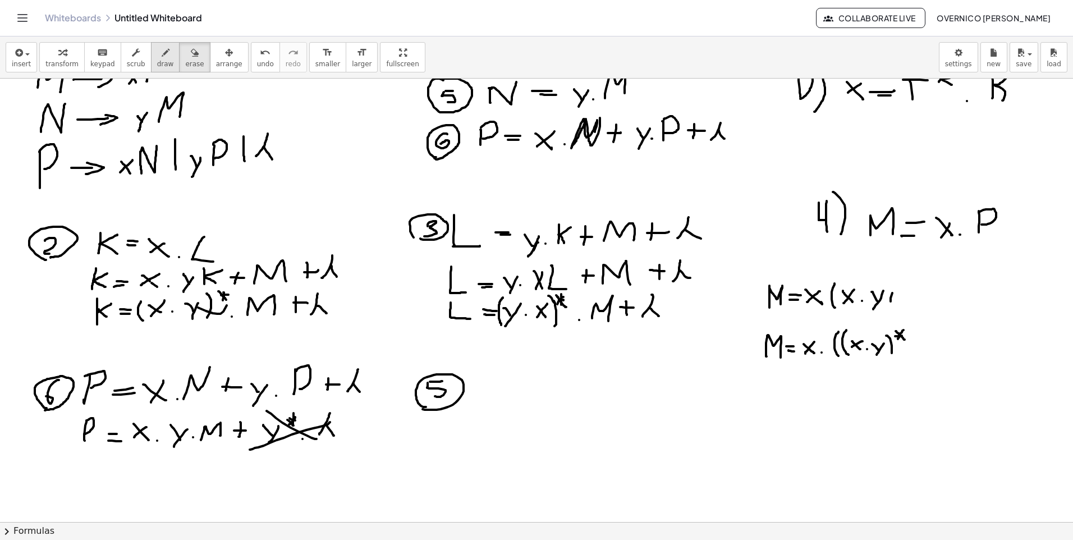
click at [157, 61] on span "draw" at bounding box center [165, 64] width 17 height 8
drag, startPoint x: 891, startPoint y: 297, endPoint x: 915, endPoint y: 302, distance: 24.1
click at [913, 302] on div at bounding box center [536, 389] width 1073 height 959
drag, startPoint x: 916, startPoint y: 278, endPoint x: 927, endPoint y: 316, distance: 39.9
click at [925, 311] on div at bounding box center [536, 389] width 1073 height 959
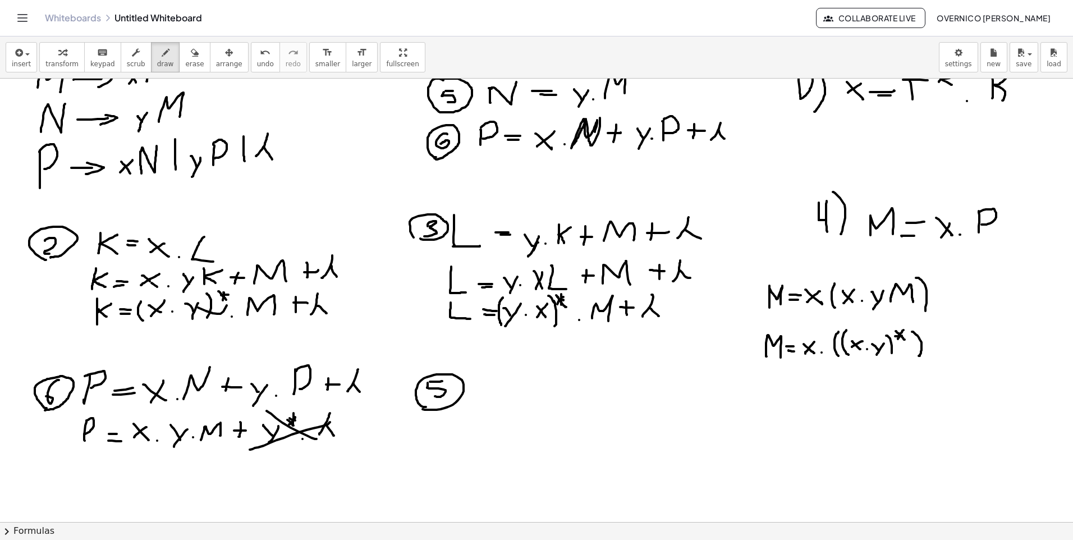
drag, startPoint x: 912, startPoint y: 332, endPoint x: 918, endPoint y: 356, distance: 25.6
click at [918, 356] on div at bounding box center [536, 389] width 1073 height 959
drag, startPoint x: 771, startPoint y: 395, endPoint x: 790, endPoint y: 393, distance: 19.2
click at [790, 393] on div at bounding box center [536, 389] width 1073 height 959
click at [811, 383] on div at bounding box center [536, 389] width 1073 height 959
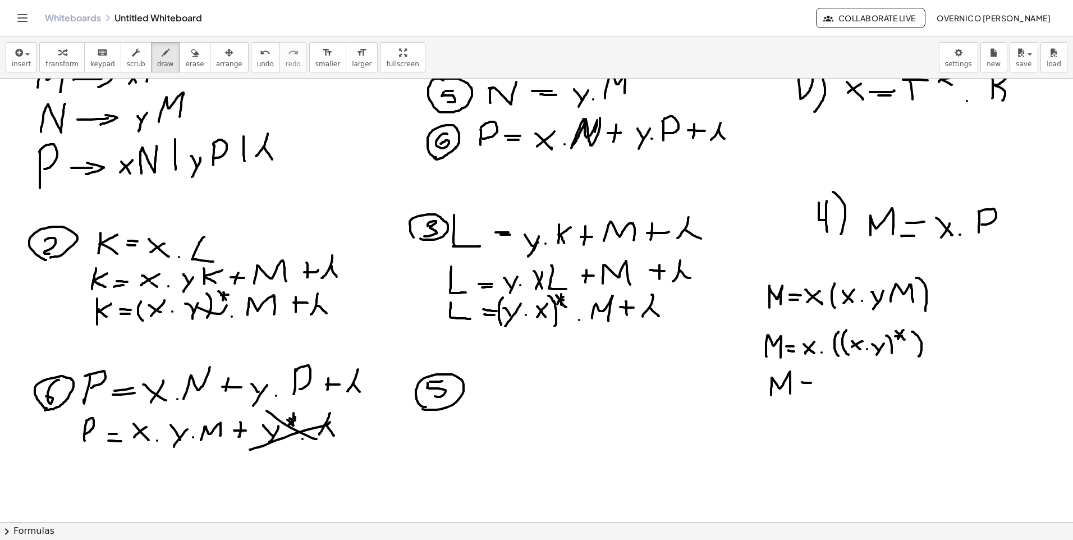
click at [812, 387] on div at bounding box center [536, 389] width 1073 height 959
drag, startPoint x: 829, startPoint y: 378, endPoint x: 839, endPoint y: 385, distance: 12.8
click at [839, 385] on div at bounding box center [536, 389] width 1073 height 959
click at [830, 387] on div at bounding box center [536, 389] width 1073 height 959
drag, startPoint x: 848, startPoint y: 380, endPoint x: 854, endPoint y: 388, distance: 10.8
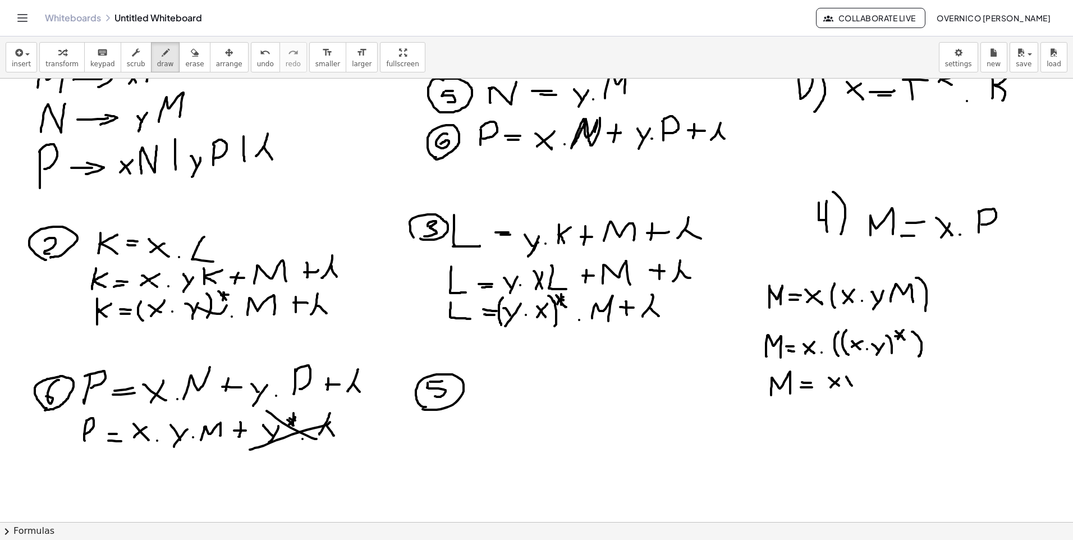
click at [854, 388] on div at bounding box center [536, 389] width 1073 height 959
drag, startPoint x: 851, startPoint y: 380, endPoint x: 845, endPoint y: 387, distance: 8.8
click at [845, 387] on div at bounding box center [536, 389] width 1073 height 959
click at [862, 387] on div at bounding box center [536, 389] width 1073 height 959
drag, startPoint x: 870, startPoint y: 376, endPoint x: 876, endPoint y: 387, distance: 12.3
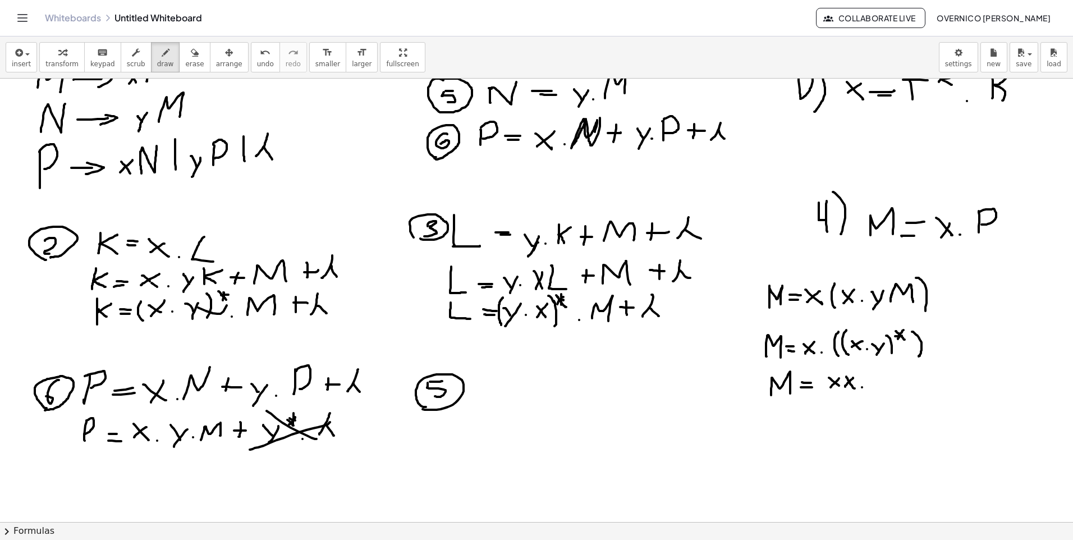
click at [876, 387] on div at bounding box center [536, 389] width 1073 height 959
drag, startPoint x: 879, startPoint y: 376, endPoint x: 870, endPoint y: 383, distance: 11.6
click at [870, 383] on div at bounding box center [536, 389] width 1073 height 959
drag, startPoint x: 888, startPoint y: 376, endPoint x: 891, endPoint y: 383, distance: 7.0
click at [891, 383] on div at bounding box center [536, 389] width 1073 height 959
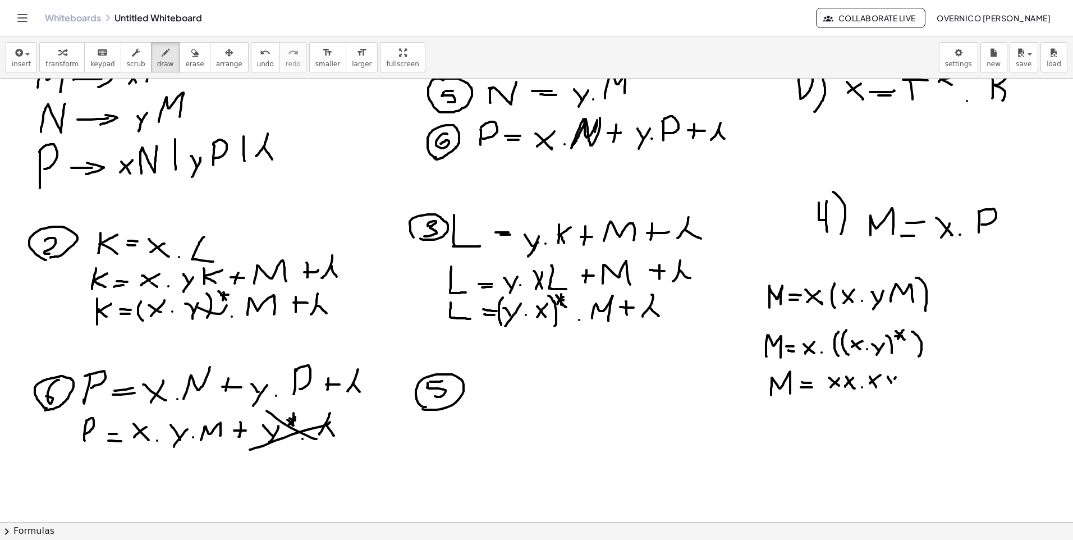
drag, startPoint x: 894, startPoint y: 379, endPoint x: 889, endPoint y: 389, distance: 12.0
click at [887, 389] on div at bounding box center [536, 389] width 1073 height 959
drag, startPoint x: 905, startPoint y: 370, endPoint x: 900, endPoint y: 392, distance: 22.9
click at [900, 392] on div at bounding box center [536, 389] width 1073 height 959
drag, startPoint x: 821, startPoint y: 385, endPoint x: 827, endPoint y: 397, distance: 13.8
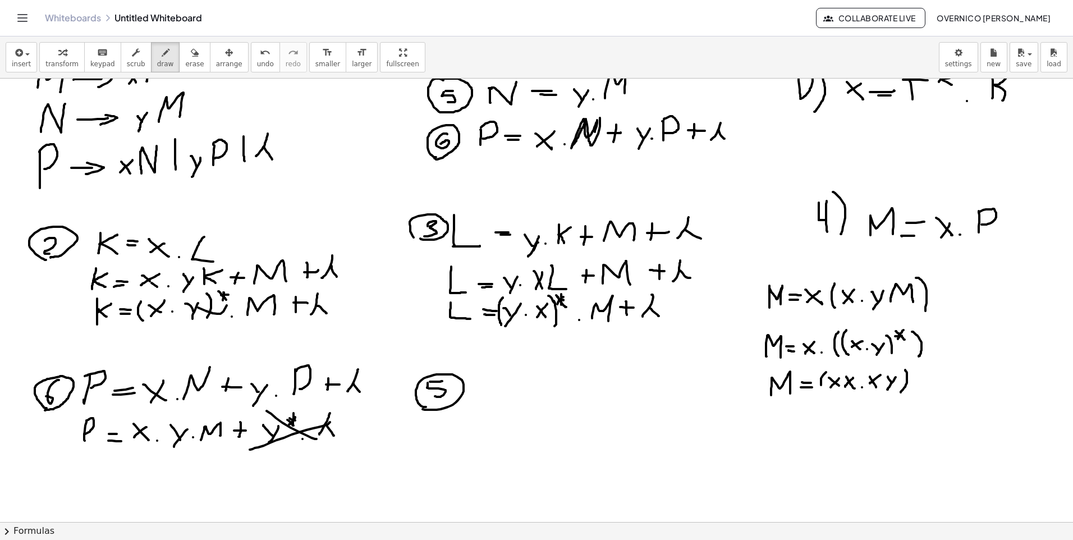
click at [827, 397] on div at bounding box center [536, 389] width 1073 height 959
drag, startPoint x: 926, startPoint y: 371, endPoint x: 931, endPoint y: 368, distance: 6.5
click at [931, 374] on div at bounding box center [536, 389] width 1073 height 959
click at [919, 373] on div at bounding box center [536, 389] width 1073 height 959
drag, startPoint x: 924, startPoint y: 363, endPoint x: 923, endPoint y: 375, distance: 12.4
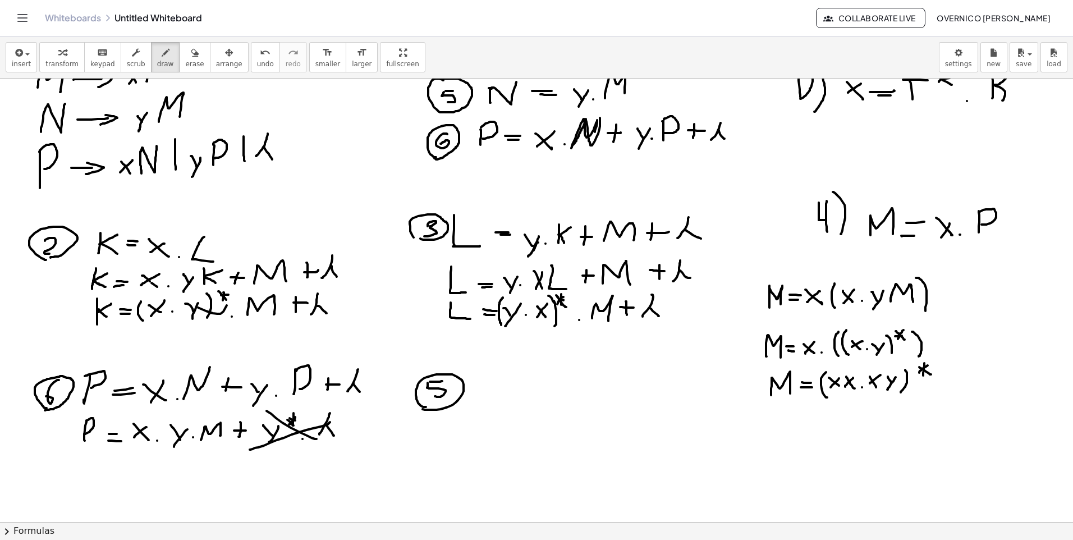
click at [923, 375] on div at bounding box center [536, 389] width 1073 height 959
drag, startPoint x: 917, startPoint y: 370, endPoint x: 931, endPoint y: 368, distance: 14.2
click at [931, 368] on div at bounding box center [536, 389] width 1073 height 959
drag, startPoint x: 812, startPoint y: 336, endPoint x: 858, endPoint y: 332, distance: 46.2
click at [858, 332] on div at bounding box center [536, 389] width 1073 height 959
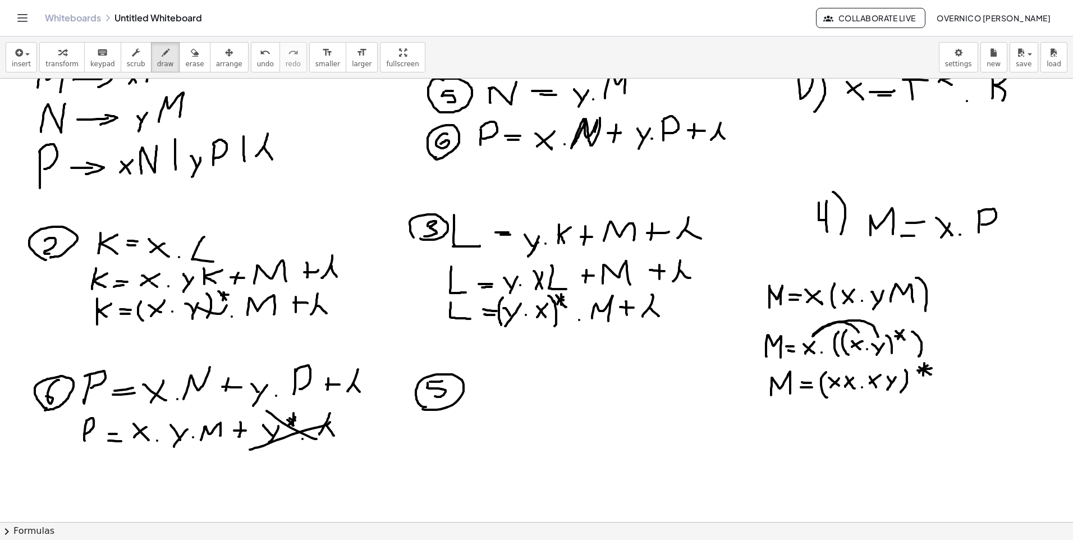
drag, startPoint x: 813, startPoint y: 334, endPoint x: 878, endPoint y: 337, distance: 65.1
click at [878, 337] on div at bounding box center [536, 389] width 1073 height 959
drag, startPoint x: 176, startPoint y: 64, endPoint x: 297, endPoint y: 100, distance: 125.9
click at [185, 64] on span "erase" at bounding box center [194, 64] width 19 height 8
drag, startPoint x: 959, startPoint y: 342, endPoint x: 827, endPoint y: 342, distance: 132.4
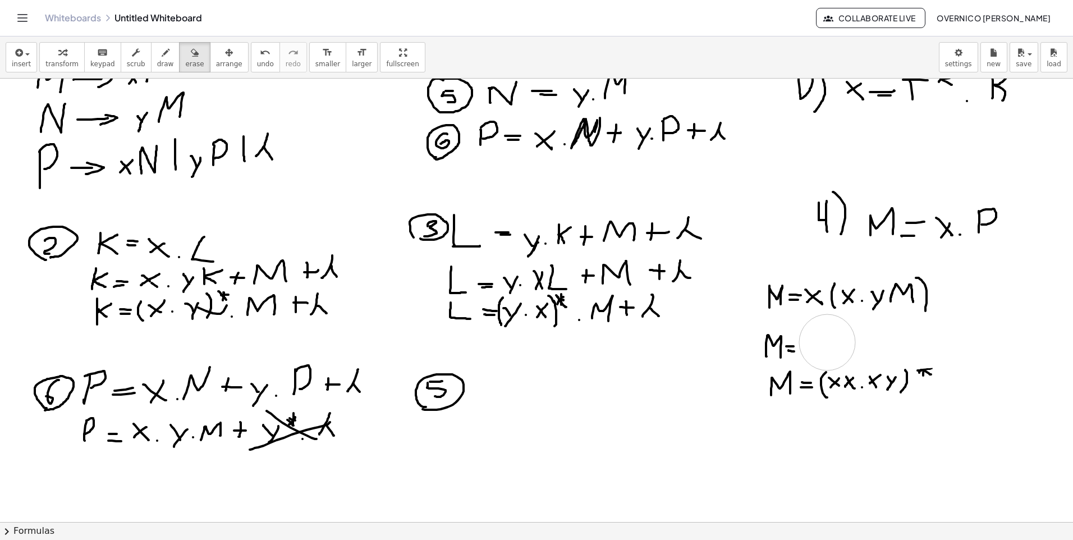
click at [827, 342] on div at bounding box center [536, 389] width 1073 height 959
click at [162, 58] on icon "button" at bounding box center [166, 52] width 8 height 13
drag, startPoint x: 803, startPoint y: 345, endPoint x: 819, endPoint y: 350, distance: 16.3
click at [817, 354] on div at bounding box center [536, 389] width 1073 height 959
click at [807, 350] on div at bounding box center [536, 389] width 1073 height 959
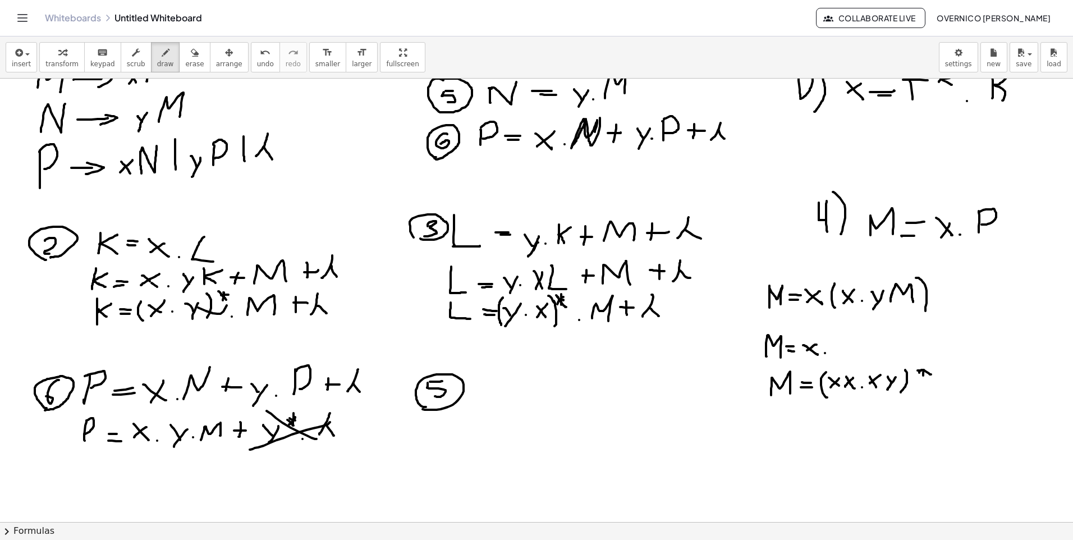
click at [825, 353] on div at bounding box center [536, 389] width 1073 height 959
drag, startPoint x: 839, startPoint y: 356, endPoint x: 847, endPoint y: 336, distance: 21.7
click at [846, 332] on div at bounding box center [536, 389] width 1073 height 959
drag, startPoint x: 857, startPoint y: 352, endPoint x: 859, endPoint y: 332, distance: 20.3
click at [859, 332] on div at bounding box center [536, 389] width 1073 height 959
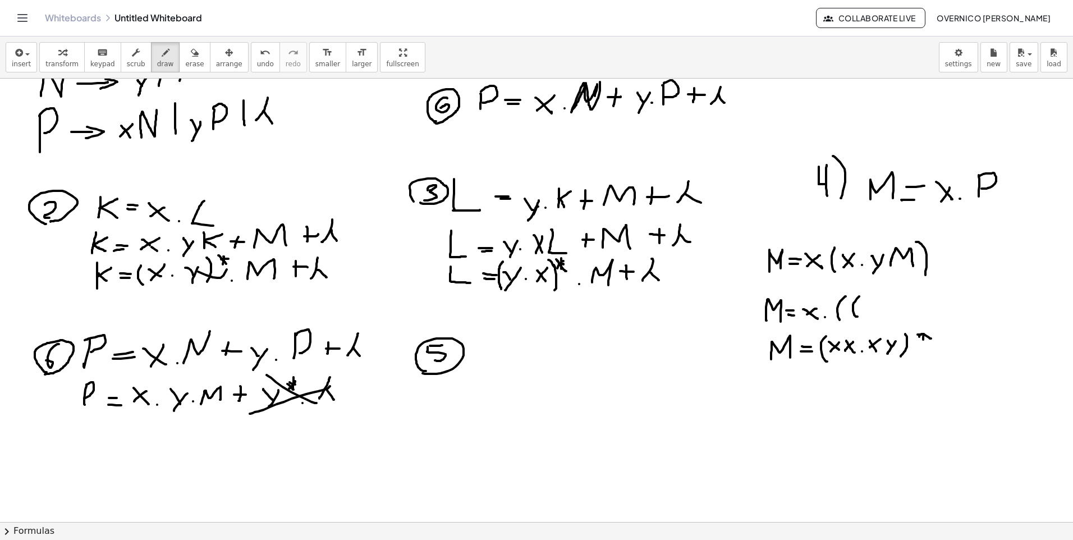
scroll to position [224, 0]
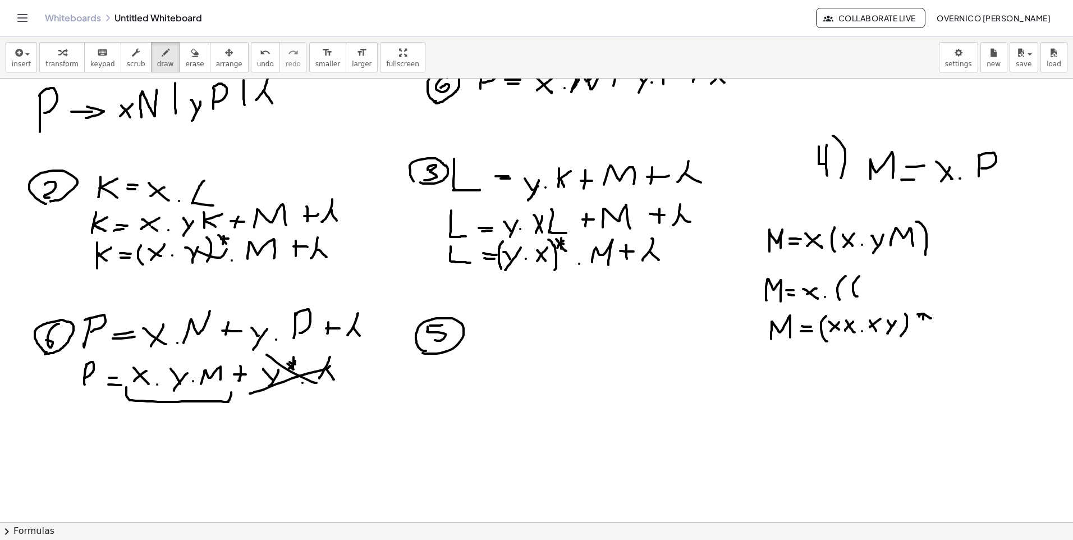
drag, startPoint x: 126, startPoint y: 387, endPoint x: 231, endPoint y: 392, distance: 105.0
click at [231, 392] on div at bounding box center [536, 333] width 1073 height 959
click at [185, 62] on span "erase" at bounding box center [194, 64] width 19 height 8
drag, startPoint x: 217, startPoint y: 428, endPoint x: 134, endPoint y: 414, distance: 84.8
click at [134, 414] on div at bounding box center [536, 333] width 1073 height 959
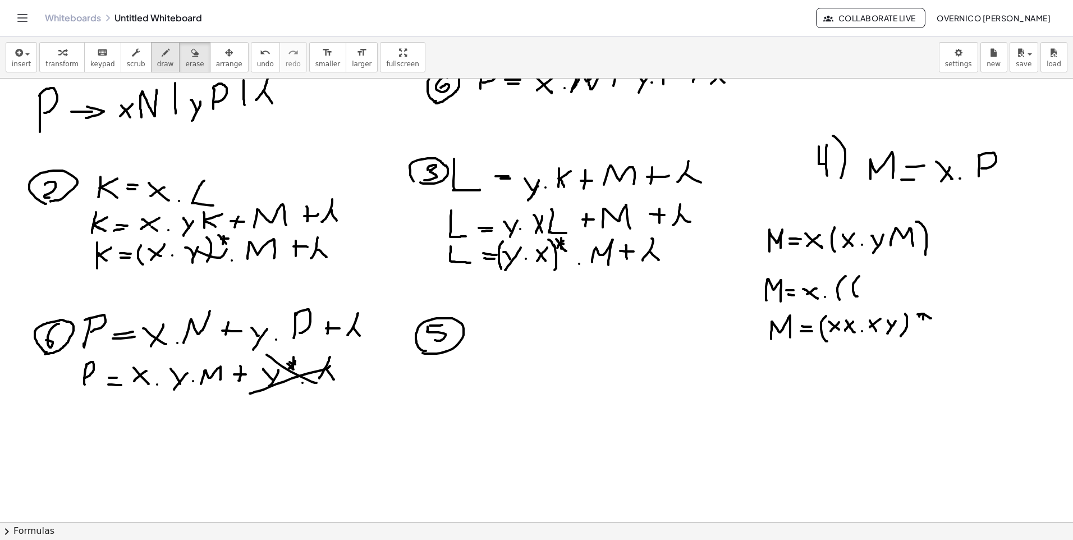
click at [157, 61] on span "draw" at bounding box center [165, 64] width 17 height 8
click at [771, 306] on div at bounding box center [536, 333] width 1073 height 959
click at [879, 298] on div at bounding box center [536, 333] width 1073 height 959
click at [191, 57] on icon "button" at bounding box center [195, 52] width 8 height 13
drag, startPoint x: 893, startPoint y: 277, endPoint x: 853, endPoint y: 288, distance: 41.4
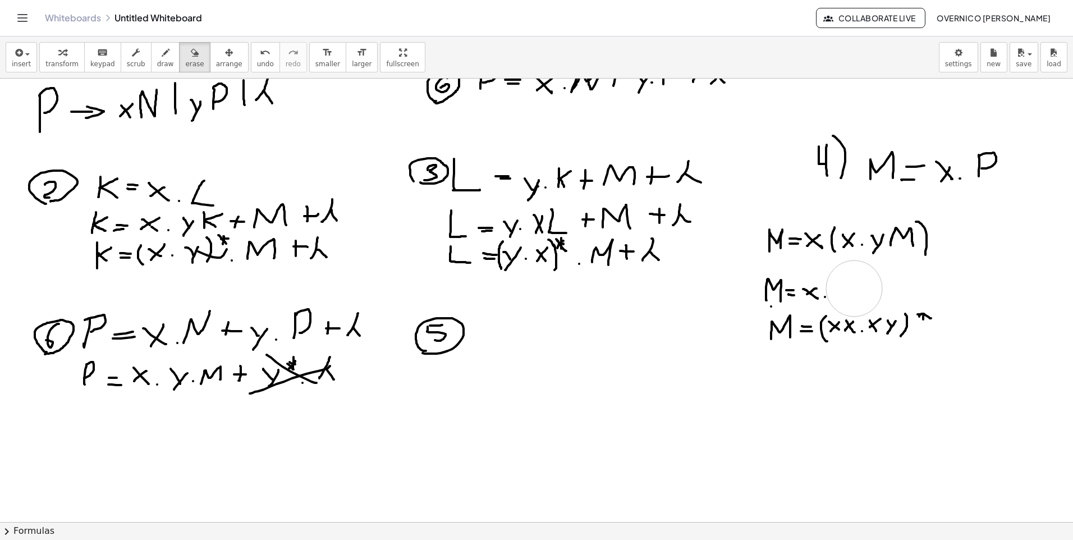
click at [853, 288] on div at bounding box center [536, 333] width 1073 height 959
click at [157, 65] on span "draw" at bounding box center [165, 64] width 17 height 8
drag, startPoint x: 811, startPoint y: 290, endPoint x: 805, endPoint y: 297, distance: 8.8
click at [805, 297] on div at bounding box center [536, 333] width 1073 height 959
click at [181, 70] on button "erase" at bounding box center [194, 57] width 31 height 30
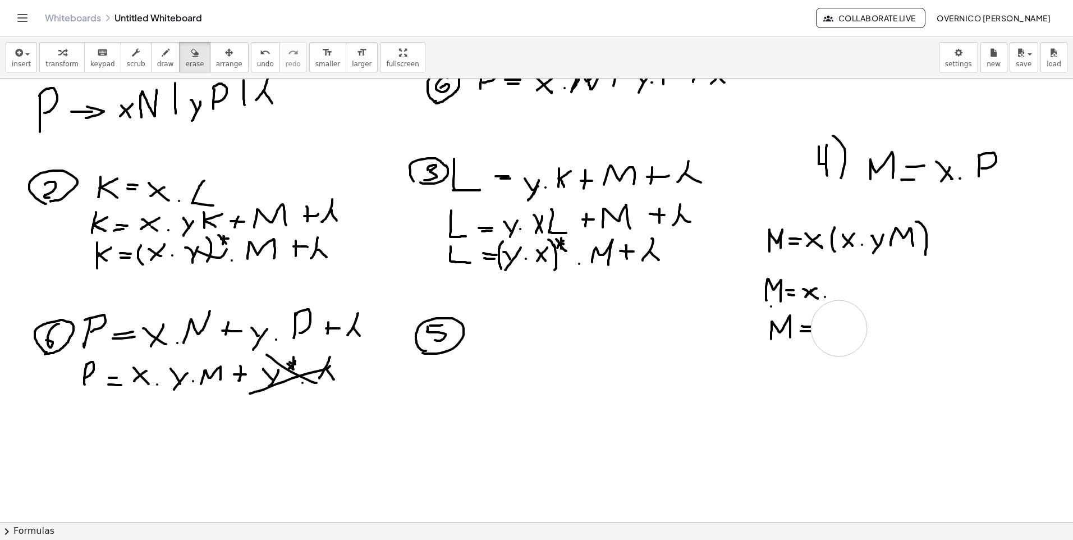
drag, startPoint x: 934, startPoint y: 327, endPoint x: 839, endPoint y: 328, distance: 94.8
click at [839, 328] on div at bounding box center [536, 333] width 1073 height 959
click at [162, 50] on icon "button" at bounding box center [166, 52] width 8 height 13
drag, startPoint x: 838, startPoint y: 300, endPoint x: 832, endPoint y: 284, distance: 16.7
click at [832, 284] on div at bounding box center [536, 333] width 1073 height 959
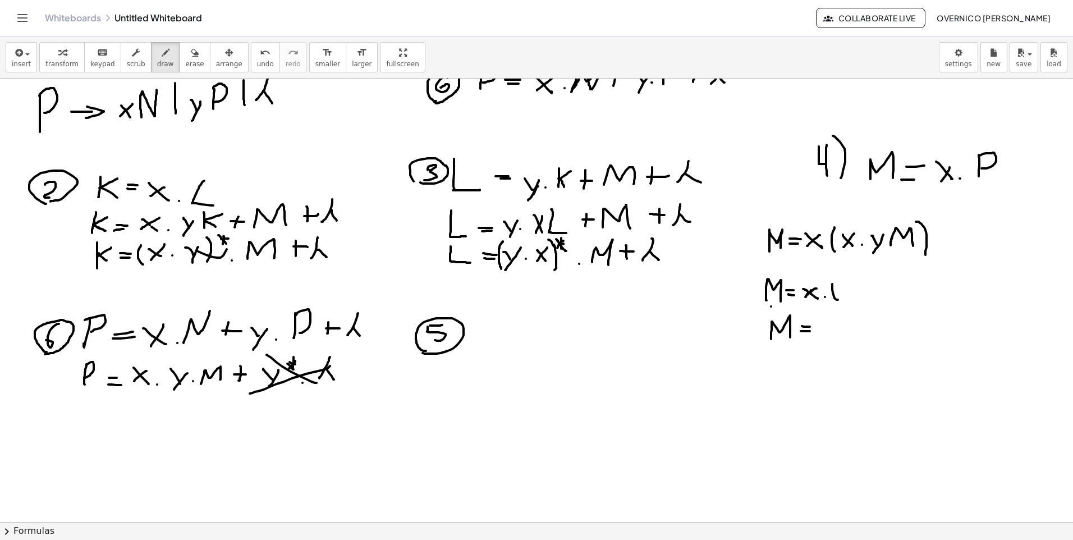
drag, startPoint x: 843, startPoint y: 286, endPoint x: 857, endPoint y: 295, distance: 17.0
click at [857, 295] on div at bounding box center [536, 333] width 1073 height 959
click at [845, 293] on div at bounding box center [536, 333] width 1073 height 959
click at [868, 296] on div at bounding box center [536, 333] width 1073 height 959
drag, startPoint x: 877, startPoint y: 284, endPoint x: 886, endPoint y: 294, distance: 13.1
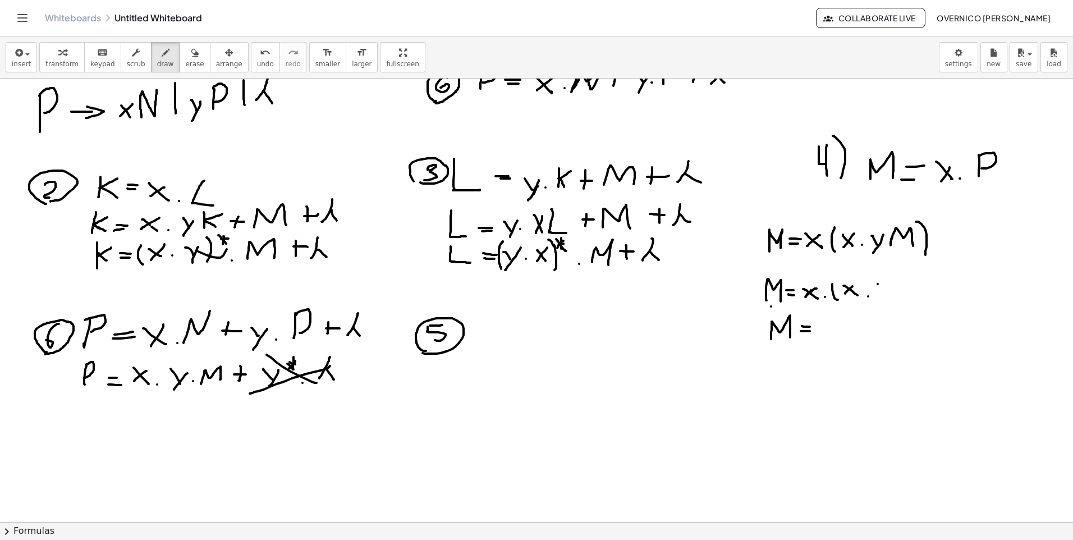
click at [886, 294] on div at bounding box center [536, 333] width 1073 height 959
drag, startPoint x: 889, startPoint y: 286, endPoint x: 894, endPoint y: 298, distance: 13.1
click at [885, 301] on div at bounding box center [536, 333] width 1073 height 959
drag, startPoint x: 894, startPoint y: 297, endPoint x: 897, endPoint y: 283, distance: 14.9
click at [897, 283] on div at bounding box center [536, 333] width 1073 height 959
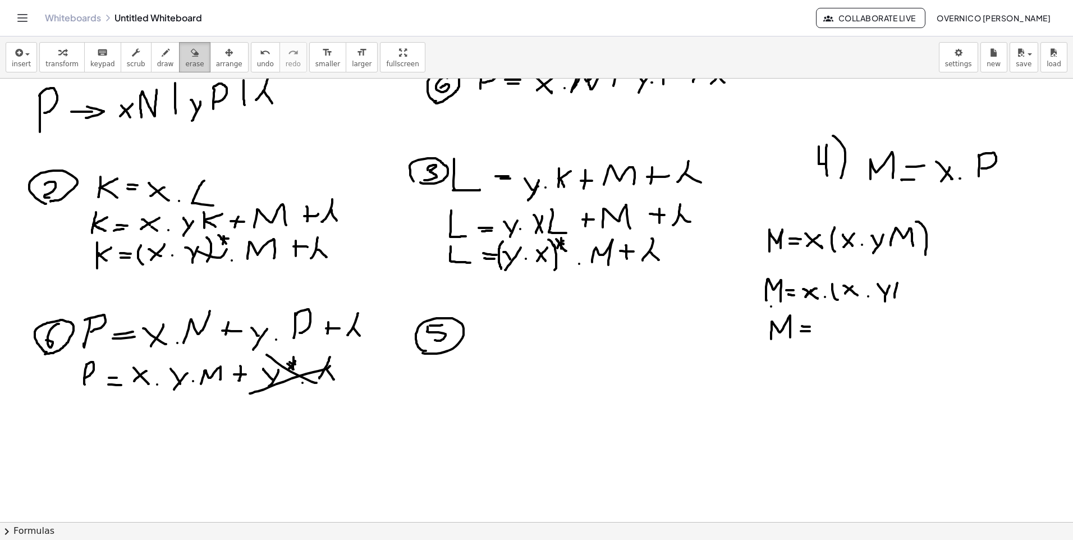
click at [186, 56] on div "button" at bounding box center [194, 51] width 19 height 13
drag, startPoint x: 945, startPoint y: 298, endPoint x: 832, endPoint y: 292, distance: 112.9
click at [832, 292] on div at bounding box center [536, 333] width 1073 height 959
drag, startPoint x: 344, startPoint y: 378, endPoint x: 256, endPoint y: 376, distance: 88.1
click at [256, 376] on div at bounding box center [536, 333] width 1073 height 959
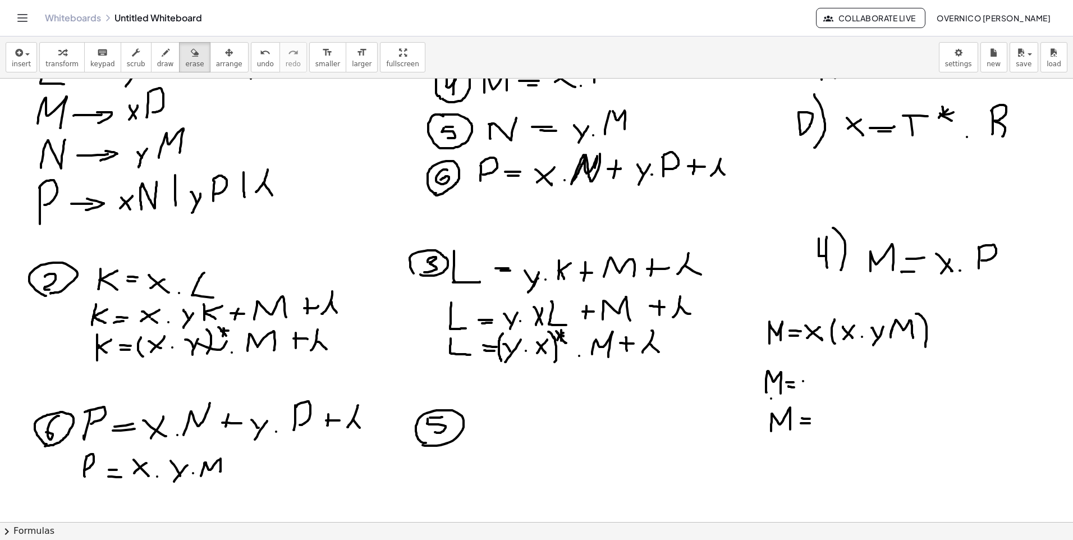
scroll to position [112, 0]
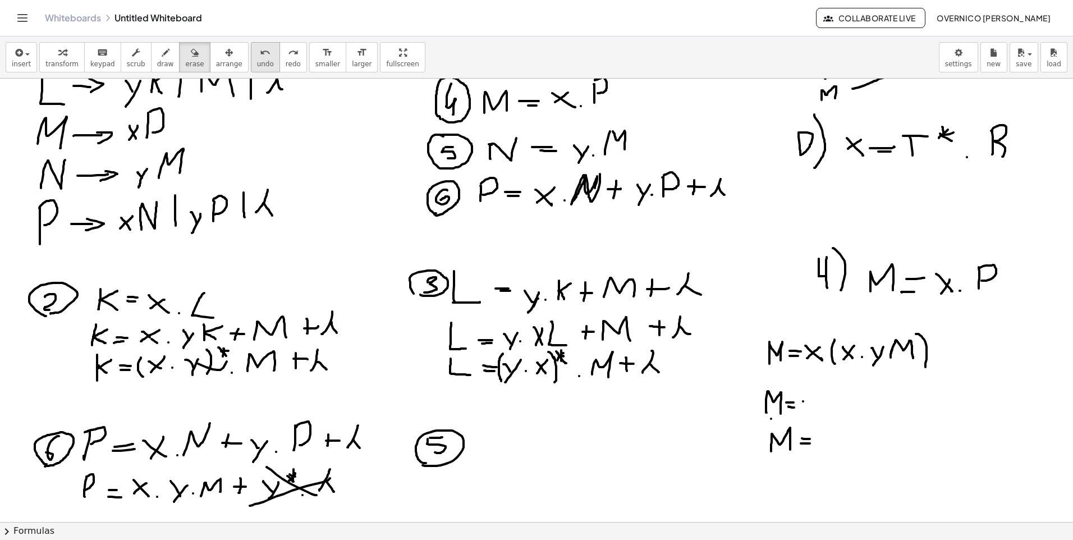
click at [251, 59] on button "undo undo" at bounding box center [265, 57] width 29 height 30
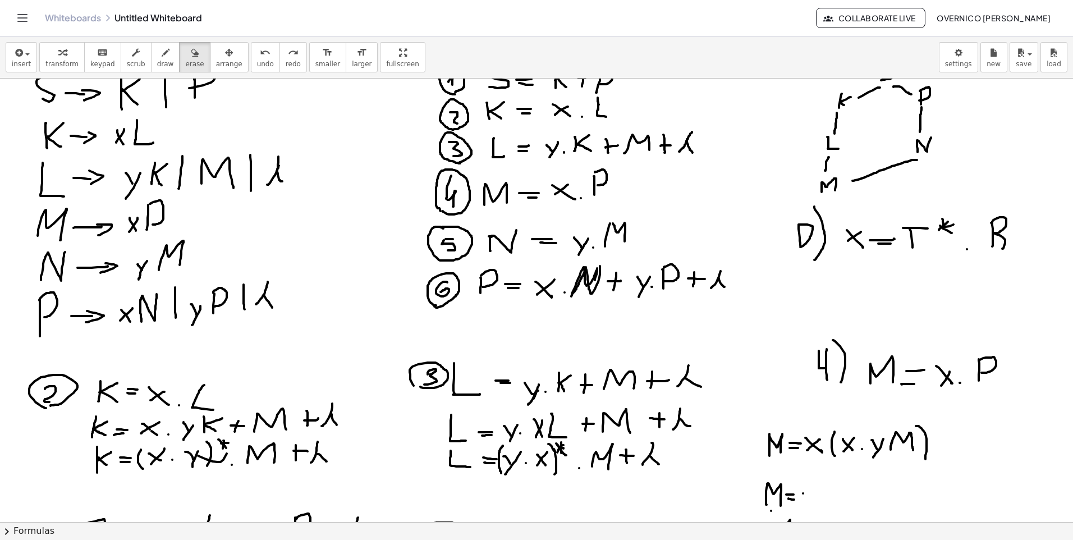
scroll to position [0, 0]
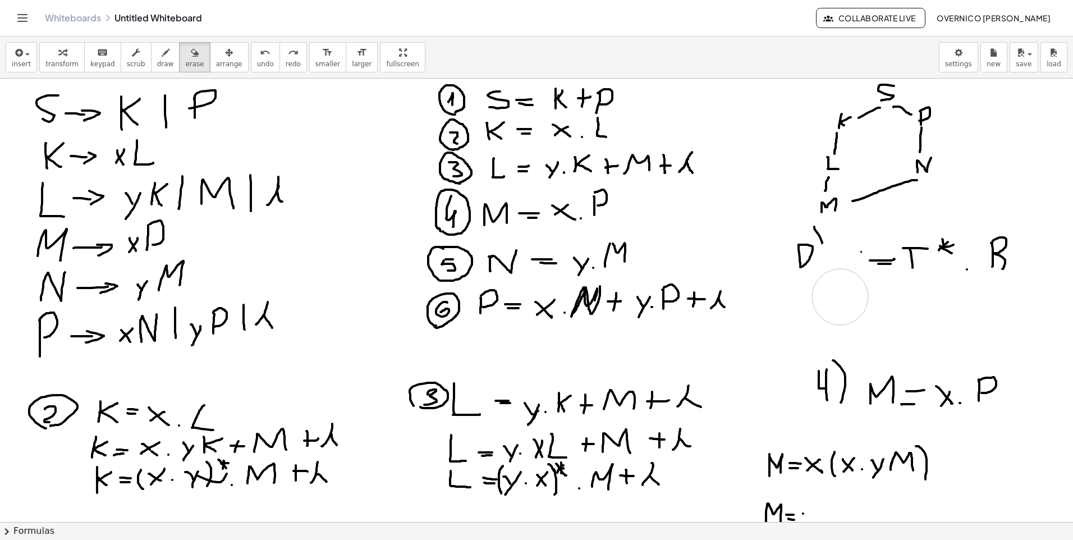
drag, startPoint x: 837, startPoint y: 268, endPoint x: 840, endPoint y: 297, distance: 29.4
drag, startPoint x: 149, startPoint y: 47, endPoint x: 703, endPoint y: 216, distance: 579.6
click at [162, 47] on icon "button" at bounding box center [166, 52] width 8 height 13
drag, startPoint x: 856, startPoint y: 251, endPoint x: 842, endPoint y: 265, distance: 19.8
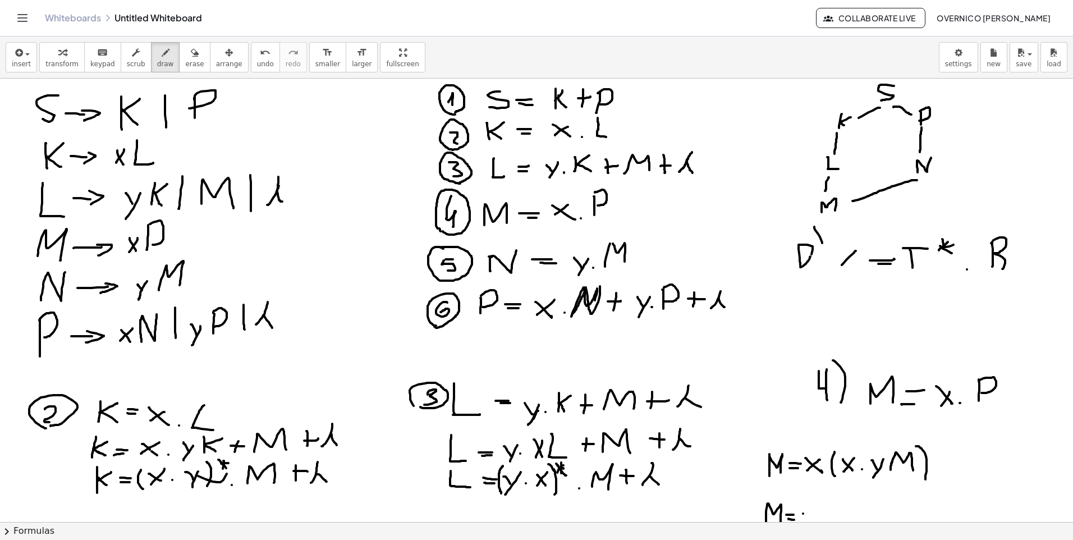
drag, startPoint x: 843, startPoint y: 253, endPoint x: 860, endPoint y: 269, distance: 23.4
drag, startPoint x: 817, startPoint y: 242, endPoint x: 812, endPoint y: 274, distance: 32.3
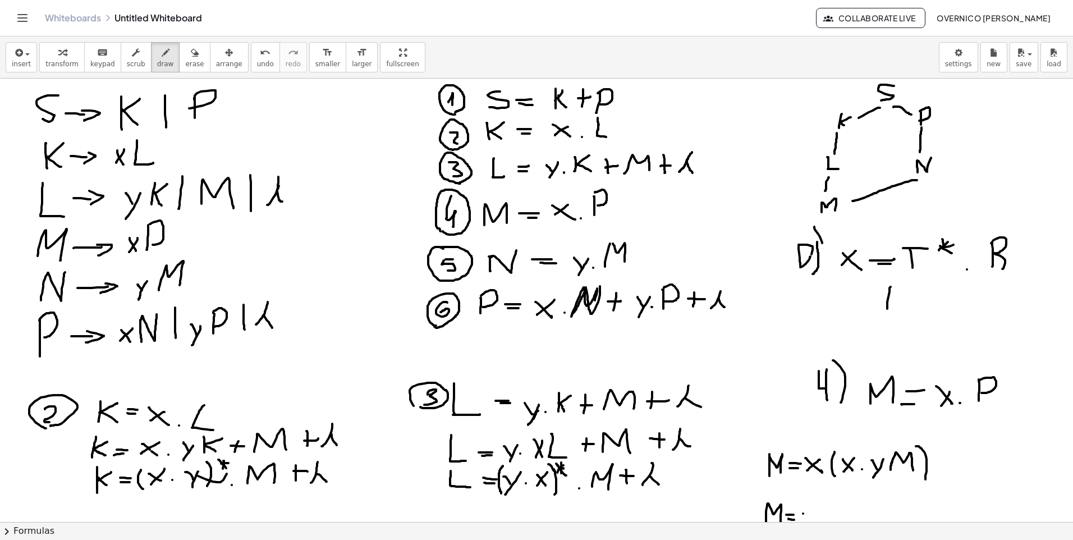
drag, startPoint x: 889, startPoint y: 292, endPoint x: 887, endPoint y: 301, distance: 9.3
drag, startPoint x: 884, startPoint y: 288, endPoint x: 909, endPoint y: 286, distance: 24.8
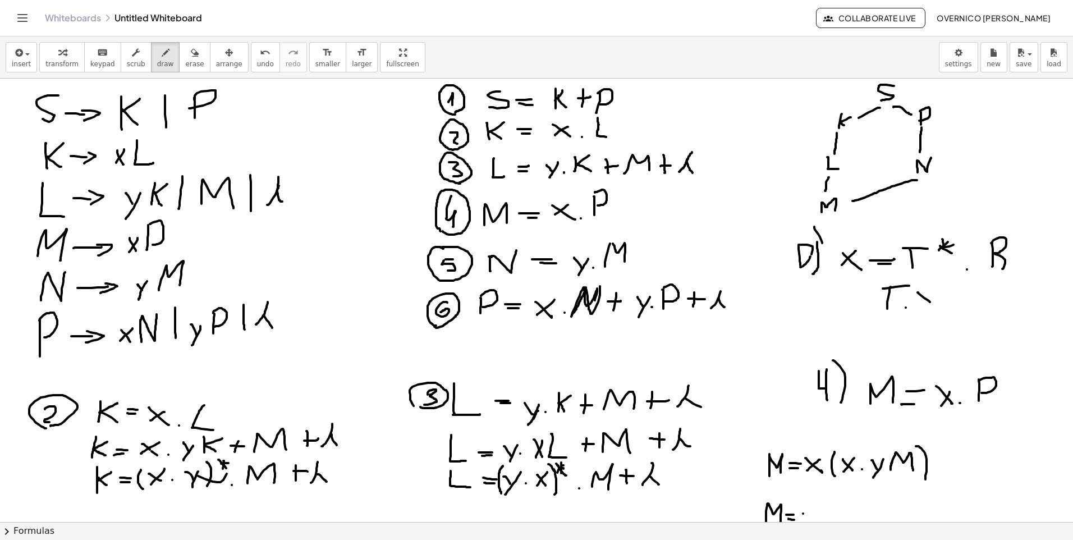
drag, startPoint x: 917, startPoint y: 292, endPoint x: 930, endPoint y: 302, distance: 16.4
drag, startPoint x: 930, startPoint y: 292, endPoint x: 917, endPoint y: 301, distance: 16.0
drag, startPoint x: 955, startPoint y: 295, endPoint x: 955, endPoint y: 304, distance: 9.5
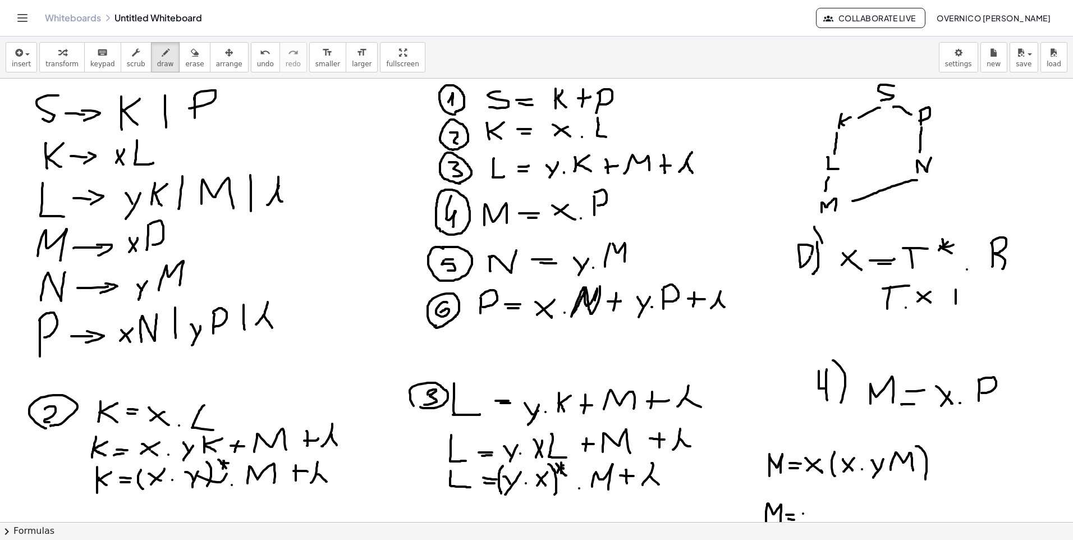
drag, startPoint x: 950, startPoint y: 298, endPoint x: 960, endPoint y: 299, distance: 10.1
drag, startPoint x: 978, startPoint y: 290, endPoint x: 978, endPoint y: 307, distance: 16.8
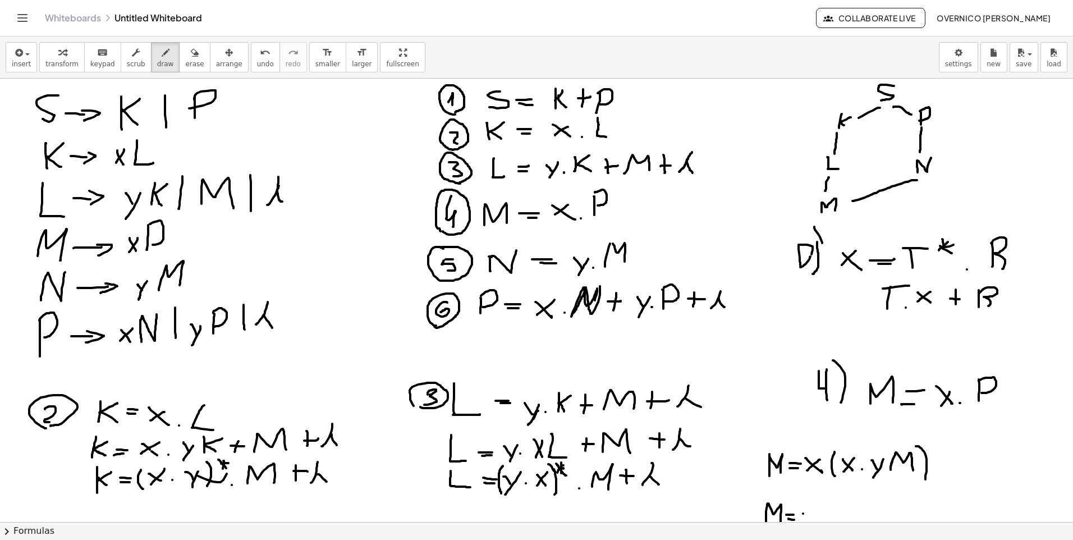
drag, startPoint x: 979, startPoint y: 293, endPoint x: 985, endPoint y: 313, distance: 21.0
drag, startPoint x: 819, startPoint y: 239, endPoint x: 819, endPoint y: 252, distance: 13.5
drag, startPoint x: 835, startPoint y: 285, endPoint x: 836, endPoint y: 306, distance: 20.8
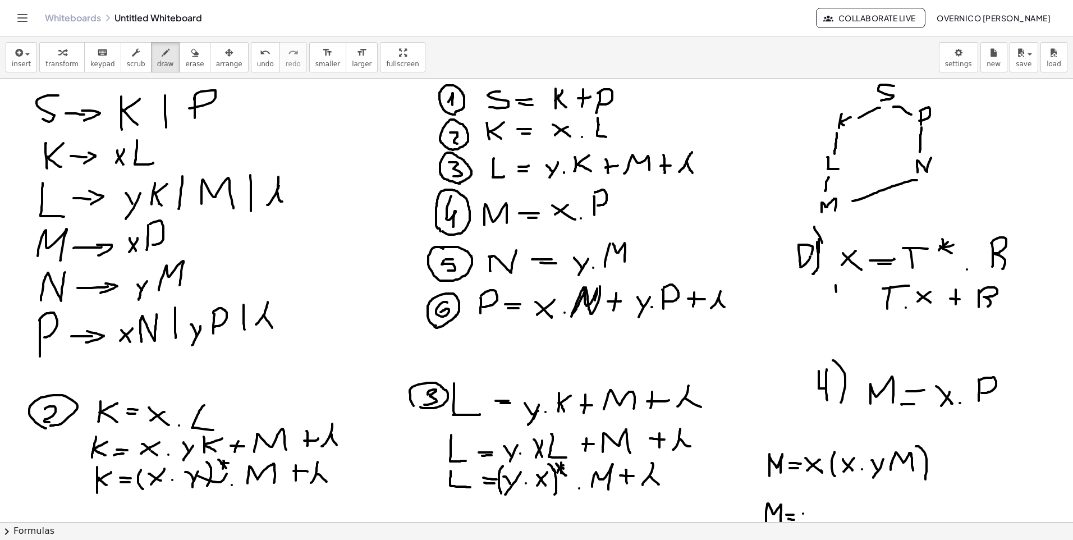
drag, startPoint x: 835, startPoint y: 283, endPoint x: 835, endPoint y: 306, distance: 23.0
drag, startPoint x: 898, startPoint y: 329, endPoint x: 912, endPoint y: 346, distance: 21.9
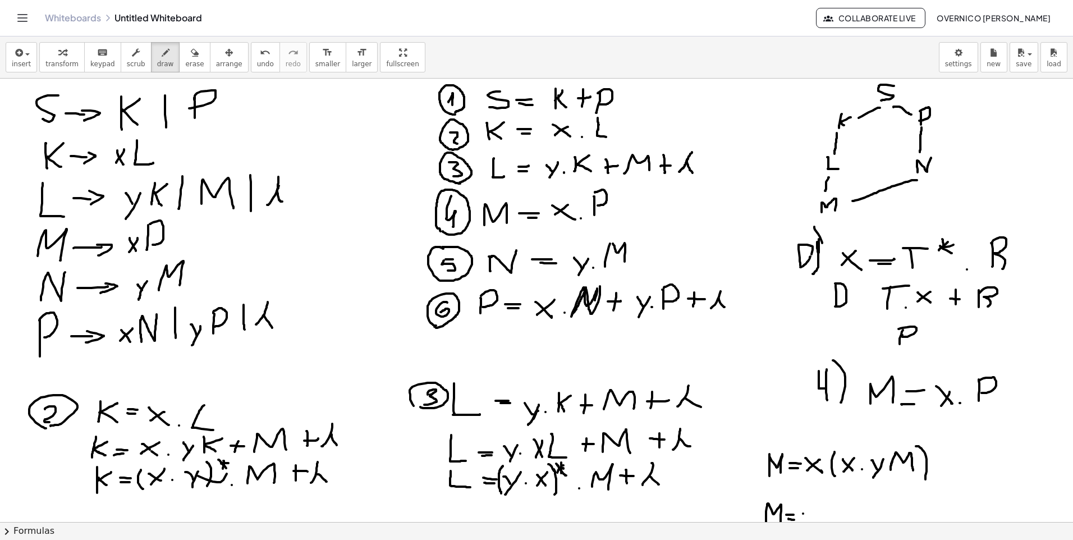
drag, startPoint x: 930, startPoint y: 333, endPoint x: 950, endPoint y: 335, distance: 20.8
drag, startPoint x: 947, startPoint y: 335, endPoint x: 936, endPoint y: 343, distance: 13.1
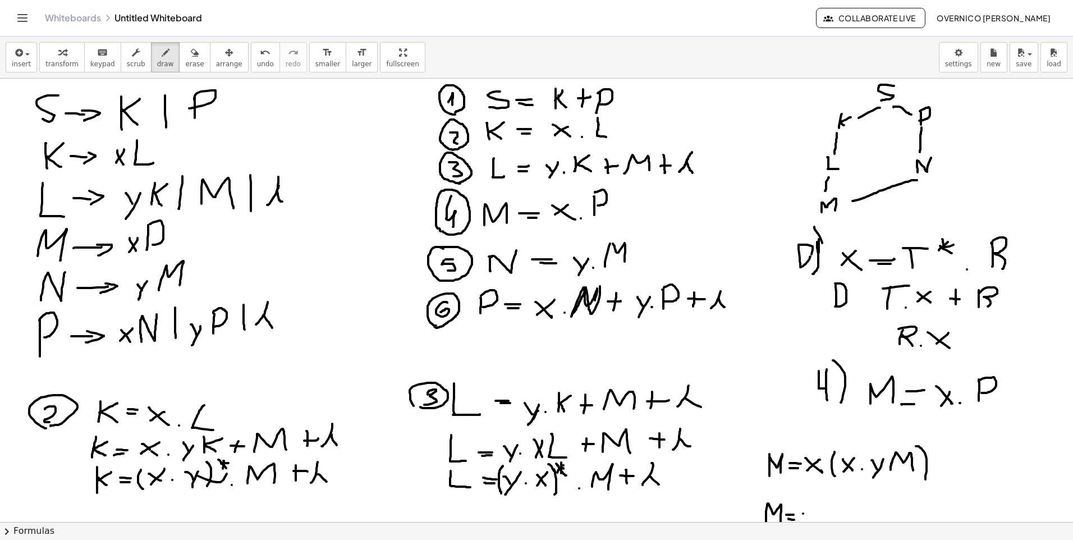
drag, startPoint x: 961, startPoint y: 333, endPoint x: 956, endPoint y: 346, distance: 13.1
drag, startPoint x: 982, startPoint y: 330, endPoint x: 983, endPoint y: 346, distance: 15.2
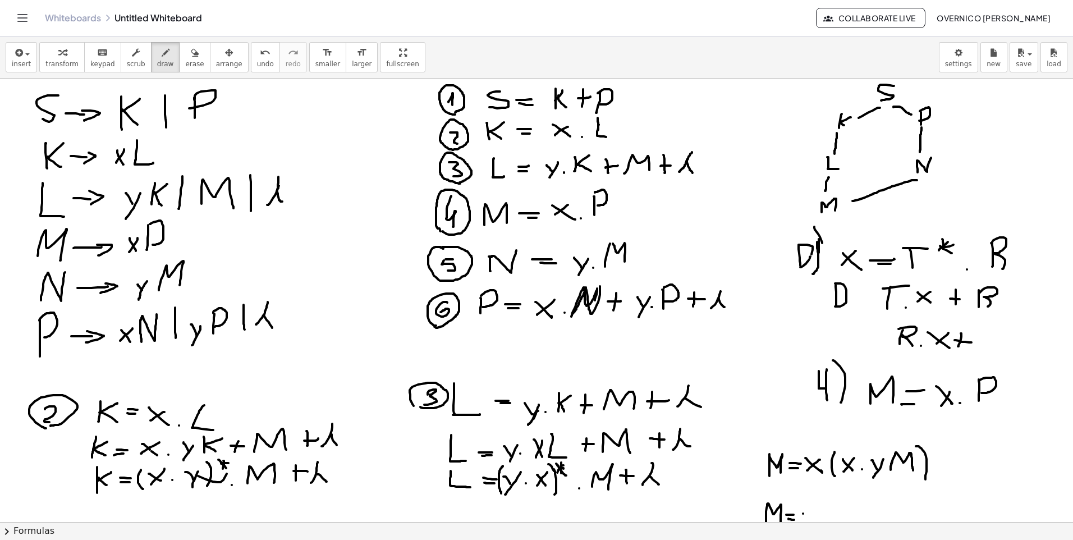
drag, startPoint x: 972, startPoint y: 329, endPoint x: 1012, endPoint y: 333, distance: 40.0
click at [185, 62] on span "erase" at bounding box center [194, 64] width 19 height 8
drag, startPoint x: 1035, startPoint y: 335, endPoint x: 849, endPoint y: 330, distance: 185.8
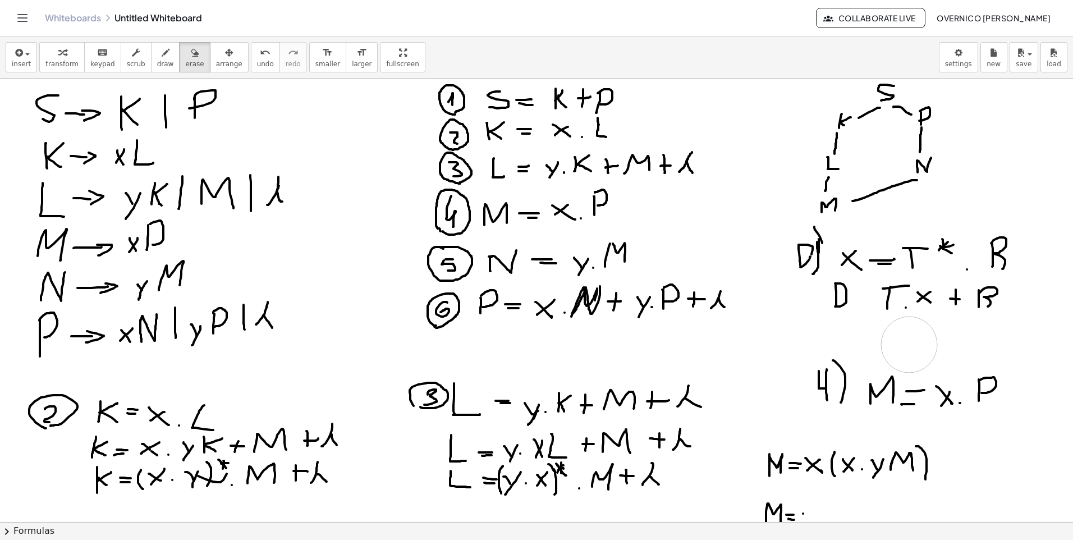
click at [159, 60] on span "draw" at bounding box center [165, 64] width 17 height 8
drag, startPoint x: 898, startPoint y: 332, endPoint x: 900, endPoint y: 345, distance: 13.1
drag, startPoint x: 892, startPoint y: 329, endPoint x: 901, endPoint y: 337, distance: 12.3
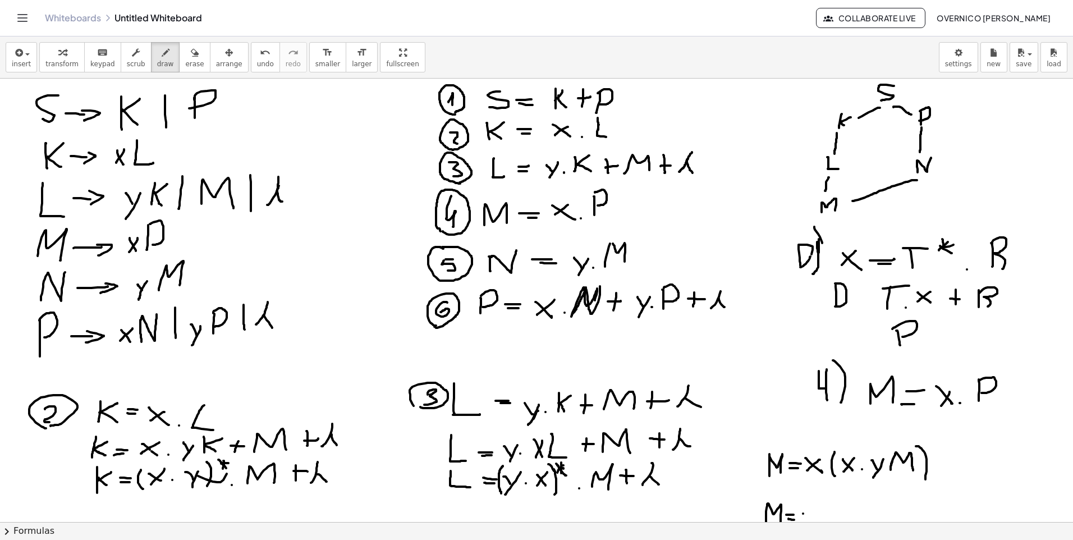
drag, startPoint x: 906, startPoint y: 337, endPoint x: 919, endPoint y: 338, distance: 13.0
drag, startPoint x: 931, startPoint y: 325, endPoint x: 933, endPoint y: 339, distance: 14.8
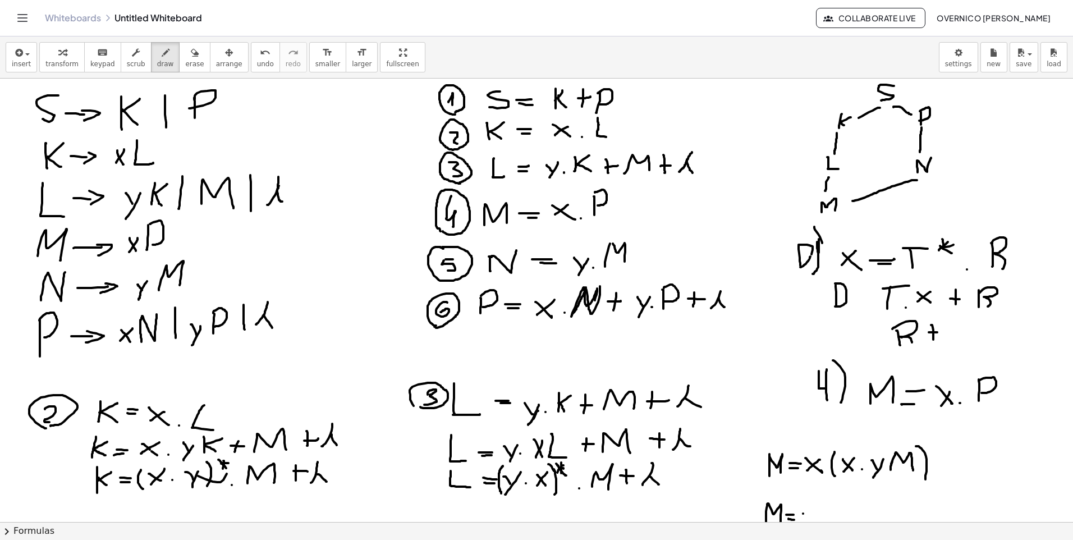
drag, startPoint x: 955, startPoint y: 327, endPoint x: 964, endPoint y: 335, distance: 12.7
drag, startPoint x: 963, startPoint y: 325, endPoint x: 954, endPoint y: 337, distance: 14.5
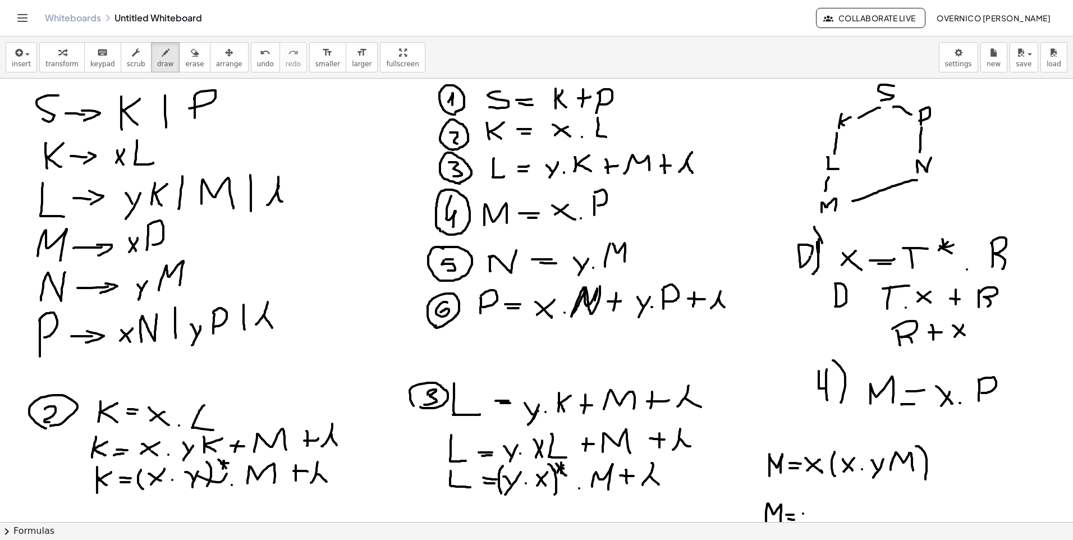
drag, startPoint x: 978, startPoint y: 319, endPoint x: 981, endPoint y: 337, distance: 17.6
click at [185, 60] on span "erase" at bounding box center [194, 64] width 19 height 8
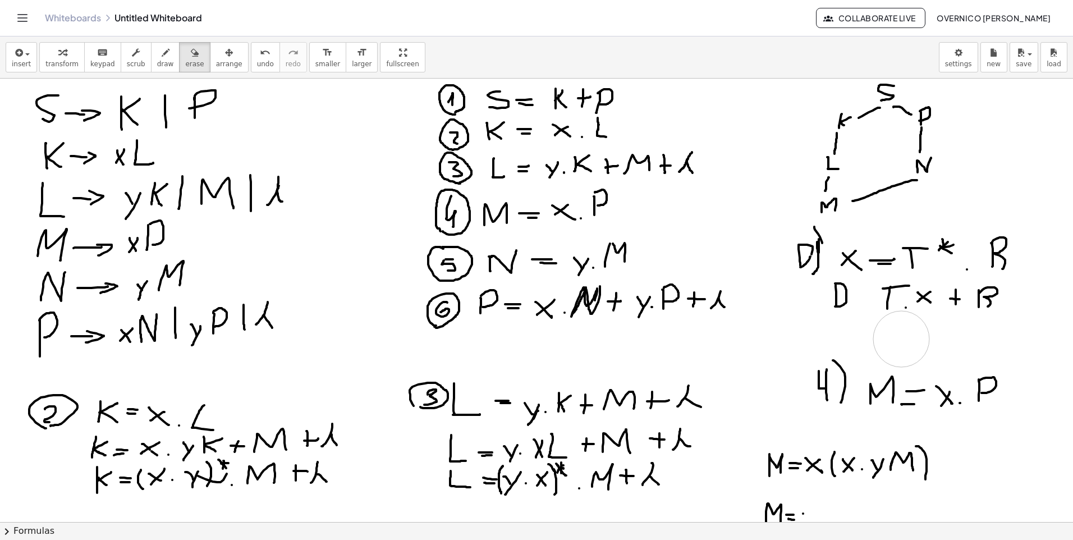
click at [157, 63] on span "draw" at bounding box center [165, 64] width 17 height 8
drag, startPoint x: 977, startPoint y: 159, endPoint x: 996, endPoint y: 183, distance: 30.0
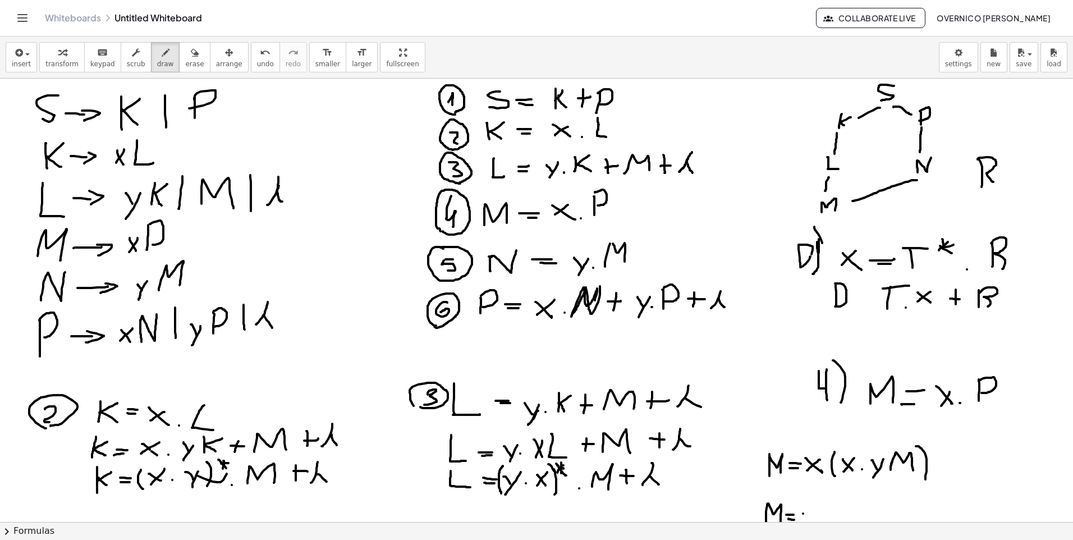
drag, startPoint x: 1021, startPoint y: 159, endPoint x: 1018, endPoint y: 179, distance: 20.3
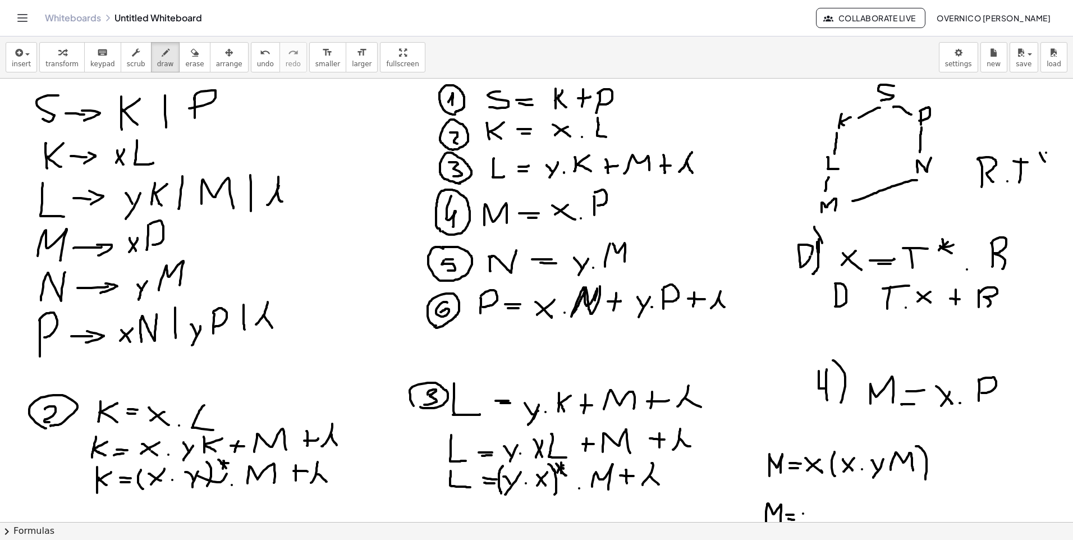
click
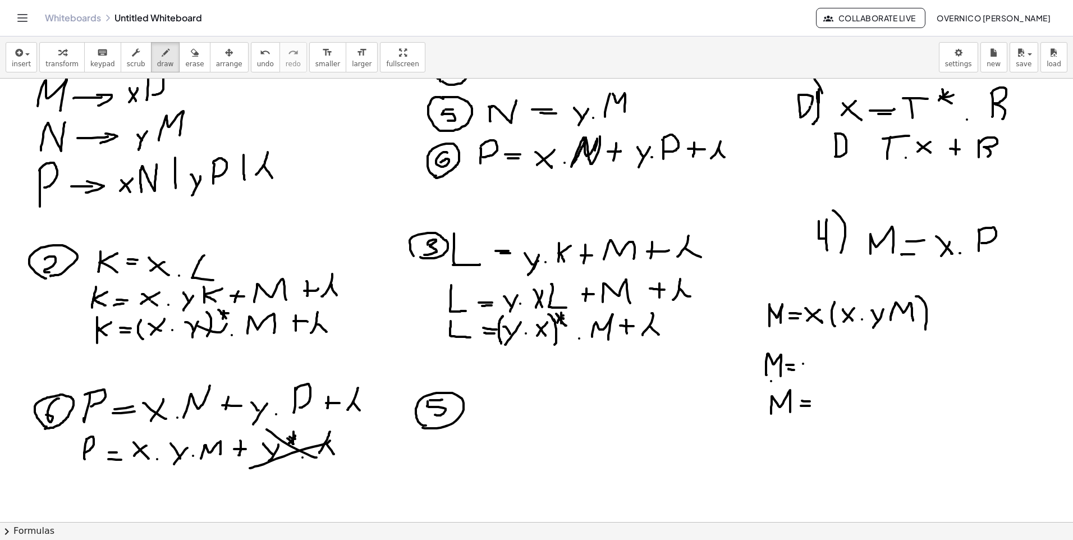
scroll to position [168, 0]
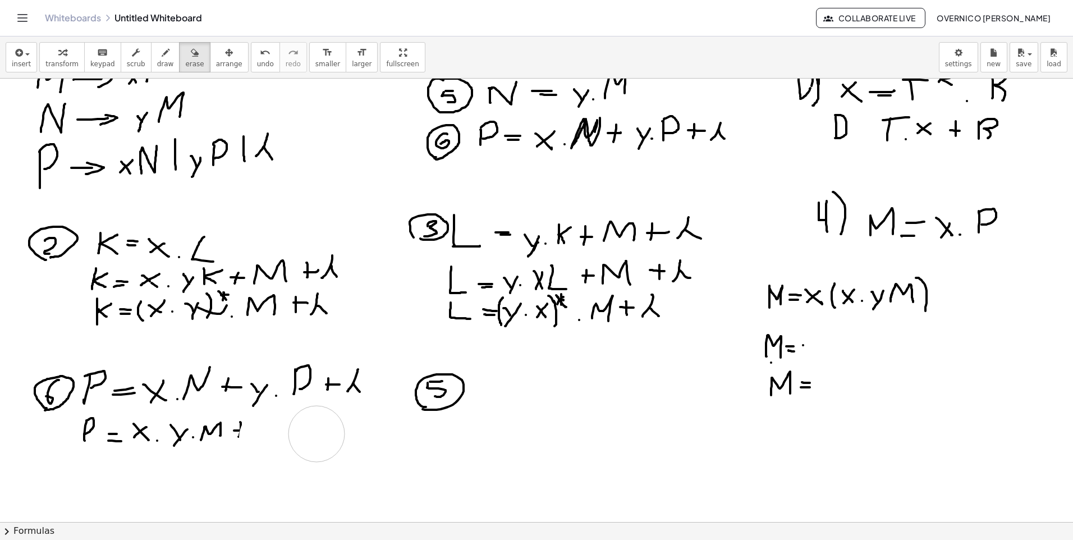
drag, startPoint x: 337, startPoint y: 444, endPoint x: 286, endPoint y: 412, distance: 59.5
drag, startPoint x: 153, startPoint y: 60, endPoint x: 196, endPoint y: 193, distance: 139.8
drag, startPoint x: 242, startPoint y: 421, endPoint x: 241, endPoint y: 441, distance: 20.3
drag, startPoint x: 237, startPoint y: 431, endPoint x: 255, endPoint y: 433, distance: 18.6
drag, startPoint x: 264, startPoint y: 425, endPoint x: 275, endPoint y: 437, distance: 15.5
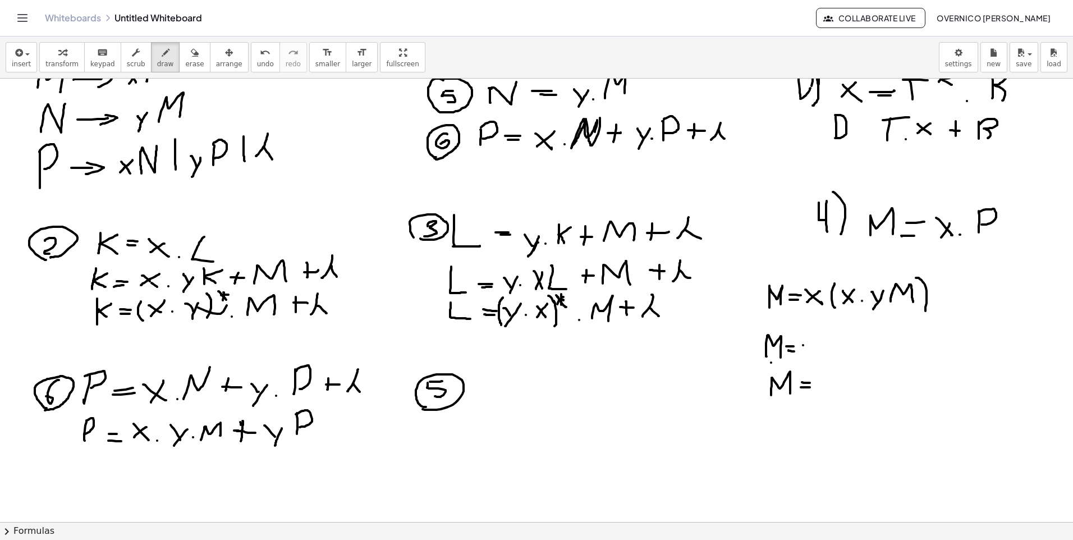
drag, startPoint x: 296, startPoint y: 414, endPoint x: 300, endPoint y: 427, distance: 13.5
drag, startPoint x: 328, startPoint y: 419, endPoint x: 329, endPoint y: 431, distance: 12.4
drag, startPoint x: 324, startPoint y: 427, endPoint x: 335, endPoint y: 426, distance: 11.3
drag, startPoint x: 349, startPoint y: 426, endPoint x: 357, endPoint y: 435, distance: 11.9
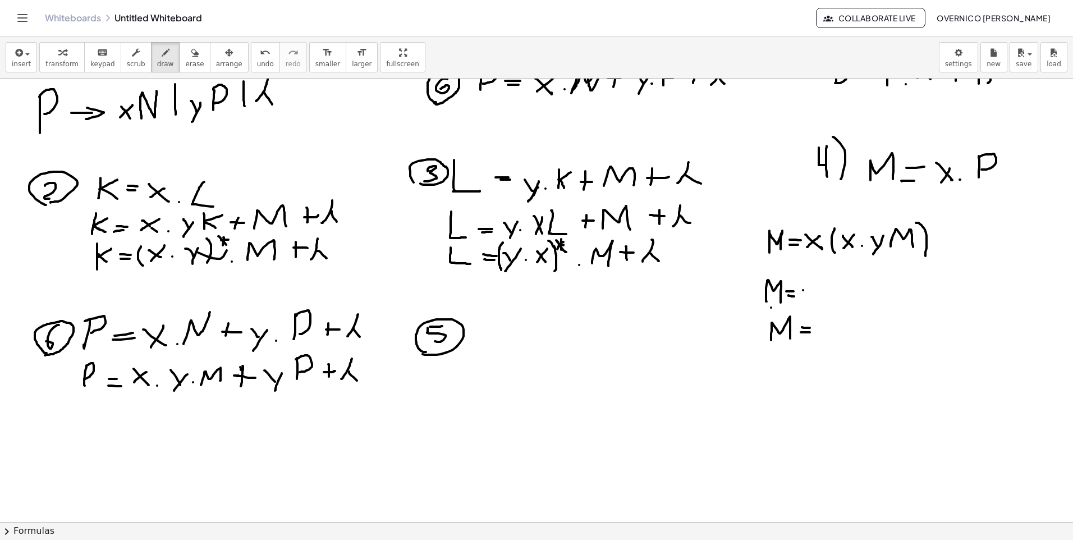
scroll to position [224, 0]
drag, startPoint x: 81, startPoint y: 408, endPoint x: 83, endPoint y: 430, distance: 22.0
drag, startPoint x: 81, startPoint y: 410, endPoint x: 86, endPoint y: 419, distance: 9.8
drag, startPoint x: 107, startPoint y: 417, endPoint x: 118, endPoint y: 416, distance: 10.8
drag, startPoint x: 107, startPoint y: 421, endPoint x: 122, endPoint y: 421, distance: 15.1
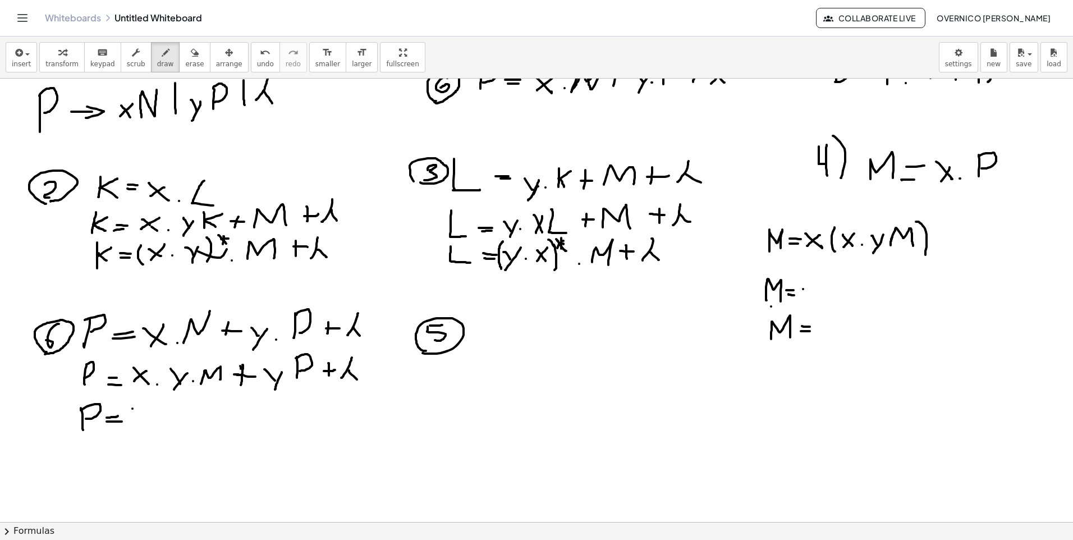
drag, startPoint x: 132, startPoint y: 408, endPoint x: 150, endPoint y: 422, distance: 22.4
drag, startPoint x: 134, startPoint y: 410, endPoint x: 143, endPoint y: 425, distance: 17.6
drag, startPoint x: 140, startPoint y: 429, endPoint x: 157, endPoint y: 415, distance: 22.3
drag, startPoint x: 154, startPoint y: 409, endPoint x: 160, endPoint y: 416, distance: 9.6
drag, startPoint x: 163, startPoint y: 407, endPoint x: 155, endPoint y: 416, distance: 11.6
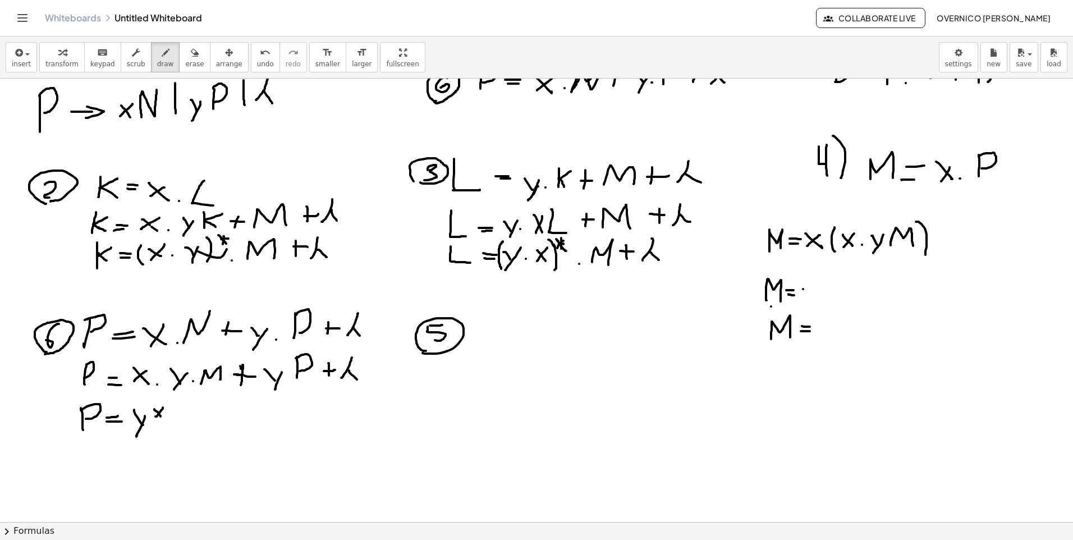
drag, startPoint x: 152, startPoint y: 413, endPoint x: 164, endPoint y: 414, distance: 12.4
drag, startPoint x: 190, startPoint y: 413, endPoint x: 201, endPoint y: 423, distance: 15.1
drag, startPoint x: 200, startPoint y: 412, endPoint x: 188, endPoint y: 424, distance: 16.3
drag, startPoint x: 209, startPoint y: 414, endPoint x: 219, endPoint y: 417, distance: 10.1
drag, startPoint x: 224, startPoint y: 416, endPoint x: 215, endPoint y: 433, distance: 18.6
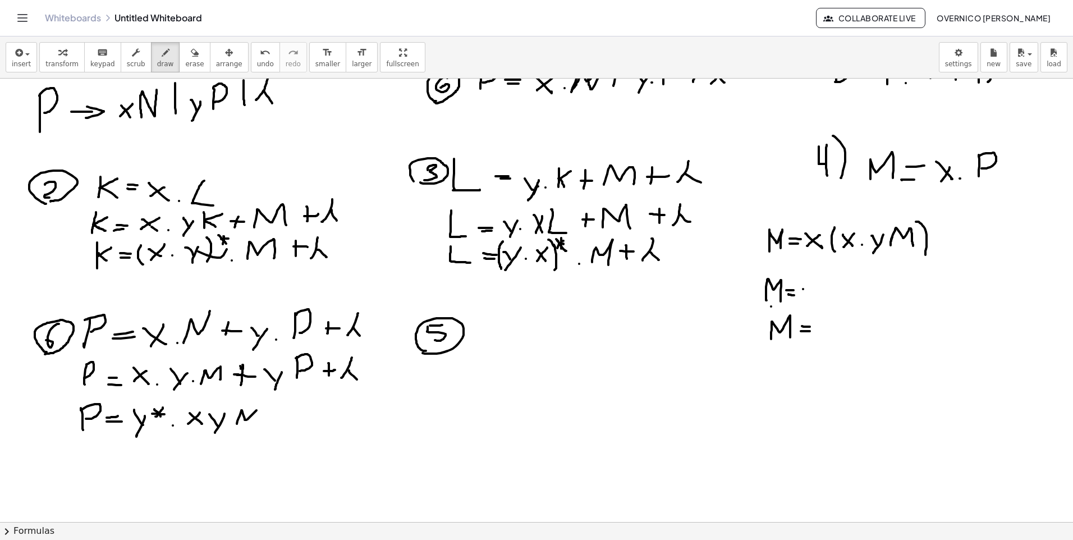
drag, startPoint x: 237, startPoint y: 424, endPoint x: 254, endPoint y: 419, distance: 17.4
drag, startPoint x: 278, startPoint y: 417, endPoint x: 277, endPoint y: 424, distance: 7.4
drag, startPoint x: 279, startPoint y: 417, endPoint x: 293, endPoint y: 415, distance: 14.1
drag, startPoint x: 295, startPoint y: 428, endPoint x: 309, endPoint y: 403, distance: 27.6
drag, startPoint x: 306, startPoint y: 419, endPoint x: 318, endPoint y: 428, distance: 15.2
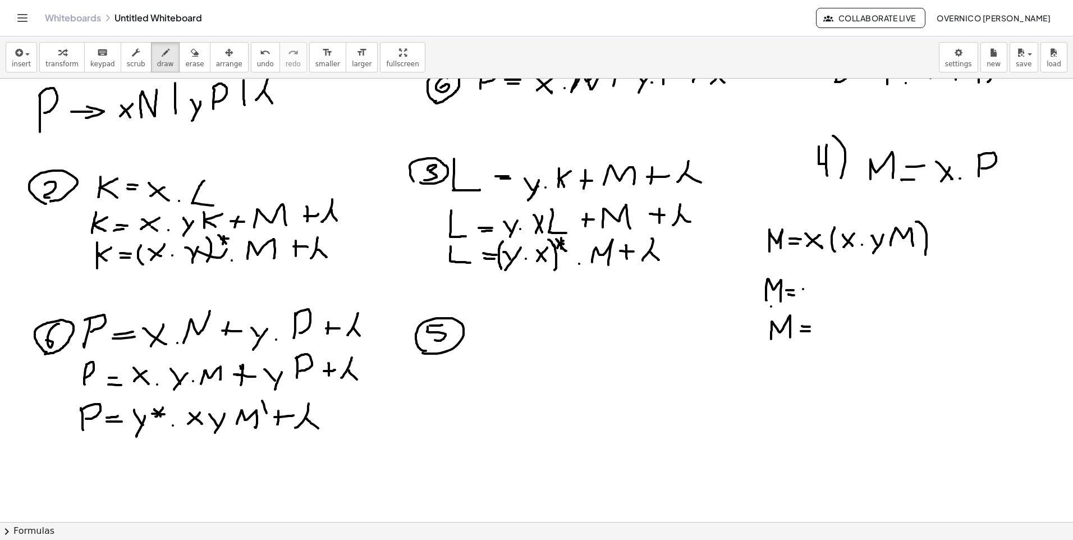
drag, startPoint x: 262, startPoint y: 401, endPoint x: 265, endPoint y: 434, distance: 33.8
drag, startPoint x: 187, startPoint y: 402, endPoint x: 224, endPoint y: 432, distance: 47.4
drag, startPoint x: 844, startPoint y: 222, endPoint x: 928, endPoint y: 242, distance: 86.0
drag, startPoint x: 155, startPoint y: 57, endPoint x: 291, endPoint y: 119, distance: 148.6
drag, startPoint x: 809, startPoint y: 232, endPoint x: 823, endPoint y: 245, distance: 19.0
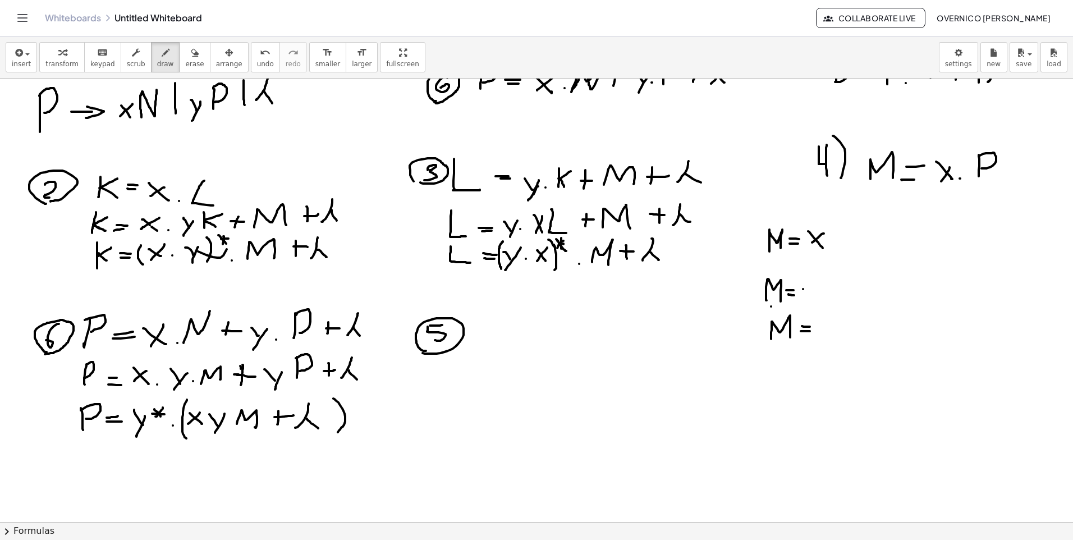
drag, startPoint x: 824, startPoint y: 233, endPoint x: 810, endPoint y: 246, distance: 19.1
drag, startPoint x: 336, startPoint y: 381, endPoint x: 365, endPoint y: 384, distance: 29.3
drag, startPoint x: 133, startPoint y: 390, endPoint x: 227, endPoint y: 389, distance: 94.3
drag, startPoint x: 265, startPoint y: 393, endPoint x: 303, endPoint y: 390, distance: 37.7
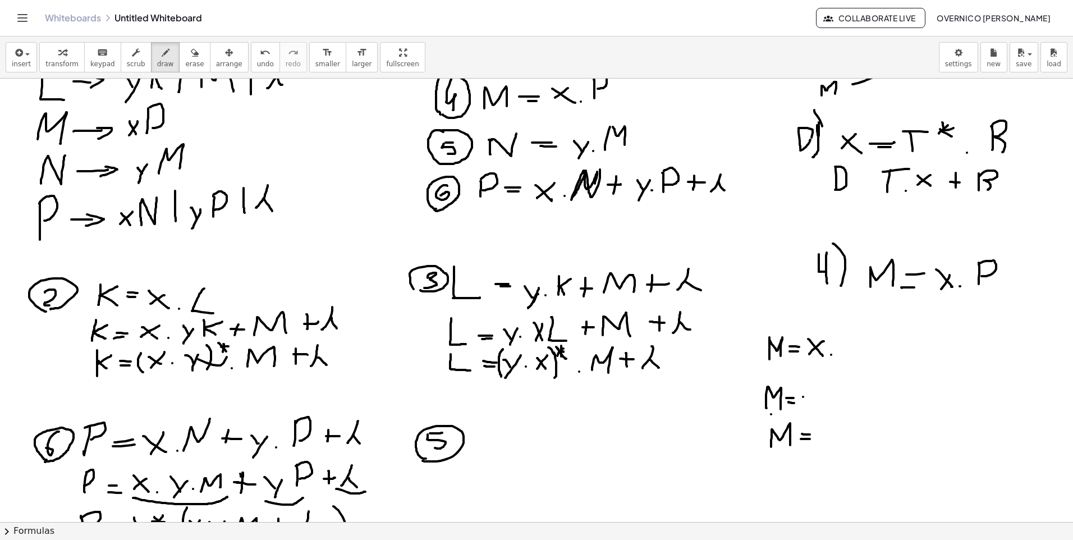
scroll to position [112, 0]
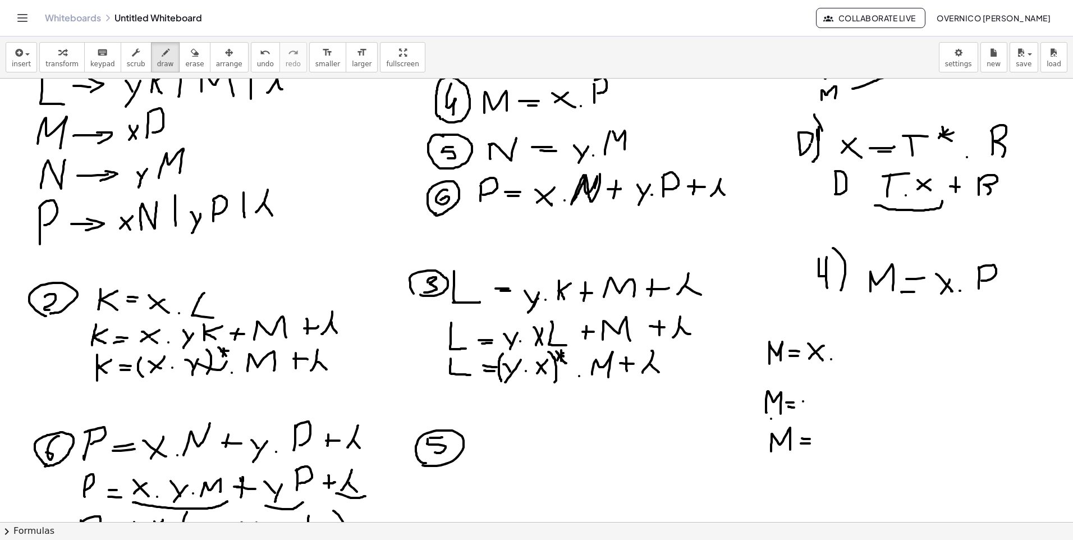
drag, startPoint x: 875, startPoint y: 205, endPoint x: 943, endPoint y: 198, distance: 68.3
drag, startPoint x: 875, startPoint y: 204, endPoint x: 874, endPoint y: 195, distance: 9.6
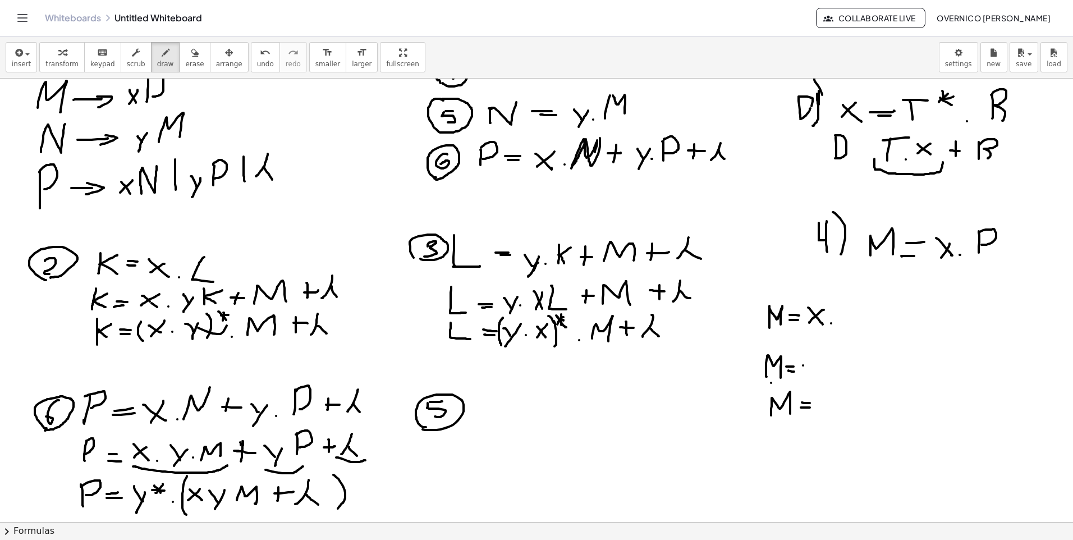
scroll to position [168, 0]
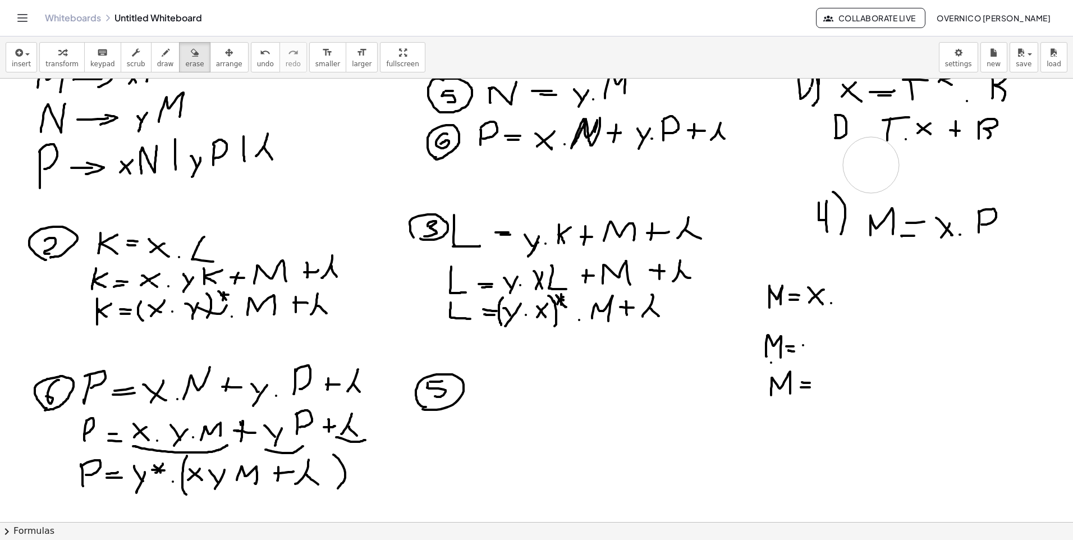
drag, startPoint x: 949, startPoint y: 175, endPoint x: 870, endPoint y: 165, distance: 79.8
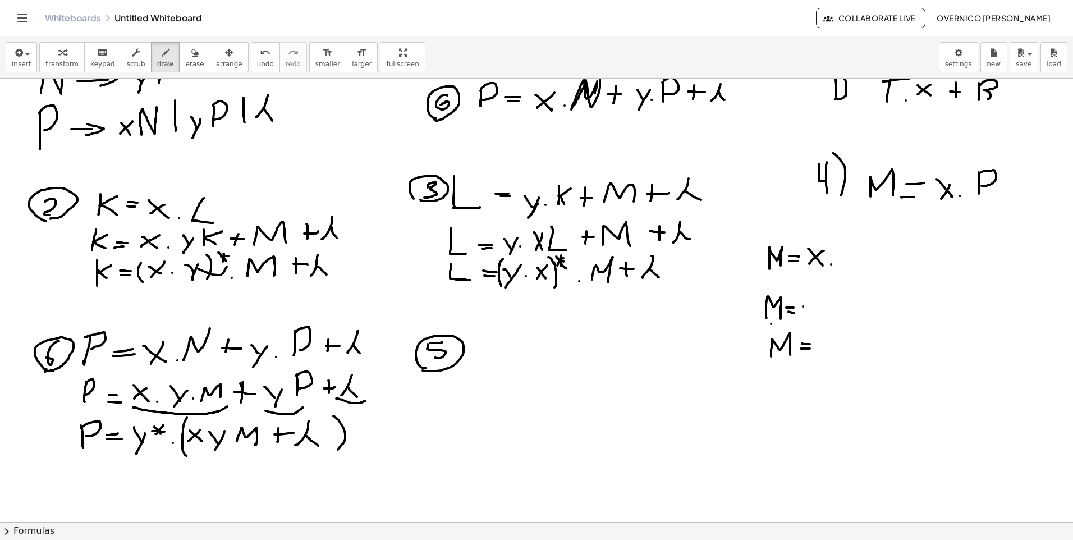
scroll to position [224, 0]
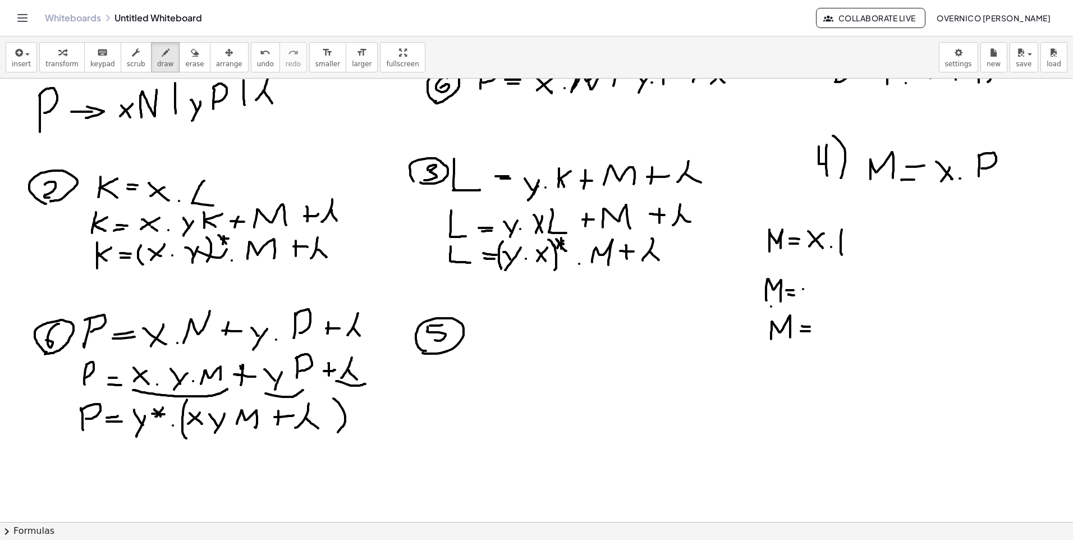
drag, startPoint x: 842, startPoint y: 255, endPoint x: 847, endPoint y: 222, distance: 33.0
drag, startPoint x: 852, startPoint y: 235, endPoint x: 862, endPoint y: 246, distance: 15.1
drag, startPoint x: 862, startPoint y: 243, endPoint x: 857, endPoint y: 254, distance: 12.3
drag, startPoint x: 874, startPoint y: 231, endPoint x: 880, endPoint y: 241, distance: 12.6
drag, startPoint x: 881, startPoint y: 232, endPoint x: 874, endPoint y: 239, distance: 9.5
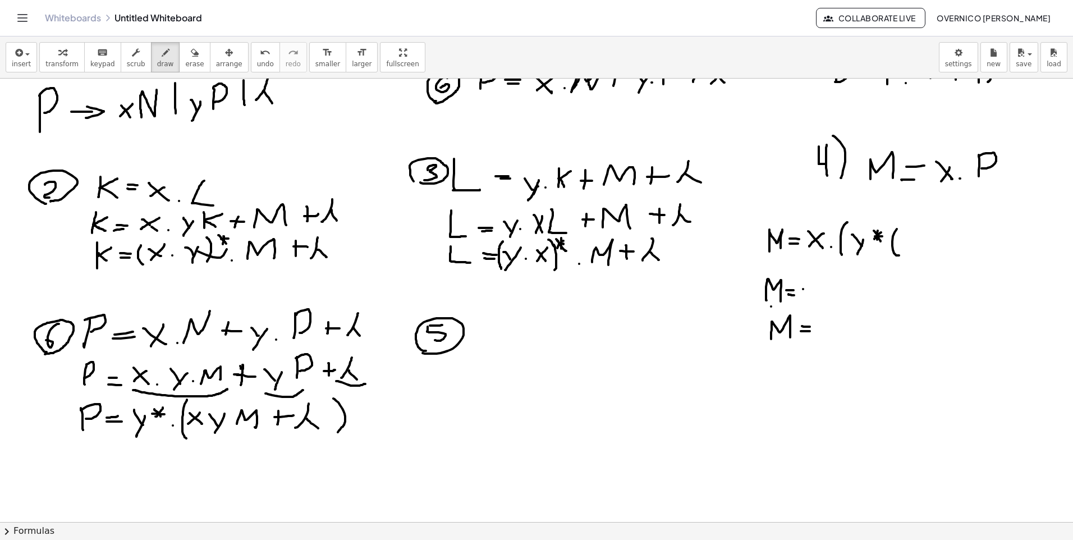
drag, startPoint x: 899, startPoint y: 255, endPoint x: 898, endPoint y: 226, distance: 29.7
drag, startPoint x: 910, startPoint y: 241, endPoint x: 917, endPoint y: 248, distance: 9.9
drag, startPoint x: 924, startPoint y: 241, endPoint x: 927, endPoint y: 249, distance: 8.0
drag, startPoint x: 935, startPoint y: 240, endPoint x: 925, endPoint y: 256, distance: 18.9
drag, startPoint x: 943, startPoint y: 245, endPoint x: 964, endPoint y: 245, distance: 21.3
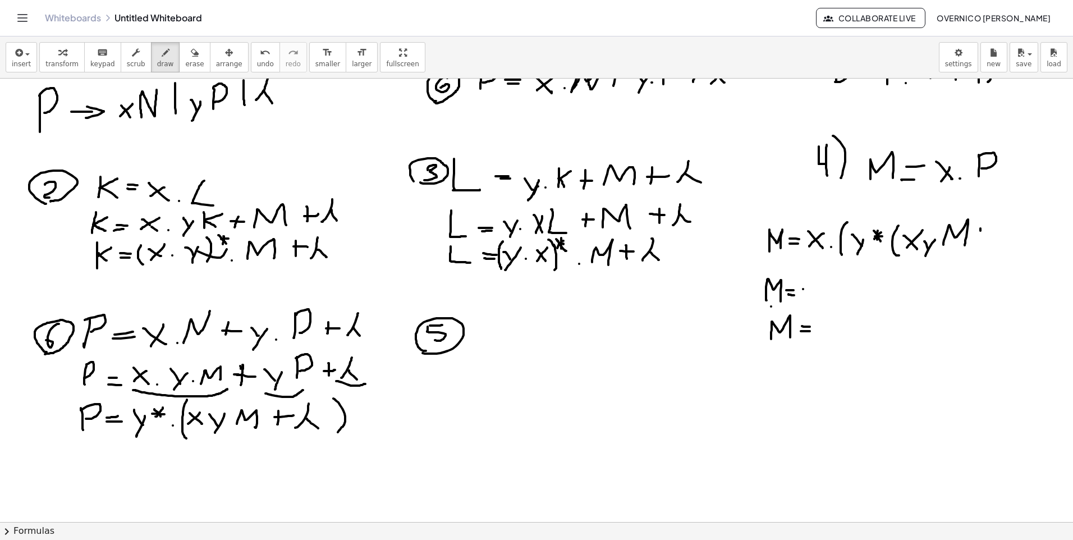
drag, startPoint x: 980, startPoint y: 228, endPoint x: 980, endPoint y: 242, distance: 14.0
drag, startPoint x: 990, startPoint y: 245, endPoint x: 1001, endPoint y: 221, distance: 25.9
drag, startPoint x: 999, startPoint y: 233, endPoint x: 1007, endPoint y: 238, distance: 9.8
drag, startPoint x: 1012, startPoint y: 219, endPoint x: 1017, endPoint y: 255, distance: 35.6
drag, startPoint x: 806, startPoint y: 291, endPoint x: 814, endPoint y: 296, distance: 10.1
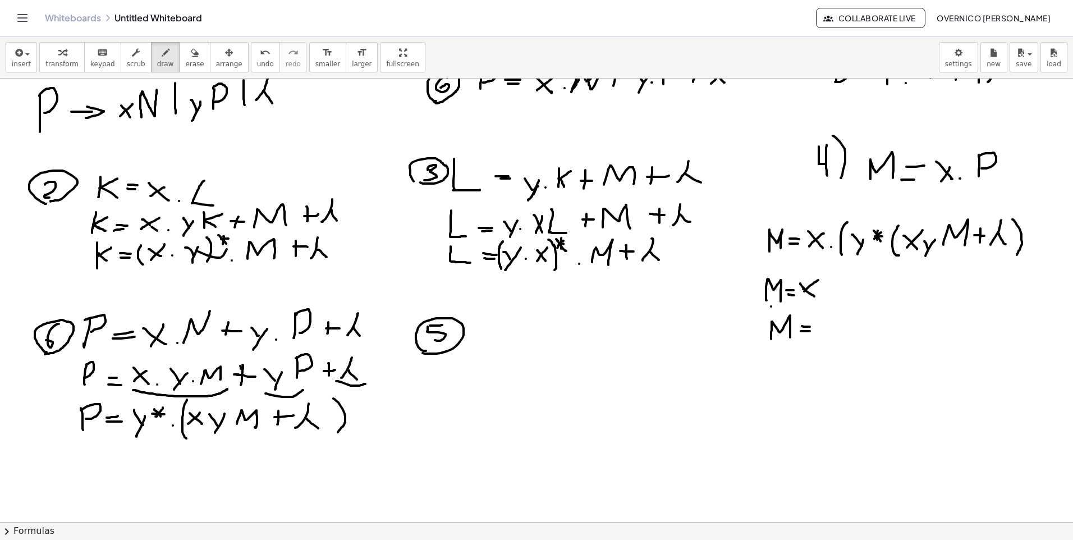
drag, startPoint x: 814, startPoint y: 282, endPoint x: 801, endPoint y: 295, distance: 18.7
drag, startPoint x: 832, startPoint y: 297, endPoint x: 840, endPoint y: 271, distance: 27.7
drag, startPoint x: 844, startPoint y: 281, endPoint x: 849, endPoint y: 285, distance: 6.8
drag, startPoint x: 854, startPoint y: 277, endPoint x: 846, endPoint y: 293, distance: 18.6
drag, startPoint x: 870, startPoint y: 277, endPoint x: 877, endPoint y: 286, distance: 11.9
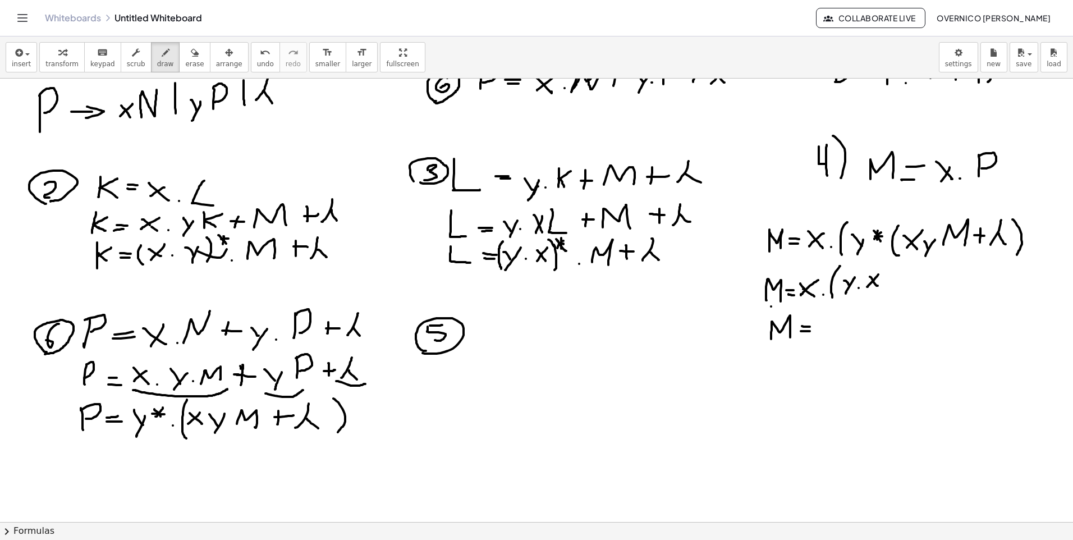
drag, startPoint x: 885, startPoint y: 277, endPoint x: 889, endPoint y: 290, distance: 13.5
drag, startPoint x: 892, startPoint y: 282, endPoint x: 885, endPoint y: 294, distance: 13.6
drag, startPoint x: 860, startPoint y: 269, endPoint x: 860, endPoint y: 275, distance: 6.2
drag, startPoint x: 856, startPoint y: 268, endPoint x: 861, endPoint y: 274, distance: 8.3
drag, startPoint x: 905, startPoint y: 281, endPoint x: 927, endPoint y: 288, distance: 22.9
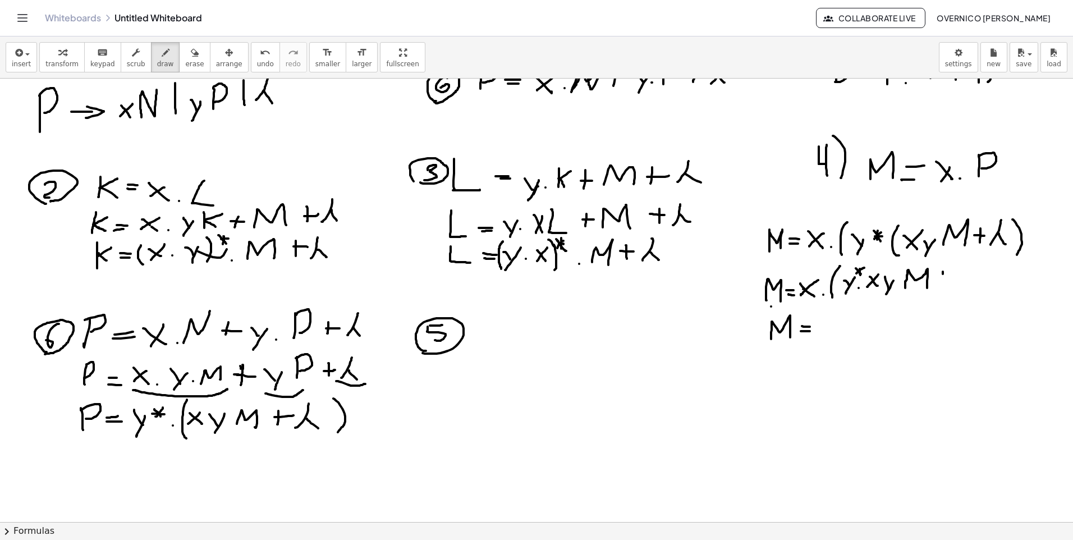
drag, startPoint x: 943, startPoint y: 272, endPoint x: 941, endPoint y: 288, distance: 16.4
drag, startPoint x: 936, startPoint y: 281, endPoint x: 948, endPoint y: 282, distance: 11.2
drag, startPoint x: 950, startPoint y: 287, endPoint x: 959, endPoint y: 268, distance: 21.4
drag, startPoint x: 956, startPoint y: 278, endPoint x: 965, endPoint y: 288, distance: 13.5
drag, startPoint x: 993, startPoint y: 293, endPoint x: 976, endPoint y: 287, distance: 17.4
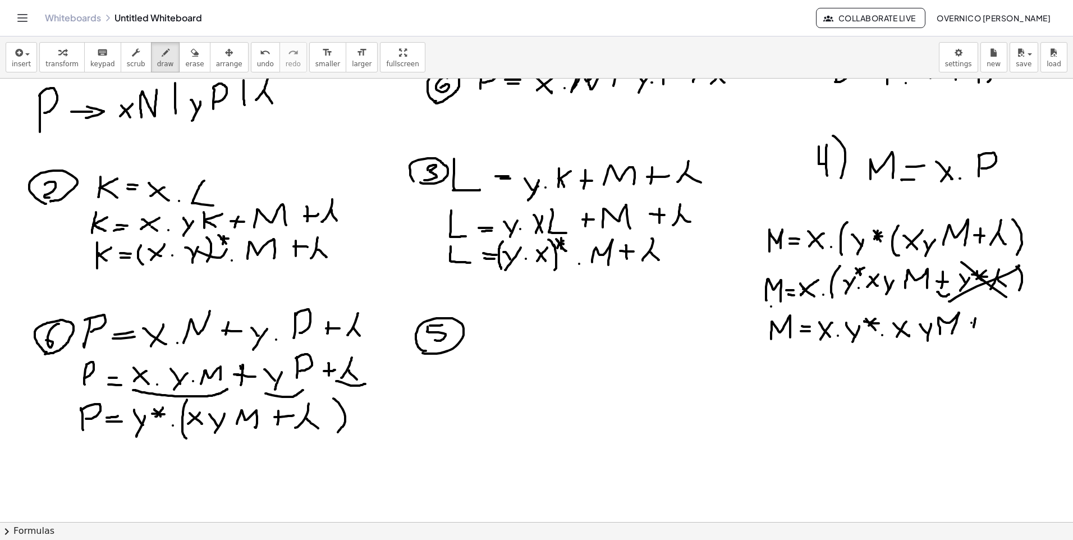
drag, startPoint x: 971, startPoint y: 323, endPoint x: 978, endPoint y: 324, distance: 7.5
drag, startPoint x: 993, startPoint y: 330, endPoint x: 987, endPoint y: 319, distance: 12.3
drag, startPoint x: 987, startPoint y: 309, endPoint x: 1000, endPoint y: 334, distance: 27.9
drag, startPoint x: 990, startPoint y: 328, endPoint x: 991, endPoint y: 316, distance: 11.3
drag, startPoint x: 770, startPoint y: 378, endPoint x: 787, endPoint y: 375, distance: 17.5
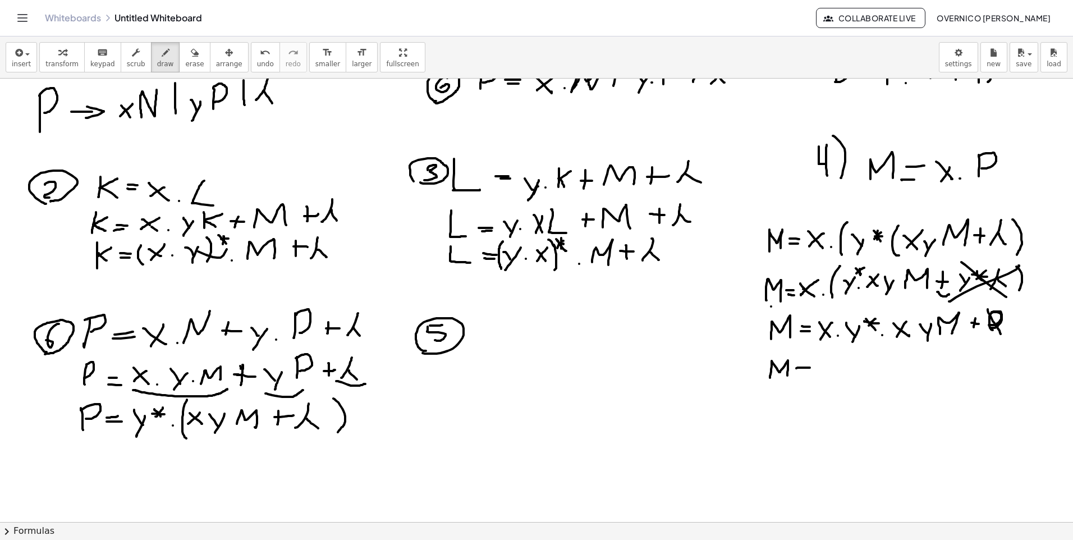
drag, startPoint x: 796, startPoint y: 368, endPoint x: 810, endPoint y: 367, distance: 13.5
drag, startPoint x: 799, startPoint y: 372, endPoint x: 806, endPoint y: 372, distance: 7.3
drag, startPoint x: 819, startPoint y: 378, endPoint x: 819, endPoint y: 353, distance: 24.7
drag, startPoint x: 830, startPoint y: 366, endPoint x: 829, endPoint y: 371, distance: 5.6
drag, startPoint x: 849, startPoint y: 359, endPoint x: 862, endPoint y: 370, distance: 16.7
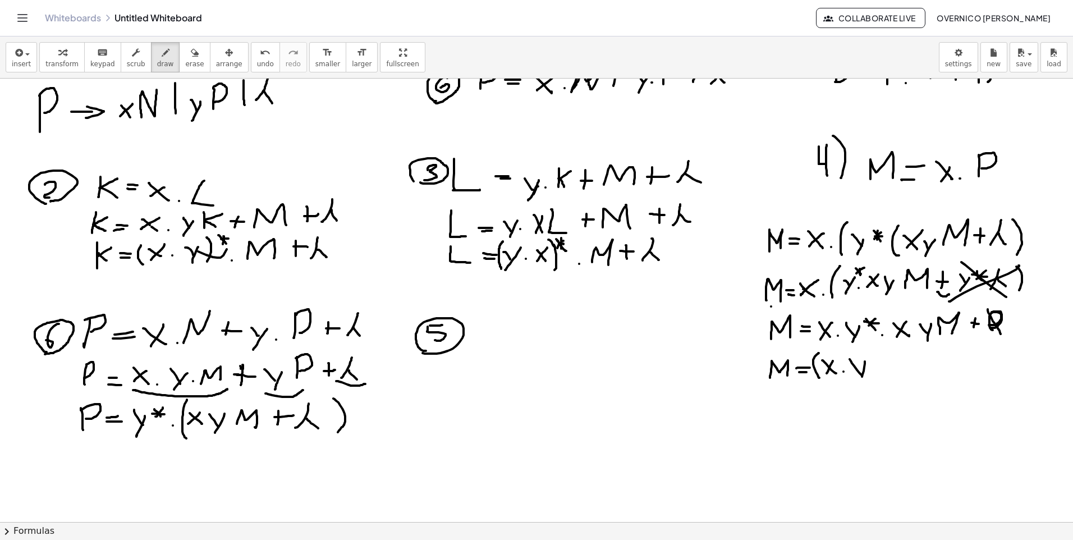
drag, startPoint x: 865, startPoint y: 362, endPoint x: 862, endPoint y: 378, distance: 16.0
drag, startPoint x: 880, startPoint y: 350, endPoint x: 875, endPoint y: 358, distance: 9.8
drag, startPoint x: 875, startPoint y: 354, endPoint x: 881, endPoint y: 355, distance: 6.8
drag, startPoint x: 895, startPoint y: 366, endPoint x: 903, endPoint y: 371, distance: 9.2
drag, startPoint x: 902, startPoint y: 360, endPoint x: 890, endPoint y: 373, distance: 17.1
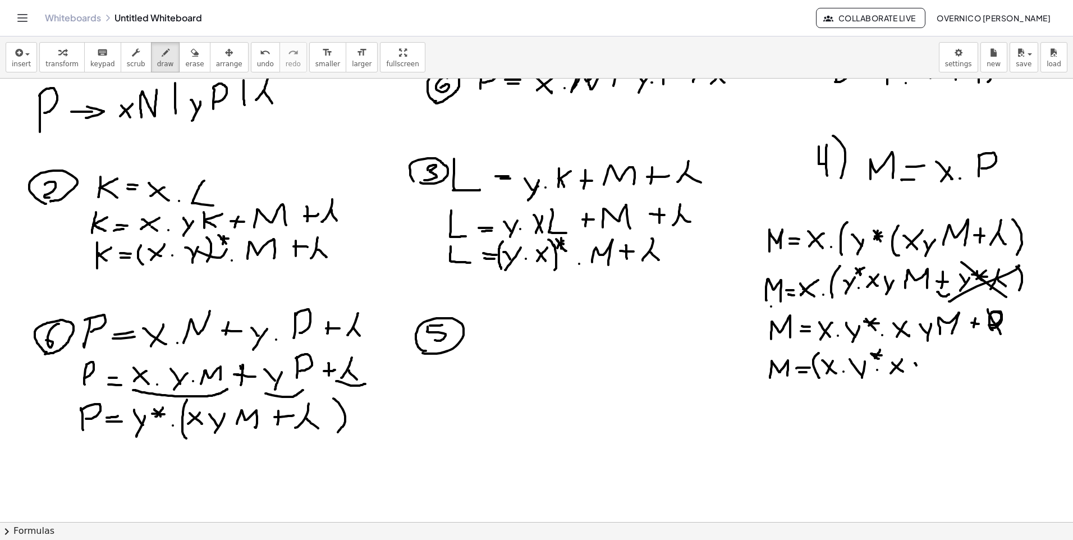
drag, startPoint x: 915, startPoint y: 363, endPoint x: 926, endPoint y: 361, distance: 11.9
drag, startPoint x: 927, startPoint y: 361, endPoint x: 920, endPoint y: 378, distance: 18.1
drag, startPoint x: 933, startPoint y: 348, endPoint x: 944, endPoint y: 350, distance: 10.7
drag, startPoint x: 949, startPoint y: 345, endPoint x: 958, endPoint y: 353, distance: 11.9
drag, startPoint x: 958, startPoint y: 342, endPoint x: 952, endPoint y: 352, distance: 12.1
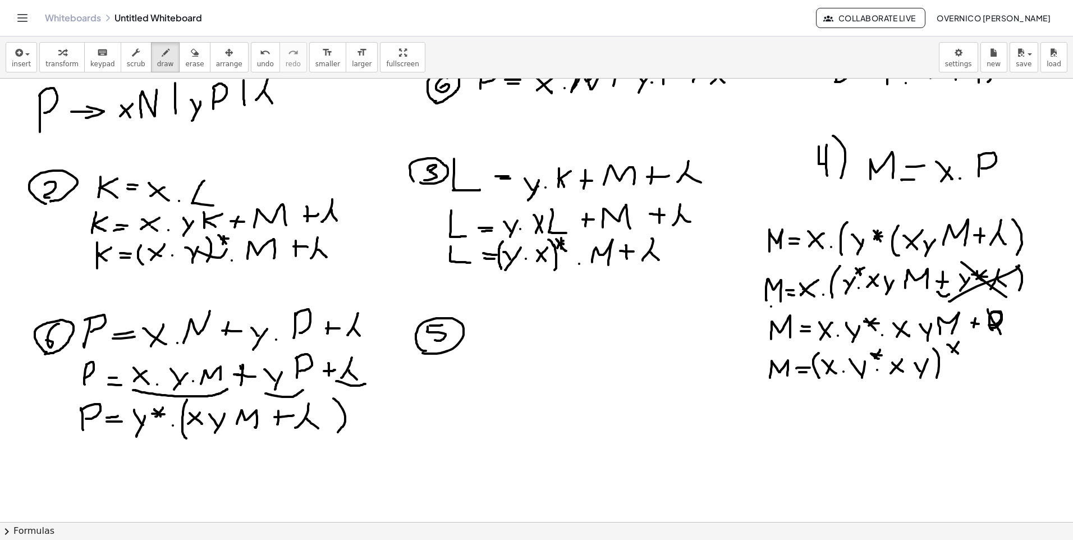
drag, startPoint x: 952, startPoint y: 348, endPoint x: 959, endPoint y: 349, distance: 7.9
drag, startPoint x: 980, startPoint y: 328, endPoint x: 1007, endPoint y: 368, distance: 47.8
drag, startPoint x: 760, startPoint y: 459, endPoint x: 772, endPoint y: 435, distance: 26.8
drag, startPoint x: 794, startPoint y: 445, endPoint x: 780, endPoint y: 449, distance: 14.0
drag, startPoint x: 778, startPoint y: 454, endPoint x: 767, endPoint y: 456, distance: 11.3
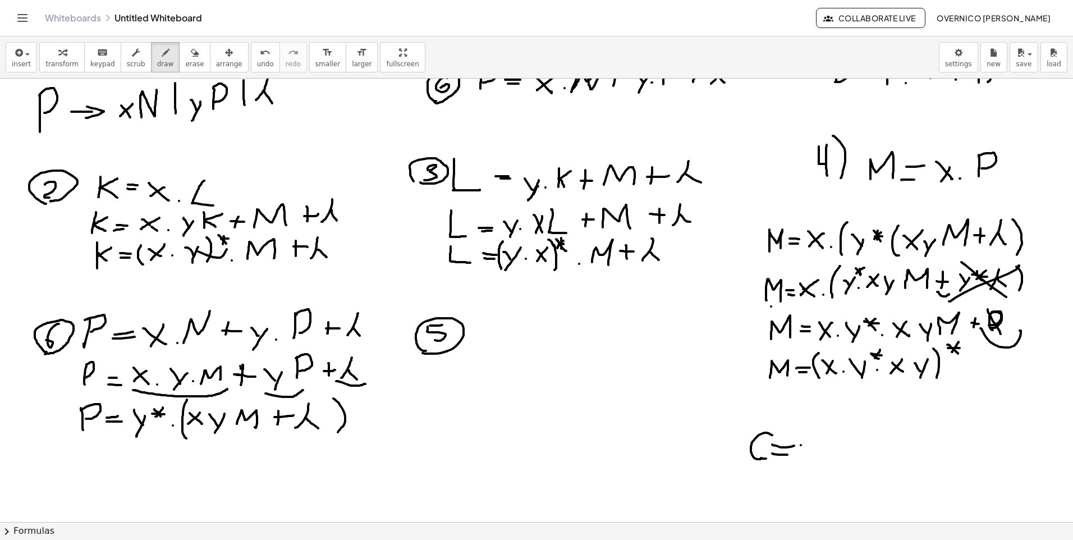
drag, startPoint x: 801, startPoint y: 445, endPoint x: 816, endPoint y: 451, distance: 16.4
drag, startPoint x: 813, startPoint y: 439, endPoint x: 801, endPoint y: 457, distance: 21.8
drag, startPoint x: 833, startPoint y: 428, endPoint x: 829, endPoint y: 434, distance: 7.8
drag, startPoint x: 846, startPoint y: 426, endPoint x: 852, endPoint y: 428, distance: 6.3
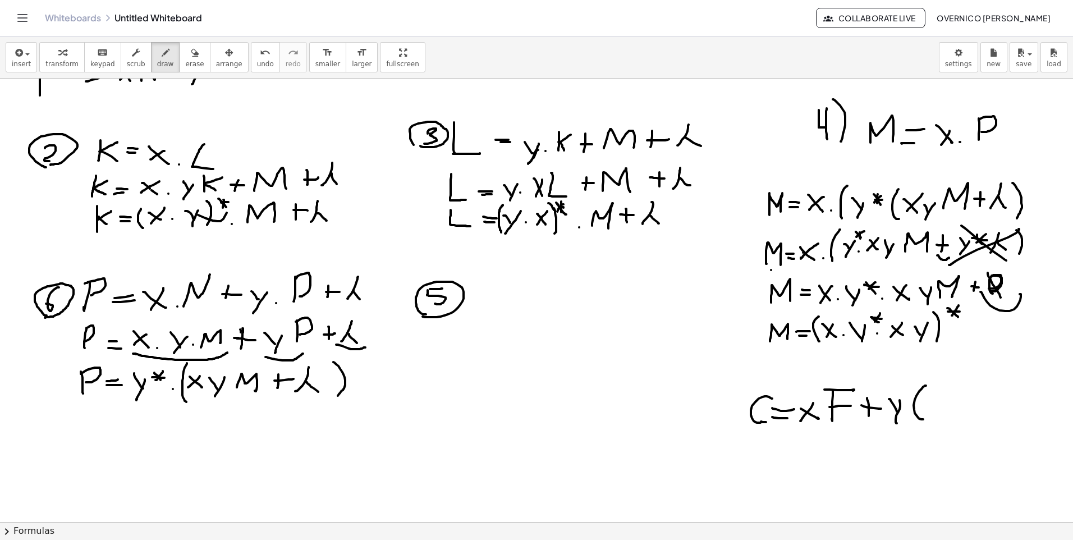
scroll to position [281, 0]
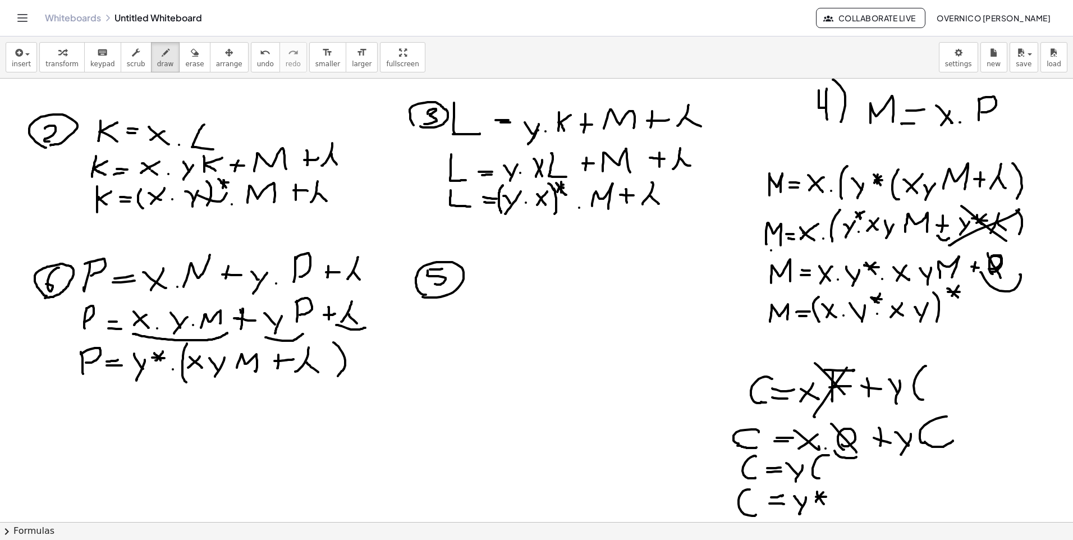
drag, startPoint x: 991, startPoint y: 350, endPoint x: 977, endPoint y: 307, distance: 45.4
drag, startPoint x: 1000, startPoint y: 332, endPoint x: 994, endPoint y: 270, distance: 61.5
drag, startPoint x: 989, startPoint y: 450, endPoint x: 1036, endPoint y: 347, distance: 113.7
drag, startPoint x: 965, startPoint y: 356, endPoint x: 960, endPoint y: 514, distance: 157.7
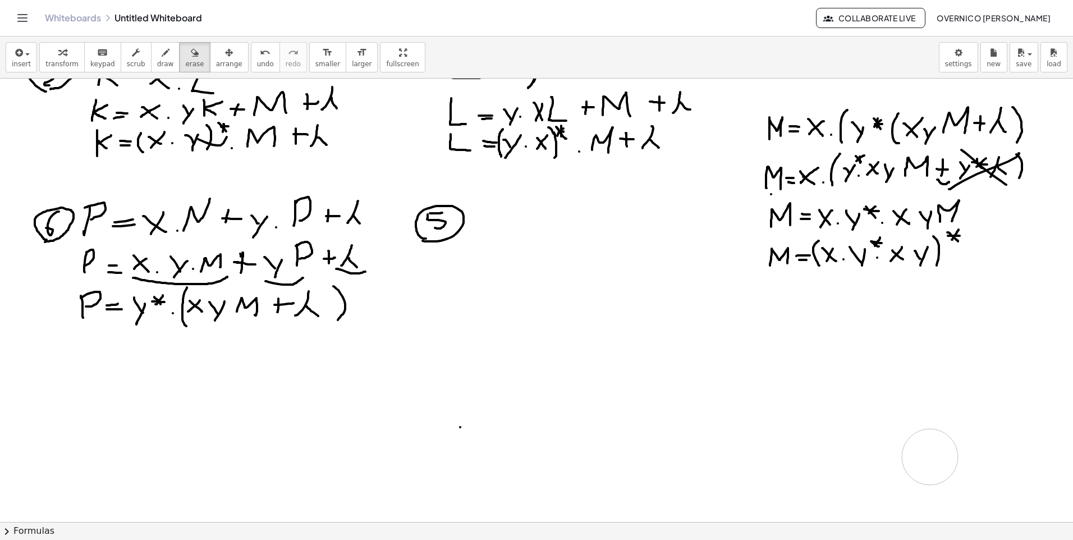
drag, startPoint x: 762, startPoint y: 466, endPoint x: 930, endPoint y: 457, distance: 167.4
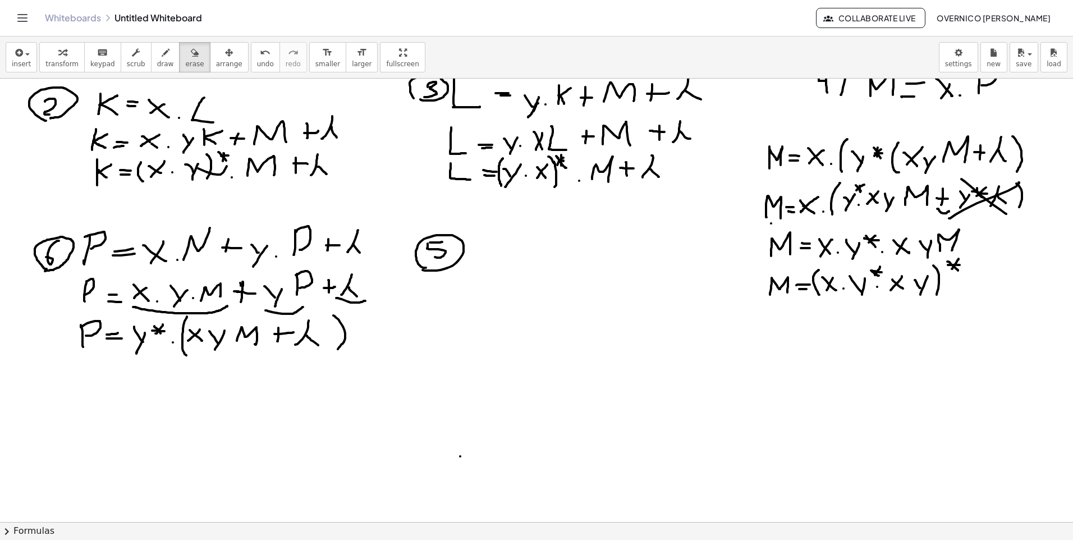
scroll to position [281, 0]
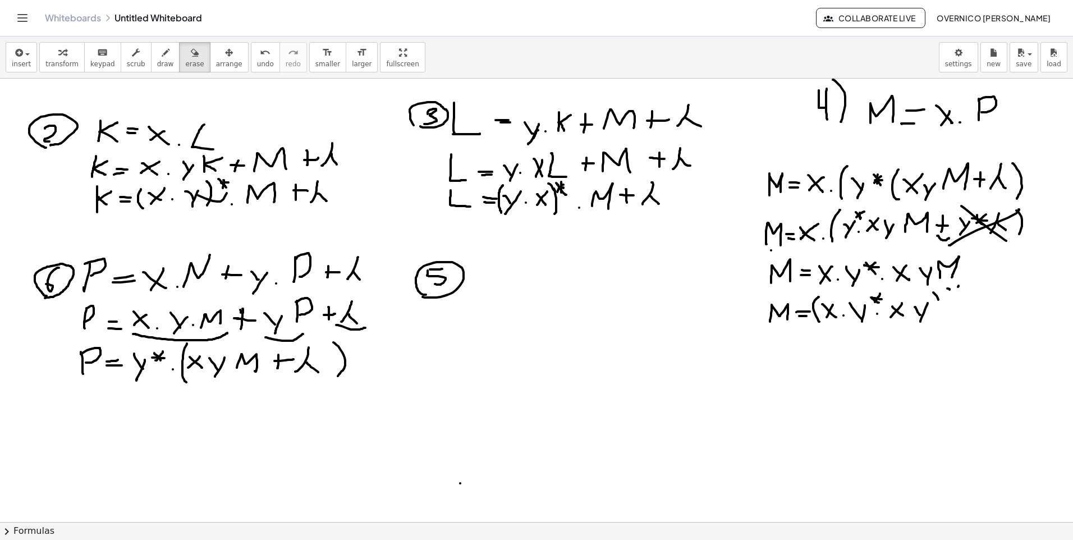
drag, startPoint x: 183, startPoint y: 62, endPoint x: 421, endPoint y: 132, distance: 248.5
drag, startPoint x: 936, startPoint y: 299, endPoint x: 936, endPoint y: 324, distance: 24.7
drag, startPoint x: 953, startPoint y: 292, endPoint x: 958, endPoint y: 289, distance: 6.3
drag, startPoint x: 945, startPoint y: 291, endPoint x: 971, endPoint y: 290, distance: 25.3
drag, startPoint x: 993, startPoint y: 292, endPoint x: 1022, endPoint y: 327, distance: 45.8
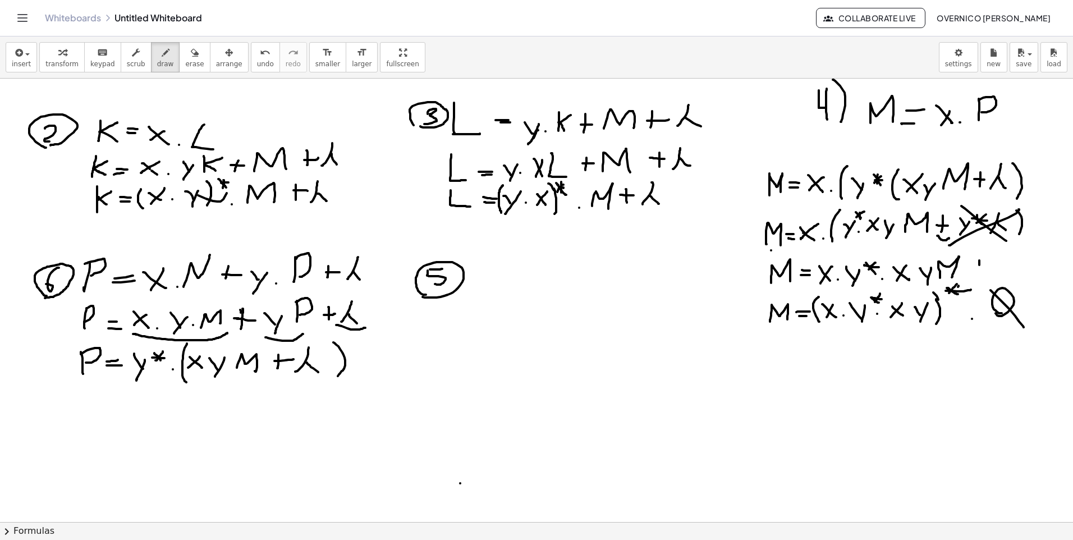
drag, startPoint x: 979, startPoint y: 261, endPoint x: 978, endPoint y: 270, distance: 9.6
drag, startPoint x: 974, startPoint y: 267, endPoint x: 988, endPoint y: 267, distance: 14.0
drag, startPoint x: 1001, startPoint y: 261, endPoint x: 1004, endPoint y: 270, distance: 9.4
drag, startPoint x: 770, startPoint y: 367, endPoint x: 798, endPoint y: 364, distance: 27.7
drag, startPoint x: 812, startPoint y: 360, endPoint x: 829, endPoint y: 361, distance: 16.9
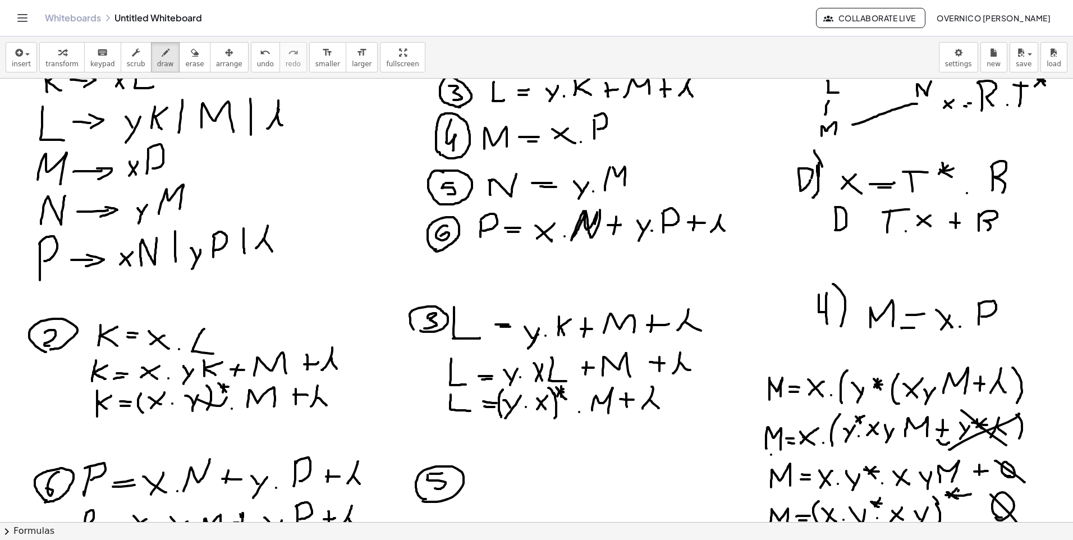
scroll to position [56, 0]
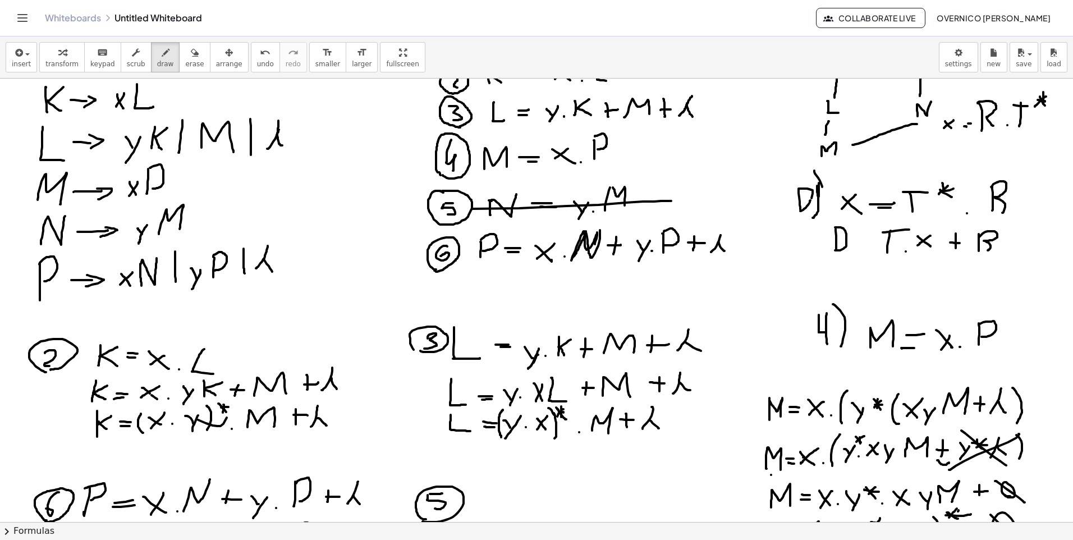
drag, startPoint x: 643, startPoint y: 201, endPoint x: 320, endPoint y: 210, distance: 323.3
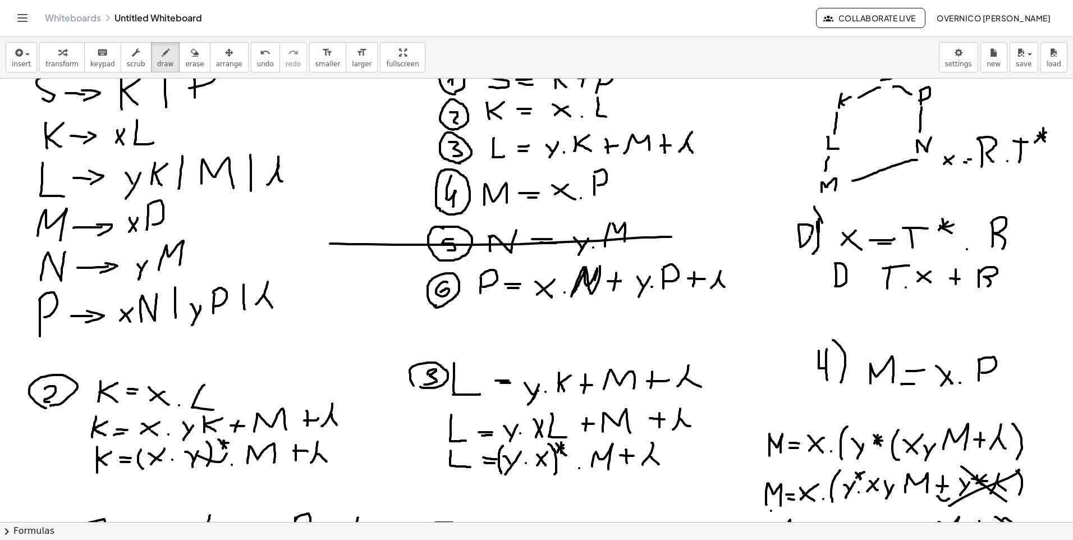
scroll to position [0, 0]
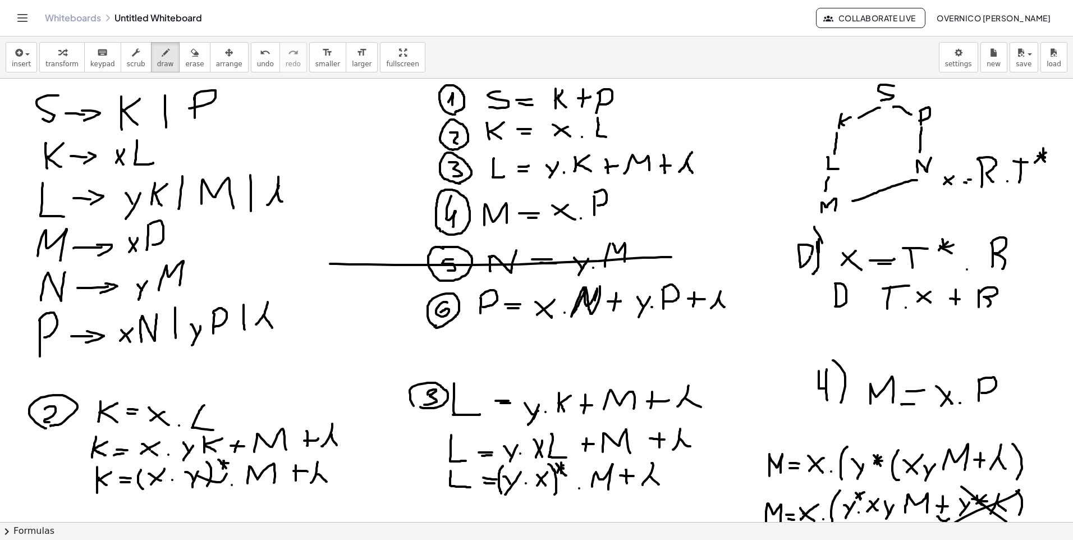
drag, startPoint x: 632, startPoint y: 160, endPoint x: 645, endPoint y: 180, distance: 24.0
drag, startPoint x: 649, startPoint y: 140, endPoint x: 630, endPoint y: 197, distance: 60.7
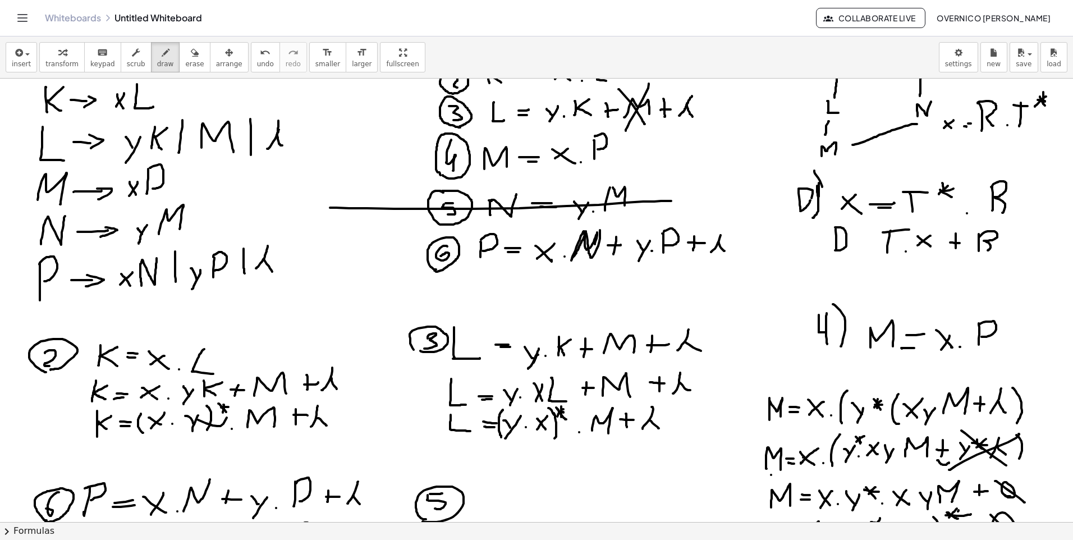
scroll to position [112, 0]
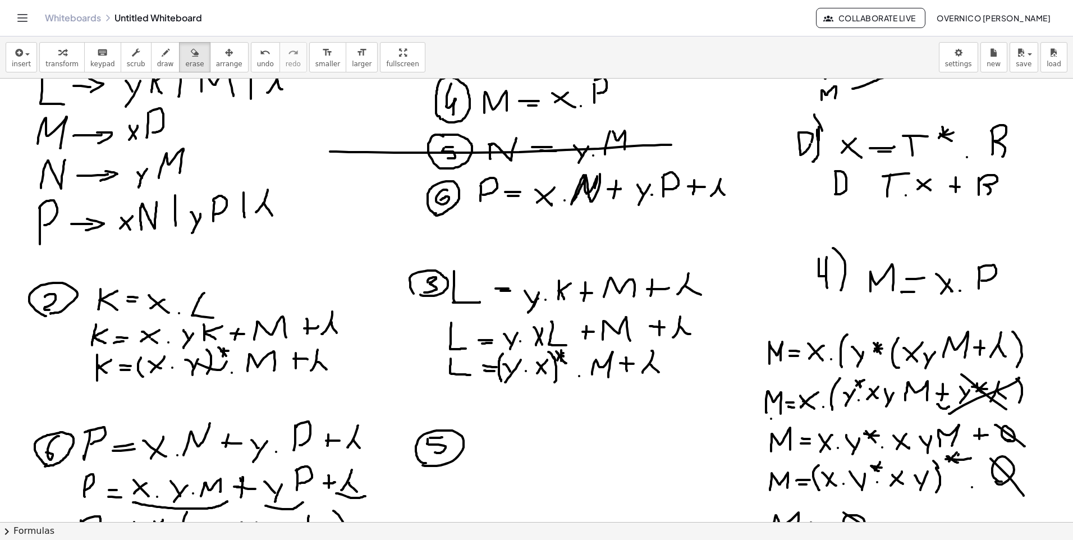
drag, startPoint x: 183, startPoint y: 59, endPoint x: 390, endPoint y: 114, distance: 214.4
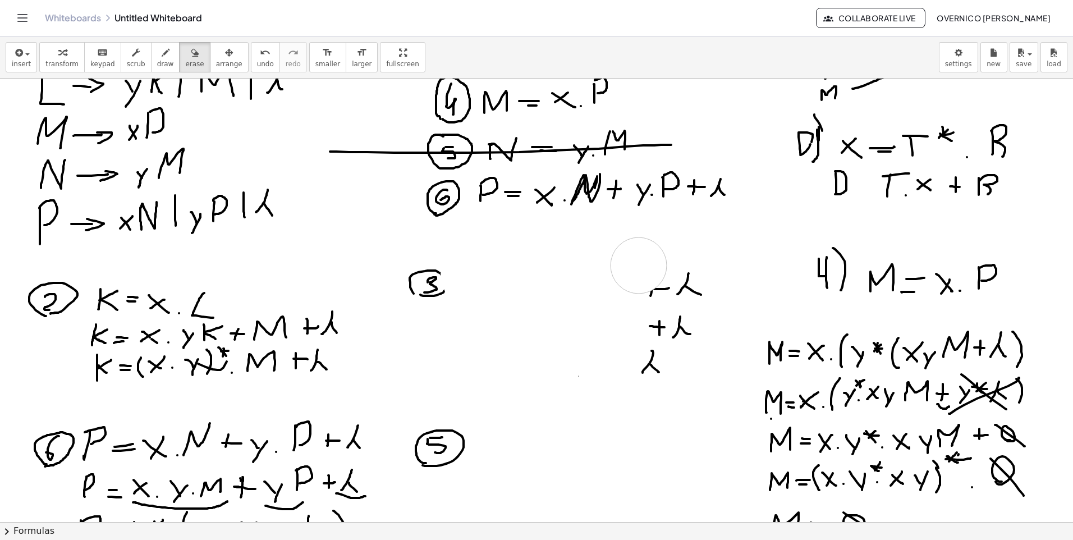
drag, startPoint x: 473, startPoint y: 286, endPoint x: 670, endPoint y: 343, distance: 205.1
drag, startPoint x: 670, startPoint y: 343, endPoint x: 568, endPoint y: 250, distance: 138.2
drag, startPoint x: 439, startPoint y: 273, endPoint x: 442, endPoint y: 295, distance: 21.5
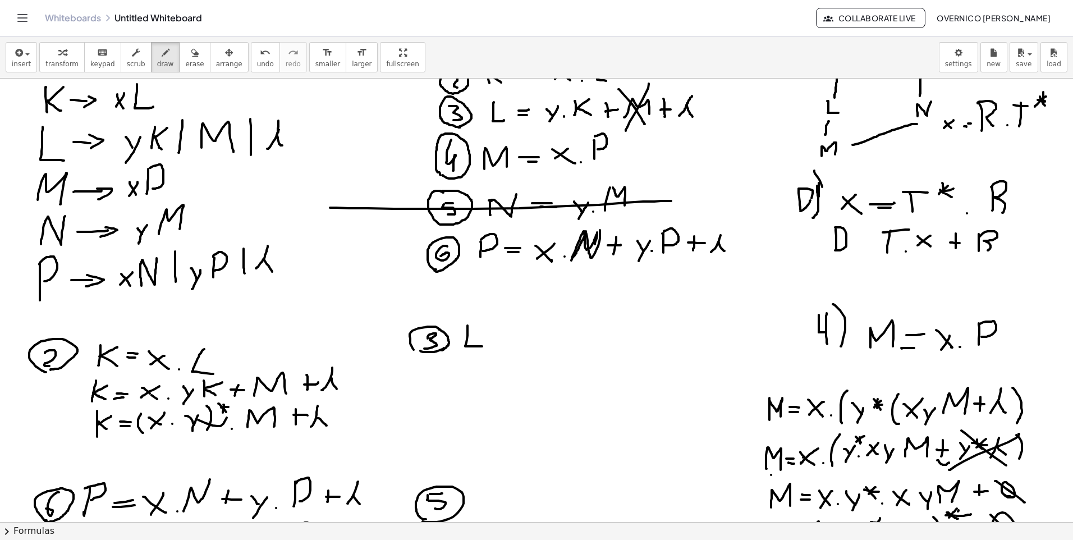
drag, startPoint x: 467, startPoint y: 325, endPoint x: 485, endPoint y: 346, distance: 26.7
drag, startPoint x: 500, startPoint y: 337, endPoint x: 507, endPoint y: 338, distance: 6.8
drag, startPoint x: 522, startPoint y: 334, endPoint x: 529, endPoint y: 342, distance: 10.3
drag, startPoint x: 525, startPoint y: 351, endPoint x: 535, endPoint y: 346, distance: 10.5
drag, startPoint x: 553, startPoint y: 323, endPoint x: 554, endPoint y: 348, distance: 25.3
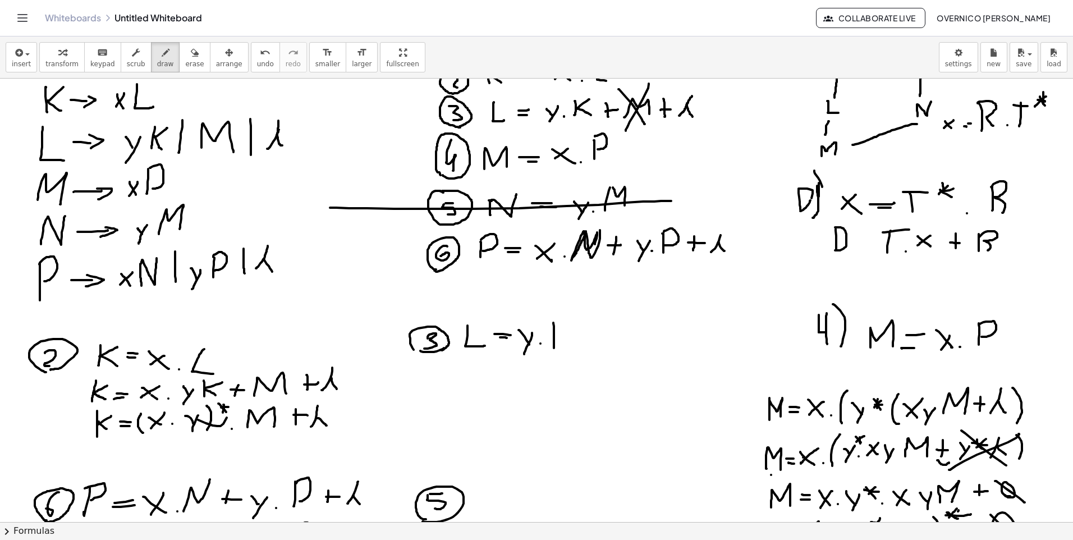
drag, startPoint x: 555, startPoint y: 337, endPoint x: 567, endPoint y: 327, distance: 15.2
drag, startPoint x: 556, startPoint y: 337, endPoint x: 565, endPoint y: 338, distance: 9.1
drag, startPoint x: 586, startPoint y: 329, endPoint x: 586, endPoint y: 339, distance: 9.5
drag, startPoint x: 606, startPoint y: 342, endPoint x: 617, endPoint y: 321, distance: 23.3
drag, startPoint x: 613, startPoint y: 336, endPoint x: 623, endPoint y: 341, distance: 12.0
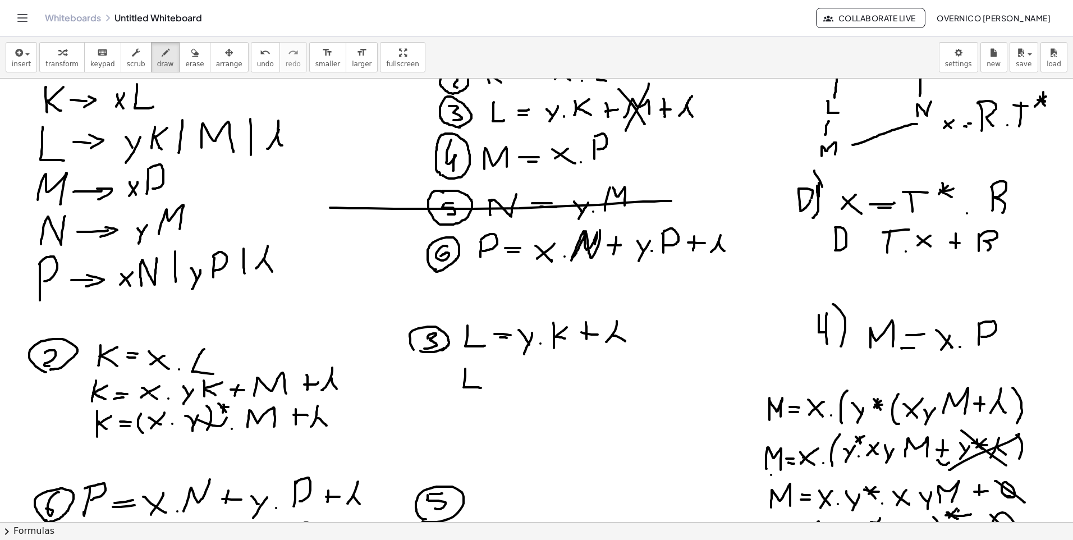
drag, startPoint x: 465, startPoint y: 369, endPoint x: 481, endPoint y: 388, distance: 24.7
drag, startPoint x: 494, startPoint y: 381, endPoint x: 502, endPoint y: 383, distance: 8.0
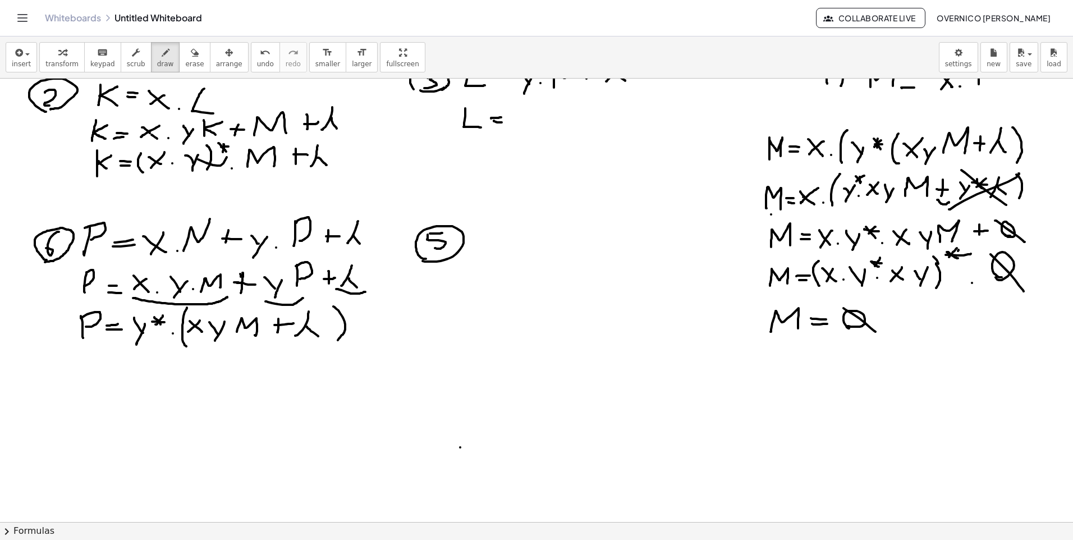
scroll to position [337, 0]
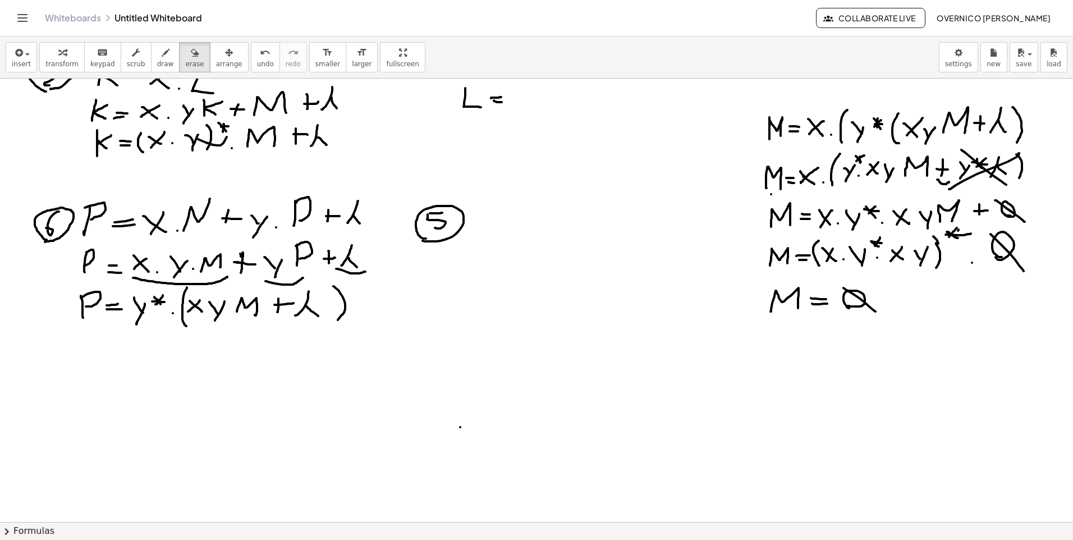
drag, startPoint x: 181, startPoint y: 59, endPoint x: 264, endPoint y: 151, distance: 124.0
drag, startPoint x: 465, startPoint y: 416, endPoint x: 390, endPoint y: 361, distance: 93.0
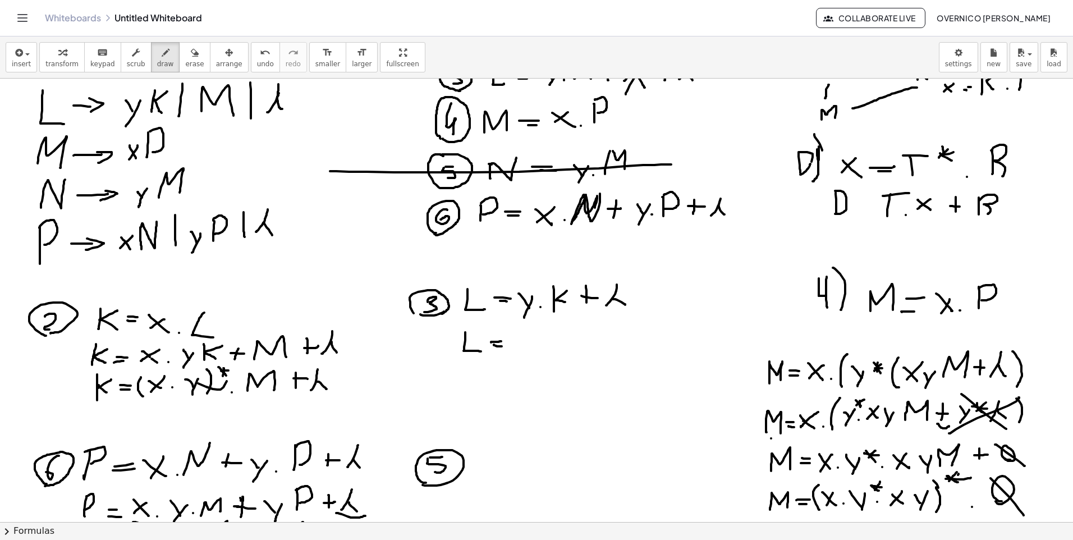
scroll to position [112, 0]
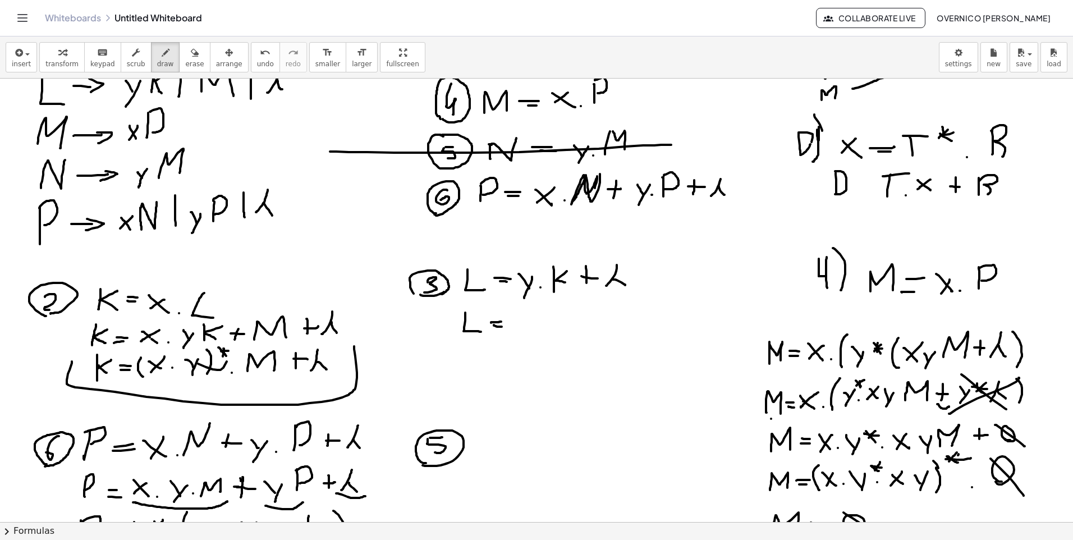
drag, startPoint x: 72, startPoint y: 361, endPoint x: 354, endPoint y: 346, distance: 282.6
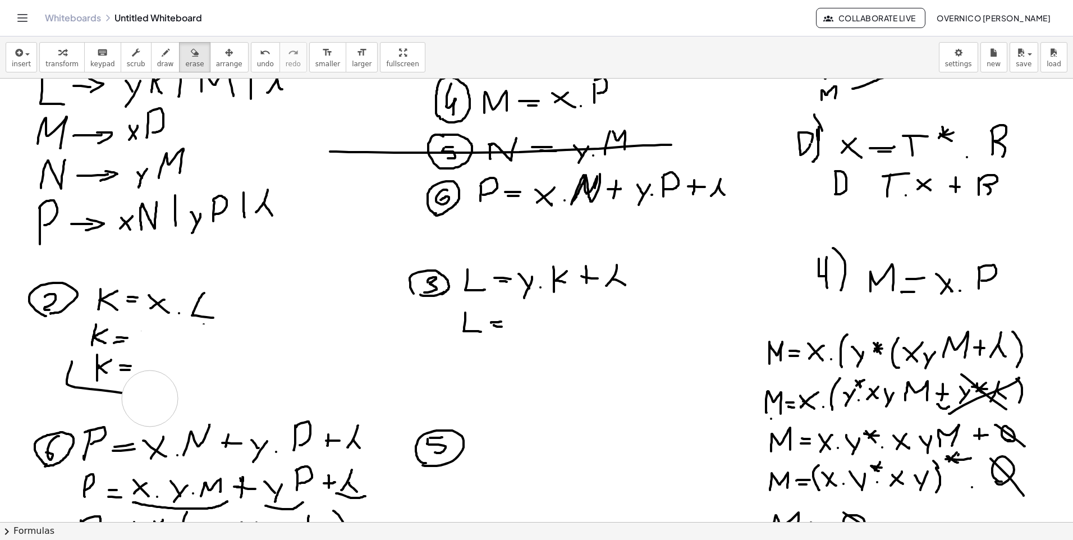
drag, startPoint x: 342, startPoint y: 310, endPoint x: 59, endPoint y: 388, distance: 293.5
drag, startPoint x: 98, startPoint y: 367, endPoint x: 106, endPoint y: 373, distance: 9.7
drag, startPoint x: 137, startPoint y: 330, endPoint x: 151, endPoint y: 342, distance: 18.7
drag, startPoint x: 148, startPoint y: 330, endPoint x: 134, endPoint y: 343, distance: 19.1
drag, startPoint x: 169, startPoint y: 346, endPoint x: 169, endPoint y: 328, distance: 18.5
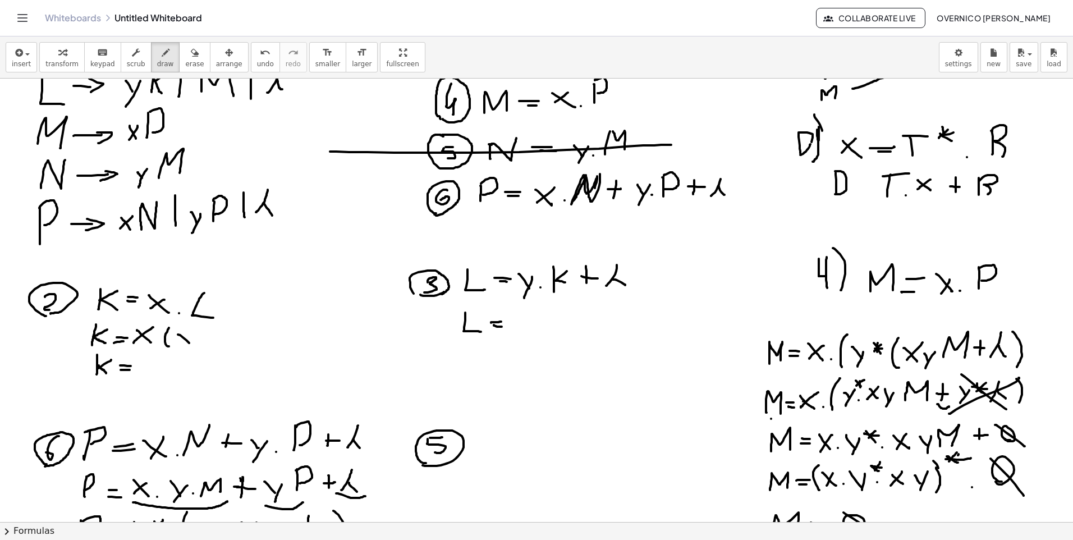
drag, startPoint x: 183, startPoint y: 338, endPoint x: 191, endPoint y: 338, distance: 7.9
drag, startPoint x: 193, startPoint y: 335, endPoint x: 187, endPoint y: 350, distance: 15.6
drag, startPoint x: 217, startPoint y: 327, endPoint x: 215, endPoint y: 346, distance: 19.2
drag, startPoint x: 250, startPoint y: 327, endPoint x: 251, endPoint y: 338, distance: 11.3
drag, startPoint x: 264, startPoint y: 343, endPoint x: 273, endPoint y: 324, distance: 21.1
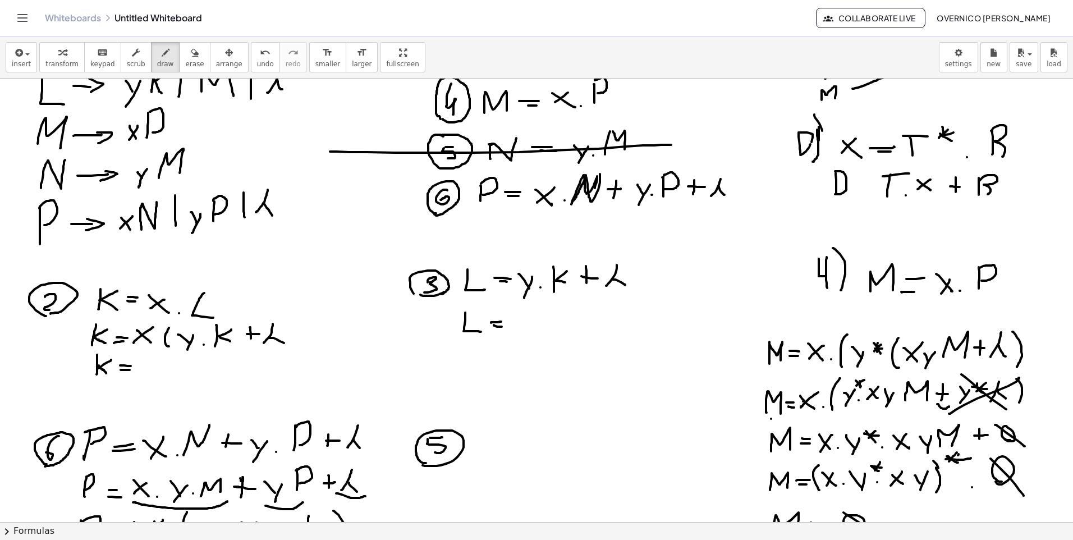
drag, startPoint x: 269, startPoint y: 338, endPoint x: 284, endPoint y: 343, distance: 15.4
drag, startPoint x: 297, startPoint y: 315, endPoint x: 297, endPoint y: 357, distance: 42.1
drag, startPoint x: 157, startPoint y: 364, endPoint x: 145, endPoint y: 373, distance: 15.6
drag, startPoint x: 166, startPoint y: 362, endPoint x: 173, endPoint y: 374, distance: 13.9
drag, startPoint x: 197, startPoint y: 360, endPoint x: 194, endPoint y: 371, distance: 11.7
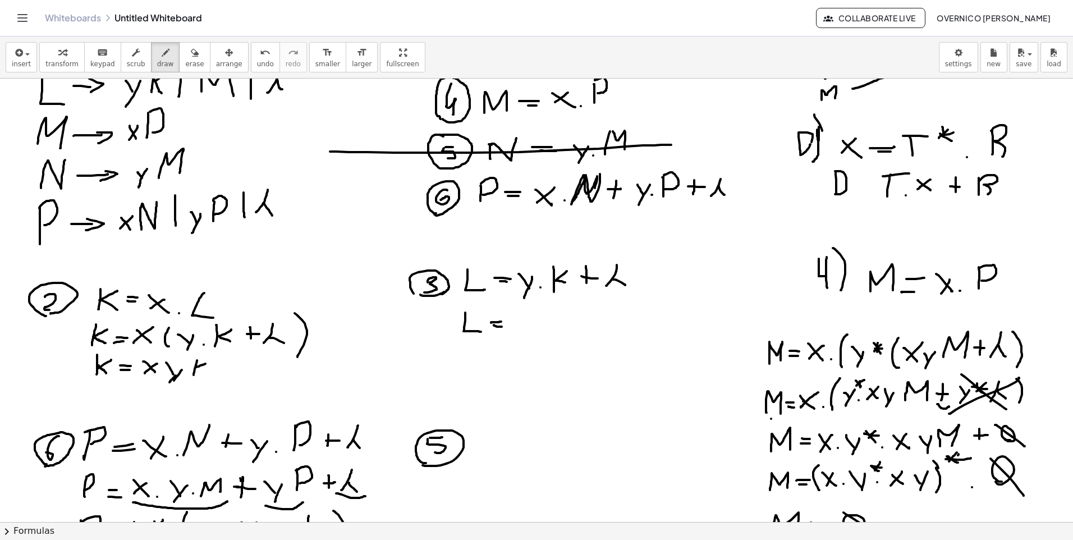
drag, startPoint x: 196, startPoint y: 369, endPoint x: 204, endPoint y: 373, distance: 9.3
drag, startPoint x: 225, startPoint y: 363, endPoint x: 223, endPoint y: 372, distance: 9.3
drag, startPoint x: 248, startPoint y: 366, endPoint x: 255, endPoint y: 370, distance: 7.5
drag, startPoint x: 274, startPoint y: 372, endPoint x: 280, endPoint y: 359, distance: 14.8
drag, startPoint x: 280, startPoint y: 366, endPoint x: 290, endPoint y: 371, distance: 11.1
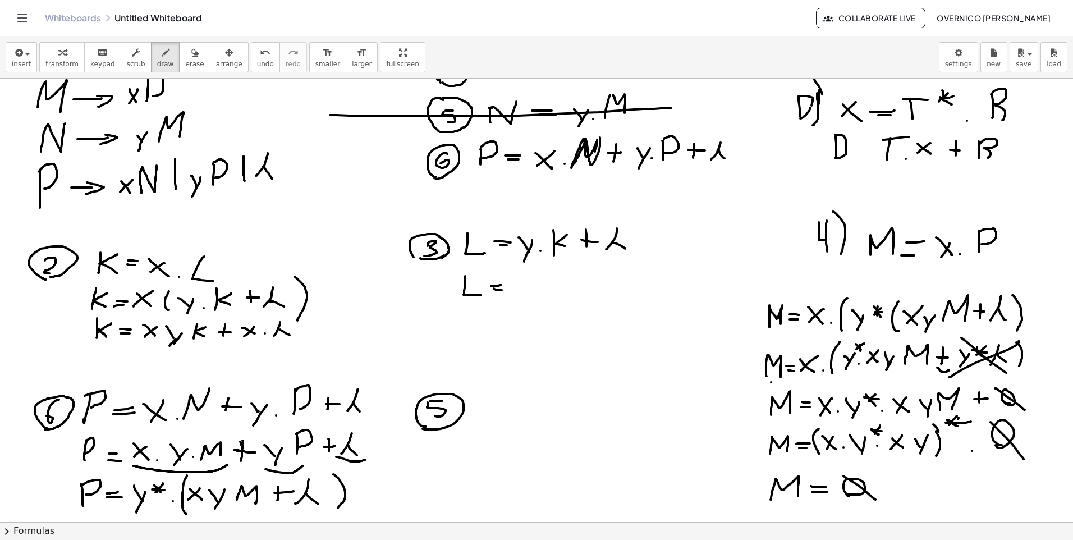
scroll to position [168, 0]
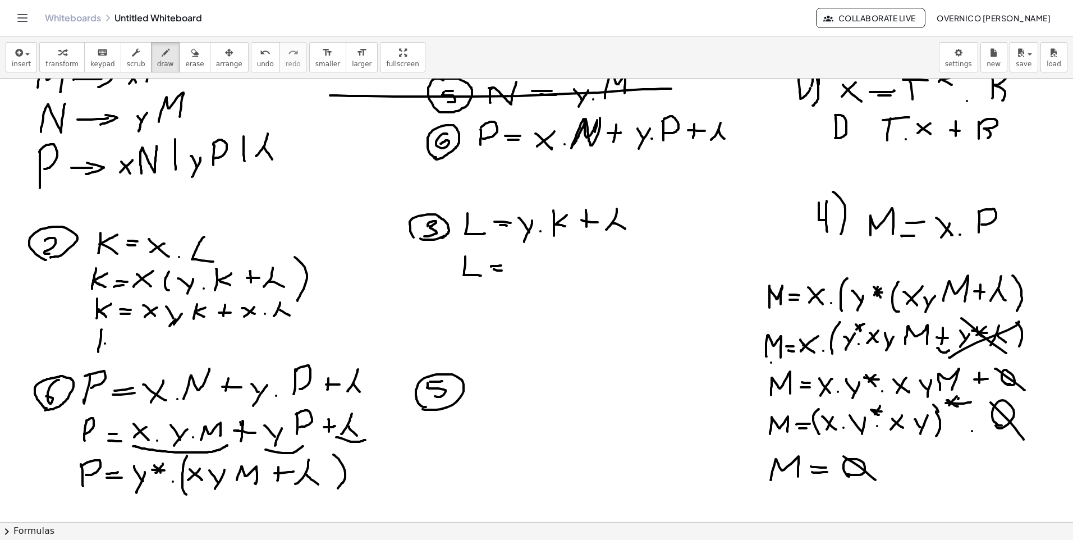
drag, startPoint x: 105, startPoint y: 343, endPoint x: 116, endPoint y: 338, distance: 12.3
drag, startPoint x: 100, startPoint y: 342, endPoint x: 114, endPoint y: 349, distance: 15.1
drag, startPoint x: 128, startPoint y: 342, endPoint x: 137, endPoint y: 342, distance: 9.0
drag, startPoint x: 127, startPoint y: 346, endPoint x: 136, endPoint y: 347, distance: 9.0
drag, startPoint x: 142, startPoint y: 331, endPoint x: 162, endPoint y: 346, distance: 24.8
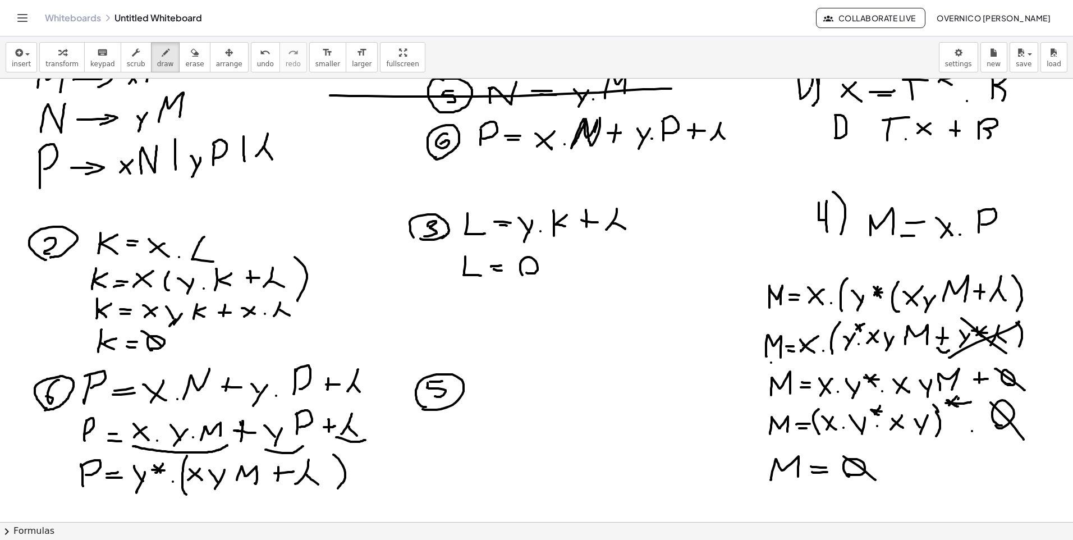
drag, startPoint x: 522, startPoint y: 275, endPoint x: 520, endPoint y: 268, distance: 7.6
drag, startPoint x: 513, startPoint y: 258, endPoint x: 552, endPoint y: 276, distance: 42.2
drag, startPoint x: 159, startPoint y: 344, endPoint x: 168, endPoint y: 349, distance: 10.3
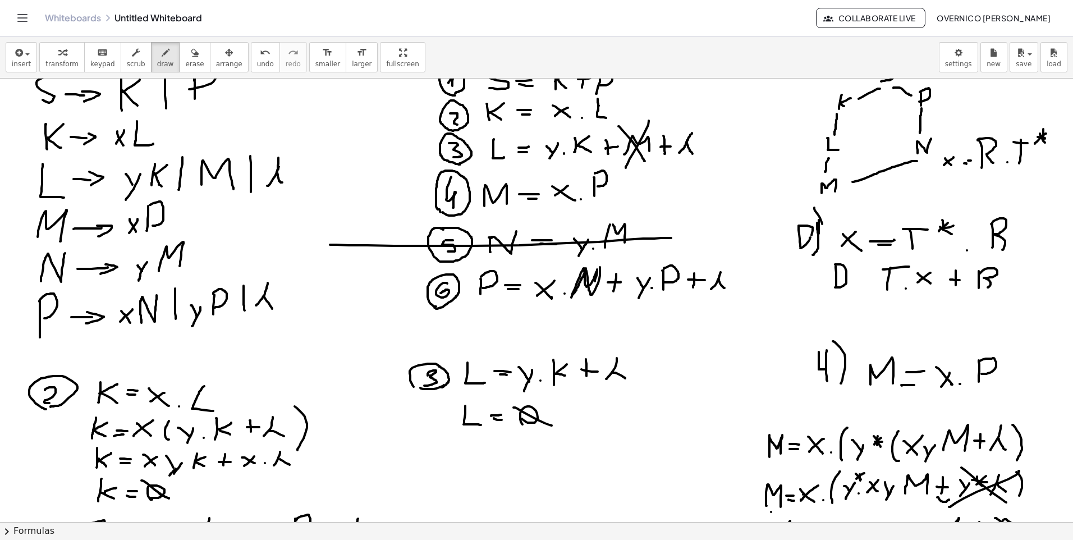
scroll to position [0, 0]
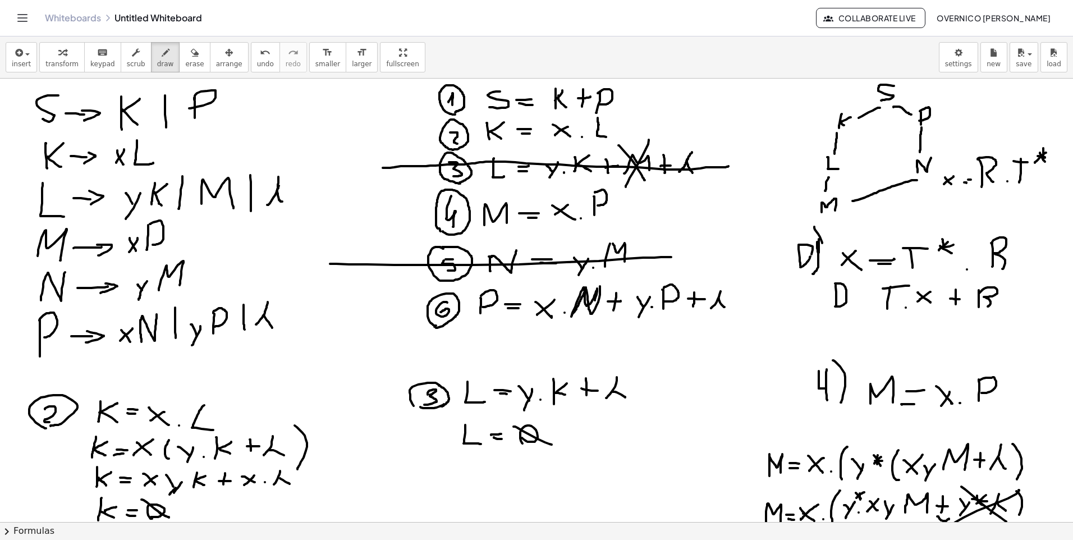
drag, startPoint x: 728, startPoint y: 166, endPoint x: 383, endPoint y: 168, distance: 345.6
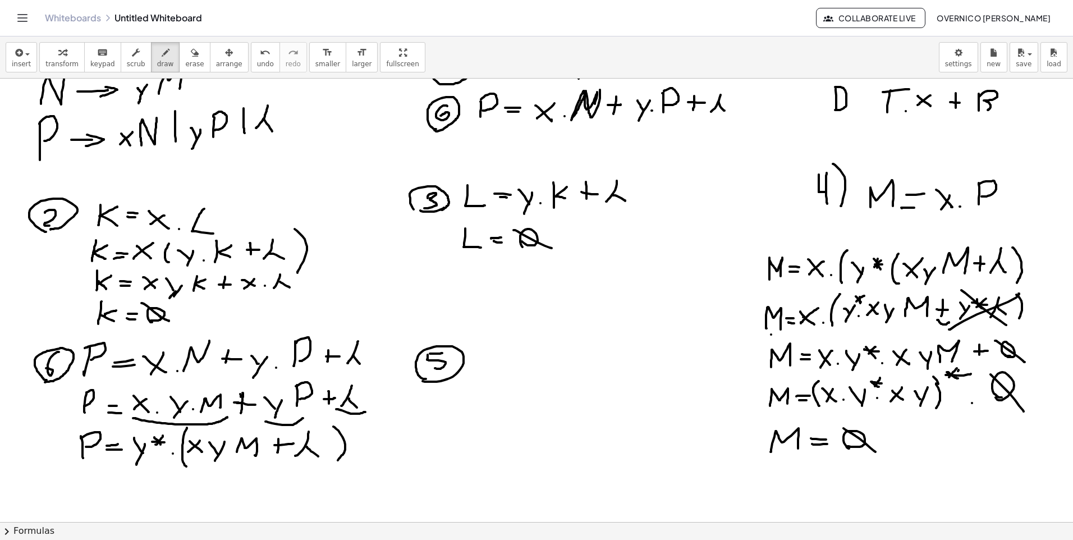
scroll to position [168, 0]
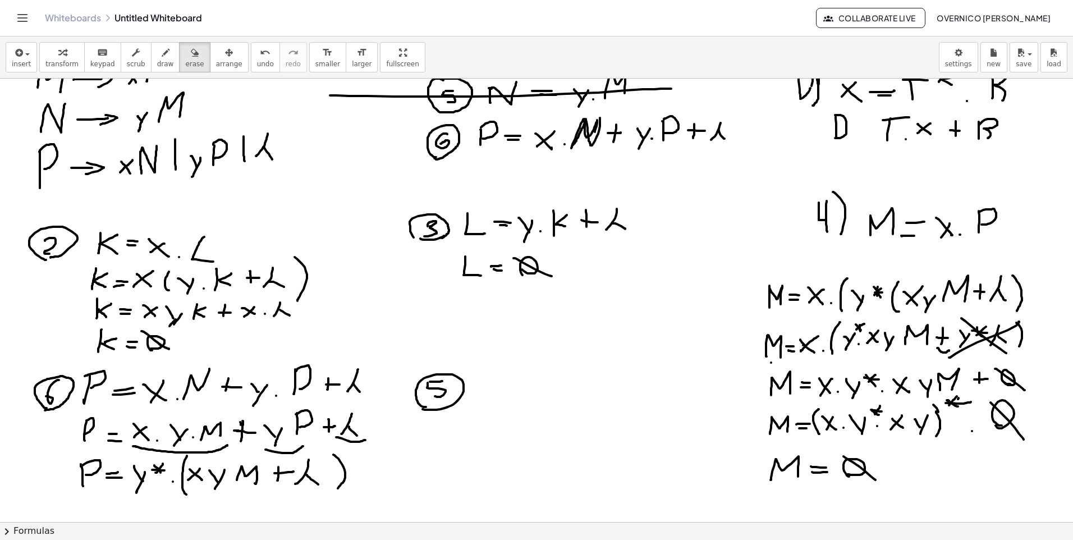
drag, startPoint x: 184, startPoint y: 57, endPoint x: 180, endPoint y: 173, distance: 116.2
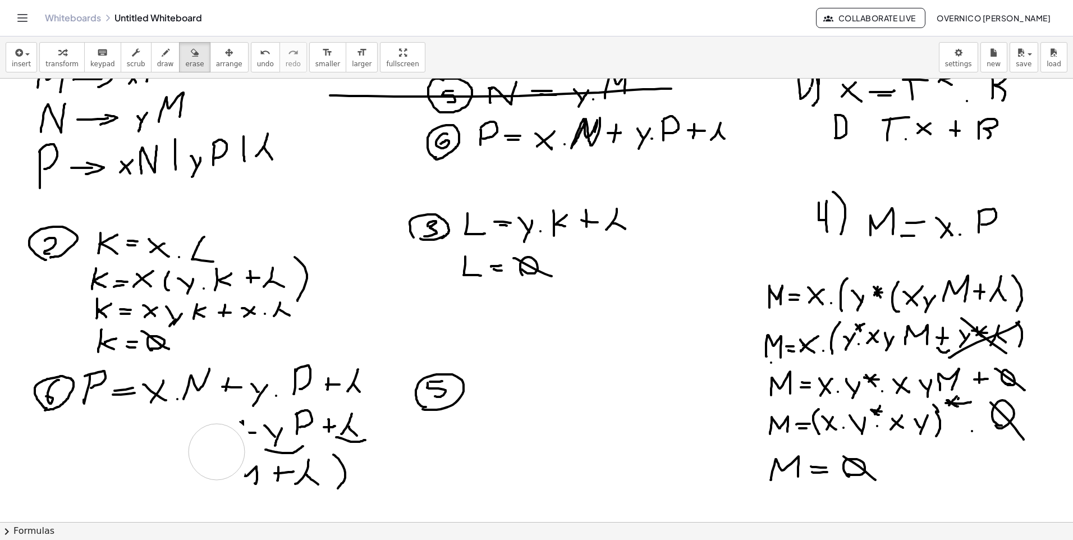
drag, startPoint x: 135, startPoint y: 453, endPoint x: 217, endPoint y: 452, distance: 81.4
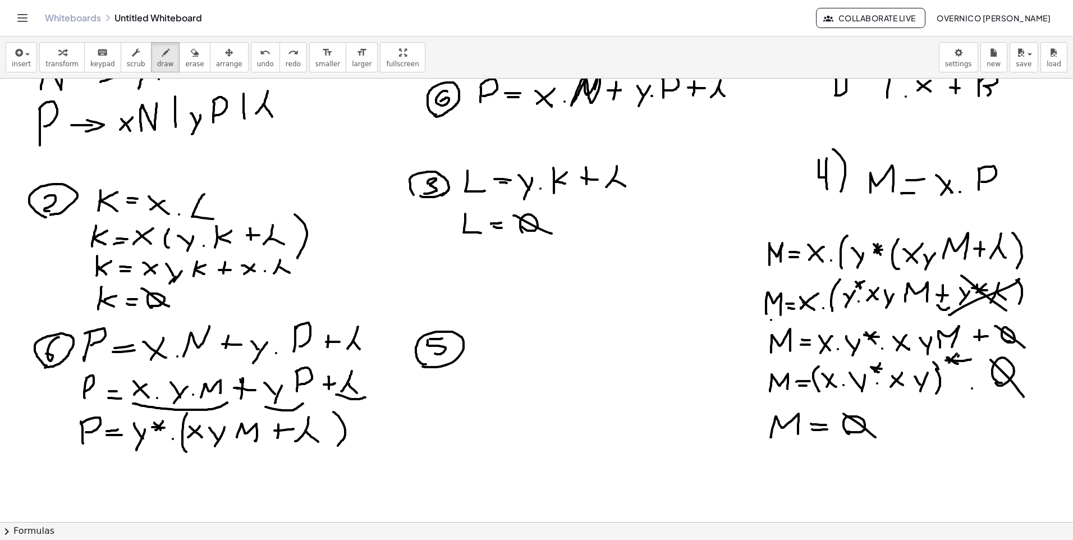
scroll to position [224, 0]
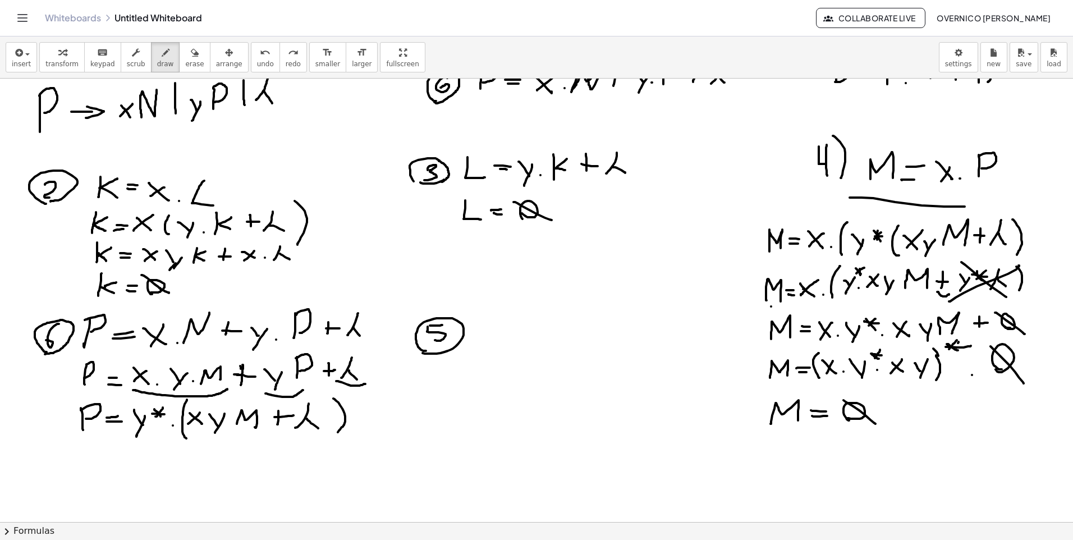
drag, startPoint x: 895, startPoint y: 202, endPoint x: 1026, endPoint y: 189, distance: 131.9
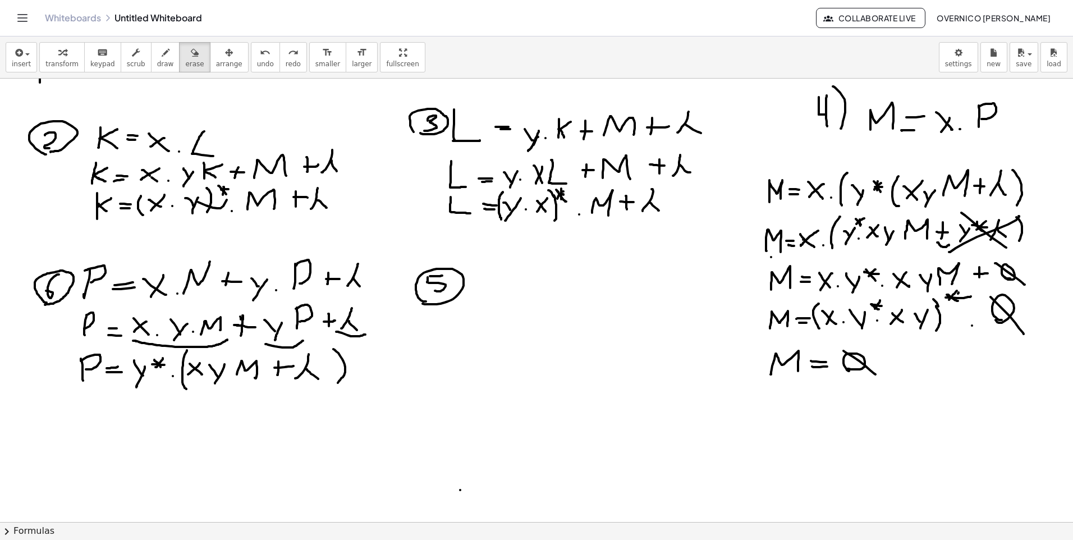
scroll to position [281, 0]
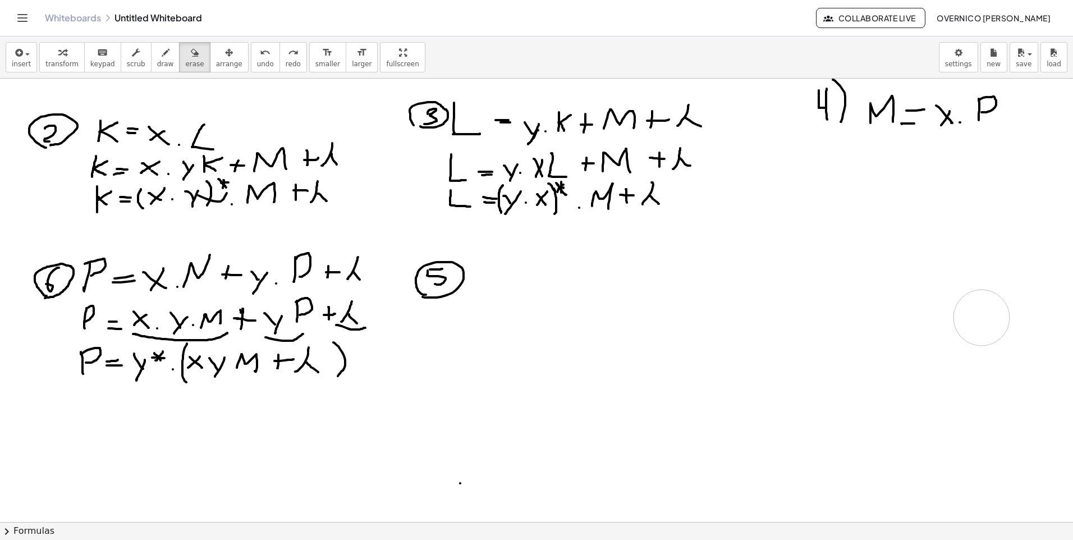
drag, startPoint x: 769, startPoint y: 403, endPoint x: 824, endPoint y: 348, distance: 77.4
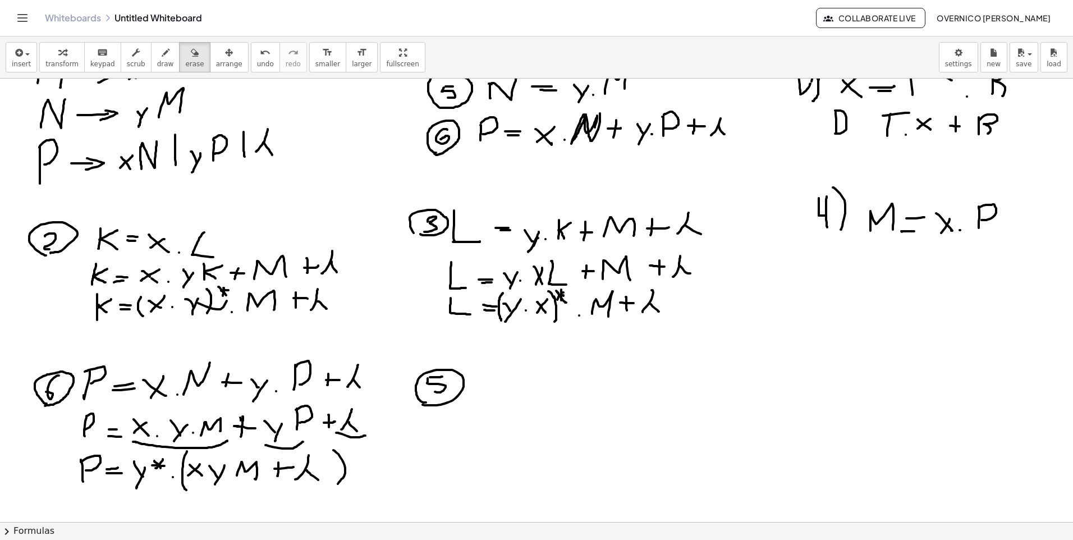
scroll to position [168, 0]
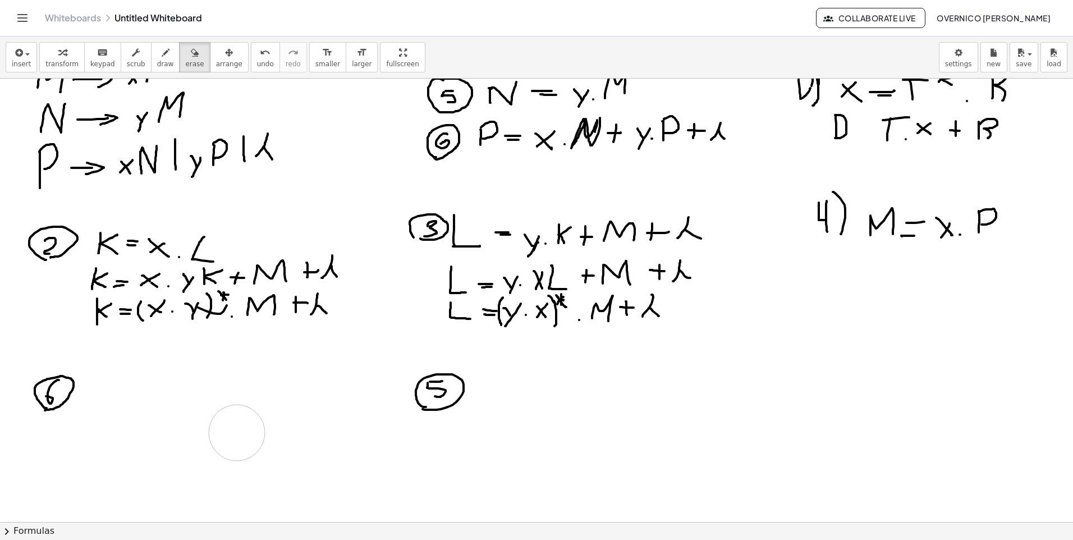
drag, startPoint x: 382, startPoint y: 475, endPoint x: 495, endPoint y: 380, distance: 147.8
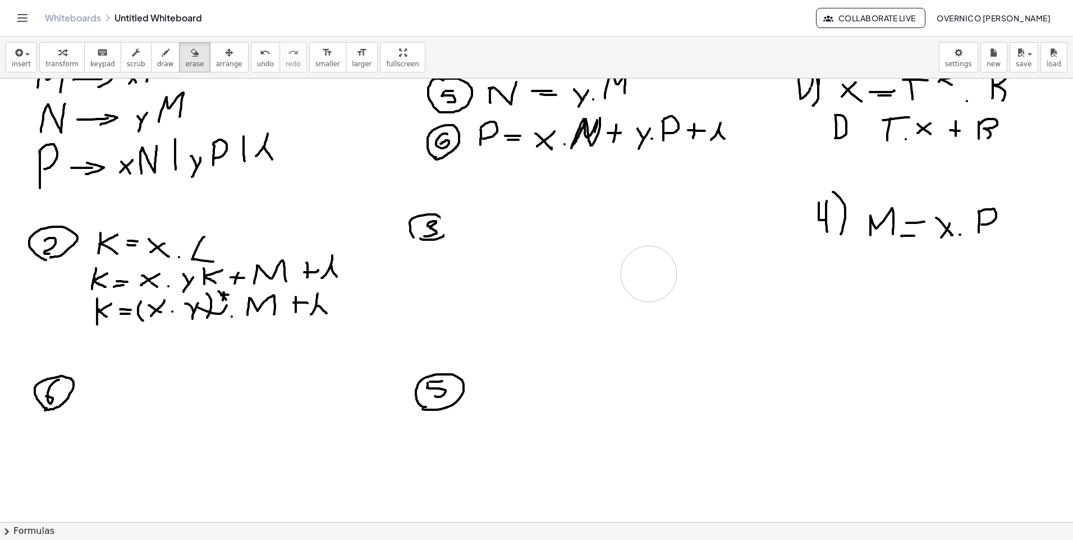
drag, startPoint x: 472, startPoint y: 313, endPoint x: 531, endPoint y: 281, distance: 67.5
drag, startPoint x: 440, startPoint y: 217, endPoint x: 443, endPoint y: 240, distance: 23.2
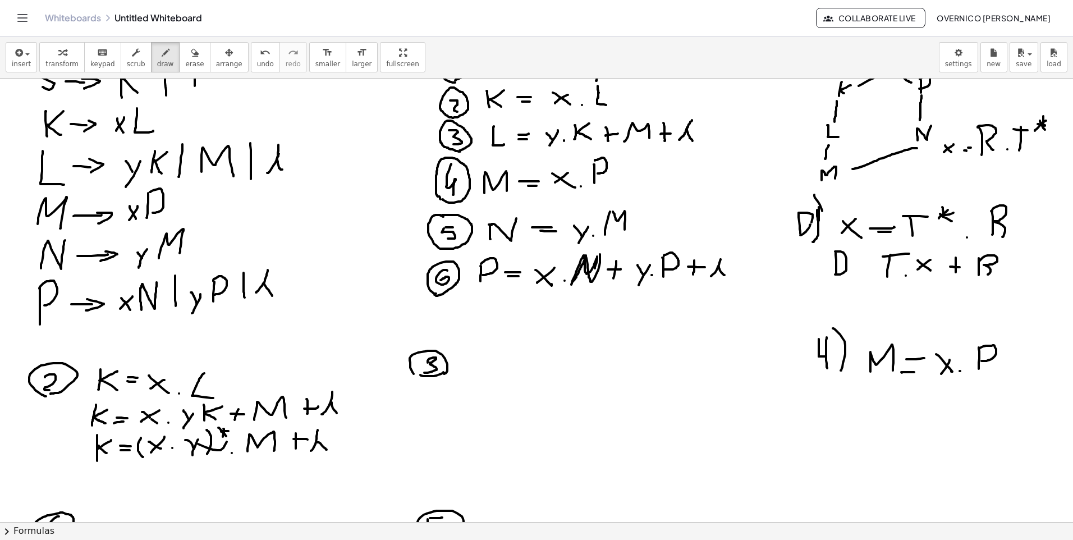
scroll to position [0, 0]
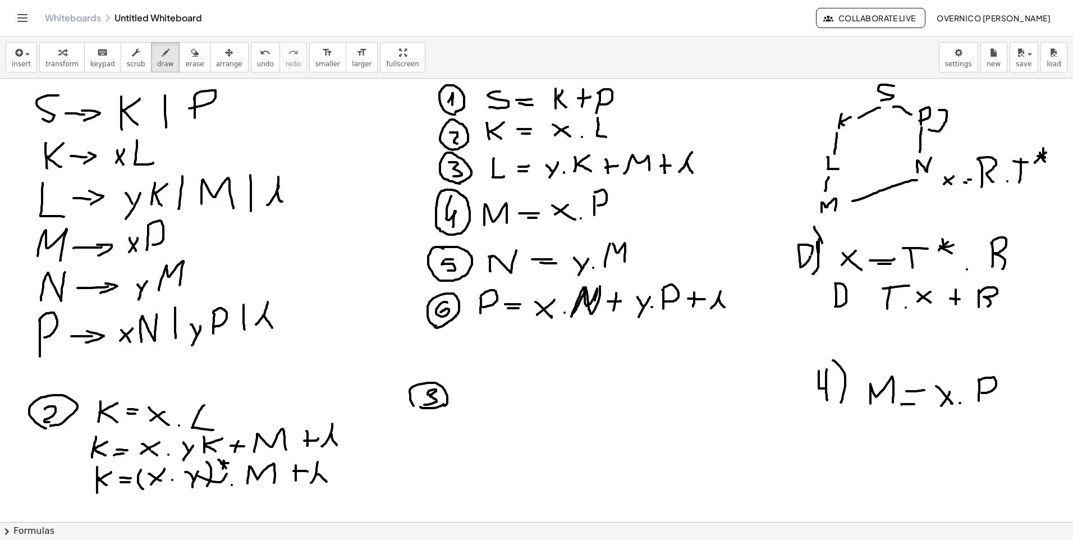
drag, startPoint x: 929, startPoint y: 130, endPoint x: 936, endPoint y: 110, distance: 20.9
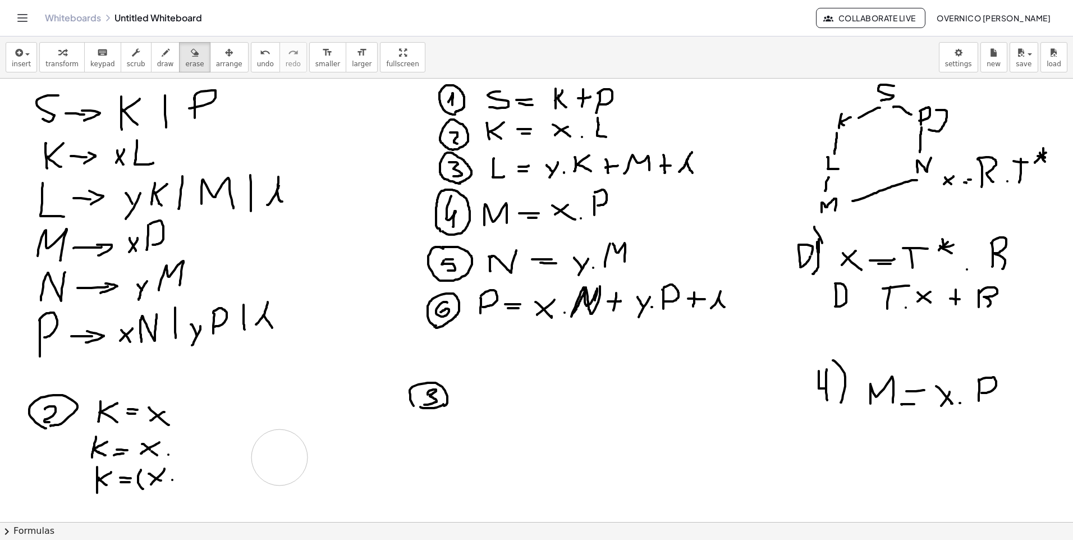
drag, startPoint x: 238, startPoint y: 429, endPoint x: 249, endPoint y: 442, distance: 16.7
drag, startPoint x: 148, startPoint y: 66, endPoint x: 161, endPoint y: 93, distance: 29.6
drag, startPoint x: 185, startPoint y: 408, endPoint x: 198, endPoint y: 431, distance: 25.9
drag, startPoint x: 183, startPoint y: 465, endPoint x: 177, endPoint y: 443, distance: 23.3
drag, startPoint x: 176, startPoint y: 444, endPoint x: 181, endPoint y: 438, distance: 8.1
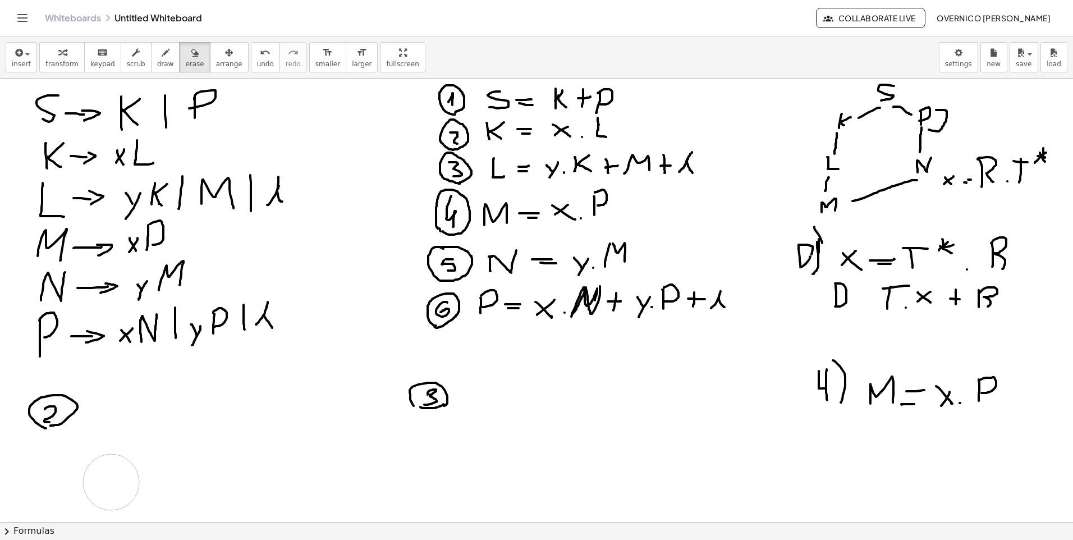
drag, startPoint x: 135, startPoint y: 412, endPoint x: 120, endPoint y: 469, distance: 59.2
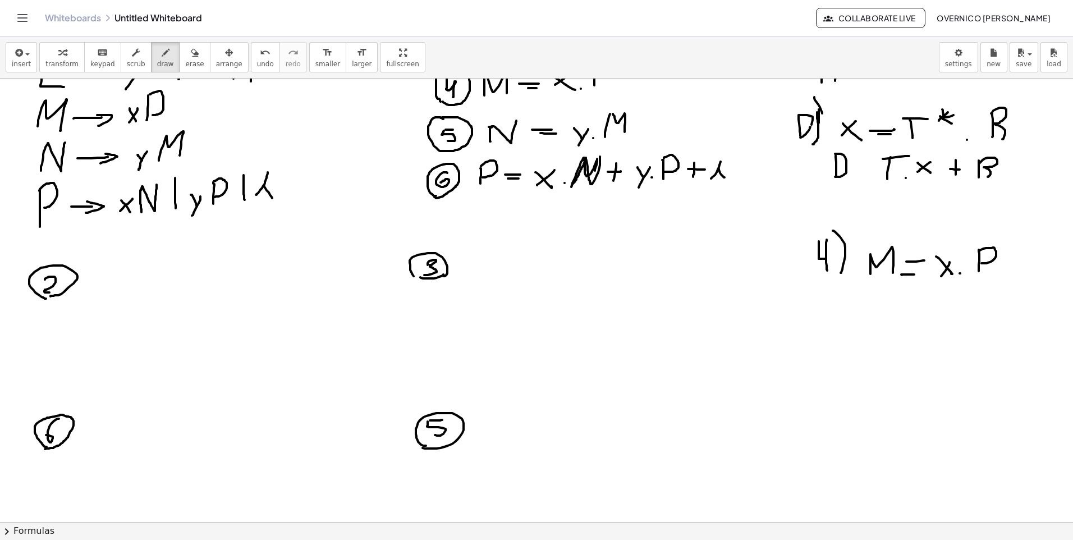
scroll to position [112, 0]
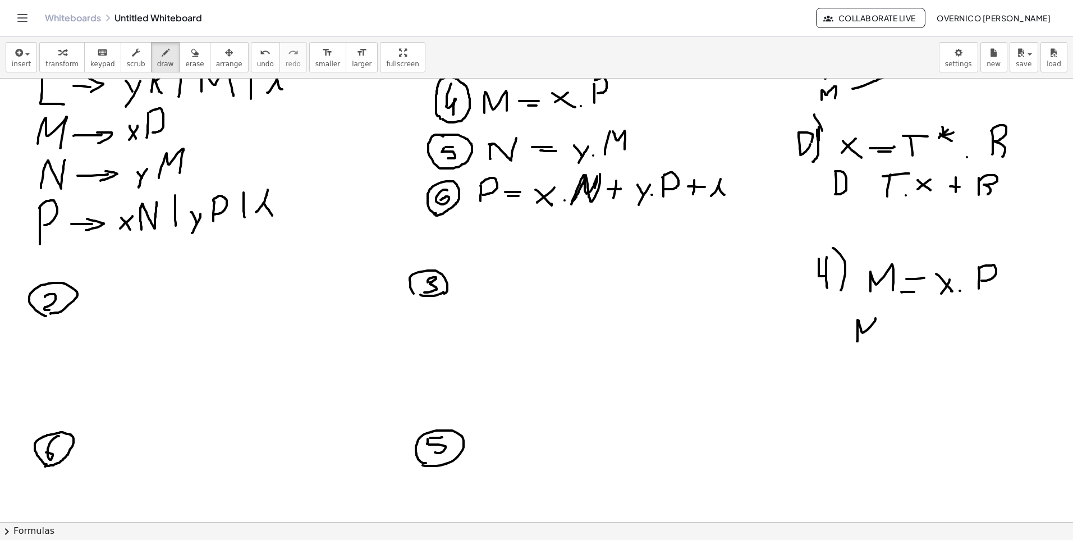
drag, startPoint x: 857, startPoint y: 341, endPoint x: 874, endPoint y: 337, distance: 17.3
drag, startPoint x: 886, startPoint y: 328, endPoint x: 899, endPoint y: 328, distance: 13.5
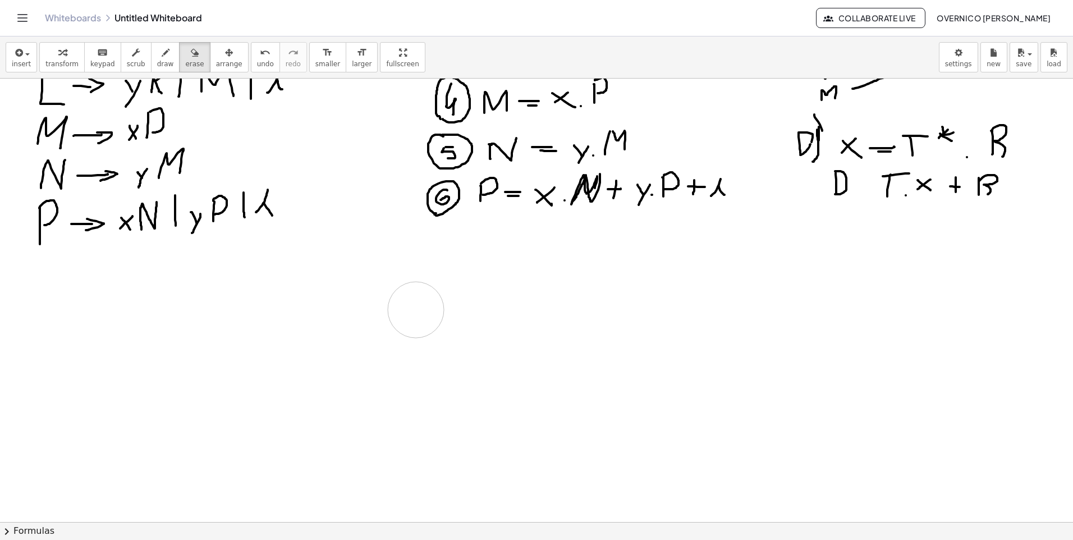
drag, startPoint x: 1042, startPoint y: 296, endPoint x: 148, endPoint y: 105, distance: 914.4
drag, startPoint x: 36, startPoint y: 286, endPoint x: 41, endPoint y: 304, distance: 19.1
drag, startPoint x: 48, startPoint y: 276, endPoint x: 59, endPoint y: 310, distance: 35.8
drag, startPoint x: 90, startPoint y: 300, endPoint x: 114, endPoint y: 312, distance: 27.1
drag, startPoint x: 132, startPoint y: 313, endPoint x: 145, endPoint y: 311, distance: 13.7
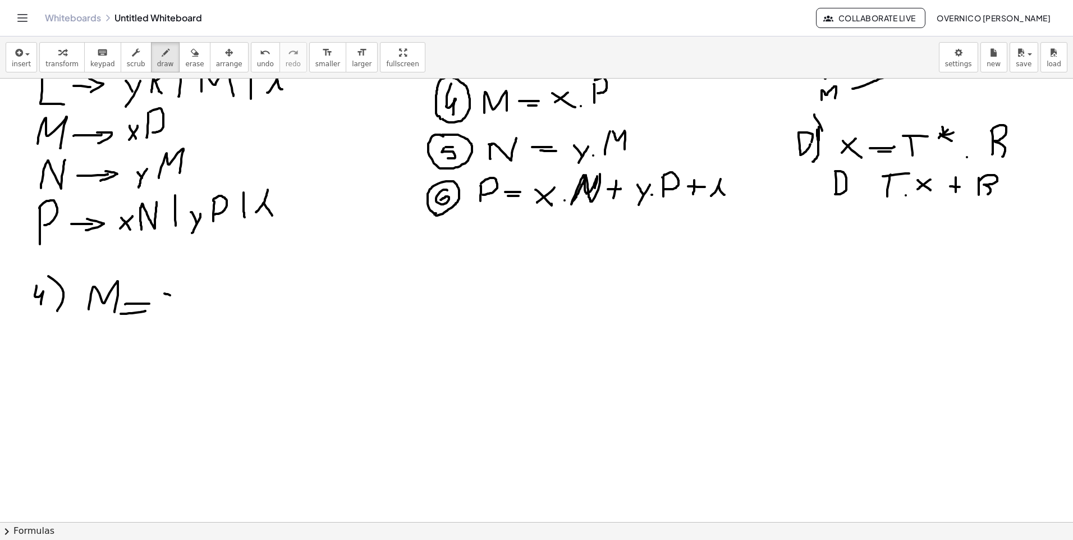
drag, startPoint x: 170, startPoint y: 295, endPoint x: 189, endPoint y: 306, distance: 21.9
drag, startPoint x: 209, startPoint y: 274, endPoint x: 201, endPoint y: 297, distance: 23.6
drag, startPoint x: 86, startPoint y: 356, endPoint x: 113, endPoint y: 351, distance: 27.0
drag, startPoint x: 120, startPoint y: 355, endPoint x: 130, endPoint y: 355, distance: 10.1
drag, startPoint x: 148, startPoint y: 342, endPoint x: 169, endPoint y: 353, distance: 23.8
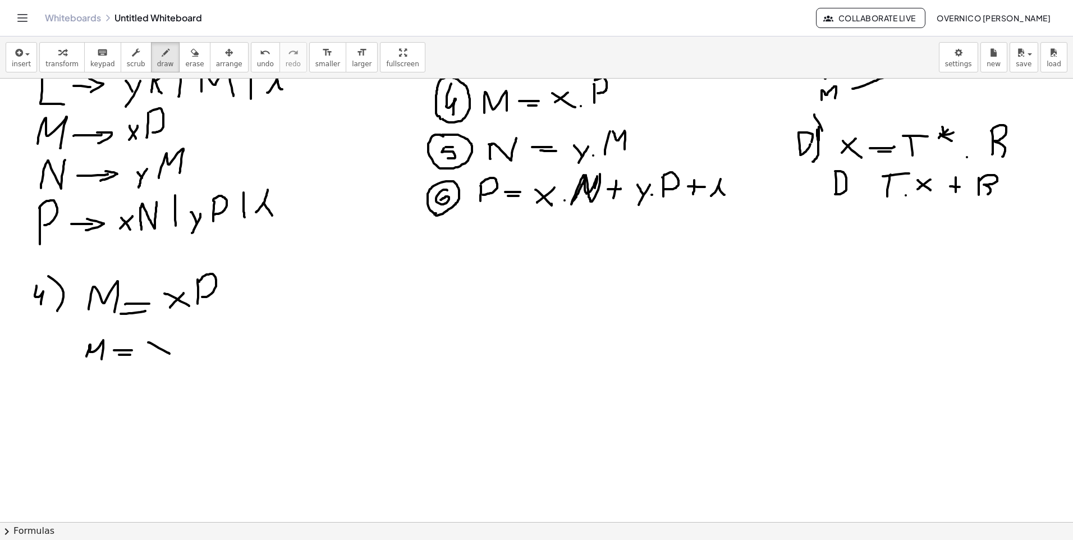
drag, startPoint x: 168, startPoint y: 343, endPoint x: 156, endPoint y: 355, distance: 16.7
drag, startPoint x: 188, startPoint y: 359, endPoint x: 194, endPoint y: 327, distance: 33.0
drag, startPoint x: 202, startPoint y: 338, endPoint x: 210, endPoint y: 348, distance: 12.8
drag, startPoint x: 209, startPoint y: 336, endPoint x: 200, endPoint y: 352, distance: 18.9
drag, startPoint x: 224, startPoint y: 346, endPoint x: 246, endPoint y: 323, distance: 31.0
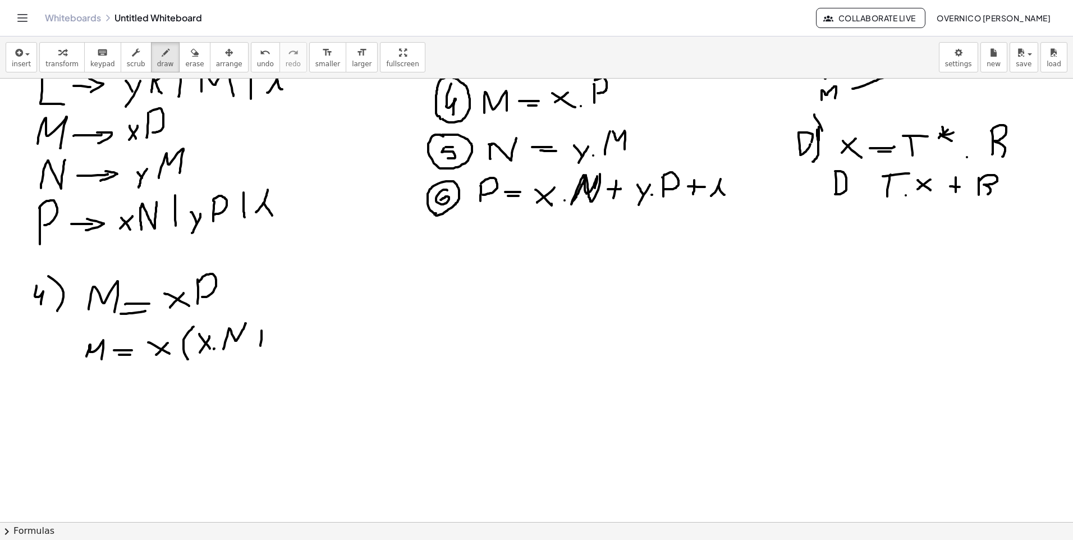
drag, startPoint x: 261, startPoint y: 330, endPoint x: 260, endPoint y: 346, distance: 15.2
drag, startPoint x: 256, startPoint y: 341, endPoint x: 269, endPoint y: 341, distance: 13.5
drag, startPoint x: 277, startPoint y: 336, endPoint x: 288, endPoint y: 347, distance: 15.9
drag, startPoint x: 291, startPoint y: 342, endPoint x: 288, endPoint y: 359, distance: 17.2
drag, startPoint x: 310, startPoint y: 327, endPoint x: 312, endPoint y: 344, distance: 18.0
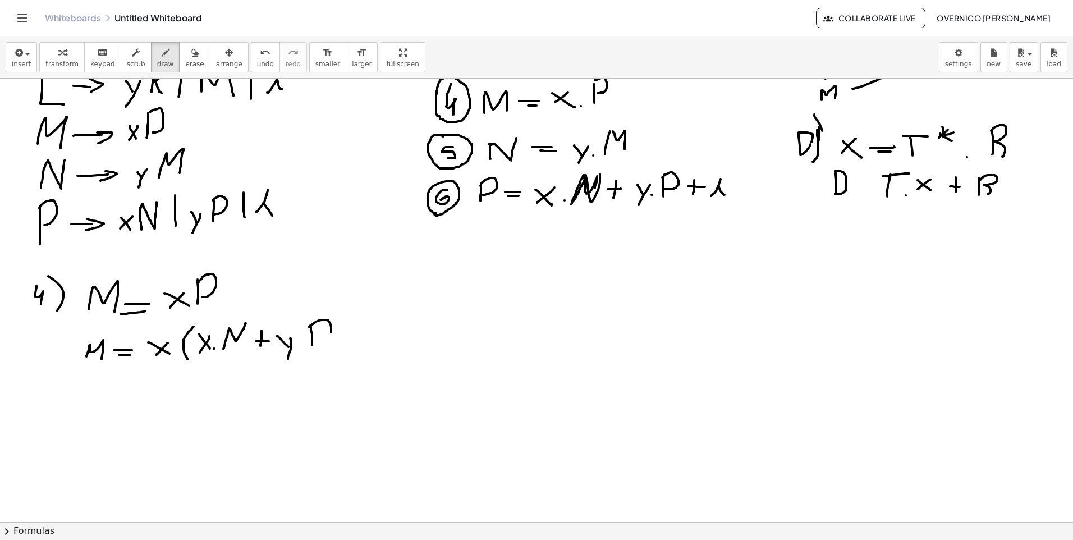
drag, startPoint x: 309, startPoint y: 327, endPoint x: 318, endPoint y: 339, distance: 15.3
drag, startPoint x: 309, startPoint y: 343, endPoint x: 309, endPoint y: 355, distance: 11.8
drag, startPoint x: 369, startPoint y: 323, endPoint x: 365, endPoint y: 341, distance: 17.8
drag, startPoint x: 361, startPoint y: 334, endPoint x: 375, endPoint y: 334, distance: 14.0
drag, startPoint x: 378, startPoint y: 345, endPoint x: 394, endPoint y: 322, distance: 28.2
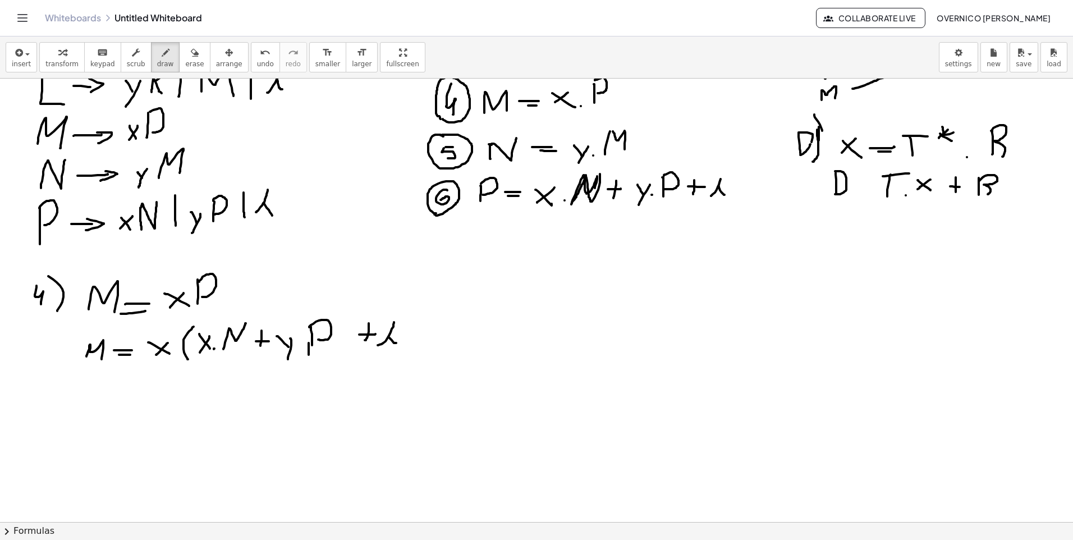
drag, startPoint x: 396, startPoint y: 343, endPoint x: 405, endPoint y: 327, distance: 18.6
drag, startPoint x: 413, startPoint y: 312, endPoint x: 413, endPoint y: 352, distance: 40.4
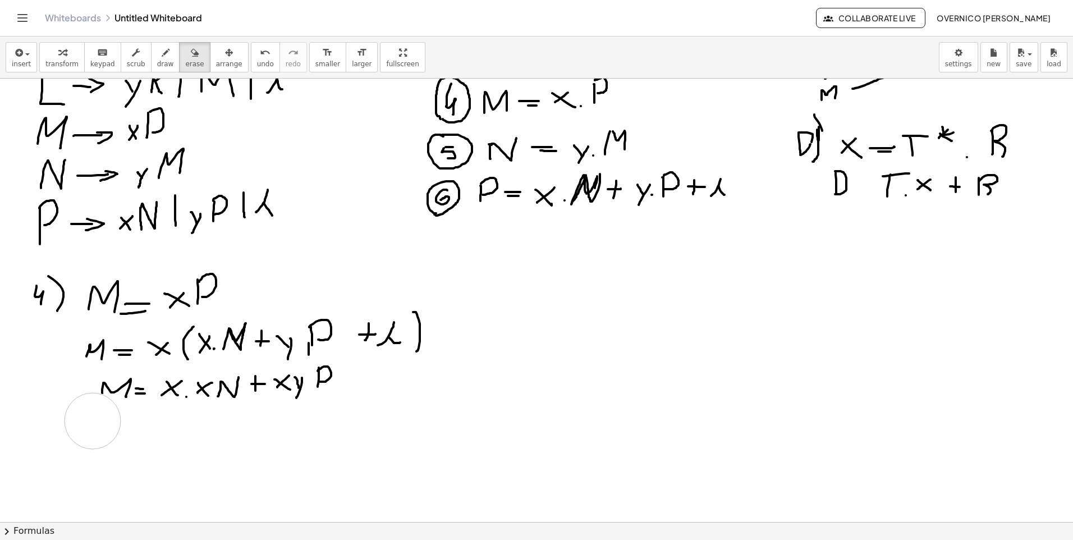
drag, startPoint x: 139, startPoint y: 426, endPoint x: 81, endPoint y: 420, distance: 57.6
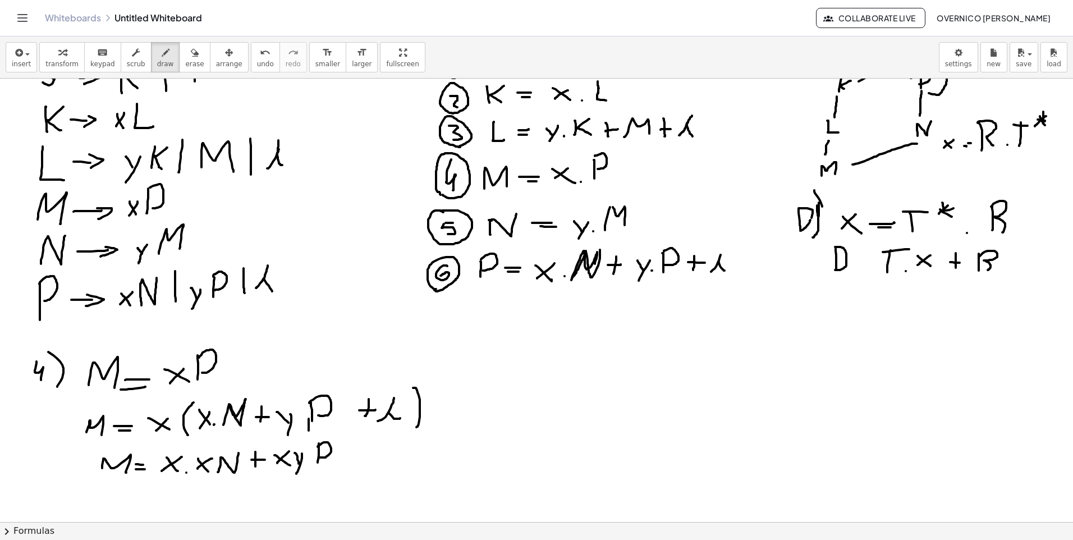
scroll to position [56, 0]
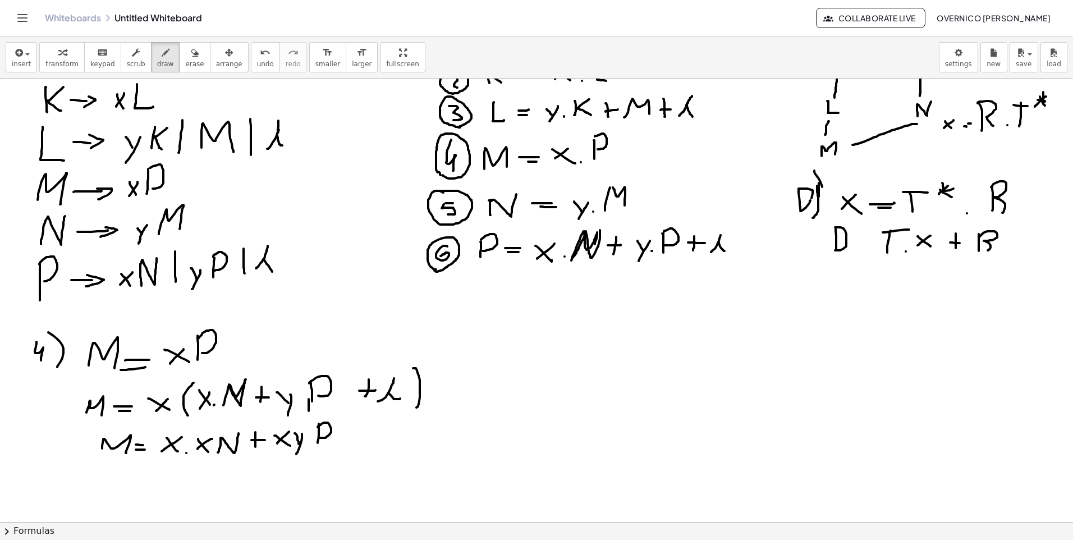
drag, startPoint x: 476, startPoint y: 324, endPoint x: 494, endPoint y: 325, distance: 18.5
drag, startPoint x: 473, startPoint y: 328, endPoint x: 486, endPoint y: 338, distance: 16.5
drag, startPoint x: 504, startPoint y: 312, endPoint x: 515, endPoint y: 351, distance: 40.7
drag, startPoint x: 541, startPoint y: 344, endPoint x: 559, endPoint y: 303, distance: 44.5
drag, startPoint x: 559, startPoint y: 320, endPoint x: 579, endPoint y: 320, distance: 19.6
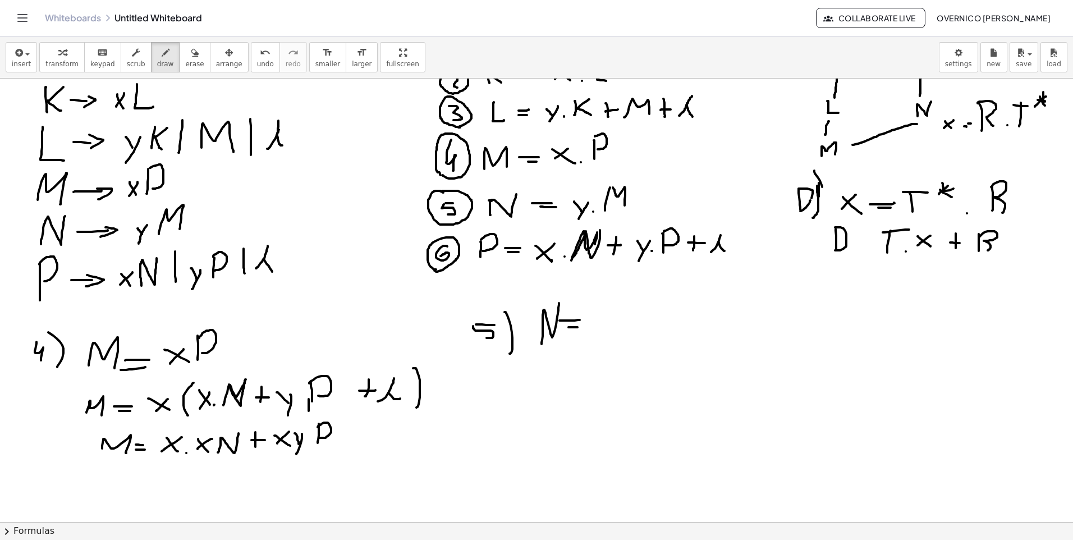
drag, startPoint x: 568, startPoint y: 327, endPoint x: 578, endPoint y: 327, distance: 9.5
drag, startPoint x: 593, startPoint y: 320, endPoint x: 602, endPoint y: 331, distance: 13.9
drag, startPoint x: 602, startPoint y: 338, endPoint x: 598, endPoint y: 347, distance: 10.3
drag, startPoint x: 635, startPoint y: 342, endPoint x: 663, endPoint y: 339, distance: 28.1
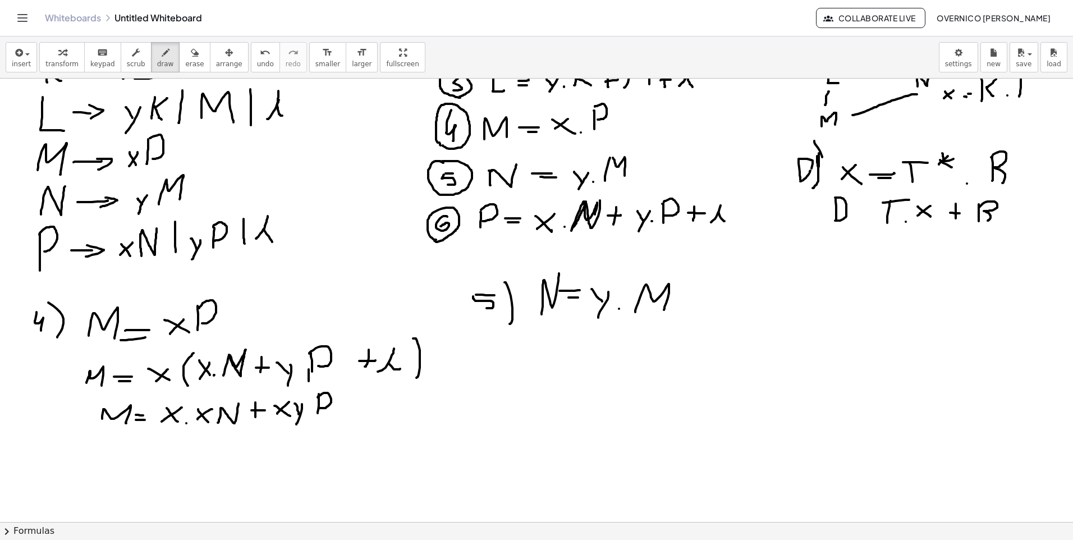
scroll to position [112, 0]
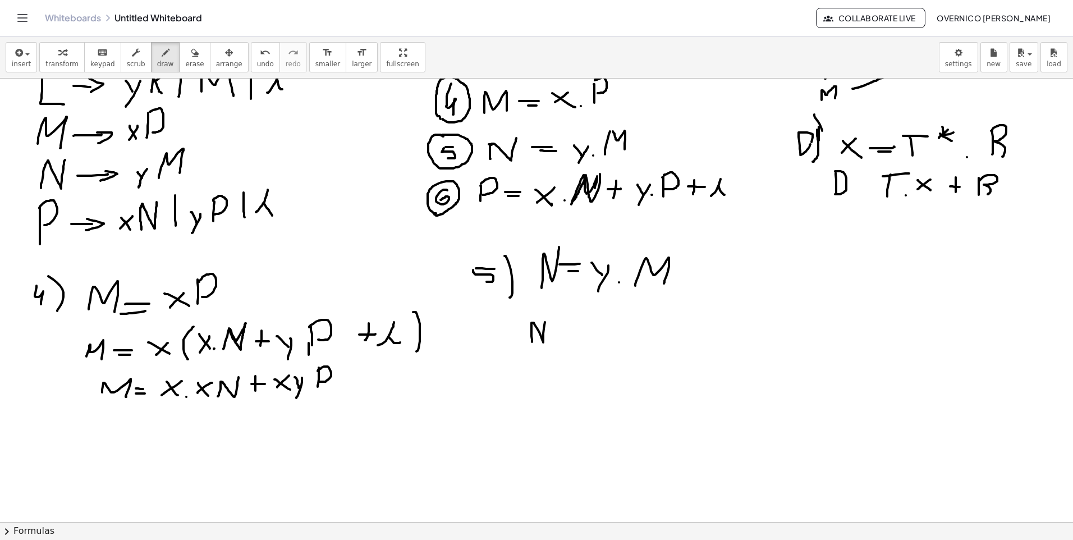
drag, startPoint x: 532, startPoint y: 342, endPoint x: 545, endPoint y: 316, distance: 28.4
drag, startPoint x: 553, startPoint y: 328, endPoint x: 559, endPoint y: 328, distance: 6.2
drag, startPoint x: 554, startPoint y: 333, endPoint x: 560, endPoint y: 335, distance: 6.4
drag, startPoint x: 571, startPoint y: 324, endPoint x: 578, endPoint y: 333, distance: 11.7
drag, startPoint x: 582, startPoint y: 327, endPoint x: 578, endPoint y: 343, distance: 17.4
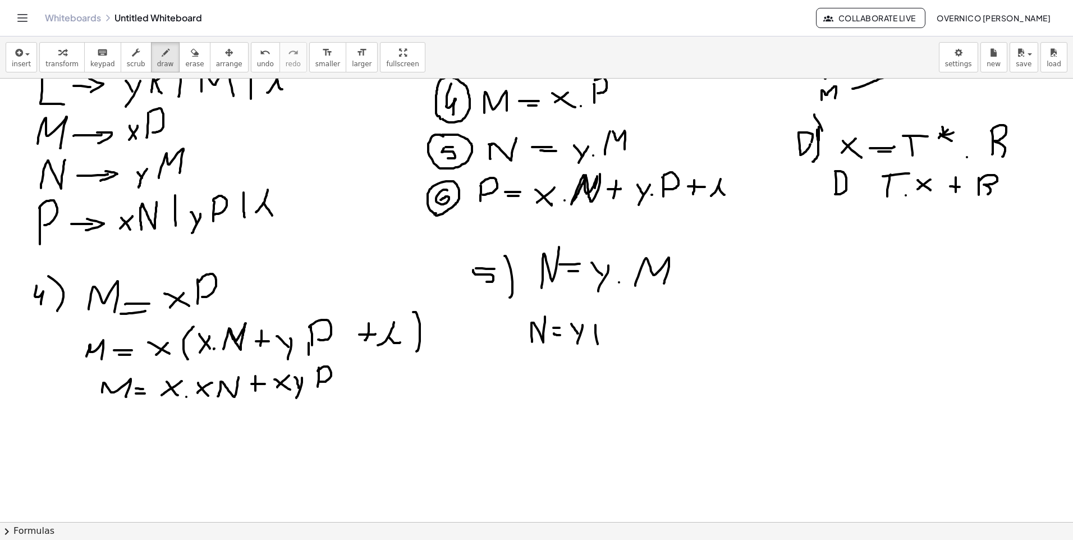
drag, startPoint x: 598, startPoint y: 344, endPoint x: 598, endPoint y: 314, distance: 29.7
drag, startPoint x: 616, startPoint y: 328, endPoint x: 622, endPoint y: 329, distance: 5.7
drag, startPoint x: 622, startPoint y: 319, endPoint x: 608, endPoint y: 336, distance: 21.6
drag, startPoint x: 631, startPoint y: 322, endPoint x: 638, endPoint y: 334, distance: 14.2
drag, startPoint x: 642, startPoint y: 322, endPoint x: 626, endPoint y: 337, distance: 21.9
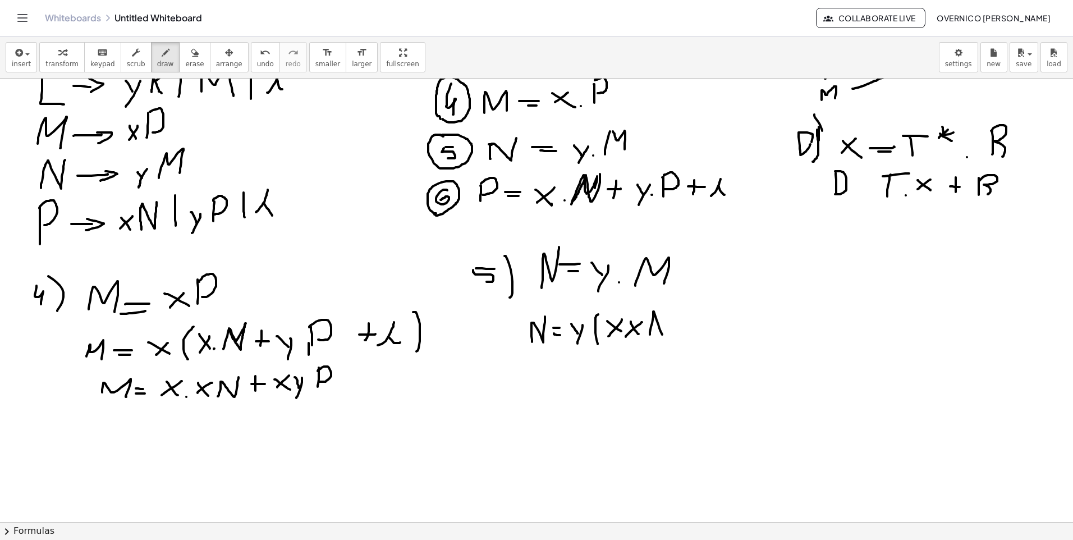
drag, startPoint x: 650, startPoint y: 334, endPoint x: 665, endPoint y: 307, distance: 31.7
drag, startPoint x: 677, startPoint y: 318, endPoint x: 677, endPoint y: 332, distance: 14.0
drag, startPoint x: 672, startPoint y: 325, endPoint x: 687, endPoint y: 326, distance: 15.2
drag, startPoint x: 704, startPoint y: 318, endPoint x: 714, endPoint y: 330, distance: 15.9
drag, startPoint x: 715, startPoint y: 317, endPoint x: 702, endPoint y: 329, distance: 17.9
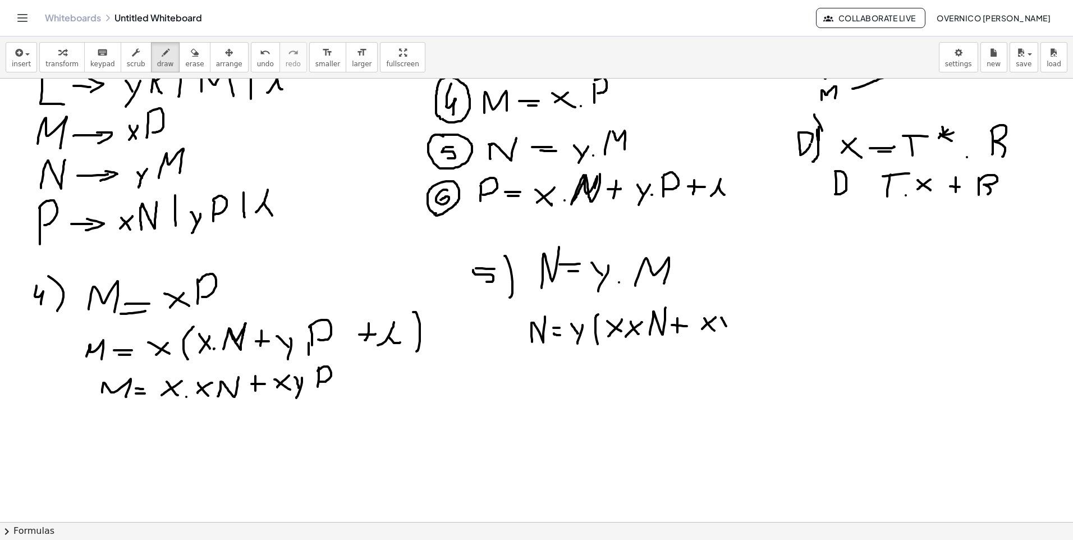
drag, startPoint x: 722, startPoint y: 318, endPoint x: 726, endPoint y: 326, distance: 9.5
drag, startPoint x: 729, startPoint y: 321, endPoint x: 722, endPoint y: 336, distance: 17.1
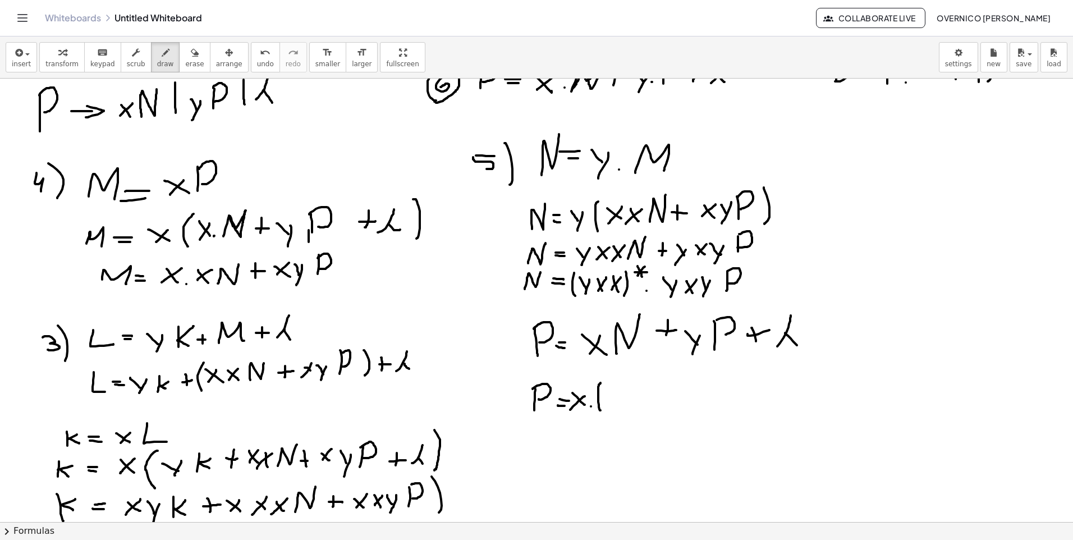
scroll to position [224, 0]
drag, startPoint x: 617, startPoint y: 397, endPoint x: 612, endPoint y: 407, distance: 10.8
drag, startPoint x: 646, startPoint y: 395, endPoint x: 654, endPoint y: 397, distance: 7.6
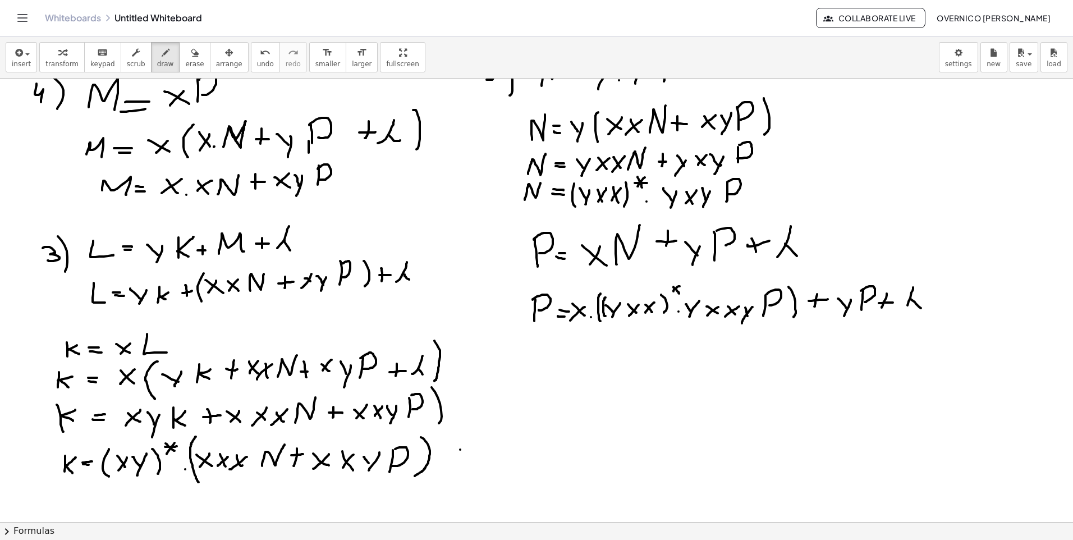
scroll to position [337, 0]
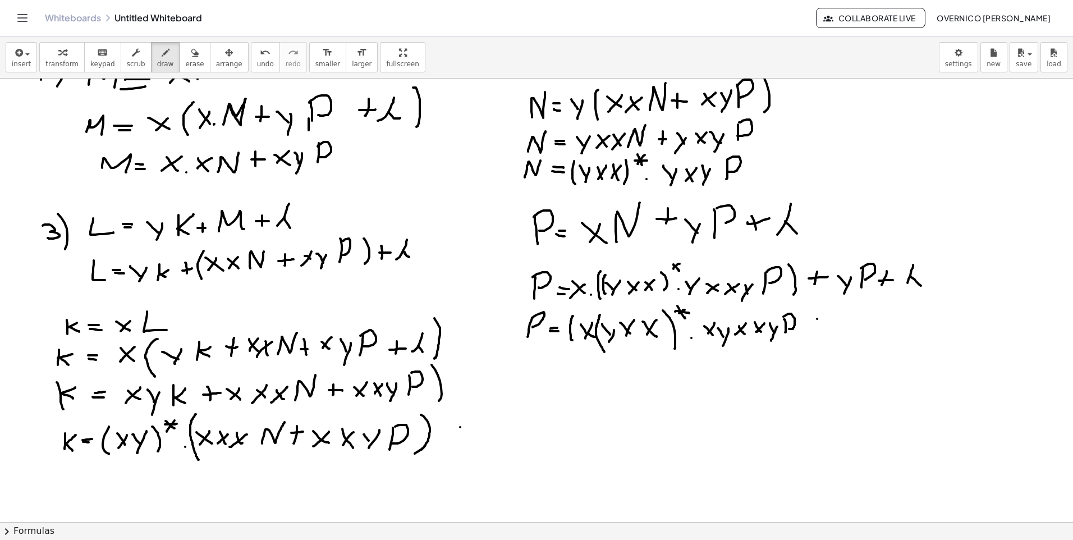
drag, startPoint x: 817, startPoint y: 319, endPoint x: 817, endPoint y: 329, distance: 10.7
drag, startPoint x: 814, startPoint y: 324, endPoint x: 821, endPoint y: 325, distance: 7.9
drag, startPoint x: 549, startPoint y: 332, endPoint x: 539, endPoint y: 332, distance: 9.6
drag, startPoint x: 530, startPoint y: 320, endPoint x: 536, endPoint y: 337, distance: 17.7
drag, startPoint x: 529, startPoint y: 319, endPoint x: 540, endPoint y: 329, distance: 14.7
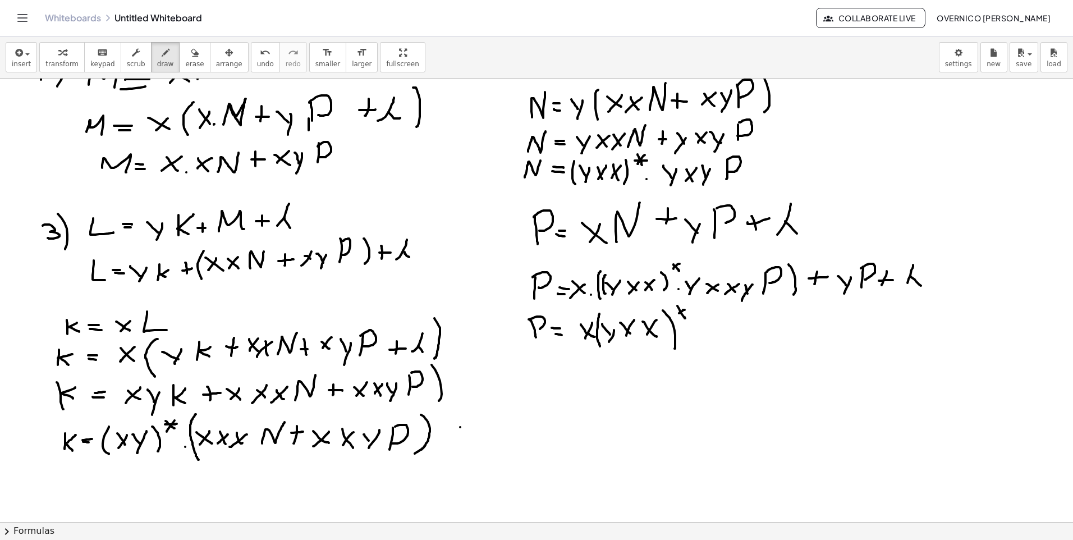
drag, startPoint x: 599, startPoint y: 314, endPoint x: 600, endPoint y: 346, distance: 32.5
drag, startPoint x: 682, startPoint y: 308, endPoint x: 678, endPoint y: 314, distance: 7.3
drag, startPoint x: 718, startPoint y: 331, endPoint x: 713, endPoint y: 343, distance: 12.6
drag, startPoint x: 737, startPoint y: 326, endPoint x: 731, endPoint y: 336, distance: 11.8
drag, startPoint x: 755, startPoint y: 324, endPoint x: 747, endPoint y: 336, distance: 13.9
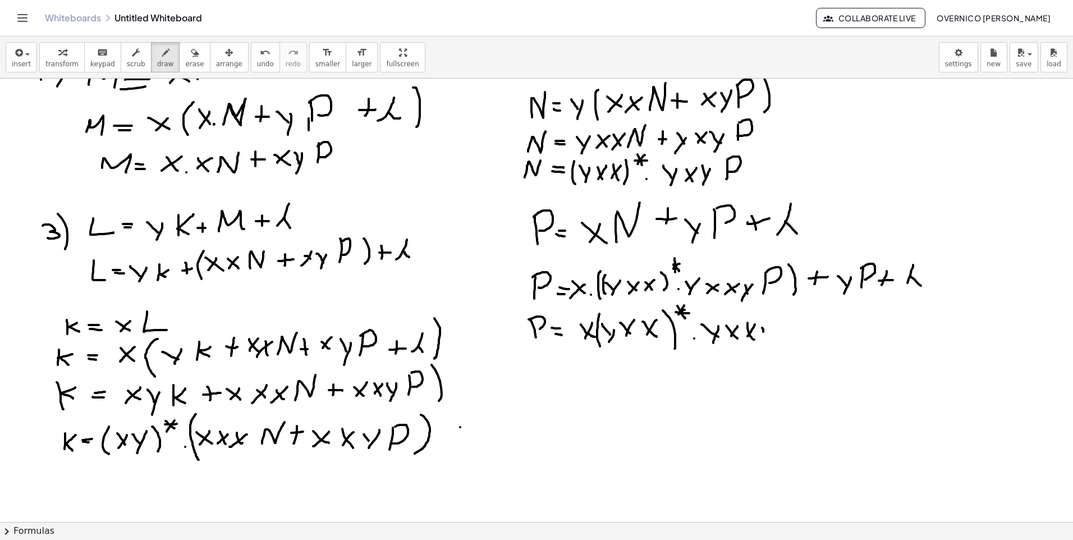
drag, startPoint x: 762, startPoint y: 328, endPoint x: 769, endPoint y: 328, distance: 6.8
drag, startPoint x: 766, startPoint y: 336, endPoint x: 763, endPoint y: 343, distance: 8.5
drag, startPoint x: 777, startPoint y: 315, endPoint x: 784, endPoint y: 339, distance: 24.7
drag, startPoint x: 778, startPoint y: 315, endPoint x: 780, endPoint y: 325, distance: 11.0
drag, startPoint x: 816, startPoint y: 323, endPoint x: 815, endPoint y: 330, distance: 7.9
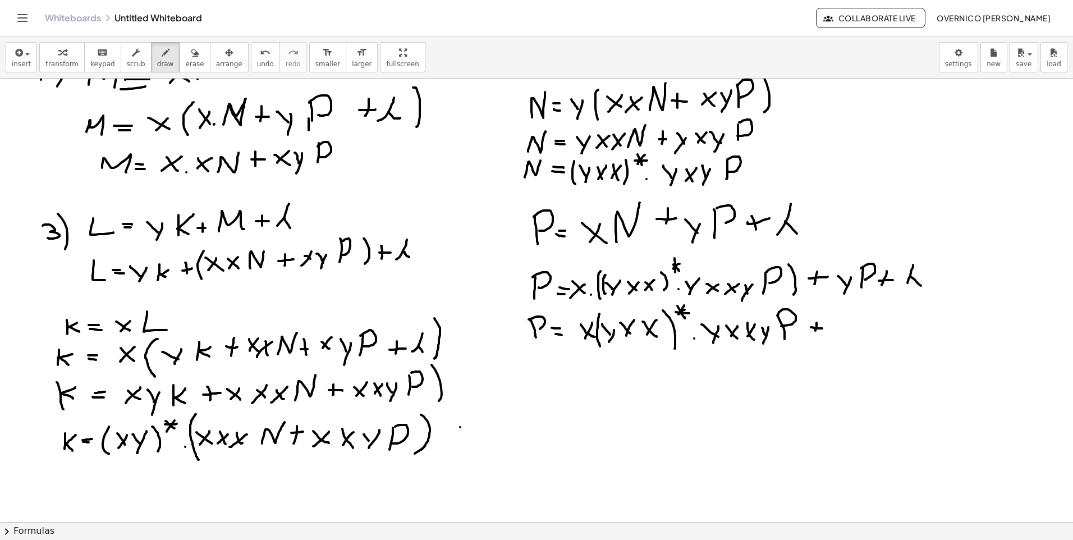
drag, startPoint x: 817, startPoint y: 328, endPoint x: 824, endPoint y: 329, distance: 7.3
drag, startPoint x: 833, startPoint y: 329, endPoint x: 842, endPoint y: 336, distance: 10.9
drag, startPoint x: 844, startPoint y: 328, endPoint x: 840, endPoint y: 346, distance: 18.3
drag, startPoint x: 860, startPoint y: 315, endPoint x: 879, endPoint y: 332, distance: 25.5
drag, startPoint x: 896, startPoint y: 327, endPoint x: 896, endPoint y: 335, distance: 7.9
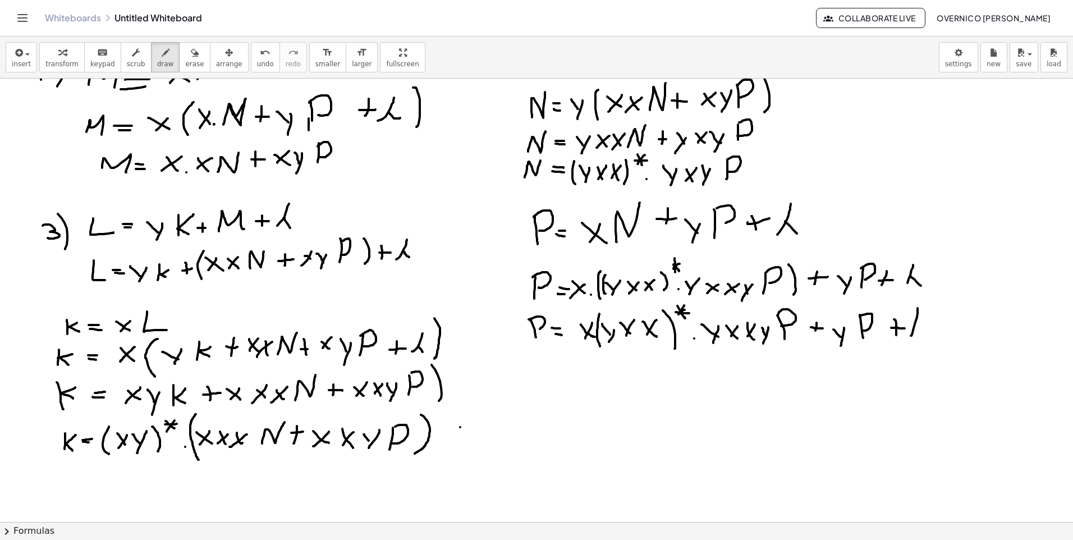
drag, startPoint x: 911, startPoint y: 336, endPoint x: 917, endPoint y: 308, distance: 28.3
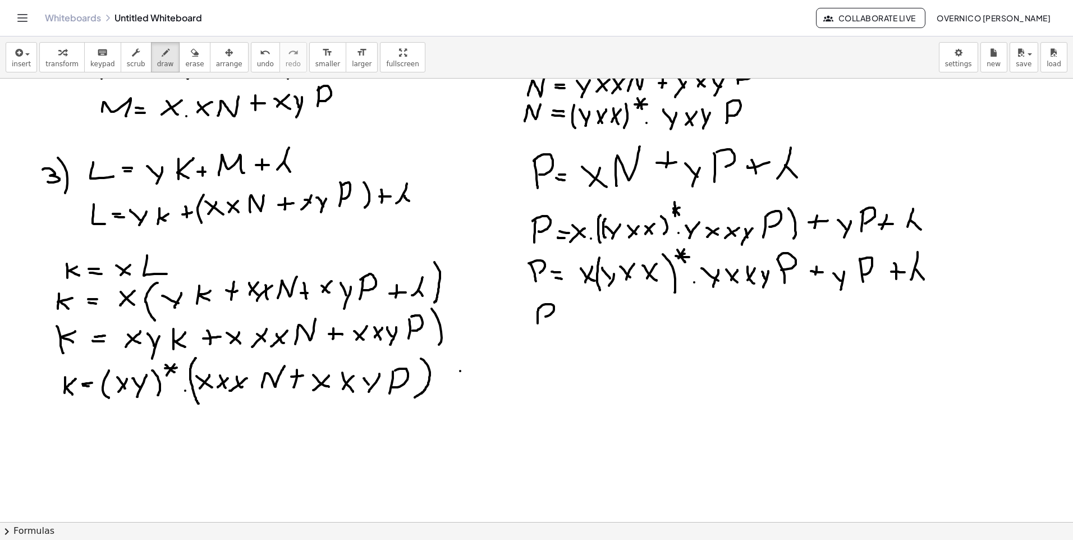
drag, startPoint x: 542, startPoint y: 305, endPoint x: 541, endPoint y: 316, distance: 11.2
drag, startPoint x: 558, startPoint y: 318, endPoint x: 568, endPoint y: 318, distance: 10.7
drag, startPoint x: 586, startPoint y: 308, endPoint x: 585, endPoint y: 328, distance: 20.2
drag, startPoint x: 584, startPoint y: 308, endPoint x: 590, endPoint y: 318, distance: 11.6
drag, startPoint x: 587, startPoint y: 304, endPoint x: 581, endPoint y: 333, distance: 29.8
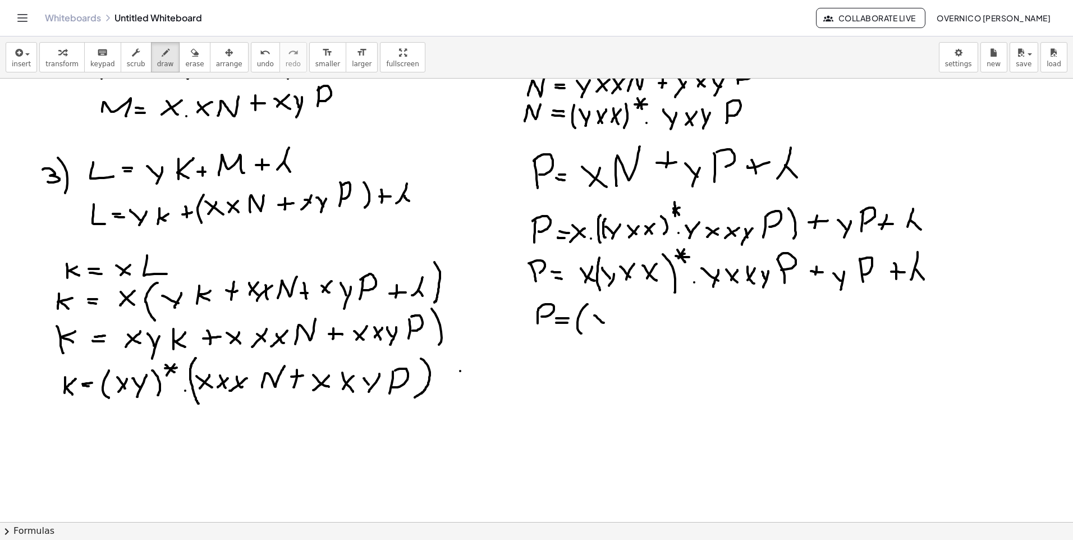
drag, startPoint x: 594, startPoint y: 315, endPoint x: 604, endPoint y: 323, distance: 12.0
drag, startPoint x: 604, startPoint y: 311, endPoint x: 594, endPoint y: 322, distance: 14.3
drag, startPoint x: 631, startPoint y: 330, endPoint x: 630, endPoint y: 307, distance: 22.5
drag, startPoint x: 637, startPoint y: 315, endPoint x: 645, endPoint y: 321, distance: 10.0
drag, startPoint x: 646, startPoint y: 316, endPoint x: 638, endPoint y: 331, distance: 16.6
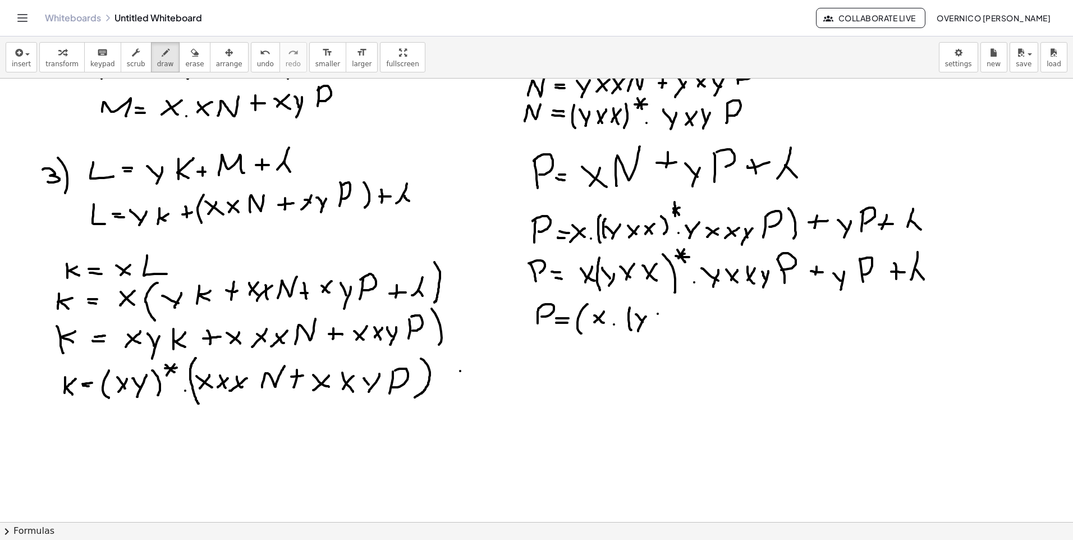
drag, startPoint x: 658, startPoint y: 314, endPoint x: 668, endPoint y: 320, distance: 11.8
drag, startPoint x: 666, startPoint y: 314, endPoint x: 656, endPoint y: 328, distance: 17.3
drag, startPoint x: 677, startPoint y: 315, endPoint x: 687, endPoint y: 316, distance: 10.2
drag, startPoint x: 682, startPoint y: 323, endPoint x: 678, endPoint y: 330, distance: 8.3
drag, startPoint x: 690, startPoint y: 306, endPoint x: 688, endPoint y: 339, distance: 33.7
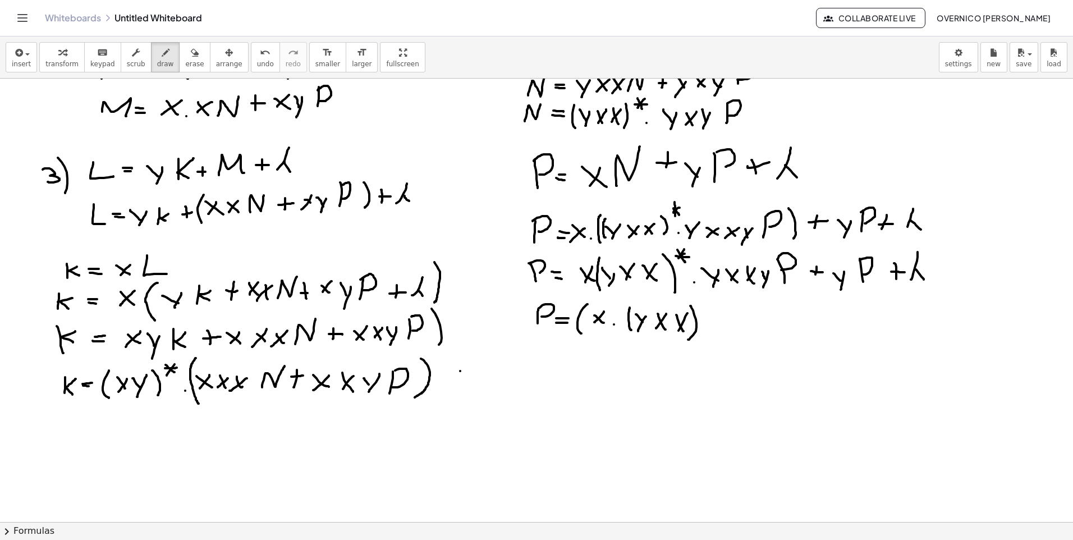
drag, startPoint x: 705, startPoint y: 303, endPoint x: 710, endPoint y: 315, distance: 13.6
drag, startPoint x: 704, startPoint y: 307, endPoint x: 715, endPoint y: 311, distance: 12.1
drag, startPoint x: 729, startPoint y: 324, endPoint x: 741, endPoint y: 336, distance: 15.9
drag, startPoint x: 743, startPoint y: 327, endPoint x: 743, endPoint y: 343, distance: 16.3
drag, startPoint x: 756, startPoint y: 321, endPoint x: 765, endPoint y: 333, distance: 15.3
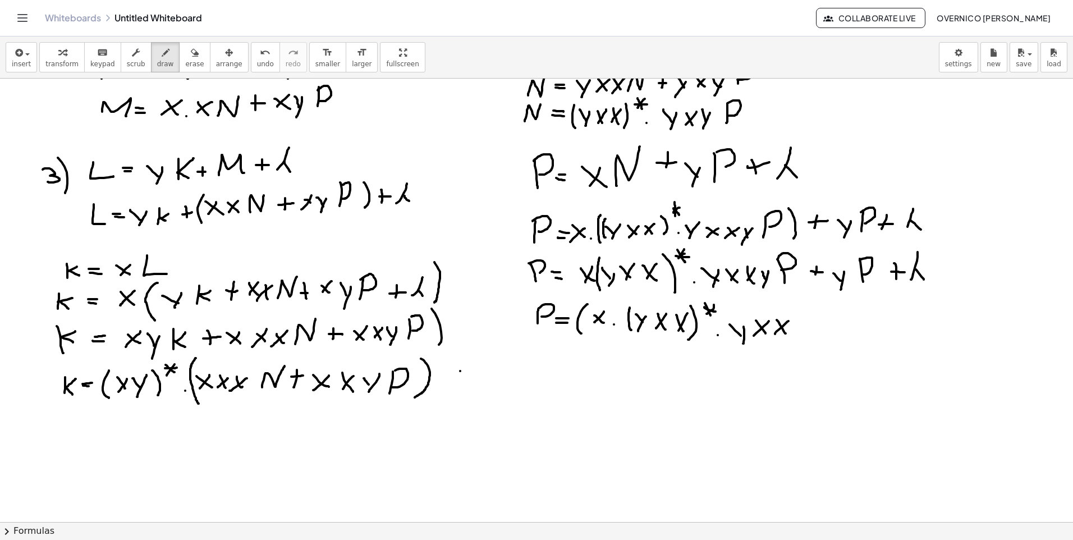
drag, startPoint x: 788, startPoint y: 321, endPoint x: 775, endPoint y: 334, distance: 18.7
drag, startPoint x: 807, startPoint y: 324, endPoint x: 793, endPoint y: 348, distance: 27.4
drag, startPoint x: 822, startPoint y: 307, endPoint x: 821, endPoint y: 344, distance: 37.6
drag, startPoint x: 842, startPoint y: 315, endPoint x: 844, endPoint y: 338, distance: 23.1
drag, startPoint x: 823, startPoint y: 326, endPoint x: 839, endPoint y: 327, distance: 16.8
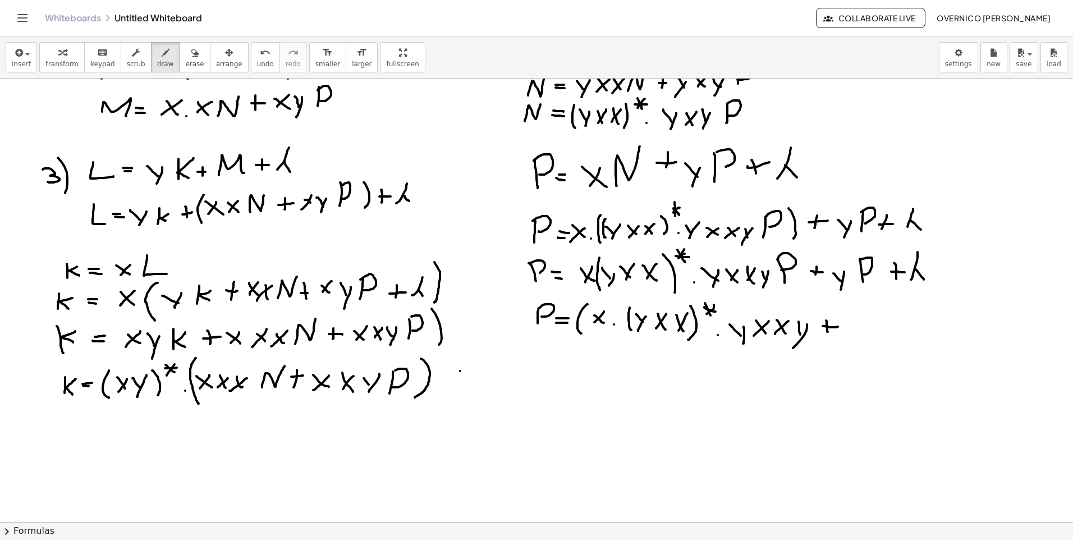
drag, startPoint x: 841, startPoint y: 325, endPoint x: 849, endPoint y: 329, distance: 8.8
drag, startPoint x: 851, startPoint y: 327, endPoint x: 849, endPoint y: 339, distance: 13.1
drag, startPoint x: 868, startPoint y: 305, endPoint x: 875, endPoint y: 339, distance: 35.0
drag, startPoint x: 895, startPoint y: 313, endPoint x: 897, endPoint y: 333, distance: 20.3
drag, startPoint x: 900, startPoint y: 307, endPoint x: 900, endPoint y: 323, distance: 15.7
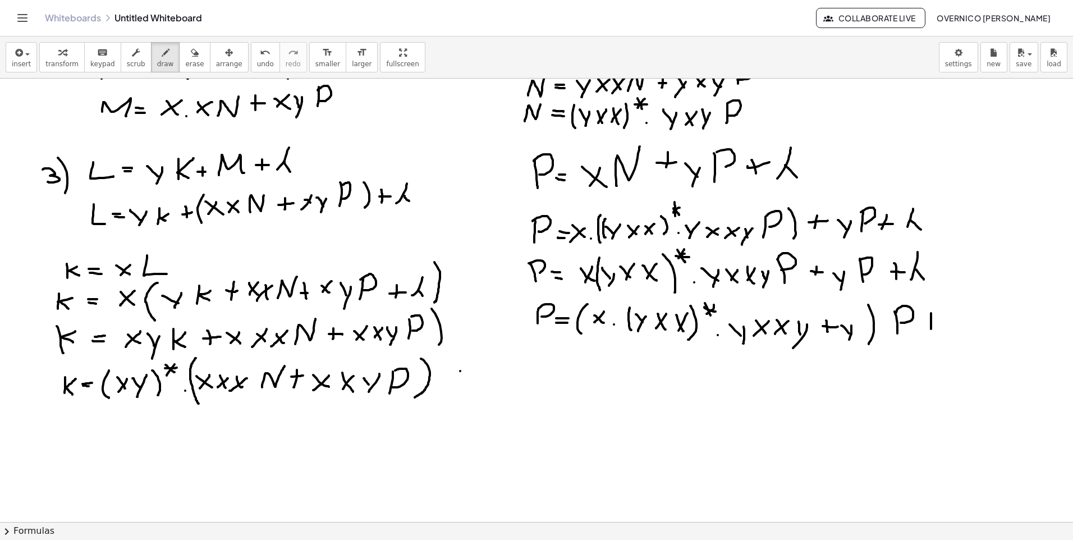
drag, startPoint x: 931, startPoint y: 313, endPoint x: 931, endPoint y: 330, distance: 16.8
drag, startPoint x: 925, startPoint y: 322, endPoint x: 940, endPoint y: 323, distance: 15.2
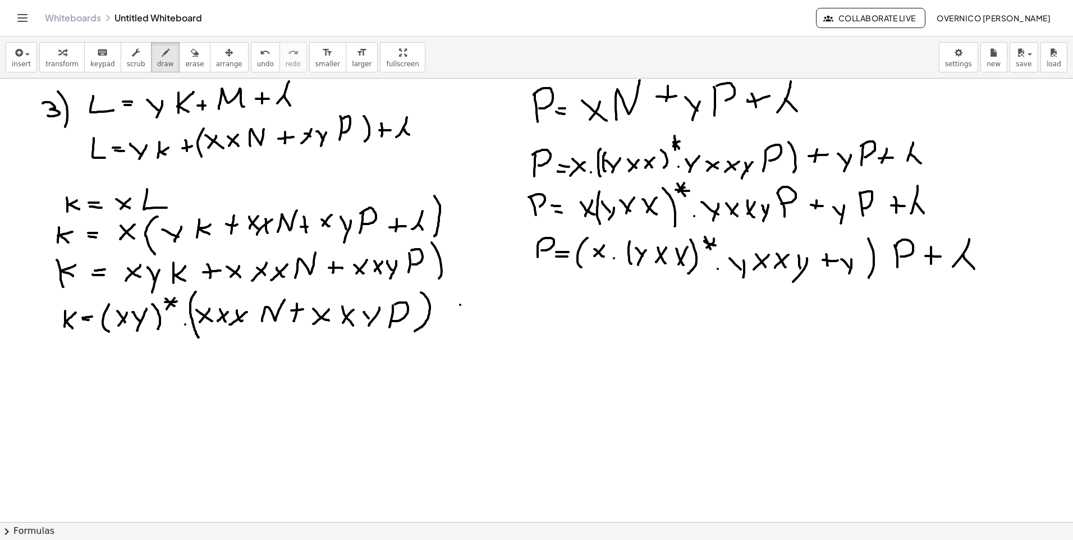
scroll to position [460, 0]
drag, startPoint x: 654, startPoint y: 314, endPoint x: 826, endPoint y: 313, distance: 172.3
drag, startPoint x: 860, startPoint y: 292, endPoint x: 852, endPoint y: 302, distance: 12.5
drag, startPoint x: 851, startPoint y: 298, endPoint x: 866, endPoint y: 300, distance: 15.2
drag, startPoint x: 885, startPoint y: 315, endPoint x: 897, endPoint y: 302, distance: 17.5
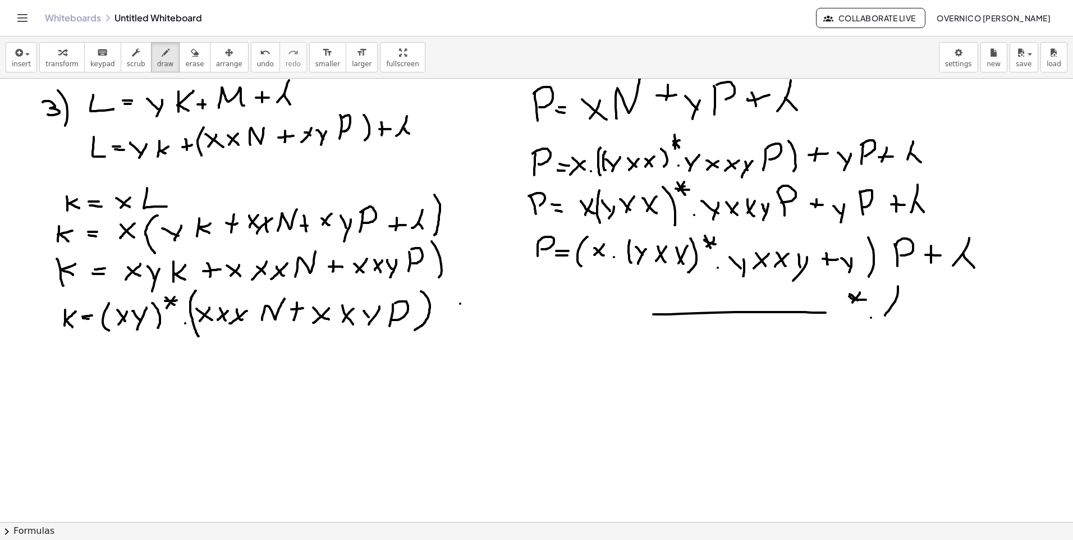
drag, startPoint x: 896, startPoint y: 304, endPoint x: 905, endPoint y: 321, distance: 19.1
drag, startPoint x: 961, startPoint y: 302, endPoint x: 509, endPoint y: 313, distance: 451.8
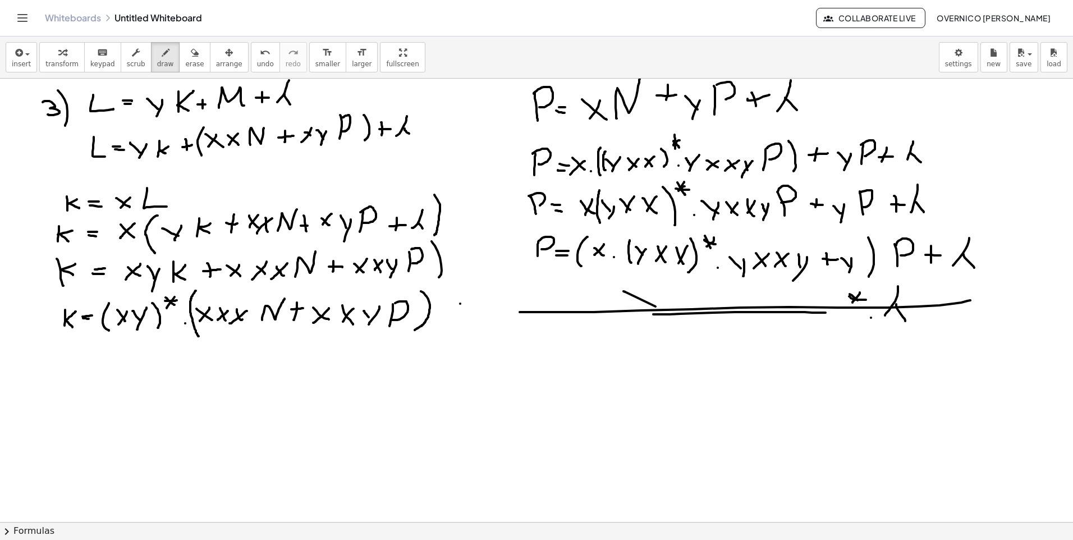
drag, startPoint x: 655, startPoint y: 306, endPoint x: 843, endPoint y: 401, distance: 210.0
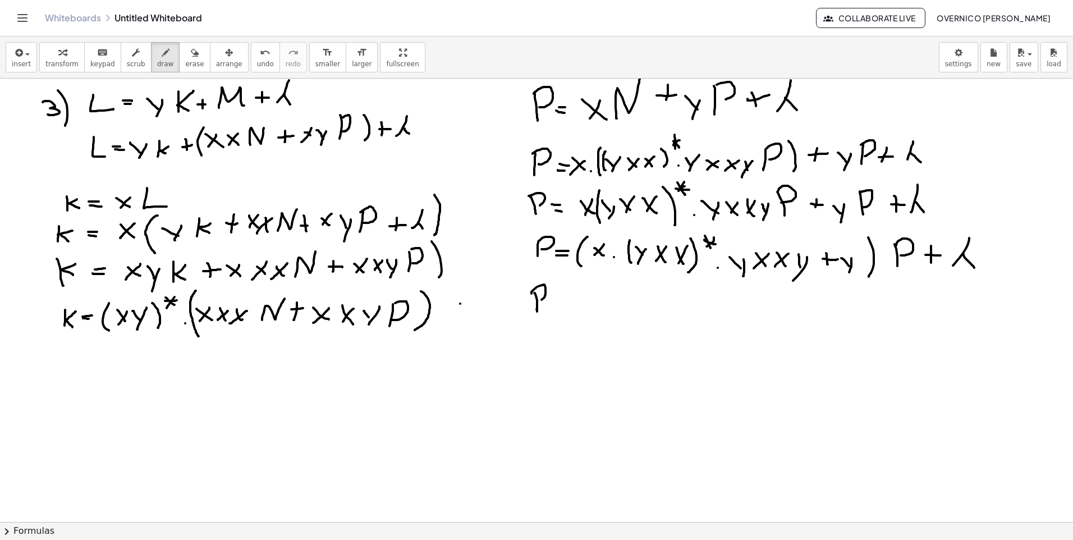
drag, startPoint x: 531, startPoint y: 293, endPoint x: 535, endPoint y: 303, distance: 10.1
drag, startPoint x: 547, startPoint y: 307, endPoint x: 559, endPoint y: 308, distance: 12.4
drag, startPoint x: 575, startPoint y: 313, endPoint x: 578, endPoint y: 304, distance: 9.1
drag, startPoint x: 594, startPoint y: 309, endPoint x: 609, endPoint y: 325, distance: 21.8
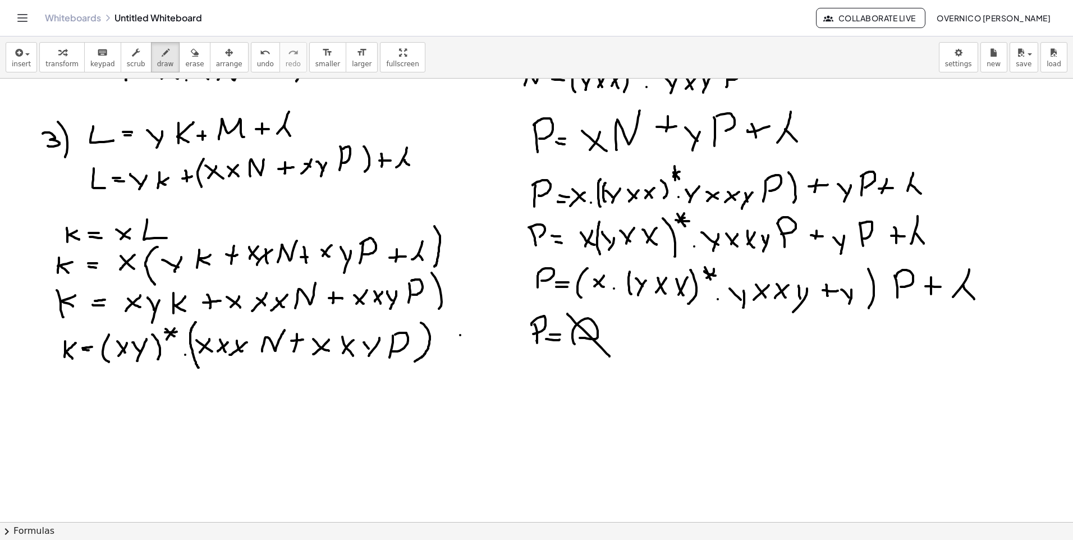
scroll to position [449, 0]
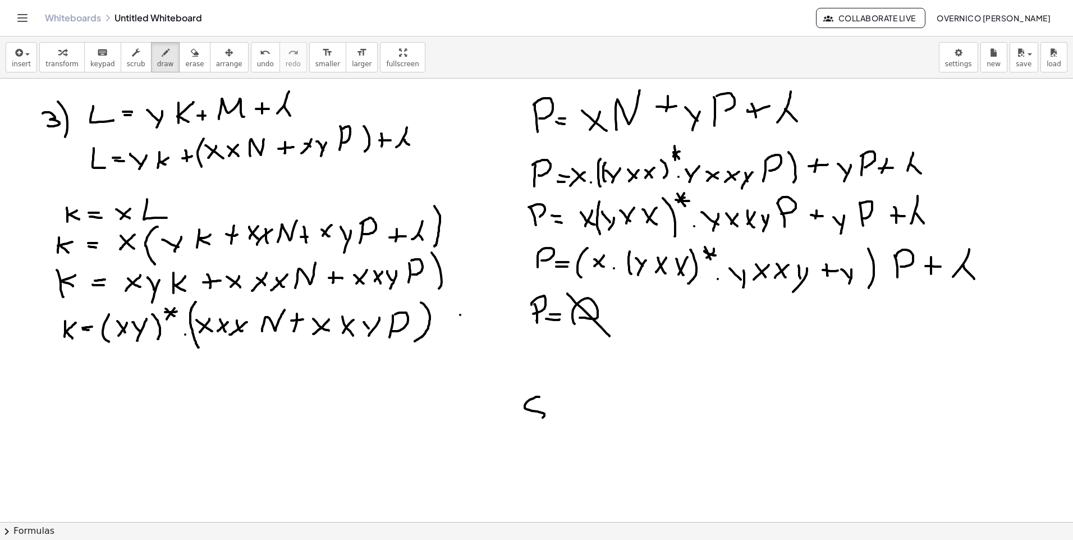
drag, startPoint x: 539, startPoint y: 397, endPoint x: 533, endPoint y: 420, distance: 24.2
drag, startPoint x: 558, startPoint y: 410, endPoint x: 571, endPoint y: 412, distance: 13.1
drag, startPoint x: 589, startPoint y: 401, endPoint x: 589, endPoint y: 419, distance: 18.0
drag, startPoint x: 601, startPoint y: 408, endPoint x: 609, endPoint y: 406, distance: 8.3
drag, startPoint x: 594, startPoint y: 413, endPoint x: 607, endPoint y: 422, distance: 15.6
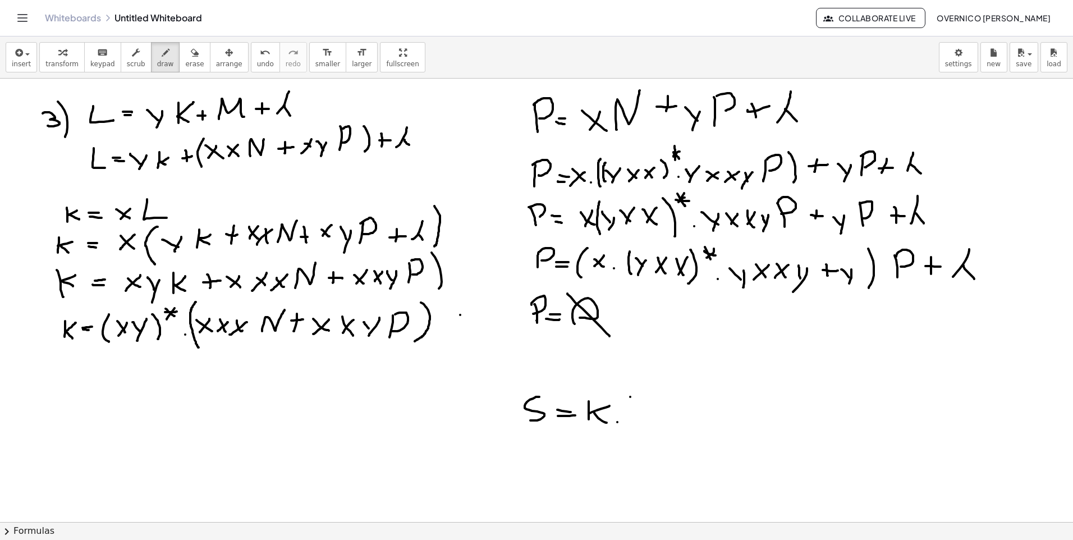
drag, startPoint x: 630, startPoint y: 397, endPoint x: 634, endPoint y: 415, distance: 18.4
drag, startPoint x: 617, startPoint y: 409, endPoint x: 617, endPoint y: 420, distance: 11.2
drag, startPoint x: 641, startPoint y: 393, endPoint x: 634, endPoint y: 406, distance: 14.6
drag, startPoint x: 669, startPoint y: 430, endPoint x: 659, endPoint y: 392, distance: 39.6
drag, startPoint x: 650, startPoint y: 389, endPoint x: 623, endPoint y: 438, distance: 56.0
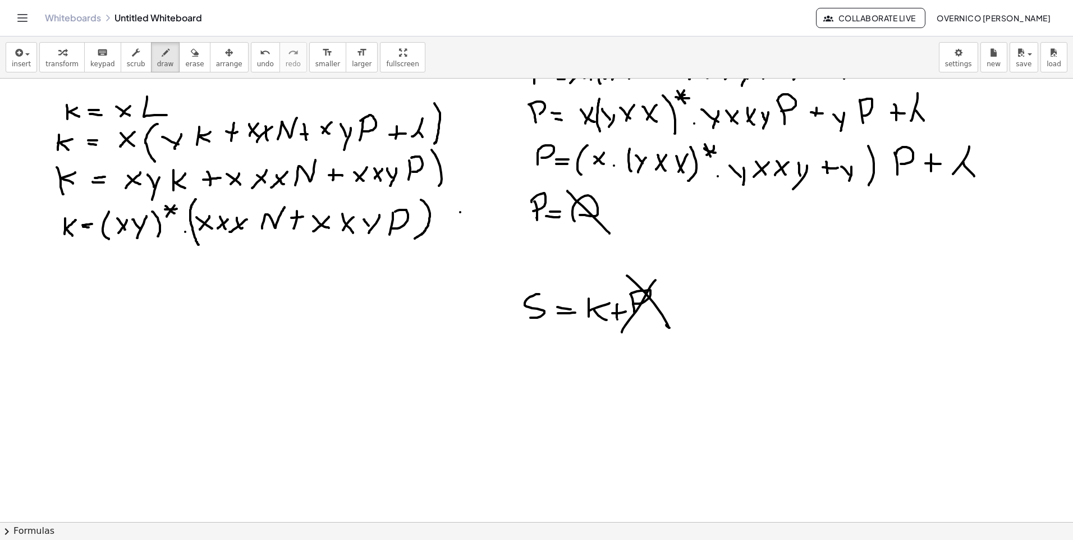
scroll to position [561, 0]
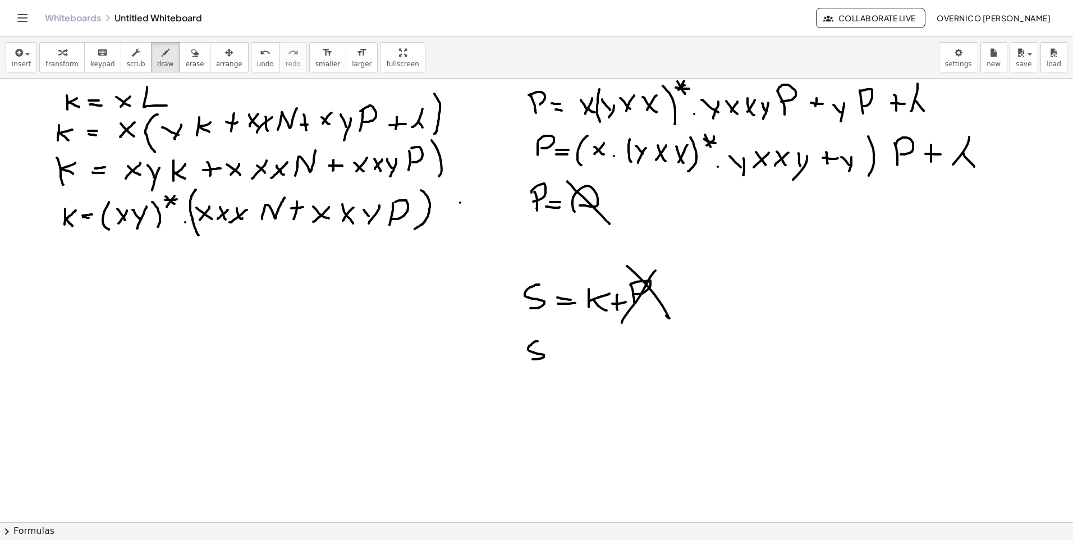
drag, startPoint x: 529, startPoint y: 347, endPoint x: 546, endPoint y: 359, distance: 21.0
drag, startPoint x: 552, startPoint y: 359, endPoint x: 568, endPoint y: 359, distance: 16.3
drag, startPoint x: 584, startPoint y: 341, endPoint x: 589, endPoint y: 363, distance: 22.9
drag, startPoint x: 589, startPoint y: 352, endPoint x: 603, endPoint y: 341, distance: 17.6
drag, startPoint x: 591, startPoint y: 355, endPoint x: 603, endPoint y: 364, distance: 14.4
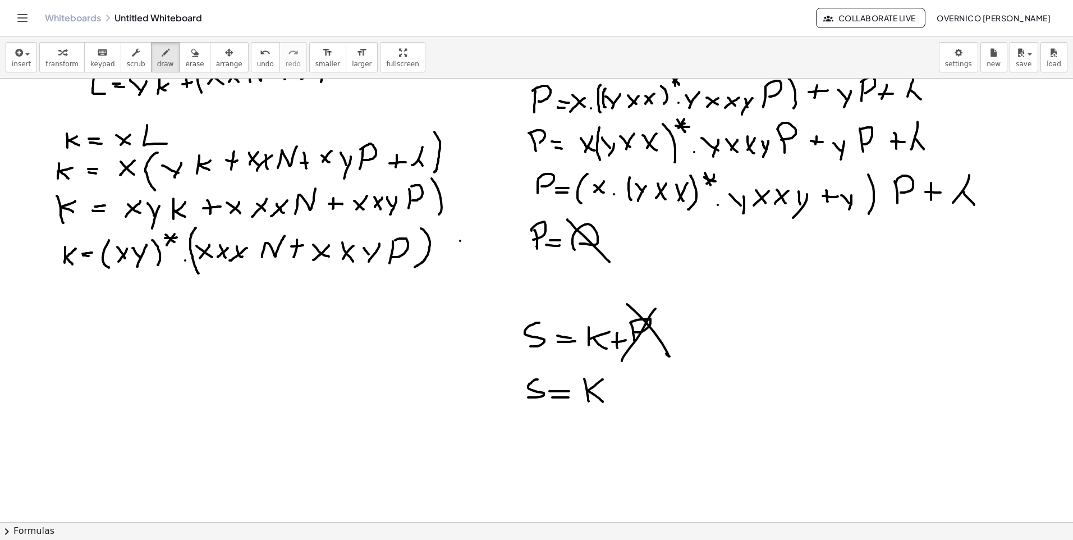
scroll to position [505, 0]
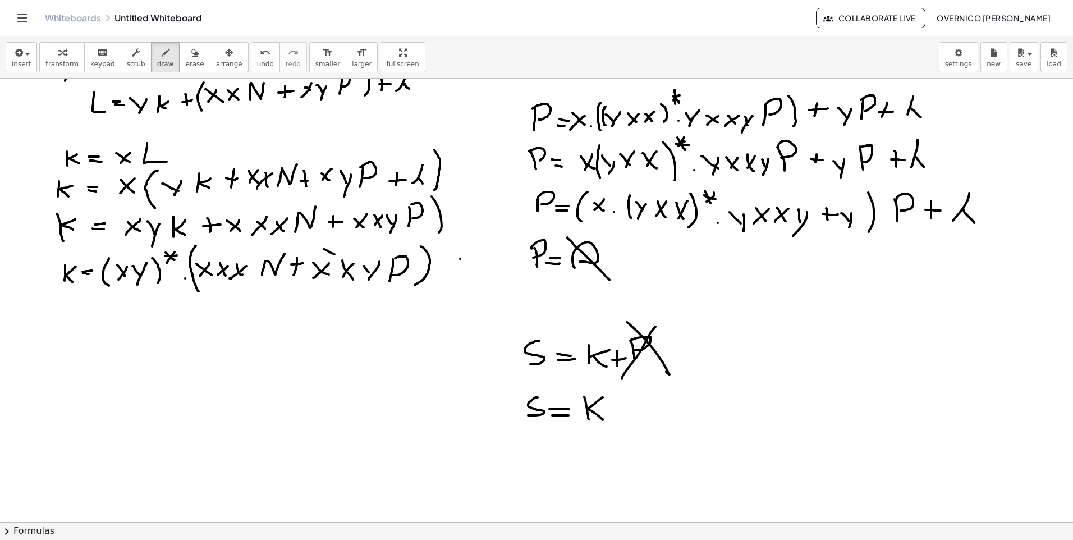
drag, startPoint x: 324, startPoint y: 249, endPoint x: 381, endPoint y: 272, distance: 60.9
drag, startPoint x: 355, startPoint y: 271, endPoint x: 328, endPoint y: 291, distance: 33.8
drag, startPoint x: 541, startPoint y: 443, endPoint x: 530, endPoint y: 457, distance: 18.3
drag, startPoint x: 560, startPoint y: 453, endPoint x: 566, endPoint y: 454, distance: 5.7
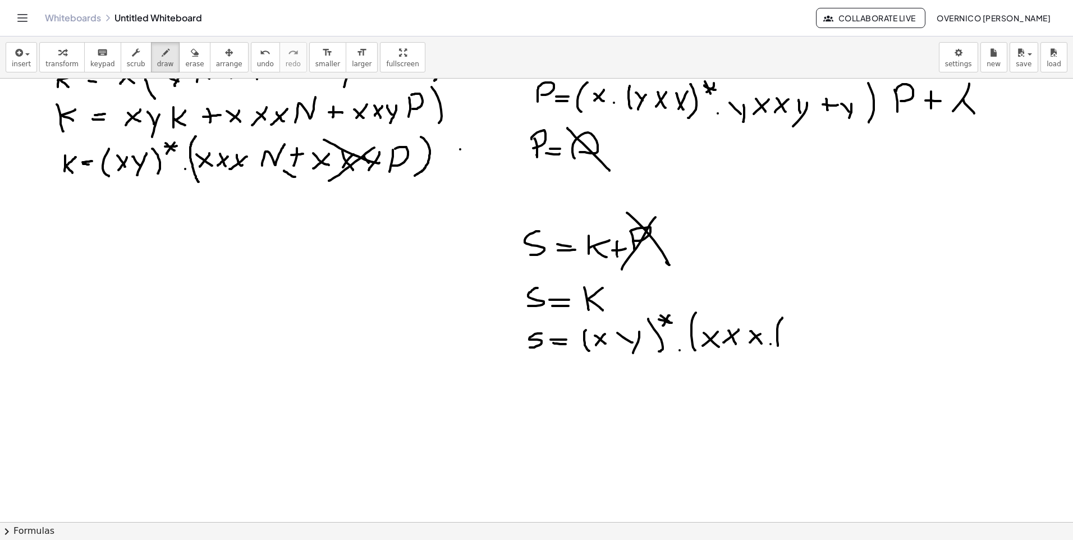
scroll to position [617, 0]
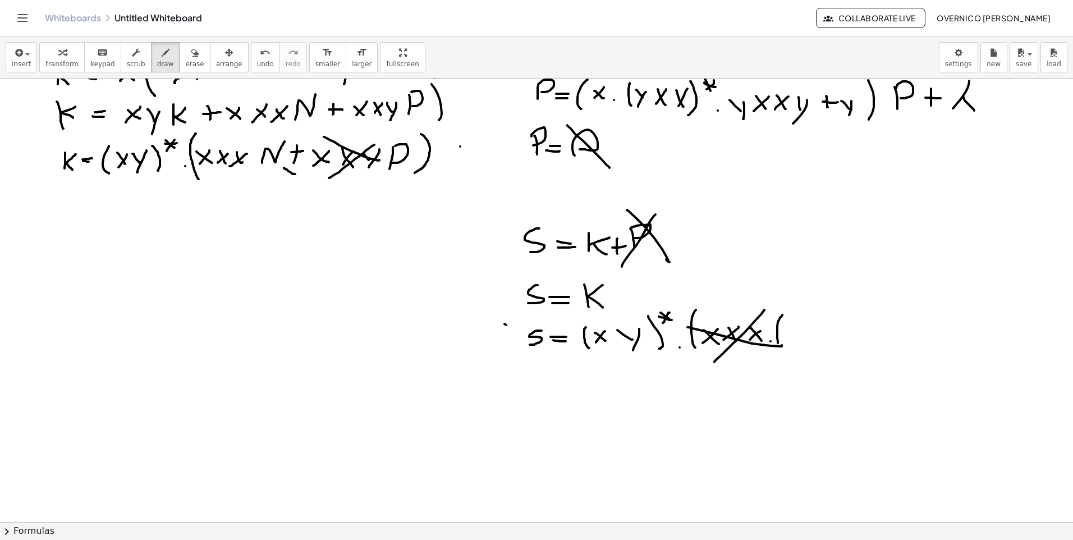
drag, startPoint x: 504, startPoint y: 324, endPoint x: 867, endPoint y: 352, distance: 364.1
drag, startPoint x: 706, startPoint y: 305, endPoint x: 496, endPoint y: 348, distance: 214.9
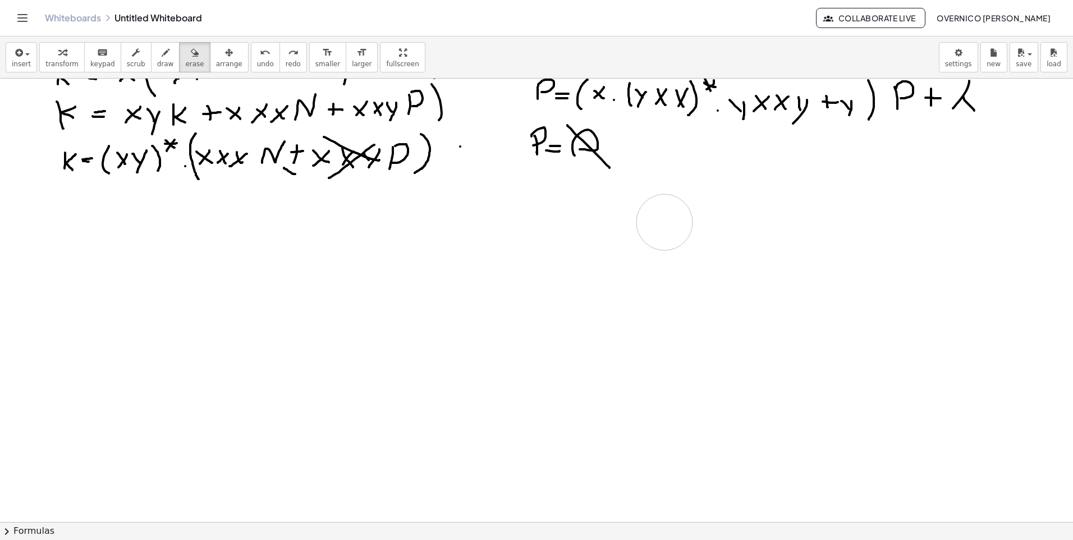
drag, startPoint x: 511, startPoint y: 401, endPoint x: 592, endPoint y: 258, distance: 164.3
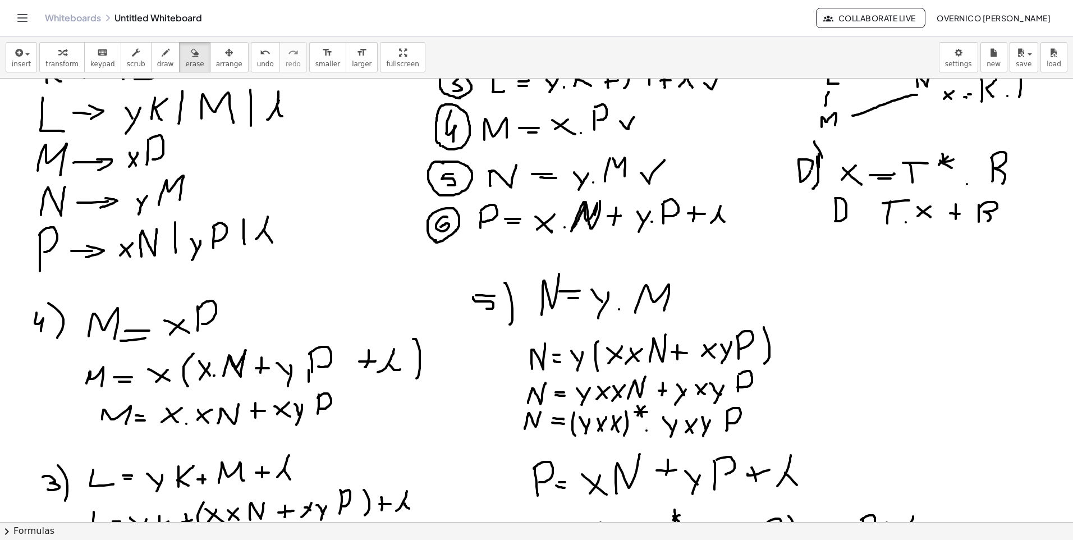
scroll to position [0, 0]
